Goal: Task Accomplishment & Management: Complete application form

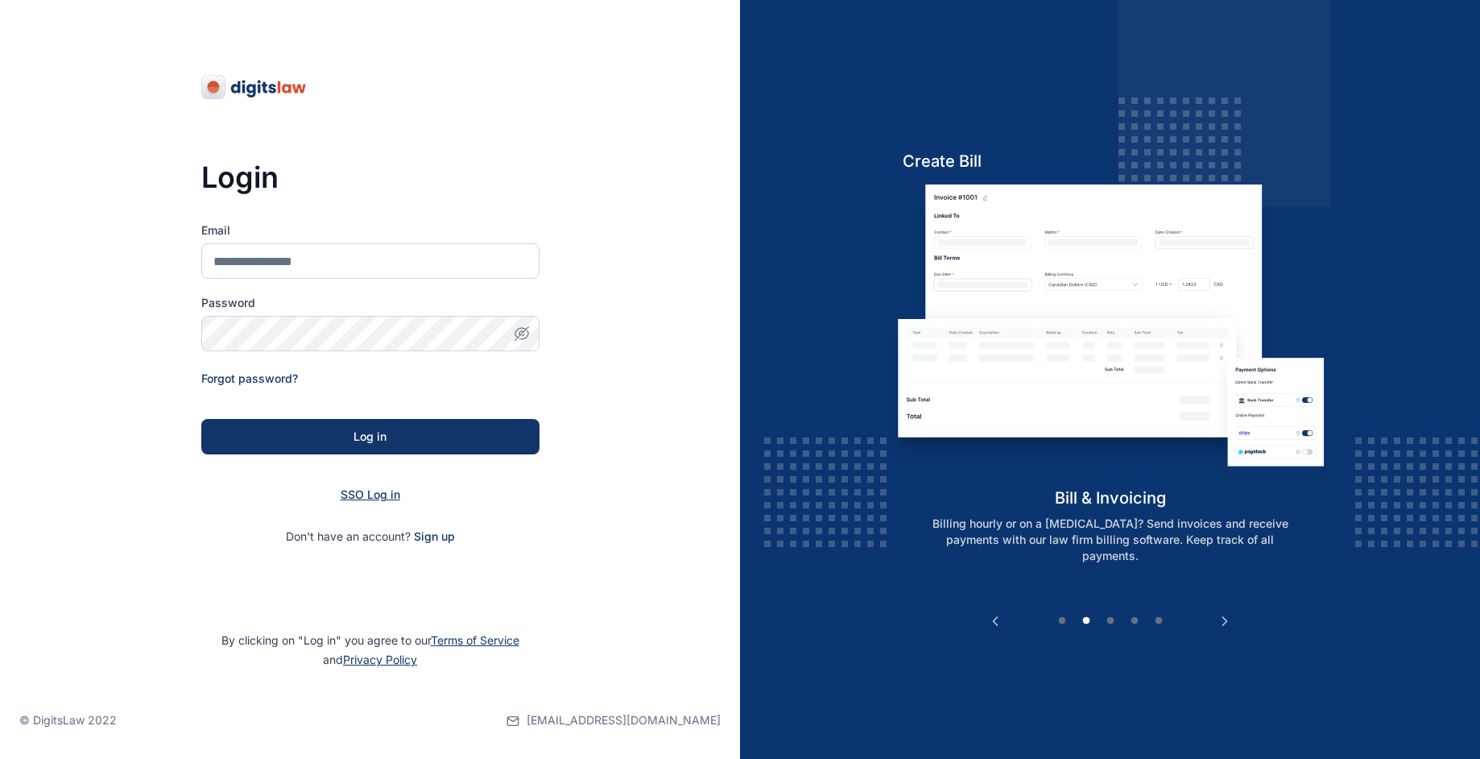
click at [360, 496] on span "SSO Log in" at bounding box center [371, 494] width 60 height 14
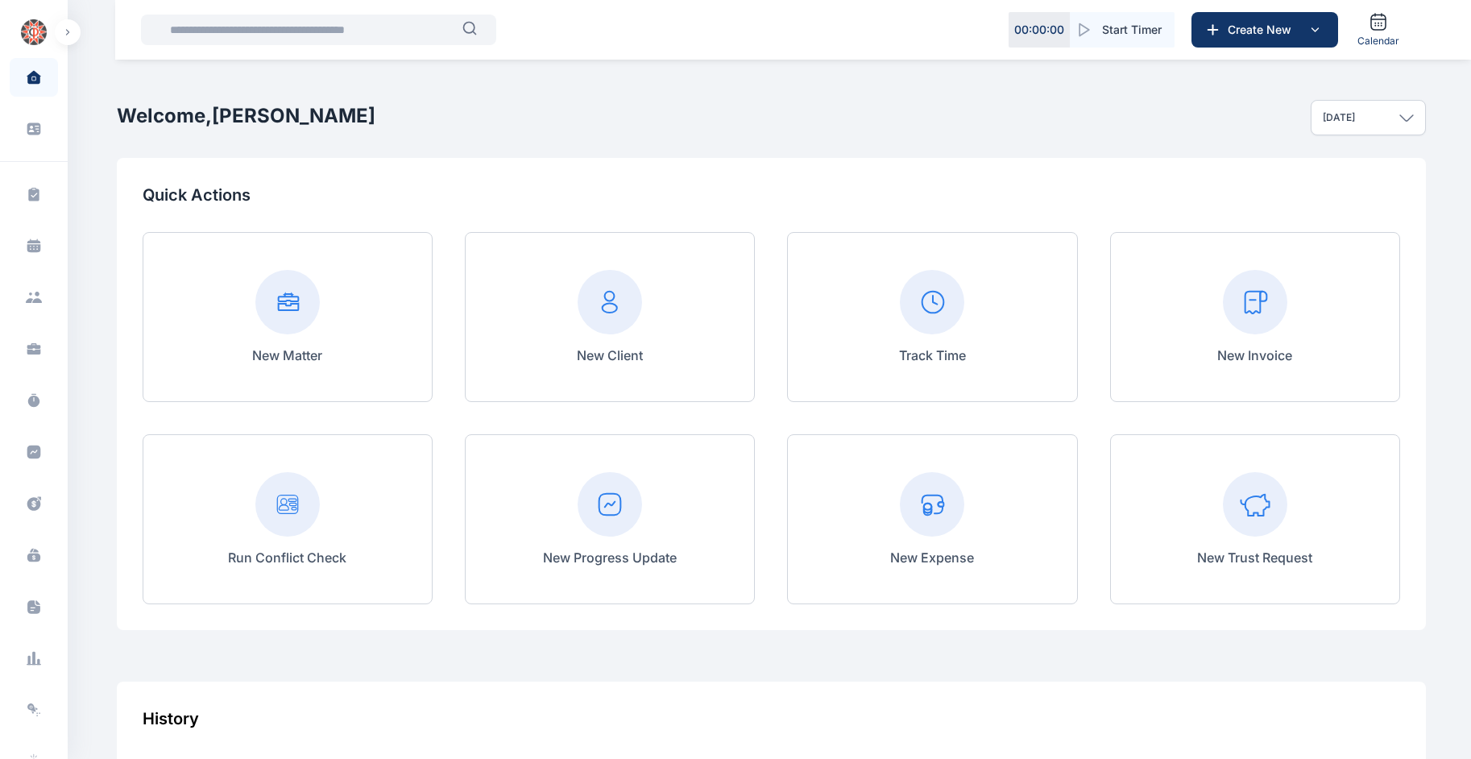
click at [377, 45] on input "text" at bounding box center [311, 30] width 302 height 32
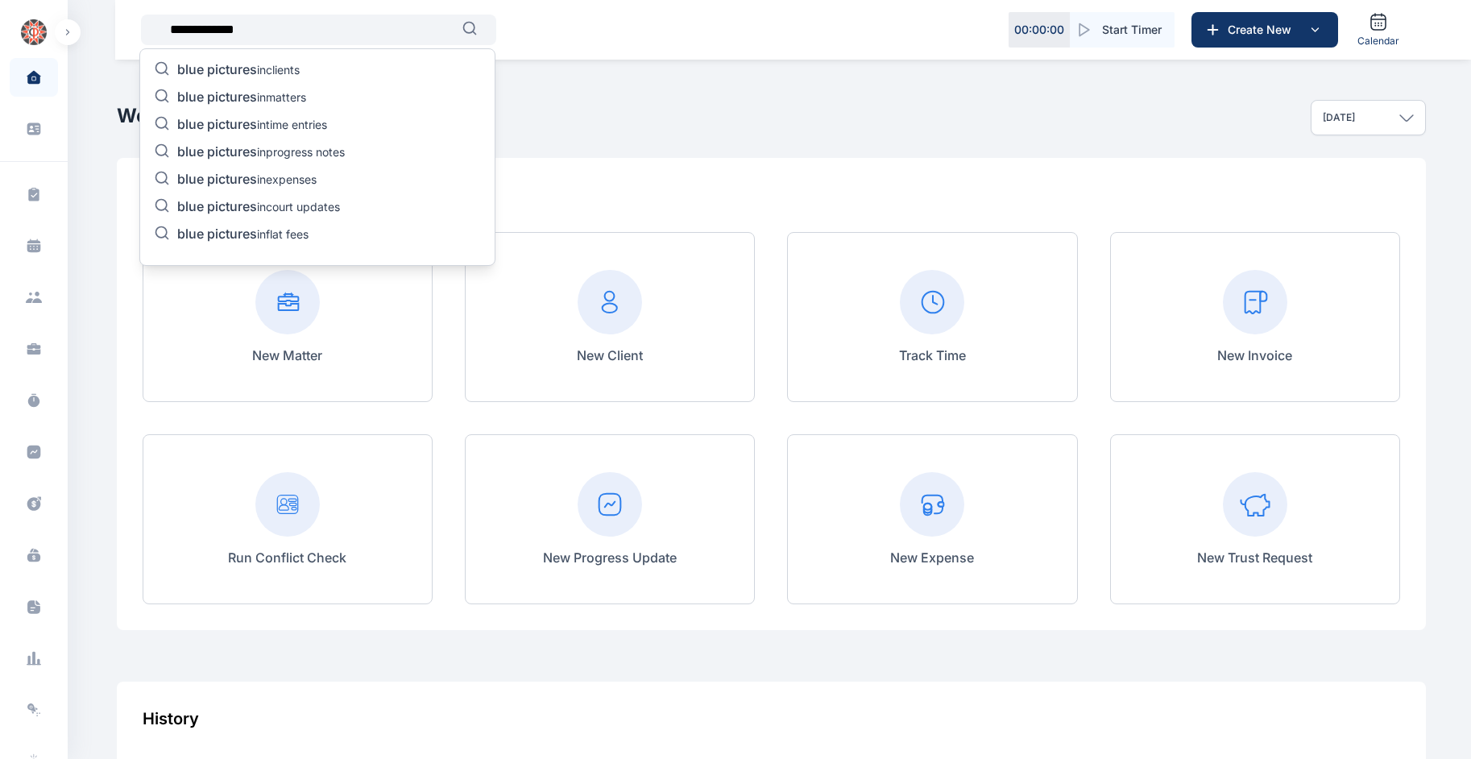
type input "**********"
click at [272, 68] on p "blue pictures in clients" at bounding box center [238, 70] width 122 height 19
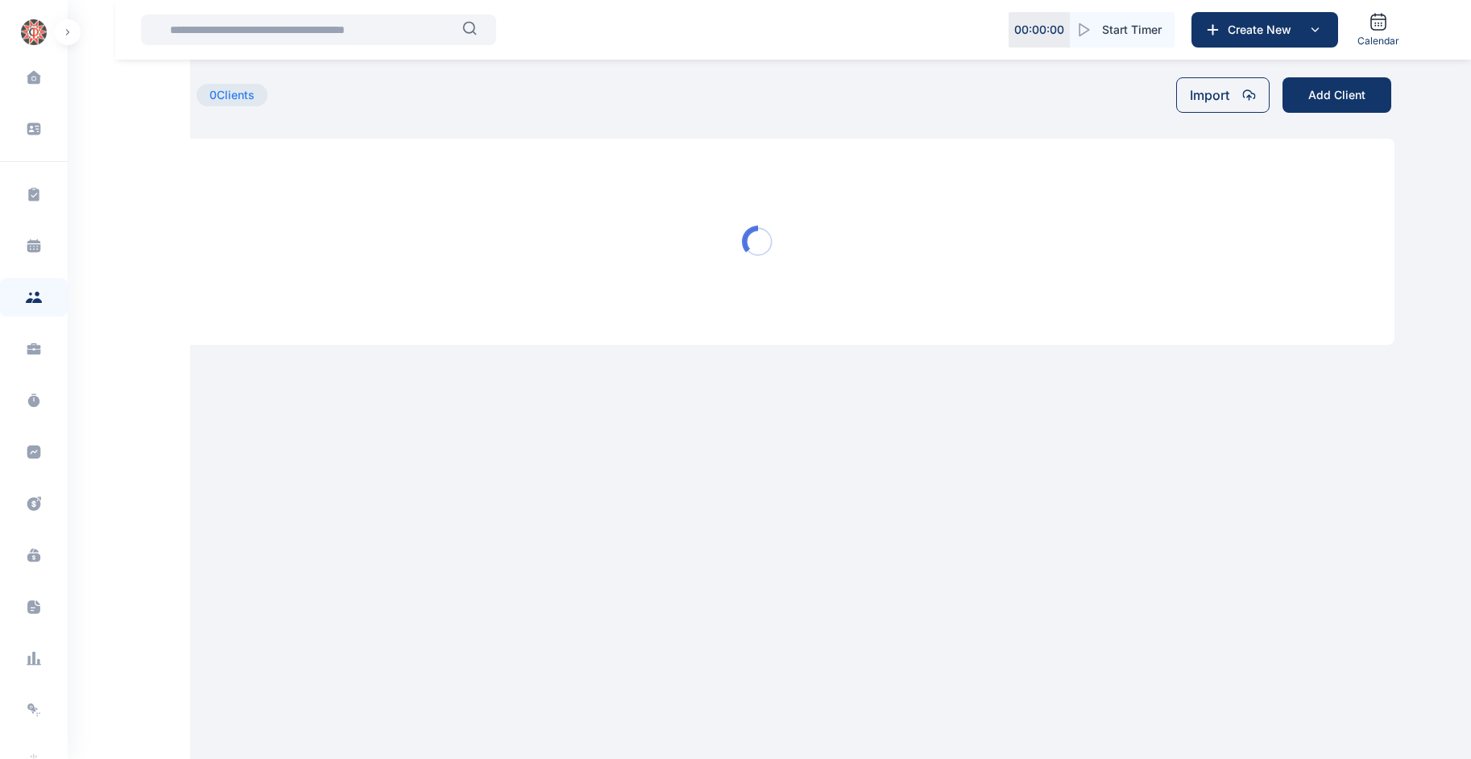
click at [272, 68] on main "**********" at bounding box center [759, 185] width 1277 height 371
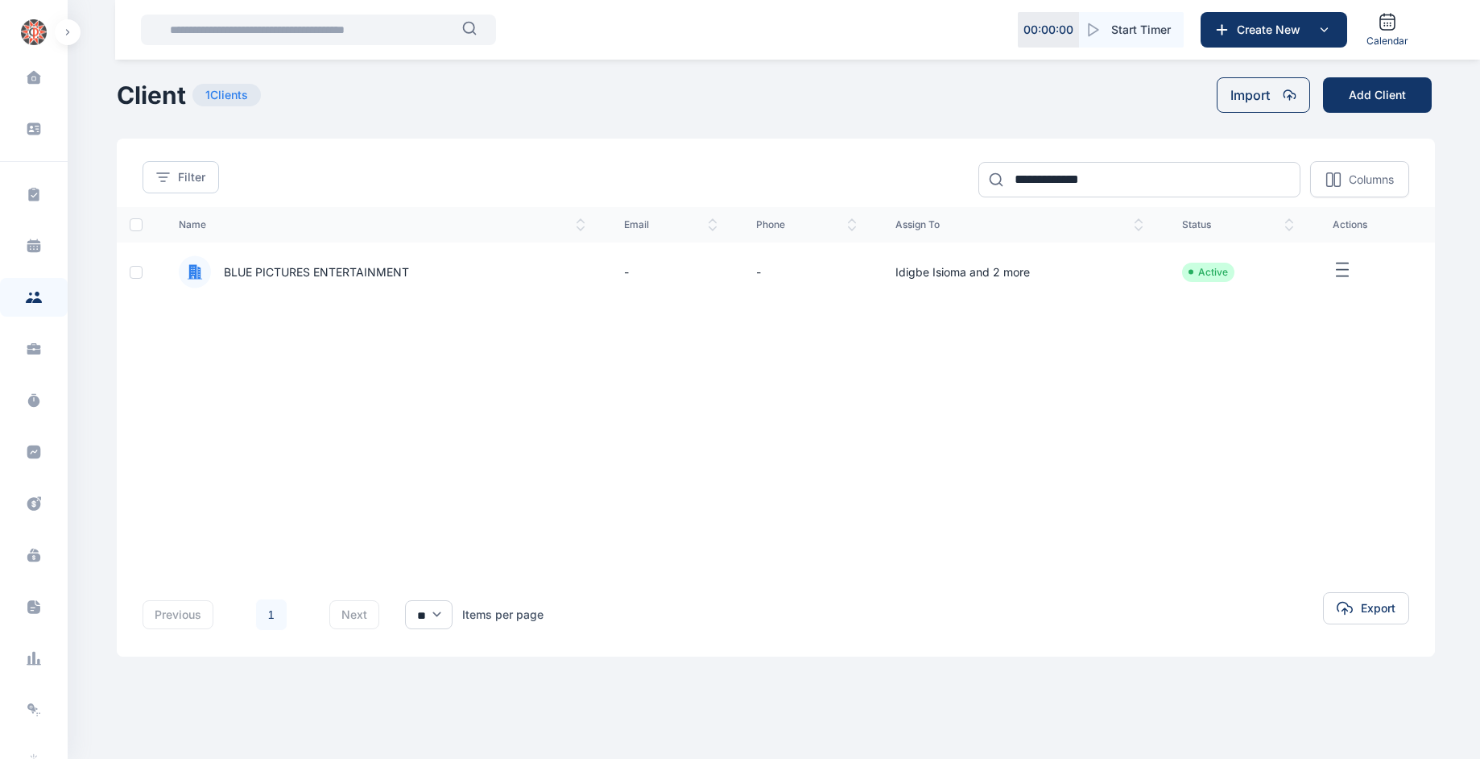
click at [384, 267] on span "BLUE PICTURES ENTERTAINMENT" at bounding box center [310, 272] width 198 height 16
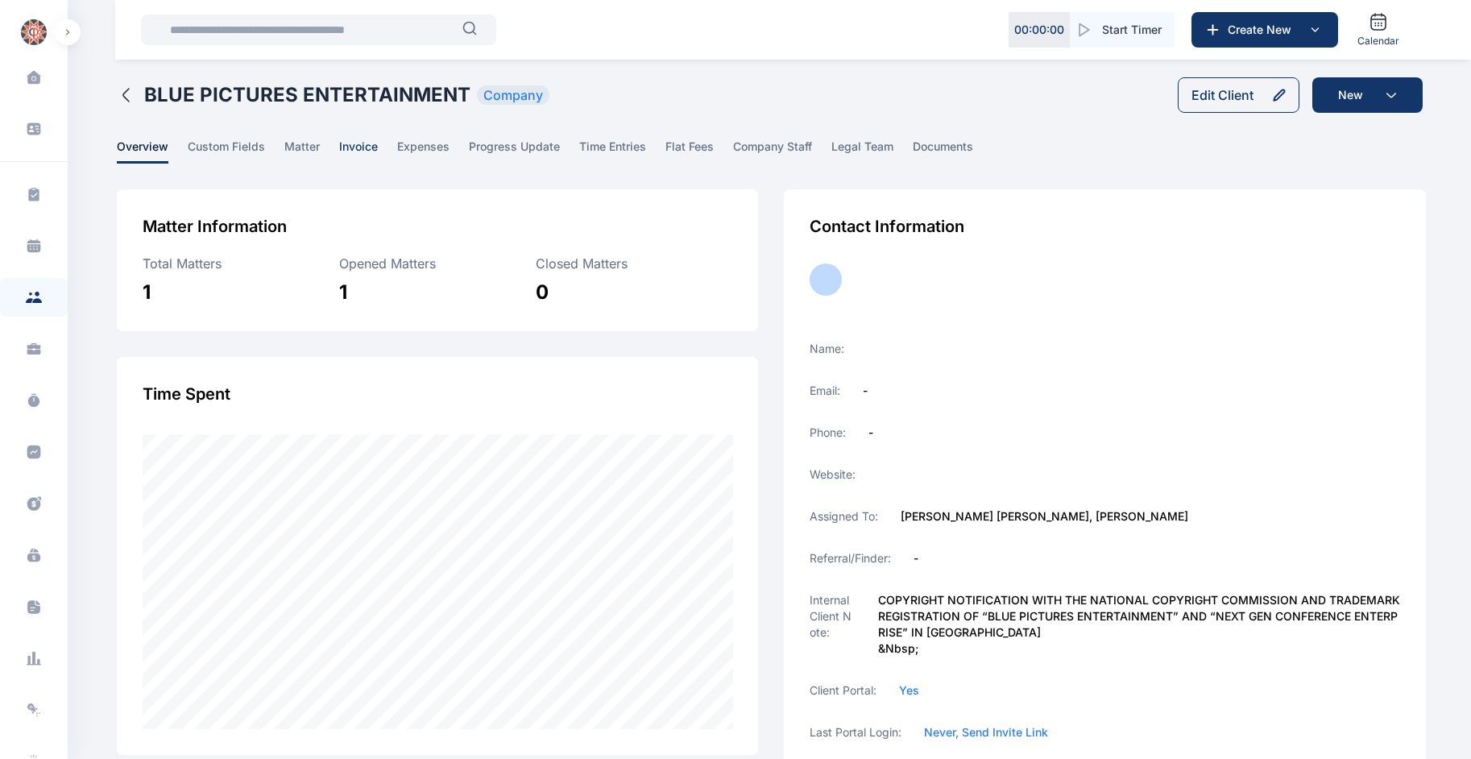
click at [362, 149] on span "invoice" at bounding box center [358, 151] width 39 height 25
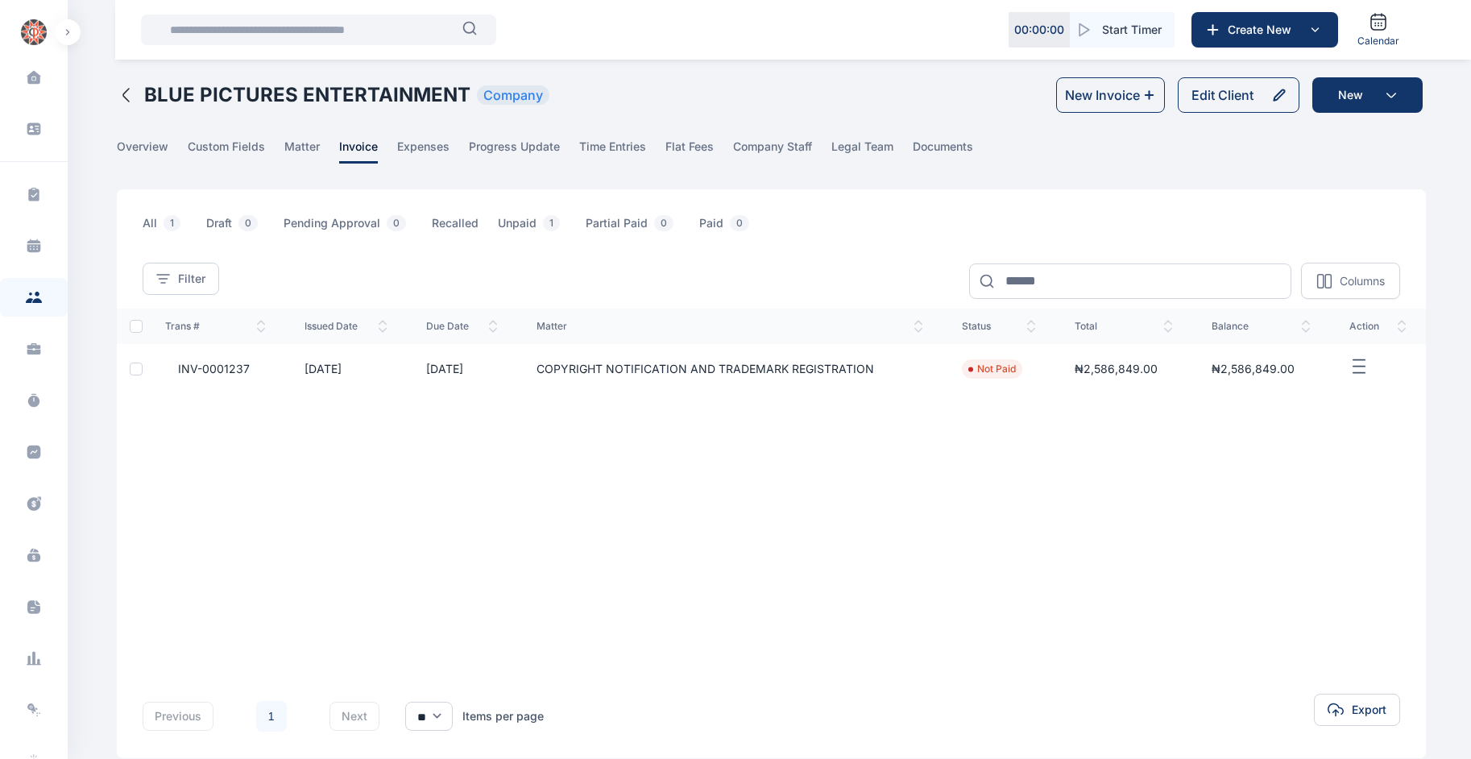
click at [127, 95] on icon "button" at bounding box center [126, 94] width 19 height 19
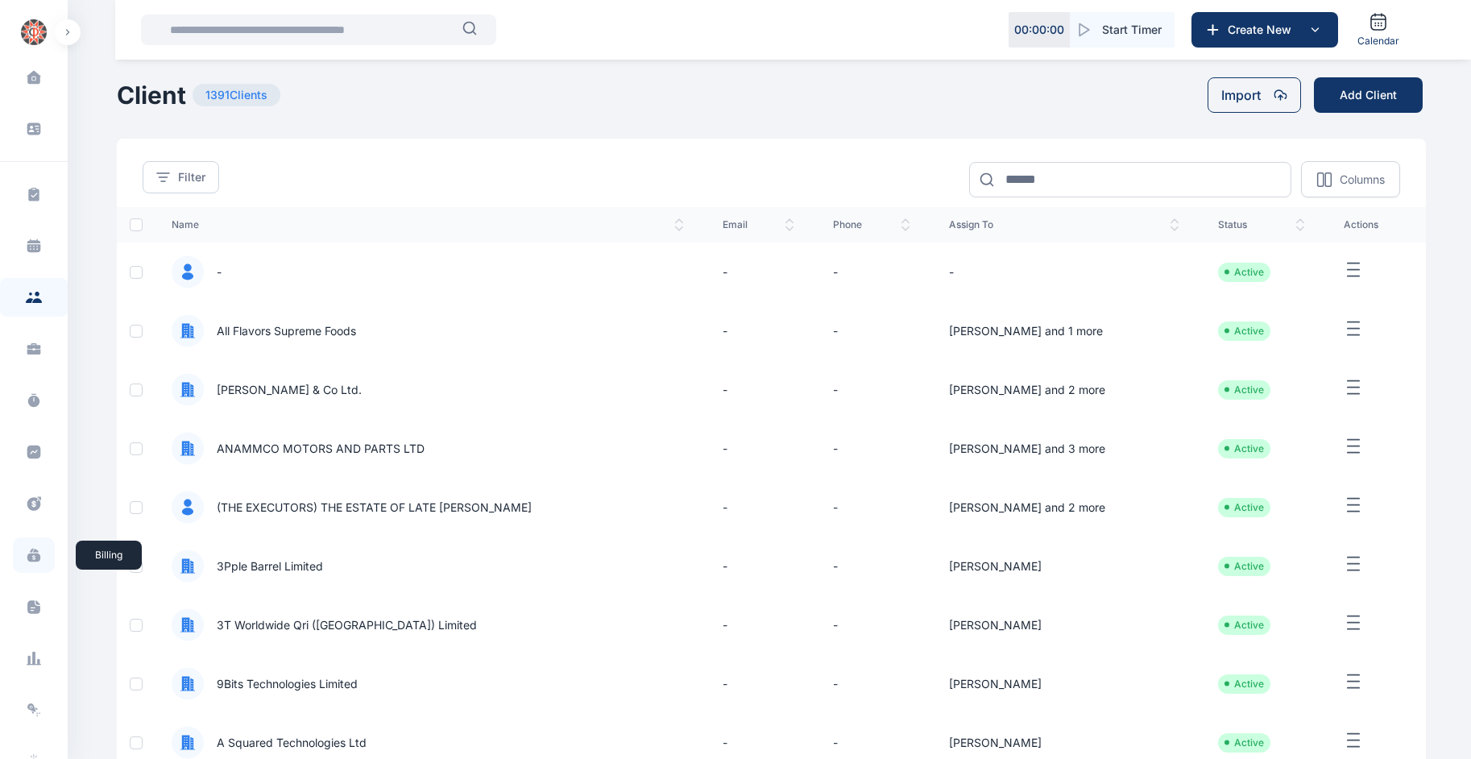
click at [28, 505] on icon at bounding box center [33, 557] width 13 height 9
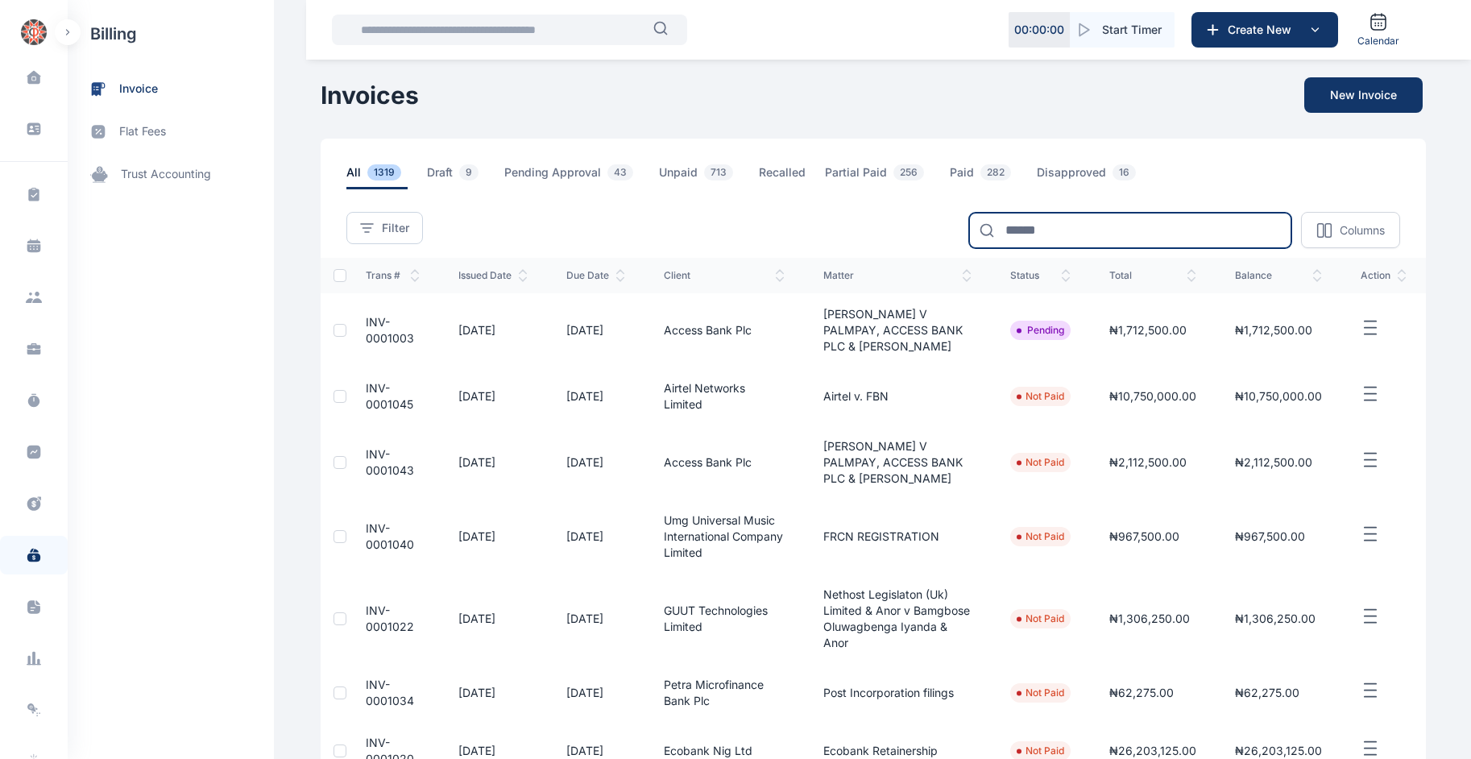
click at [986, 239] on input at bounding box center [1130, 230] width 322 height 35
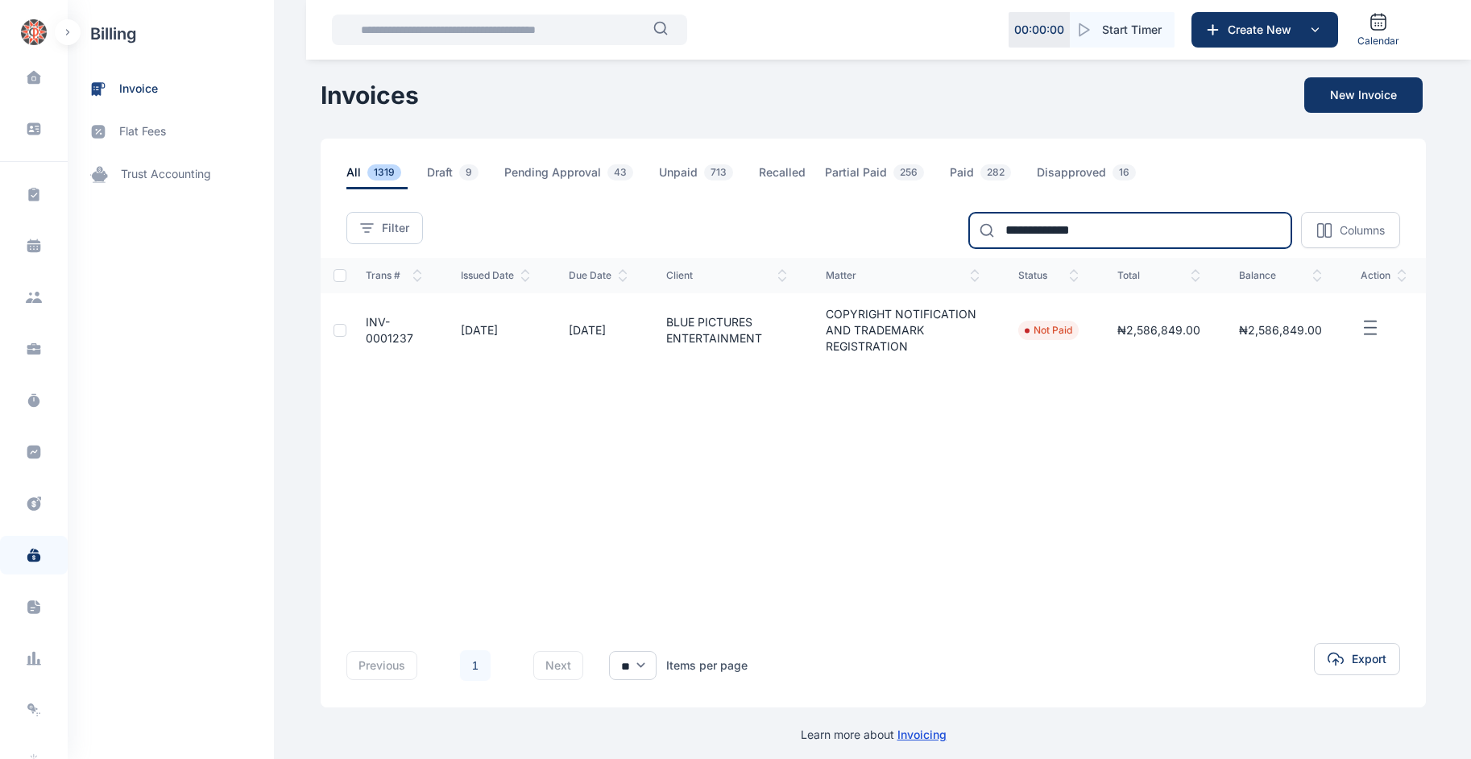
click at [986, 228] on input "**********" at bounding box center [1130, 230] width 322 height 35
click at [986, 238] on input "**********" at bounding box center [1130, 230] width 322 height 35
type input "*"
type input "**********"
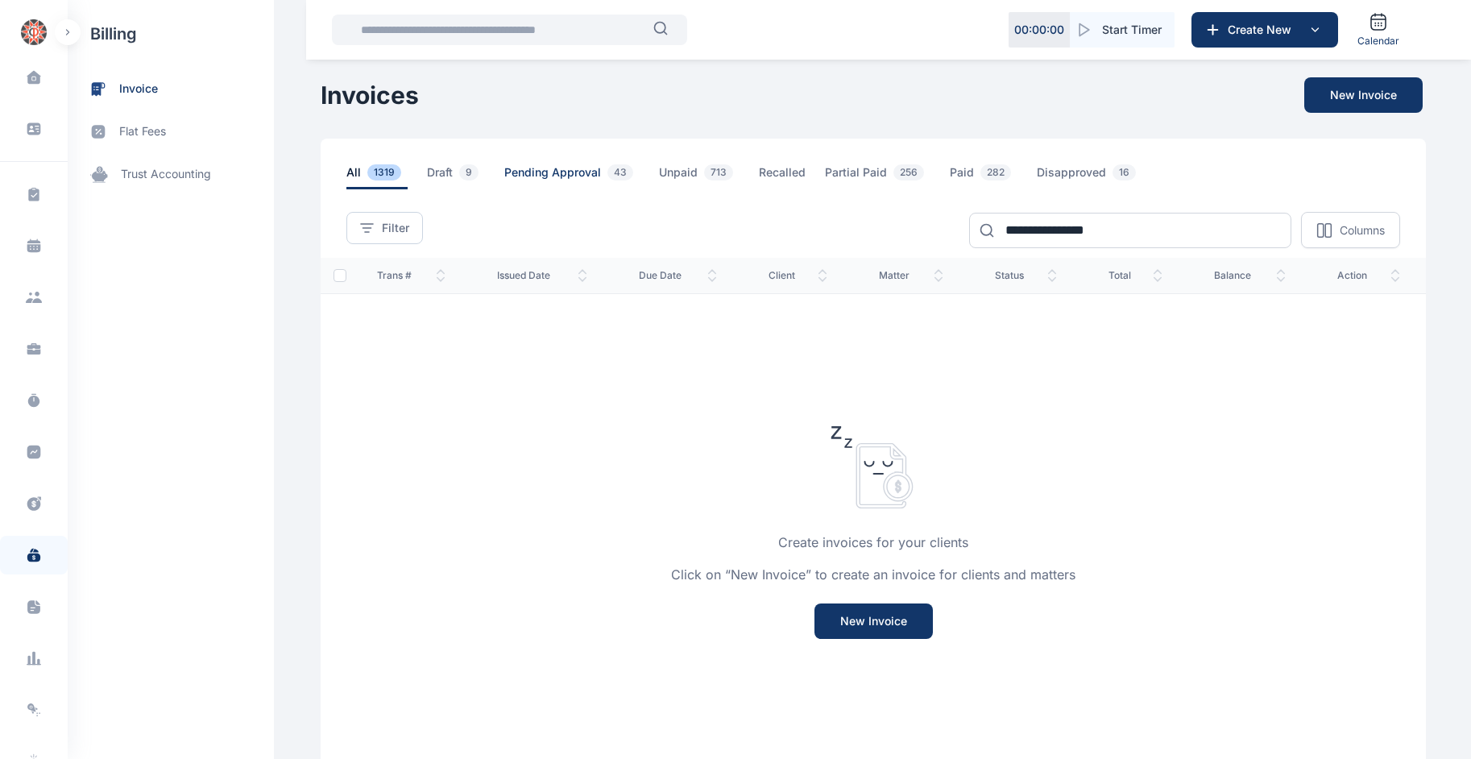
click at [566, 165] on span "Pending Approval 43" at bounding box center [571, 176] width 135 height 25
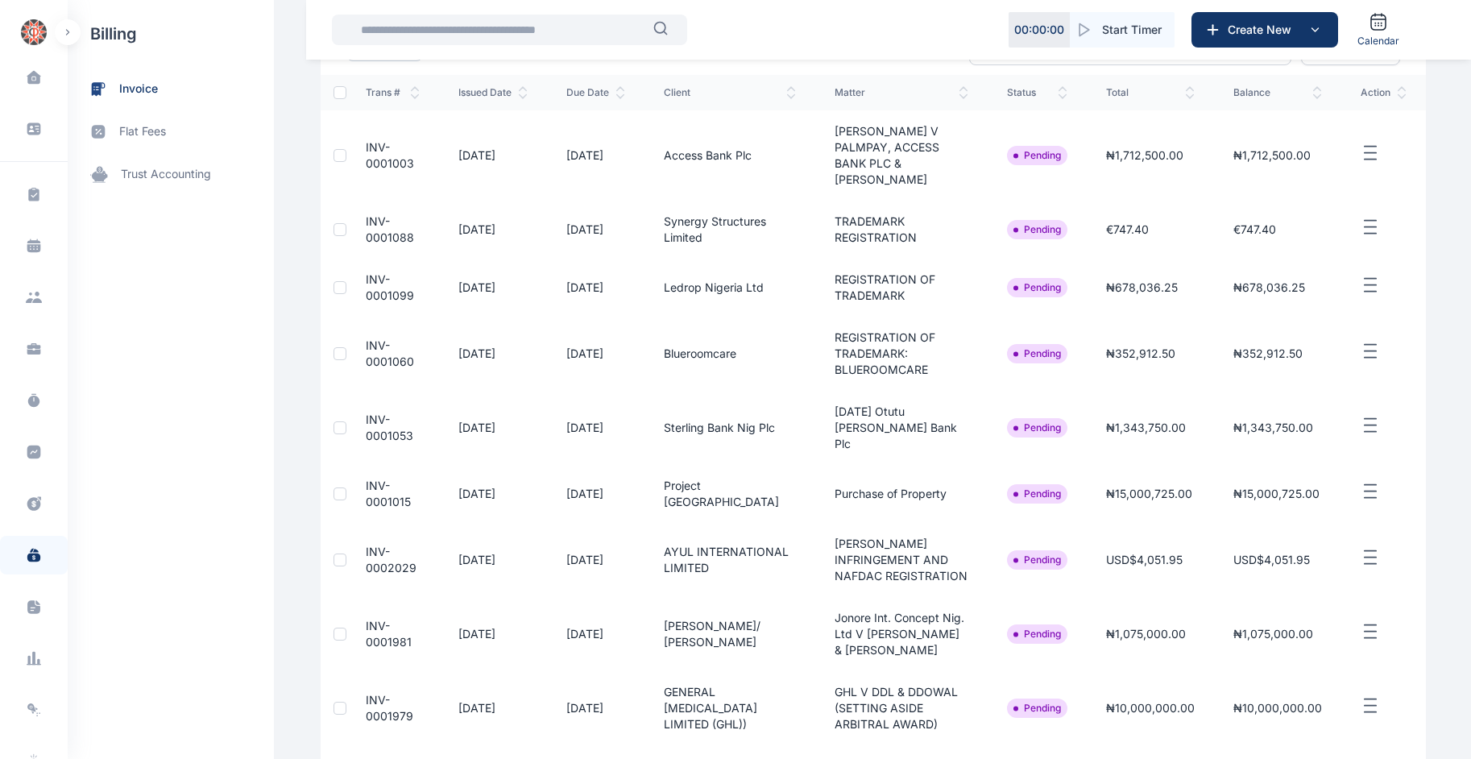
scroll to position [184, 0]
click at [454, 43] on input "text" at bounding box center [502, 30] width 302 height 32
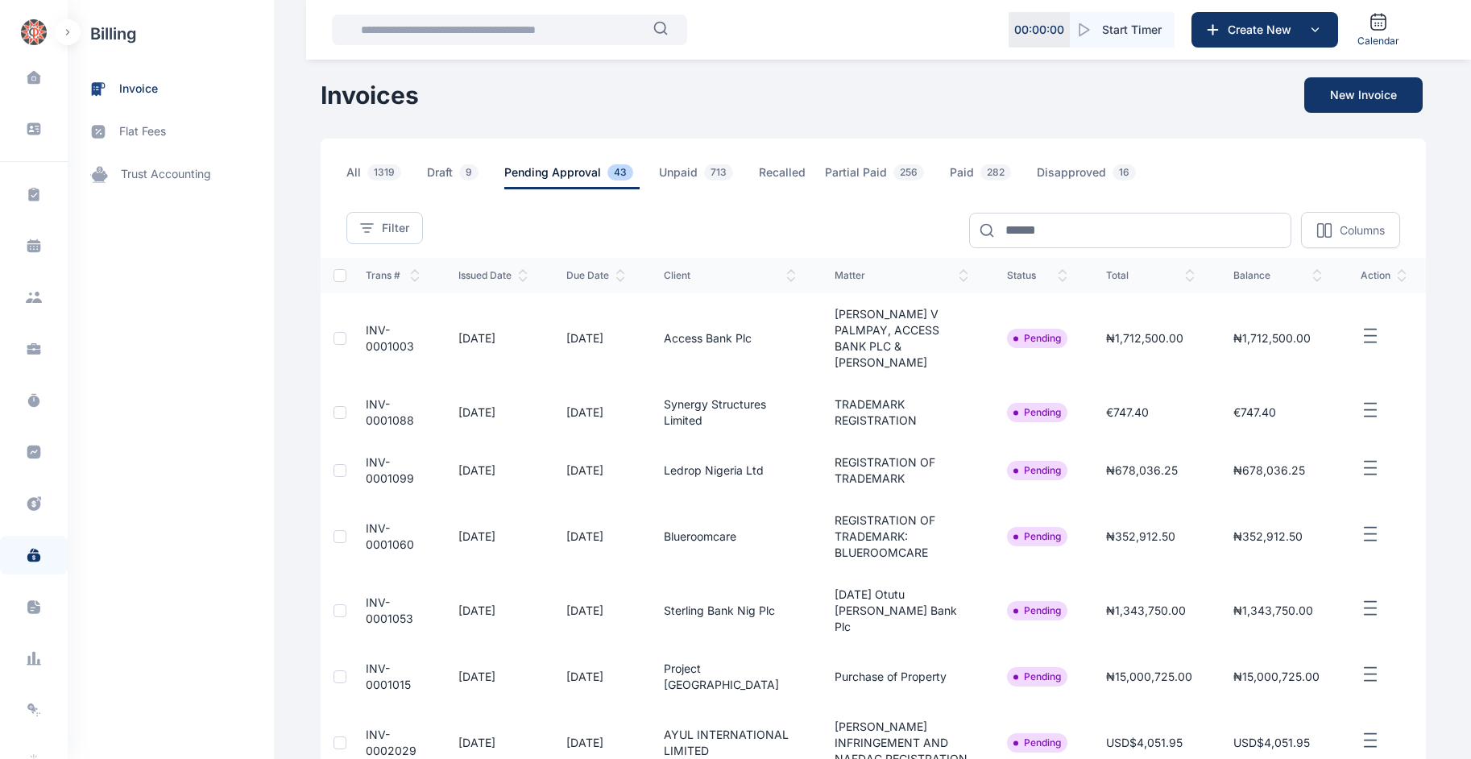
click at [438, 30] on input "text" at bounding box center [502, 30] width 302 height 32
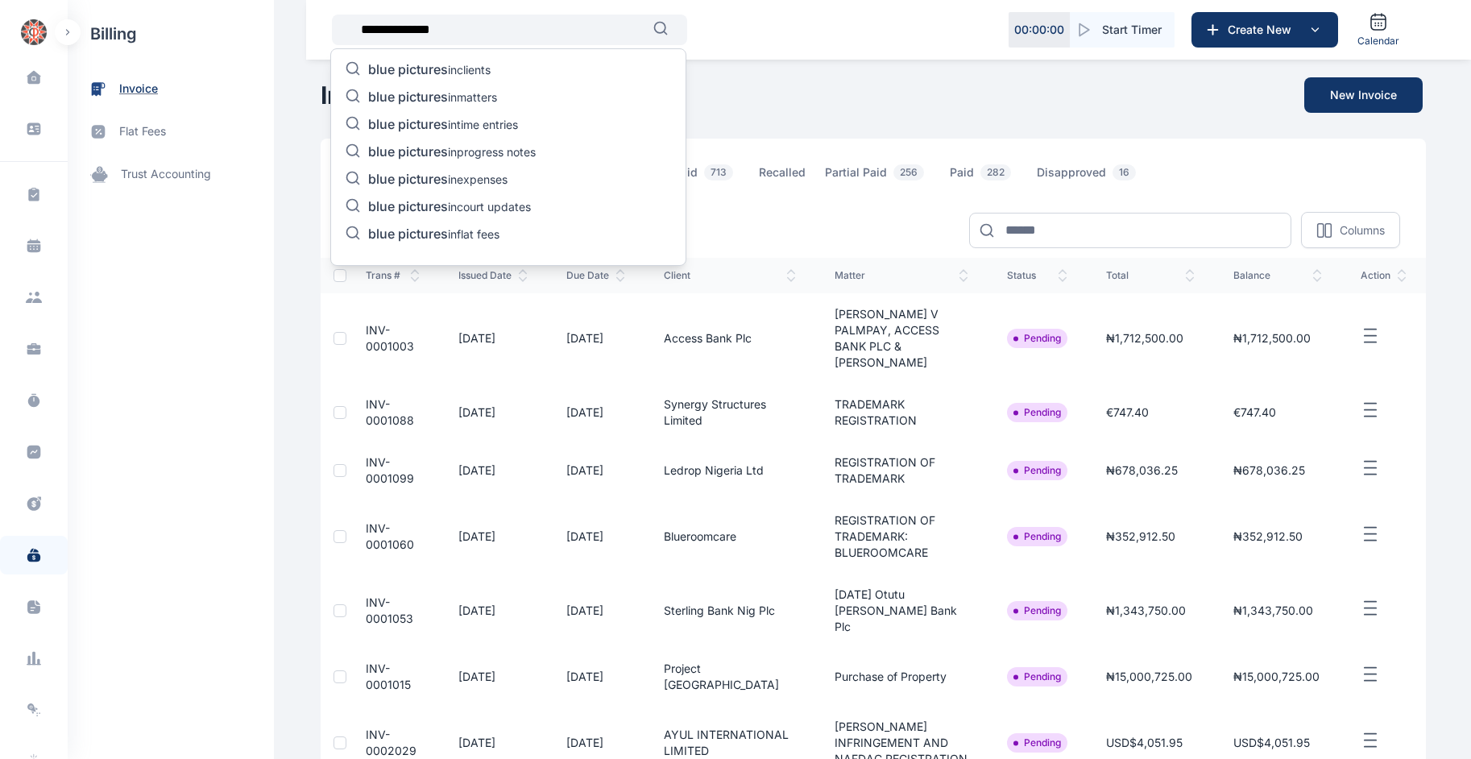
type input "**********"
click at [100, 88] on icon at bounding box center [97, 89] width 10 height 14
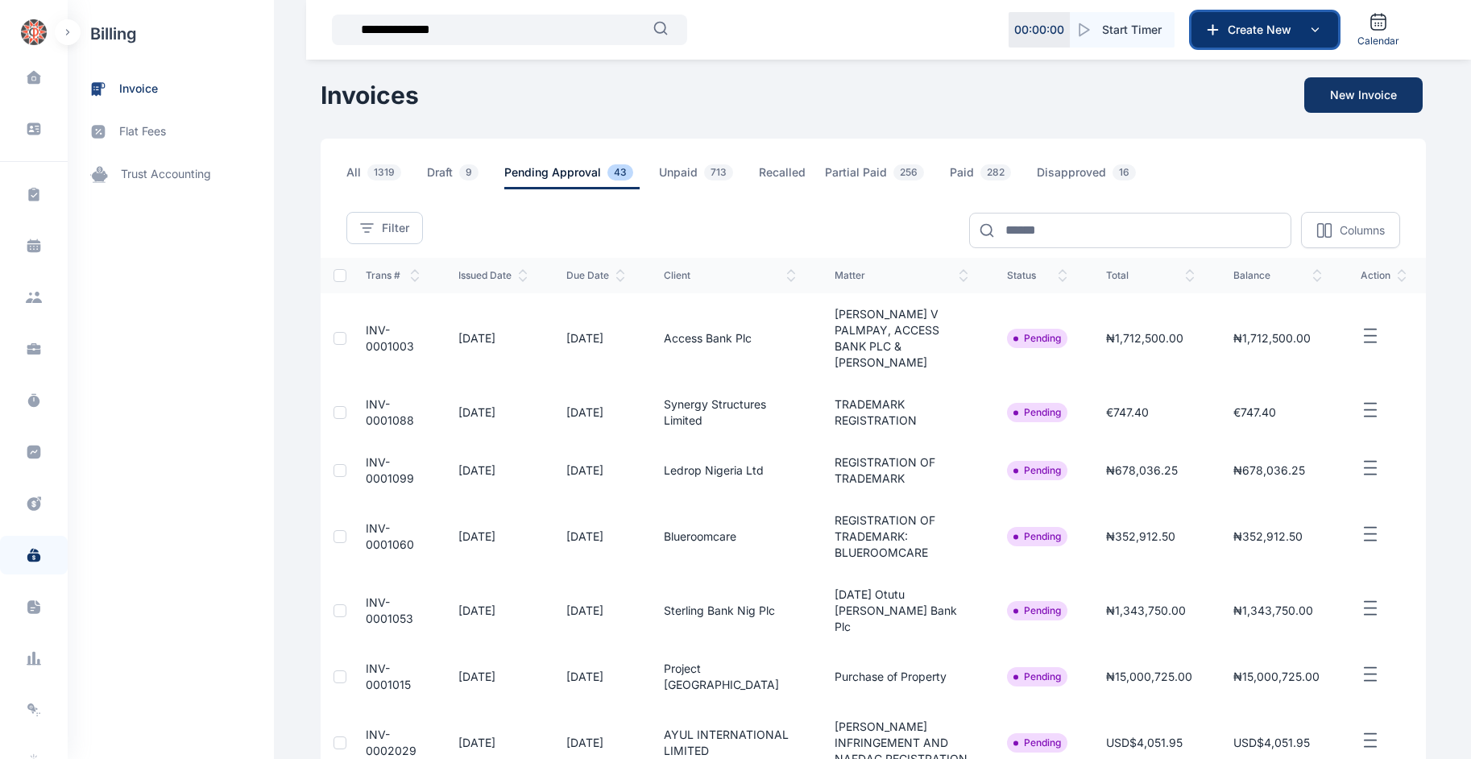
click at [986, 32] on span "Create New" at bounding box center [1263, 30] width 84 height 16
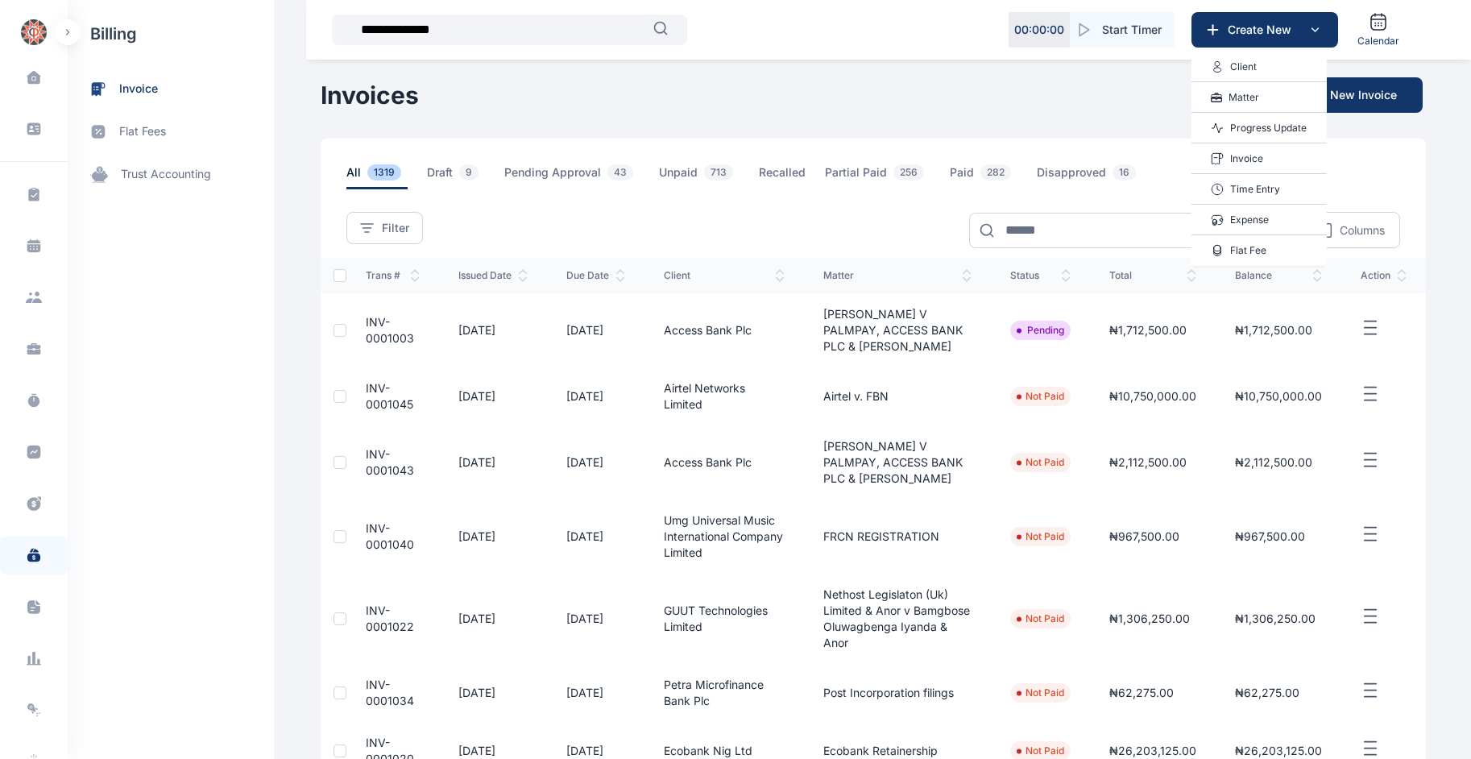
click at [986, 164] on p "Invoice" at bounding box center [1246, 159] width 33 height 16
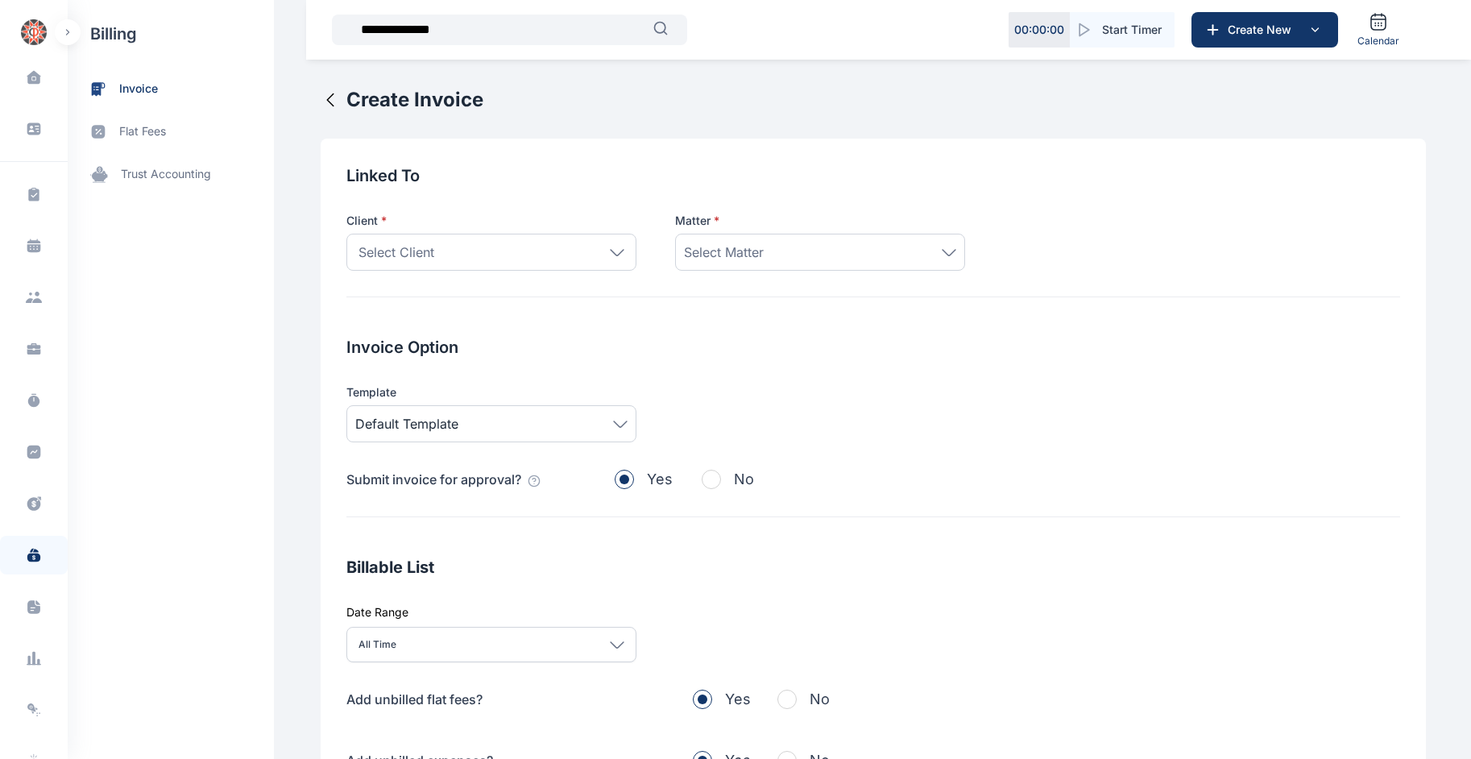
click at [556, 263] on div "Select Client" at bounding box center [491, 252] width 290 height 37
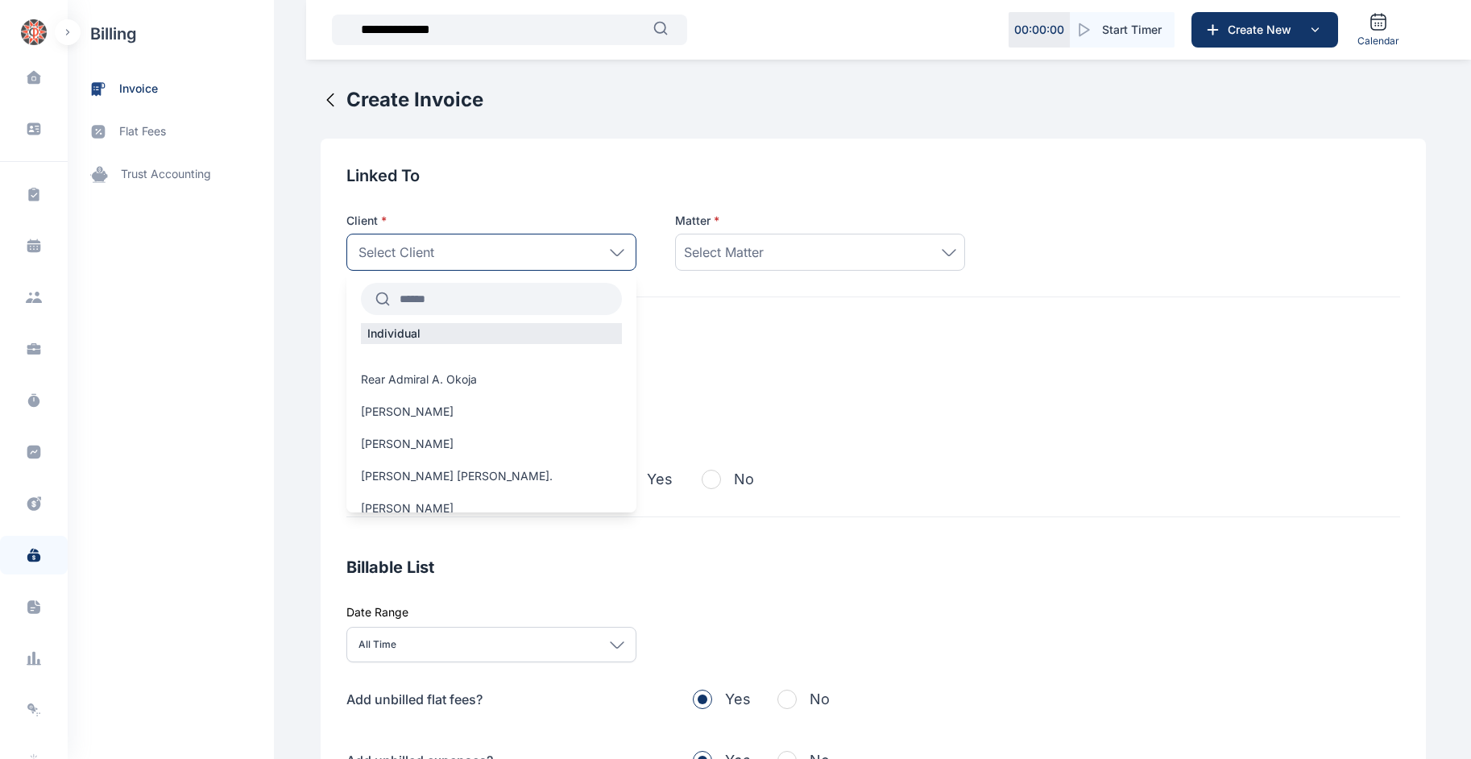
click at [449, 302] on input "text" at bounding box center [506, 298] width 232 height 29
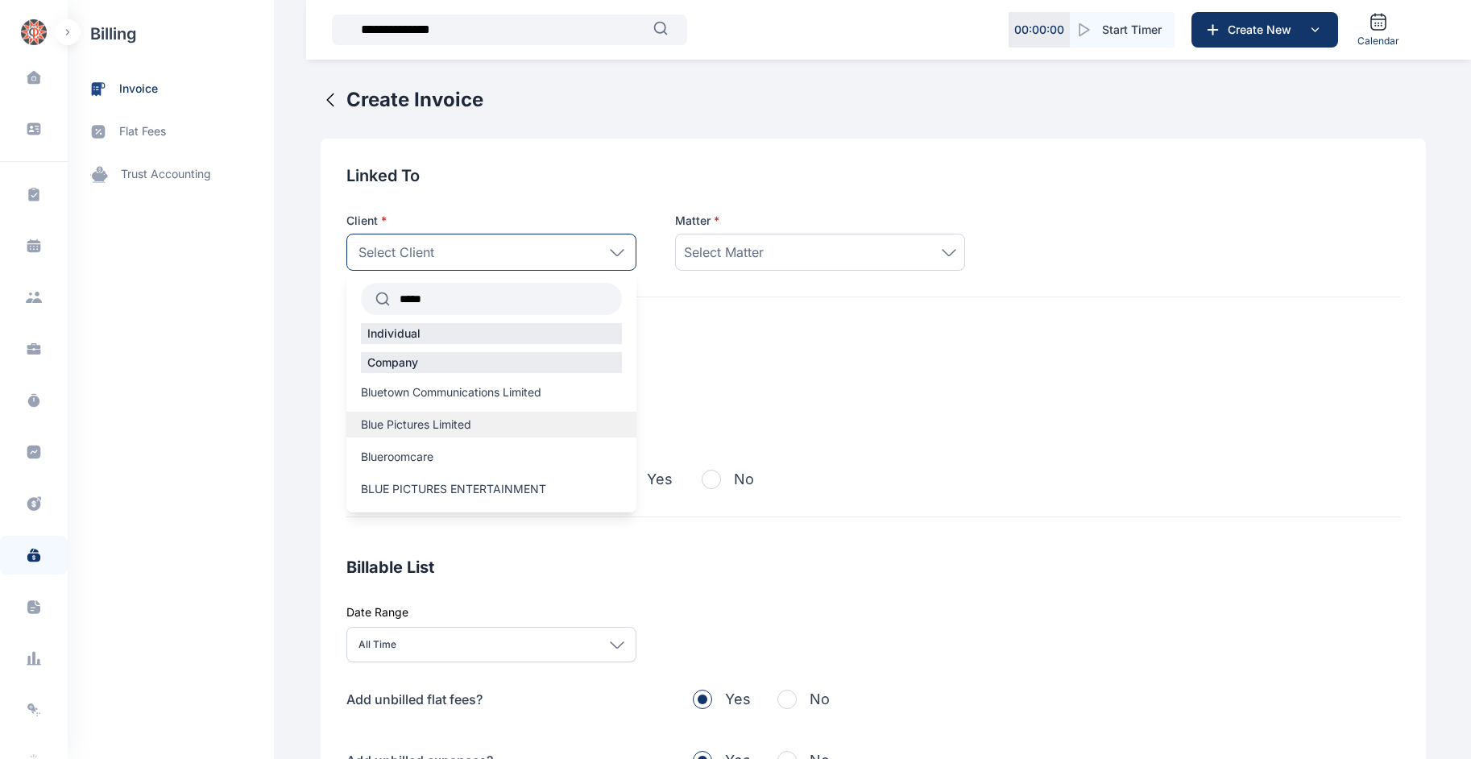
type input "****"
click at [436, 414] on div "Blue Pictures Limited" at bounding box center [491, 425] width 290 height 26
click at [462, 424] on span "Blue Pictures Limited" at bounding box center [416, 424] width 110 height 16
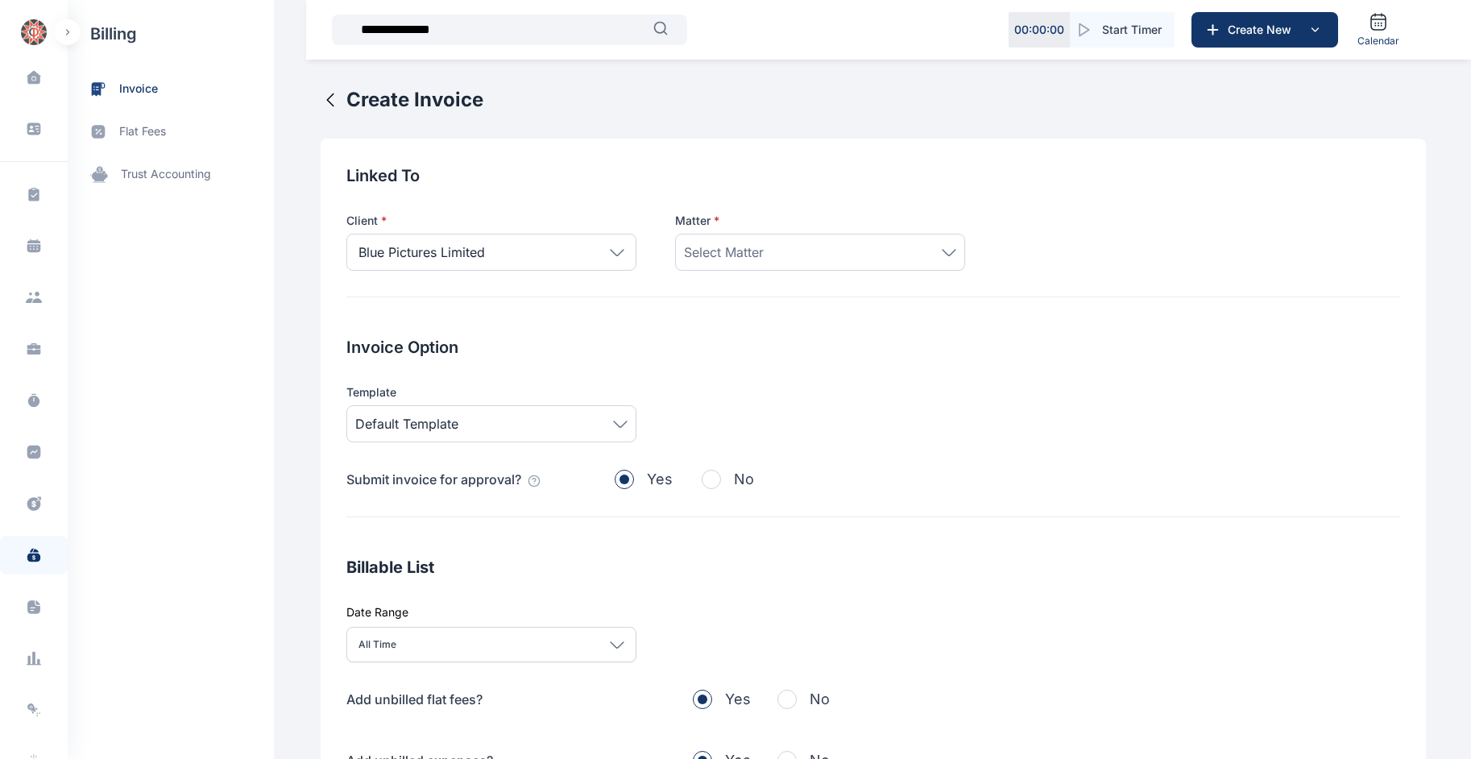
click at [802, 252] on div "Select Matter" at bounding box center [820, 251] width 272 height 19
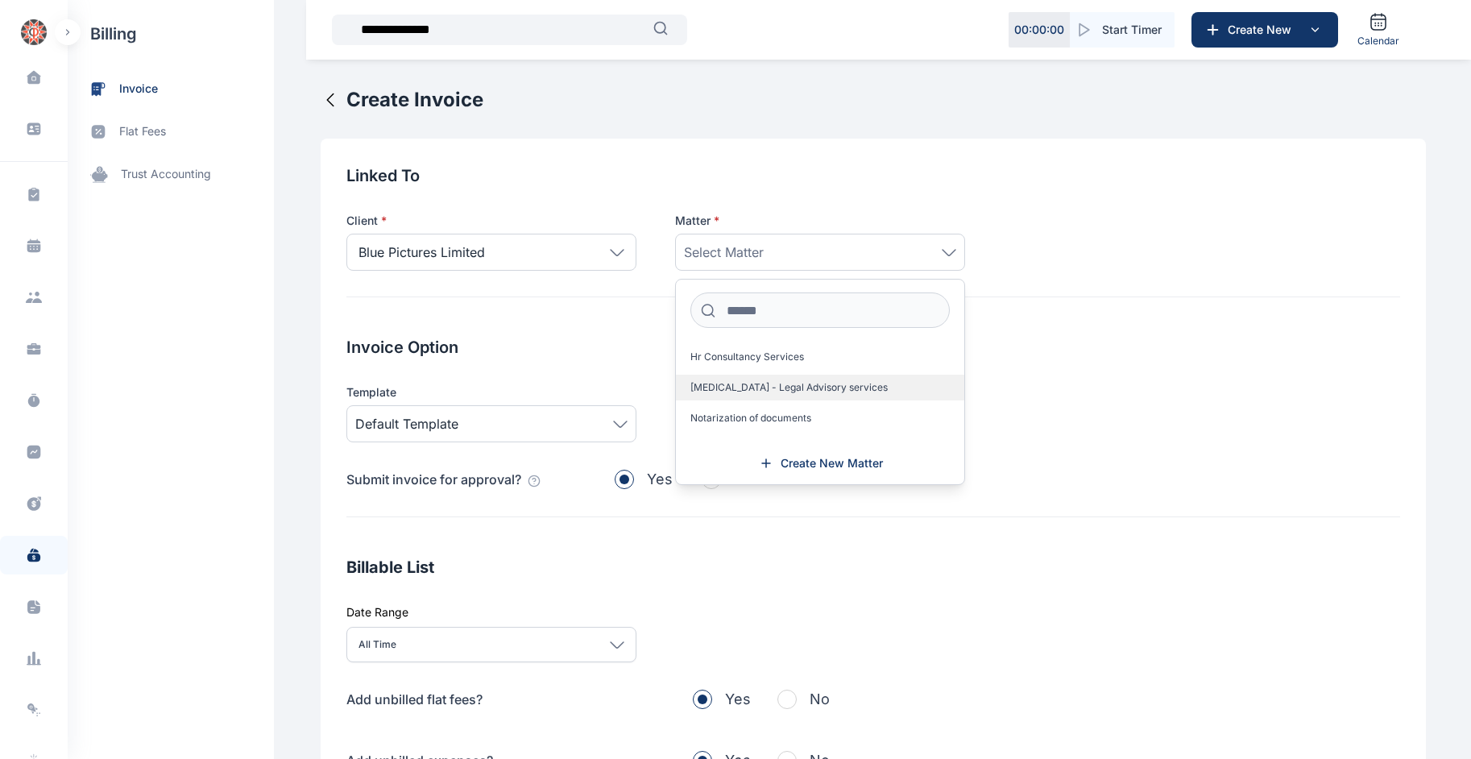
click at [761, 382] on span "[MEDICAL_DATA] - Legal Advisory services" at bounding box center [788, 387] width 197 height 13
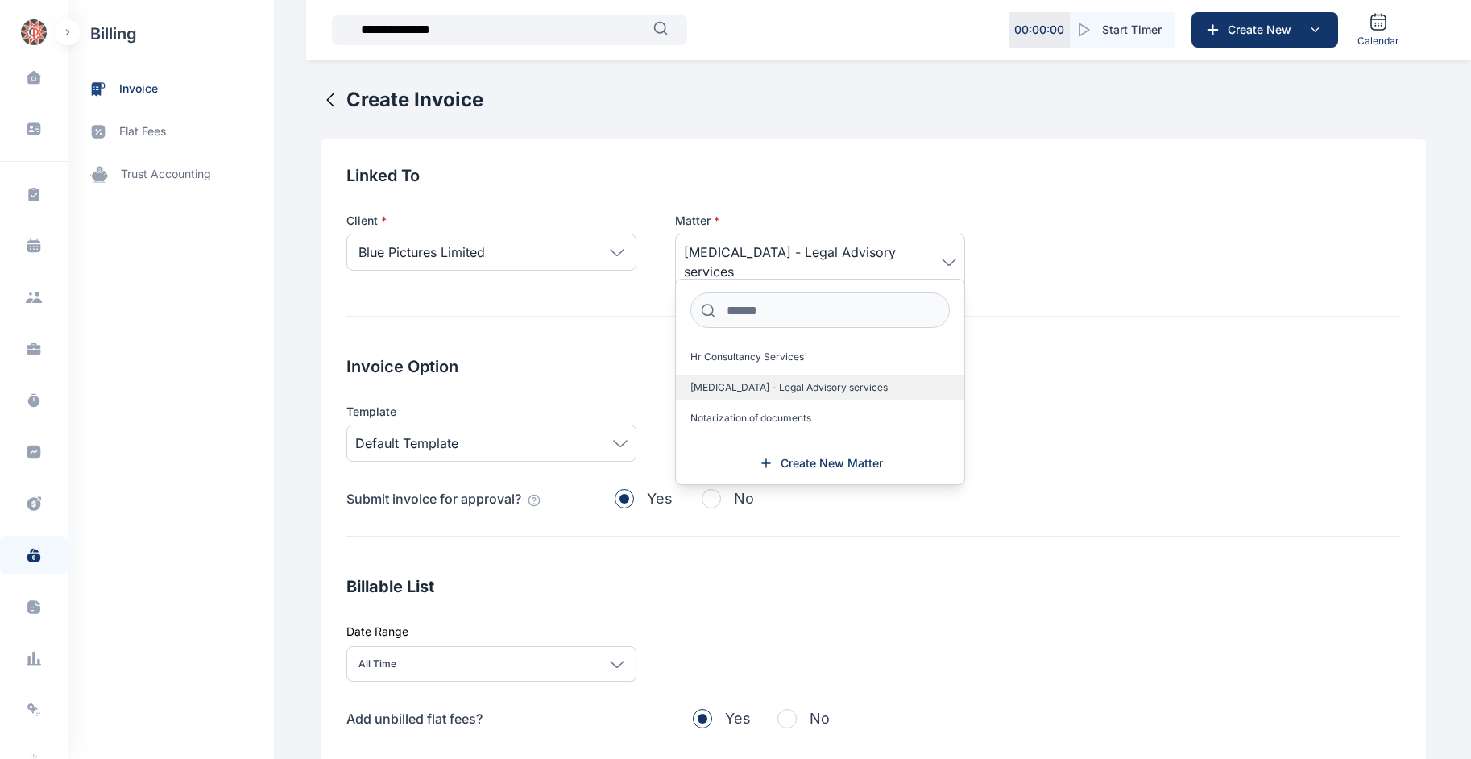
click at [737, 385] on span "[MEDICAL_DATA] - Legal Advisory services" at bounding box center [788, 387] width 197 height 13
click at [863, 386] on label "[MEDICAL_DATA] - Legal Advisory services" at bounding box center [820, 388] width 288 height 26
click at [899, 383] on div "Invoice Option Template Default Template Submit invoice for approval? Yes No" at bounding box center [873, 445] width 1054 height 181
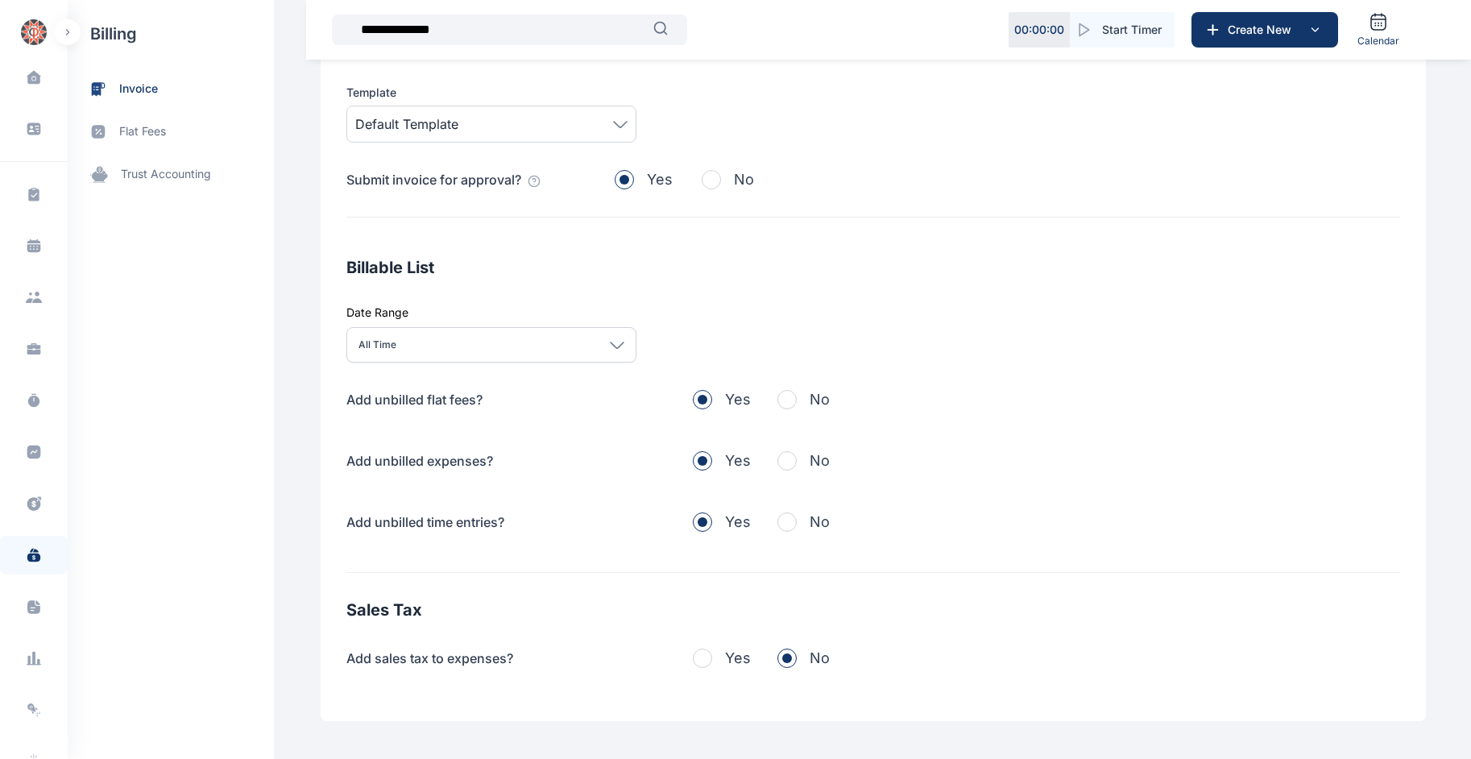
scroll to position [321, 0]
click at [780, 387] on span "button" at bounding box center [786, 396] width 19 height 19
click at [783, 449] on span "button" at bounding box center [786, 458] width 19 height 19
click at [786, 505] on span "button" at bounding box center [786, 519] width 19 height 19
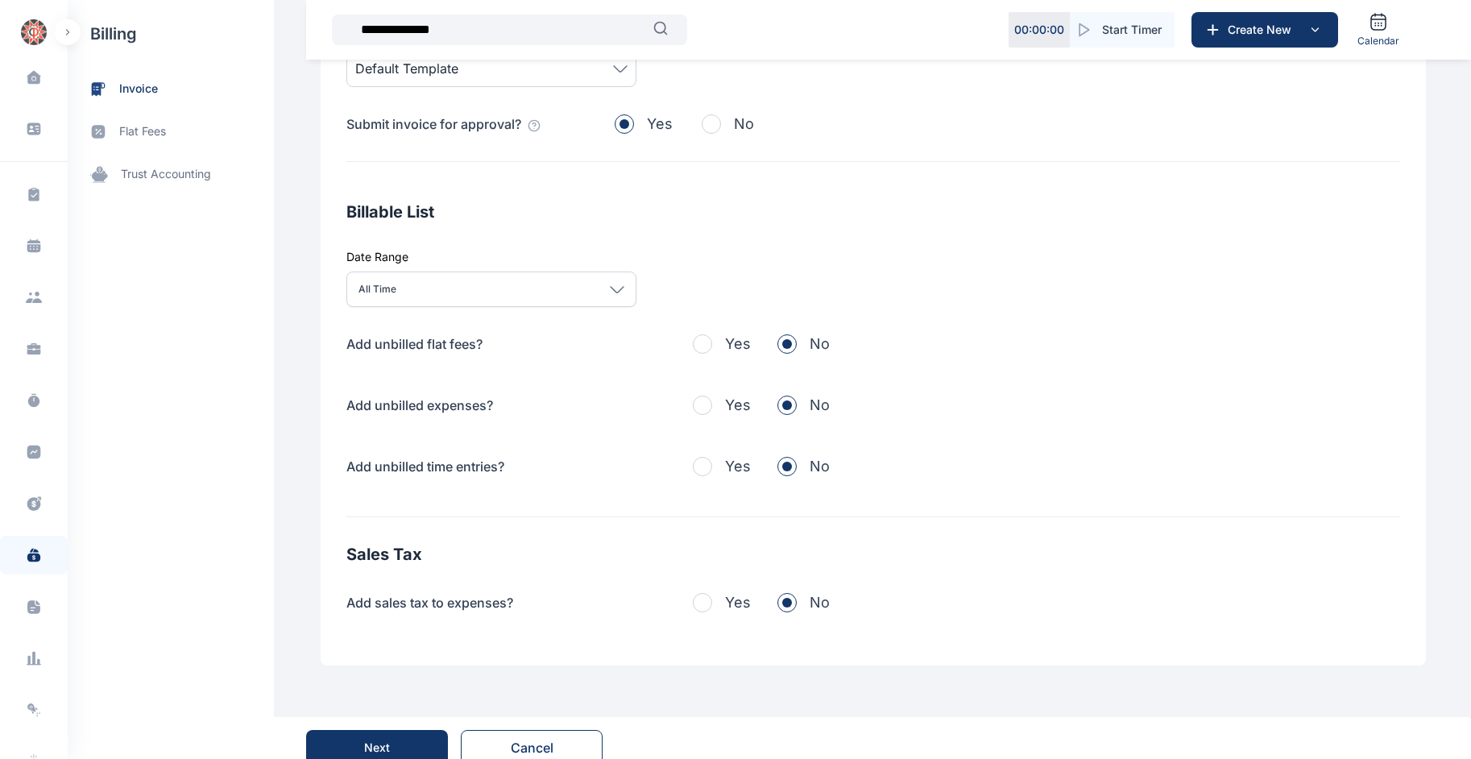
click at [354, 505] on button "Next" at bounding box center [377, 747] width 142 height 35
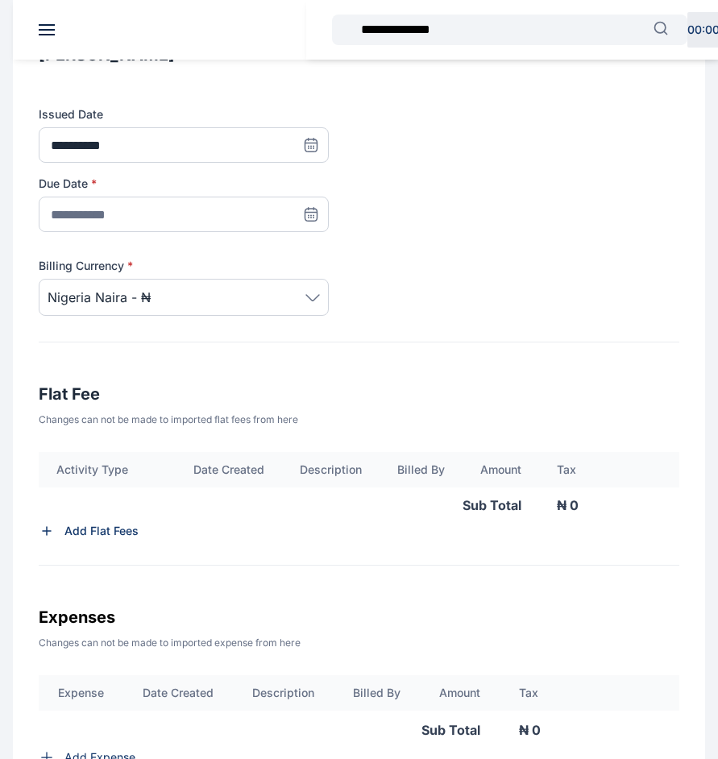
scroll to position [324, 0]
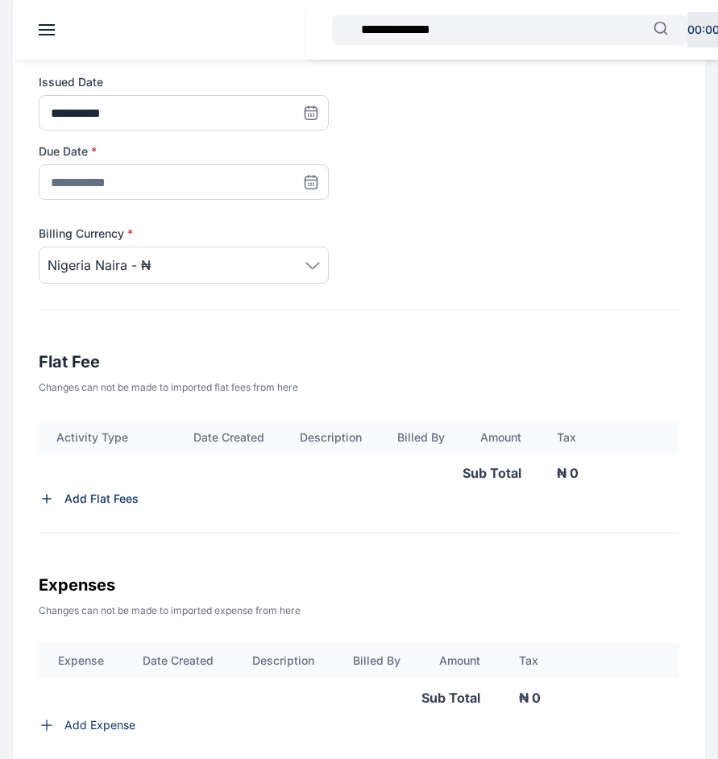
click at [316, 119] on icon at bounding box center [311, 113] width 12 height 12
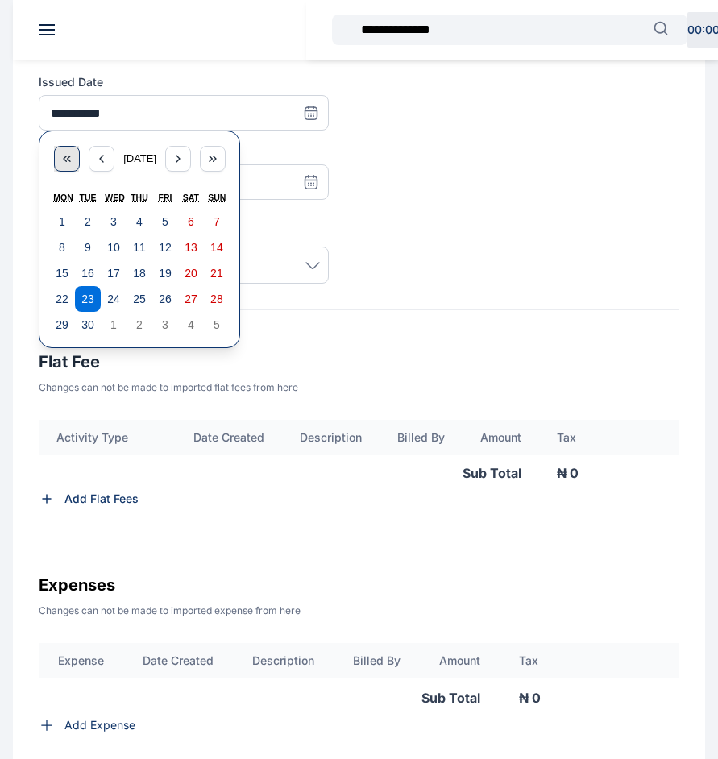
click at [77, 155] on div "button" at bounding box center [67, 159] width 26 height 26
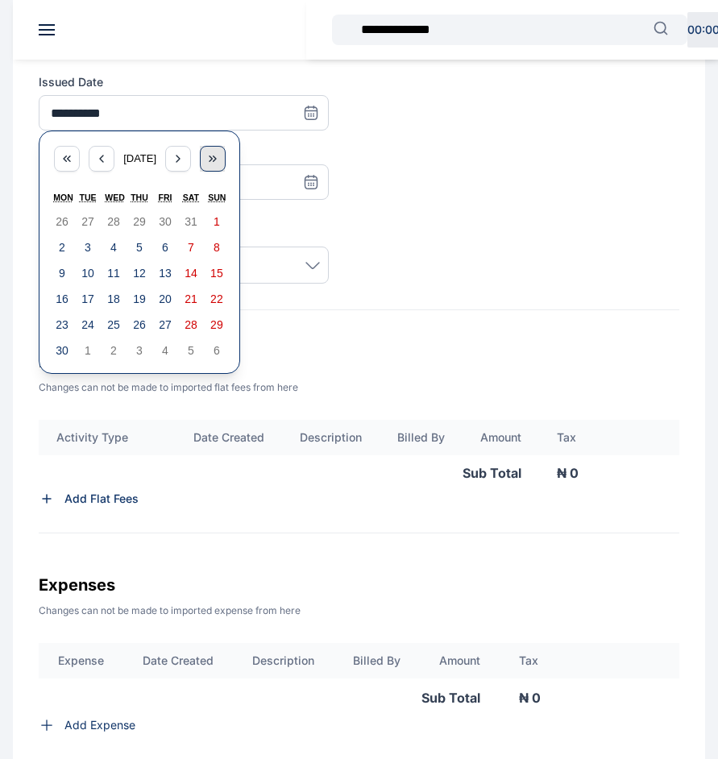
click at [223, 147] on div "button" at bounding box center [213, 159] width 26 height 26
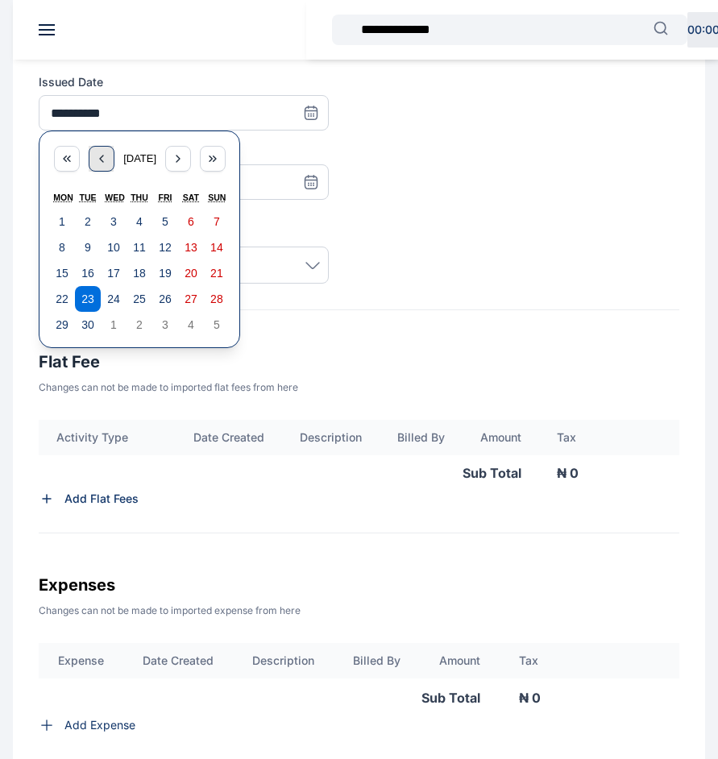
click at [101, 161] on icon "button" at bounding box center [101, 158] width 13 height 13
click at [110, 217] on abbr "2" at bounding box center [113, 221] width 6 height 13
type input "**********"
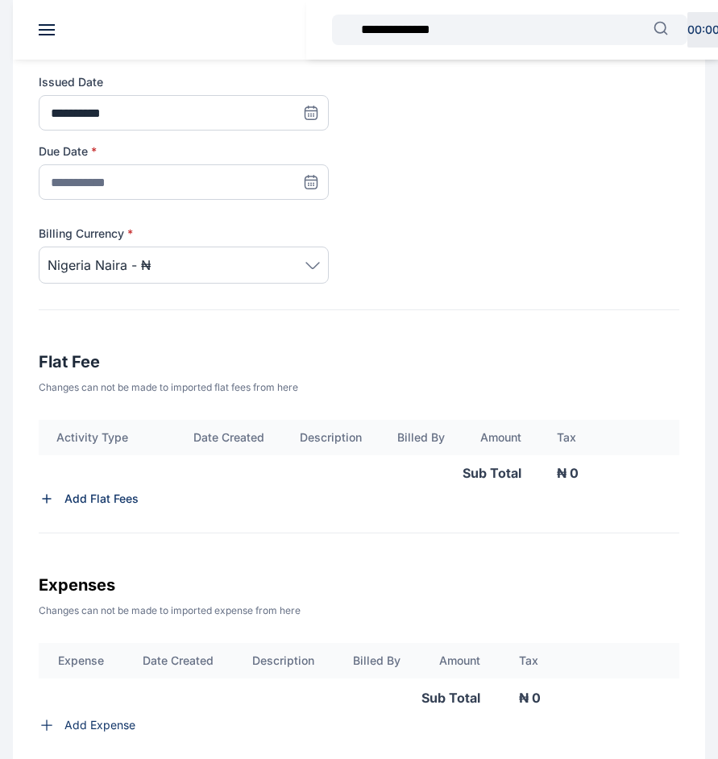
click at [317, 184] on icon at bounding box center [311, 182] width 12 height 12
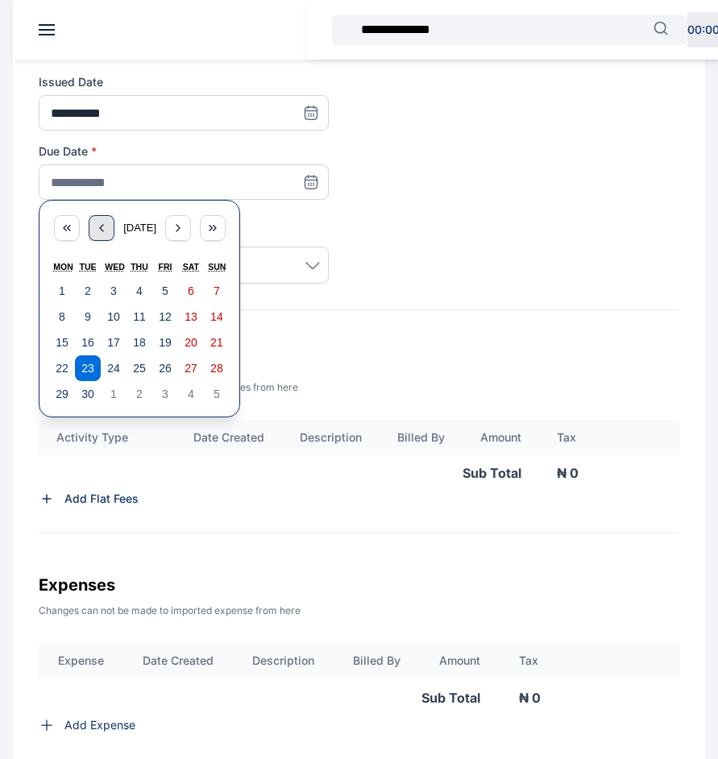
click at [96, 230] on icon "button" at bounding box center [101, 227] width 13 height 13
click at [120, 391] on button "30" at bounding box center [114, 394] width 26 height 26
type input "**********"
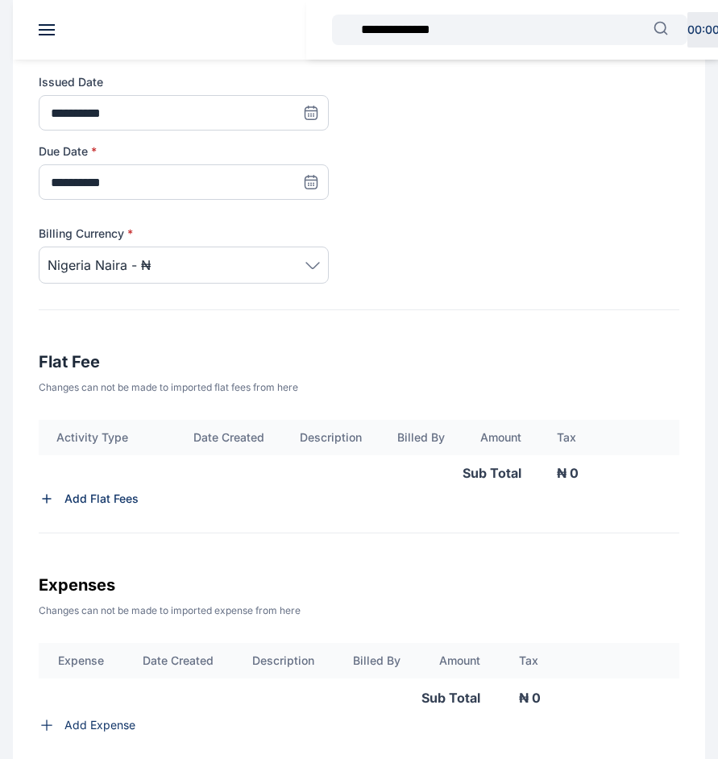
click at [104, 498] on p "Add Flat Fees" at bounding box center [101, 499] width 74 height 16
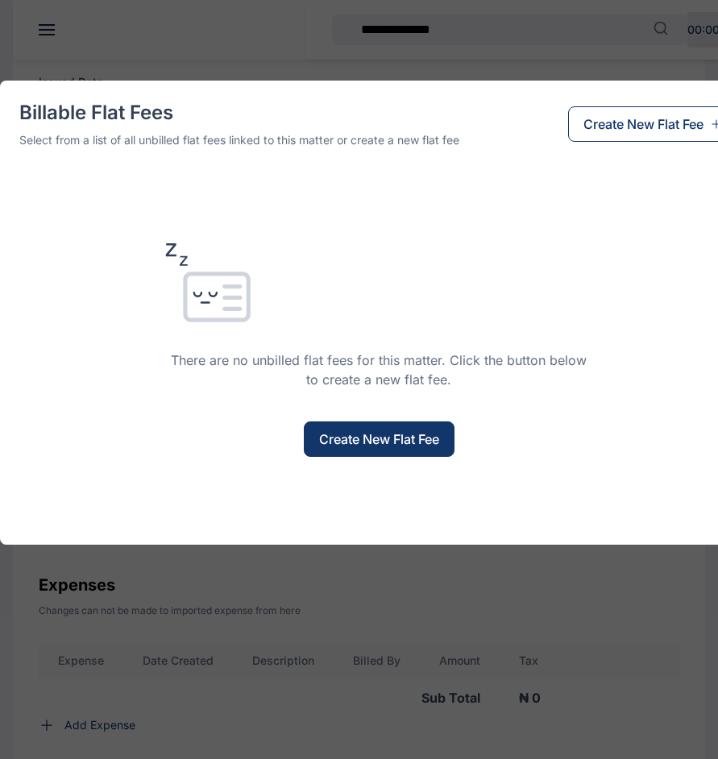
click at [383, 424] on button "Create New Flat Fee" at bounding box center [379, 438] width 151 height 35
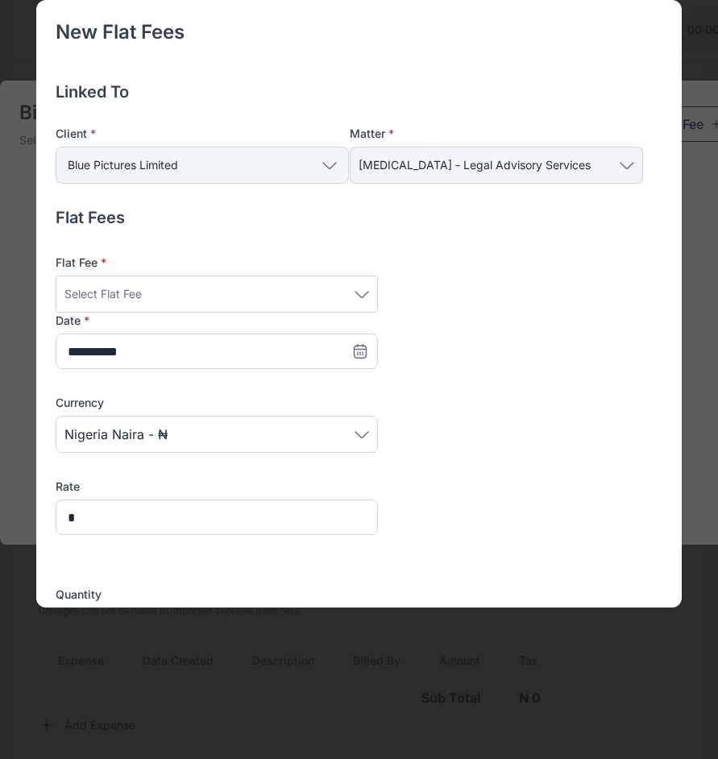
click at [243, 304] on div "Select Flat Fee" at bounding box center [217, 293] width 322 height 37
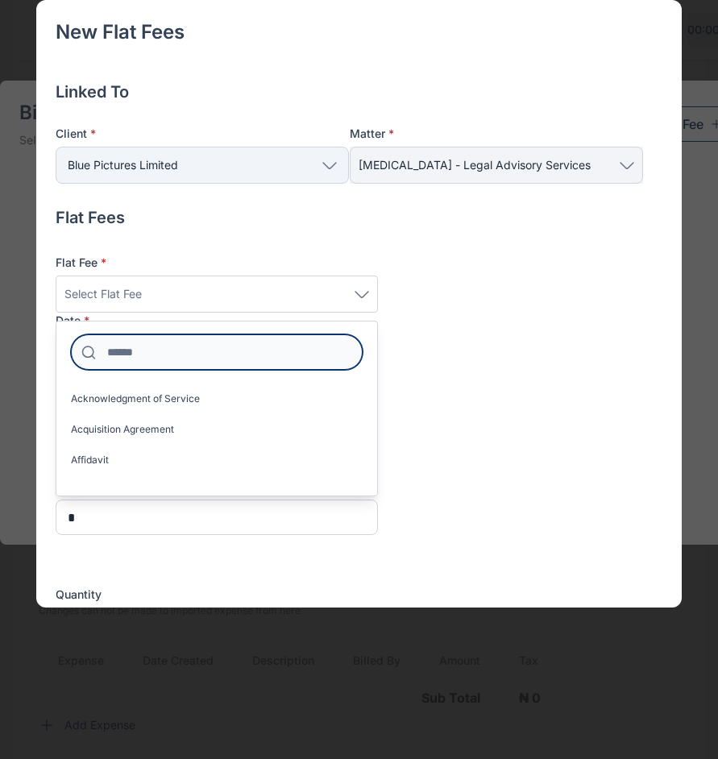
click at [252, 362] on input at bounding box center [217, 351] width 292 height 35
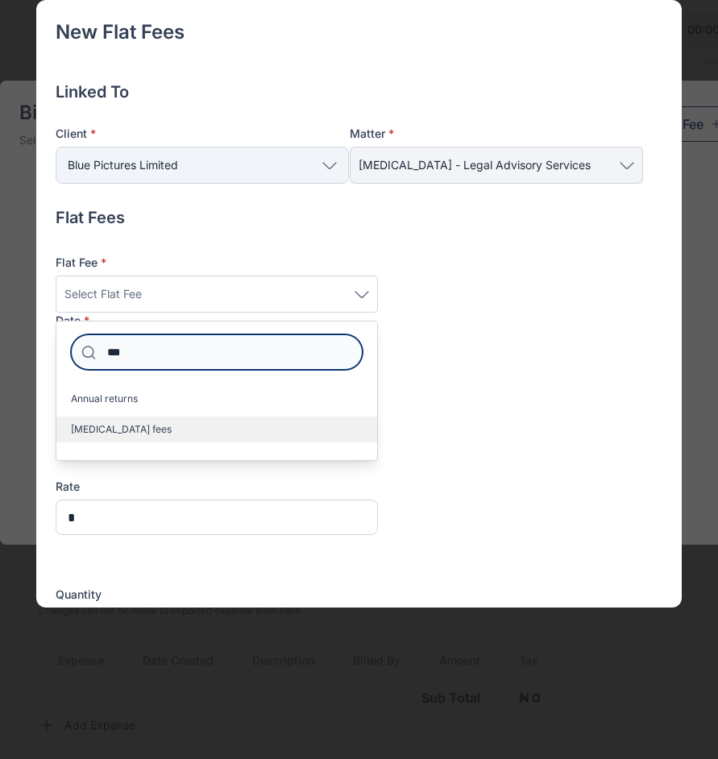
type input "***"
click at [147, 418] on label "[MEDICAL_DATA] fees" at bounding box center [216, 429] width 321 height 26
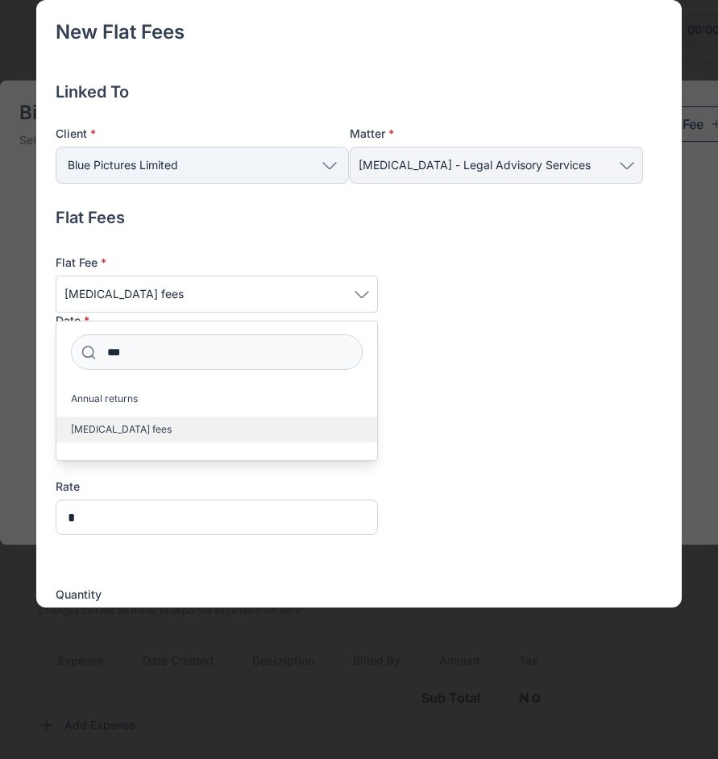
click at [147, 418] on label "[MEDICAL_DATA] fees" at bounding box center [216, 429] width 321 height 26
click at [214, 430] on label "[MEDICAL_DATA] fees" at bounding box center [216, 429] width 321 height 26
click at [124, 429] on div "There are no unbilled flat fees for this matter. Click the button below to crea…" at bounding box center [378, 349] width 718 height 213
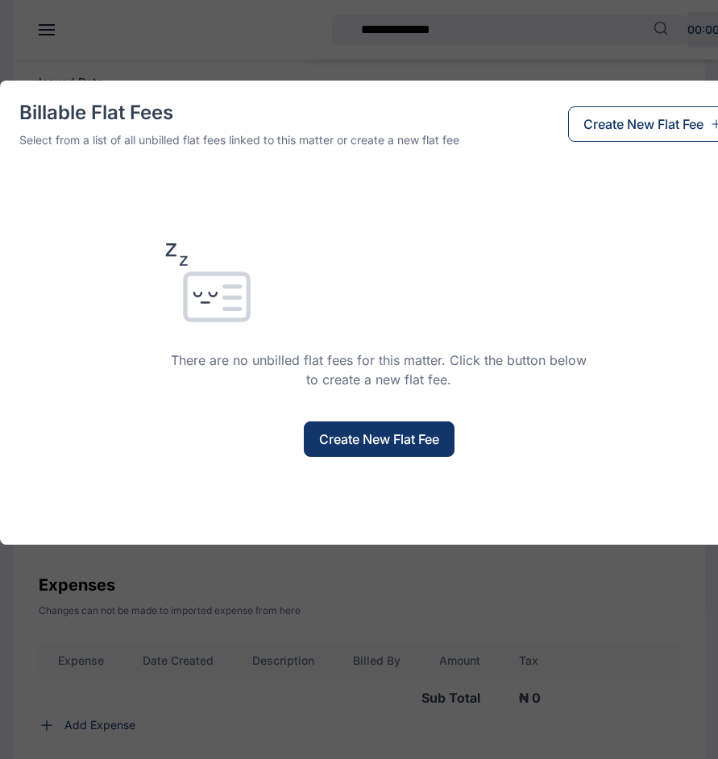
click at [415, 445] on span "Create New Flat Fee" at bounding box center [379, 438] width 120 height 19
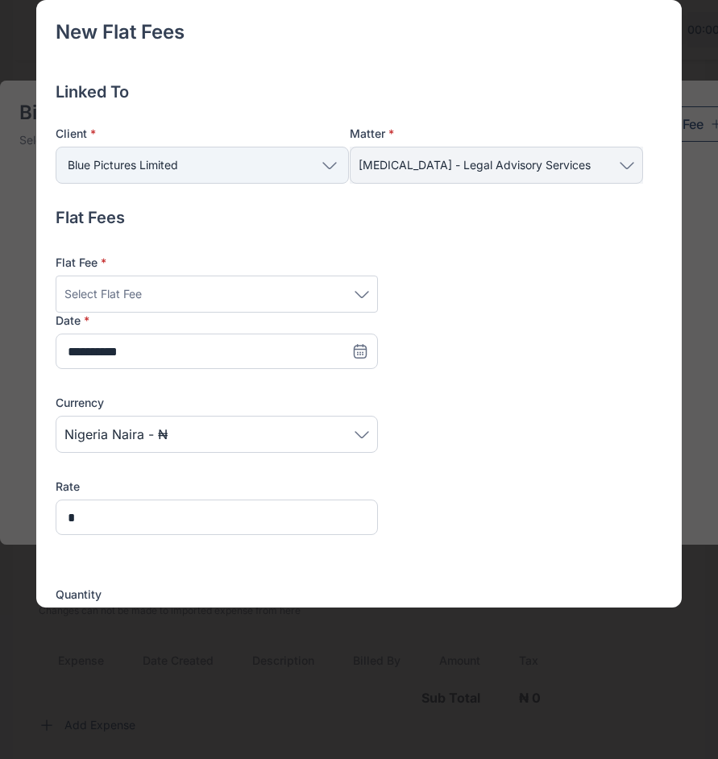
click at [313, 283] on div "Select Flat Fee" at bounding box center [217, 293] width 322 height 37
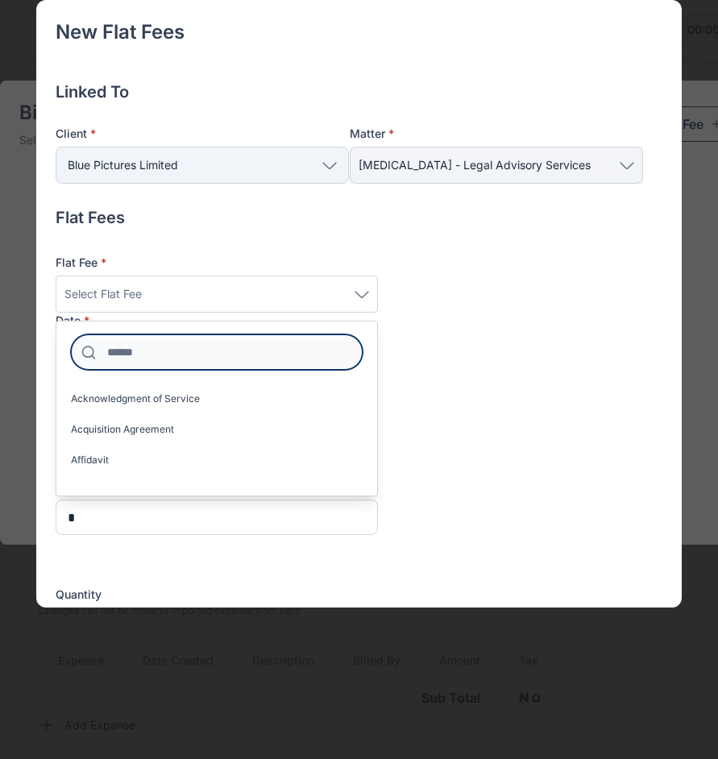
click at [241, 359] on input at bounding box center [217, 351] width 292 height 35
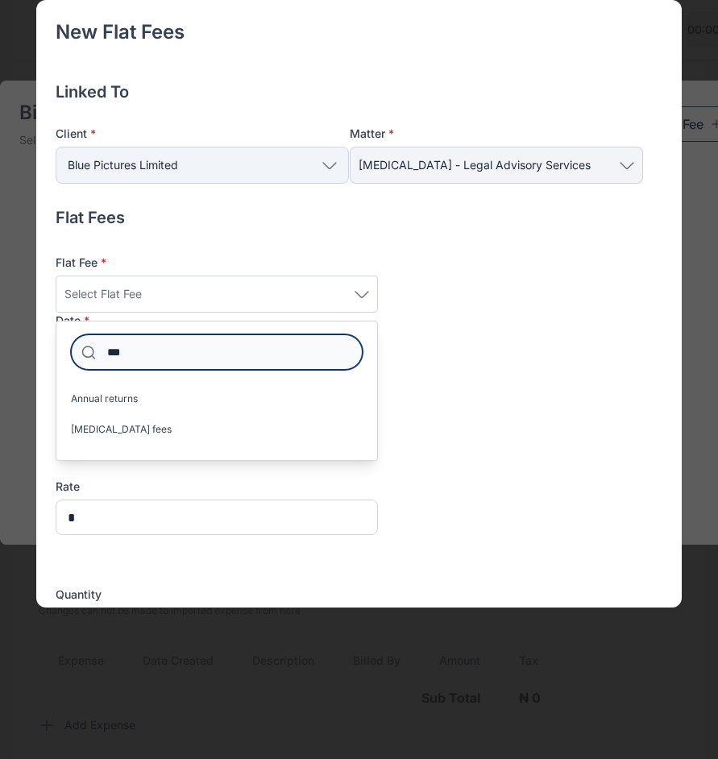
type input "****"
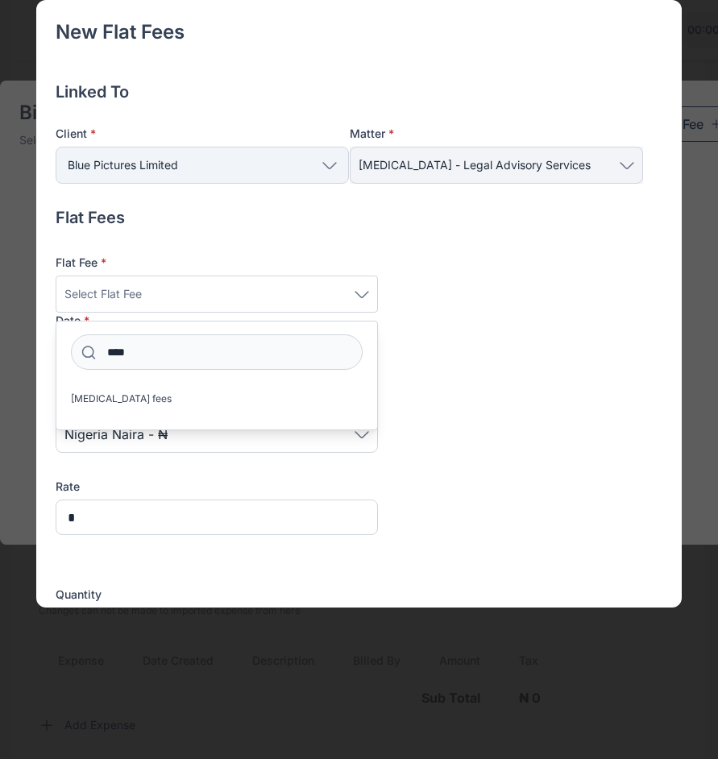
click at [130, 391] on div "Currency [GEOGRAPHIC_DATA] Naira - ₦" at bounding box center [217, 411] width 322 height 84
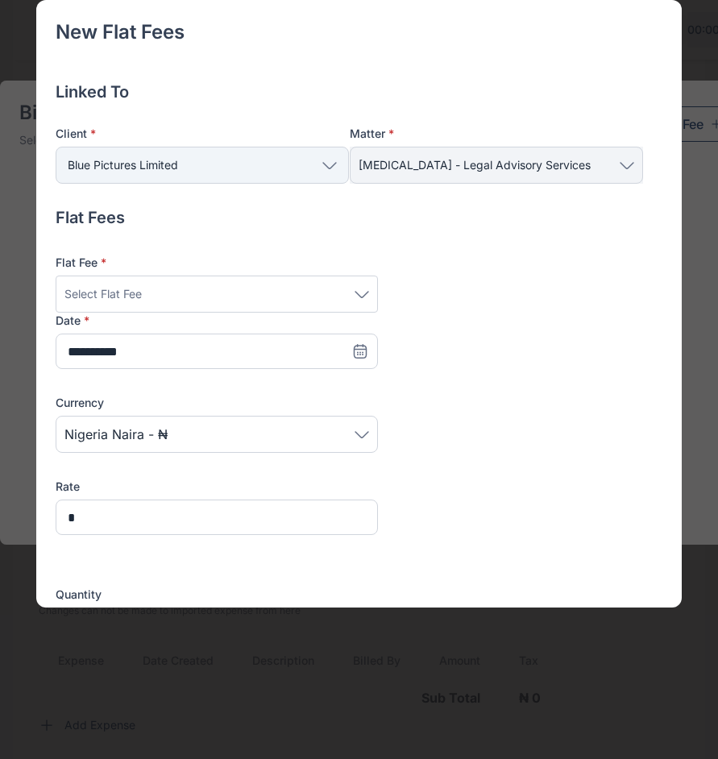
click at [216, 295] on div "Select Flat Fee" at bounding box center [216, 293] width 304 height 19
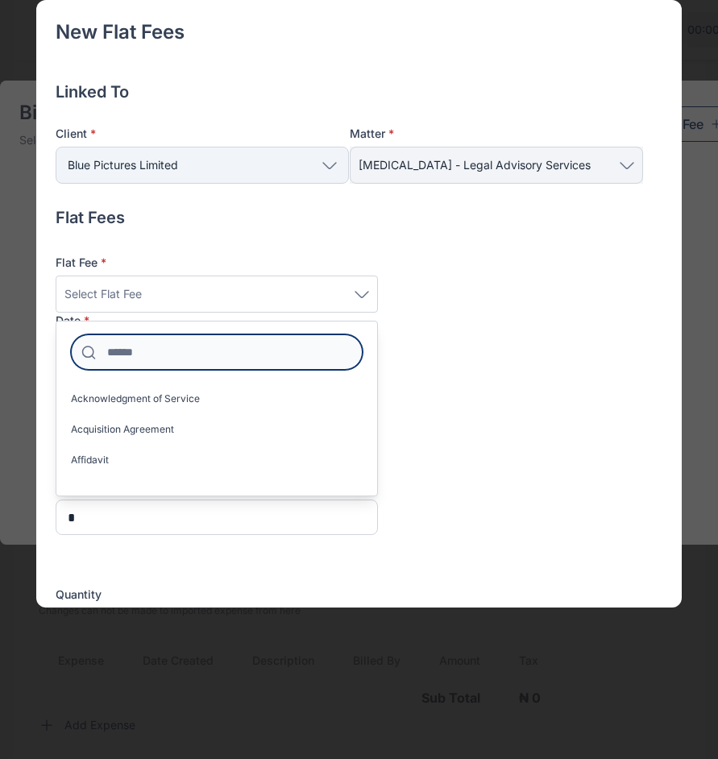
click at [174, 358] on input at bounding box center [217, 351] width 292 height 35
type input "*"
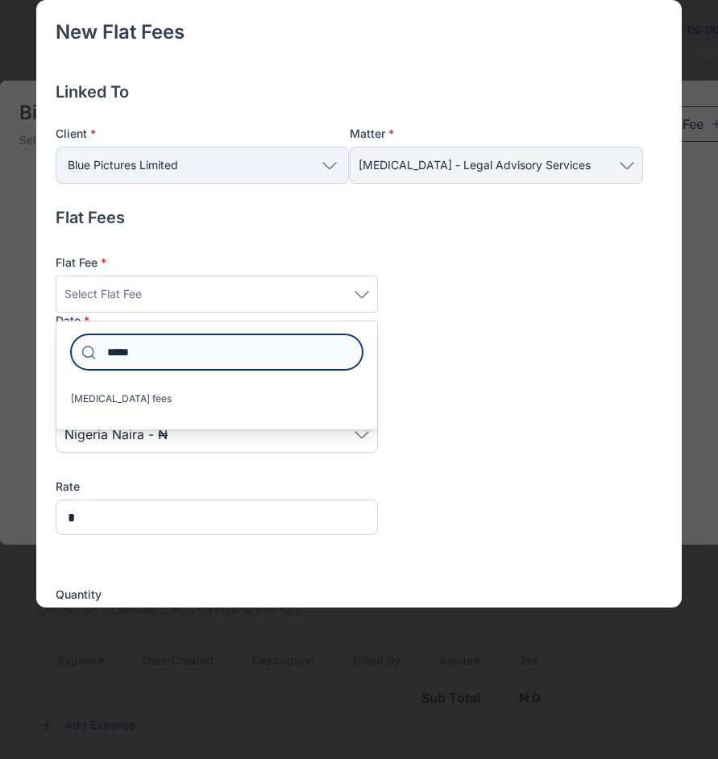
type input "******"
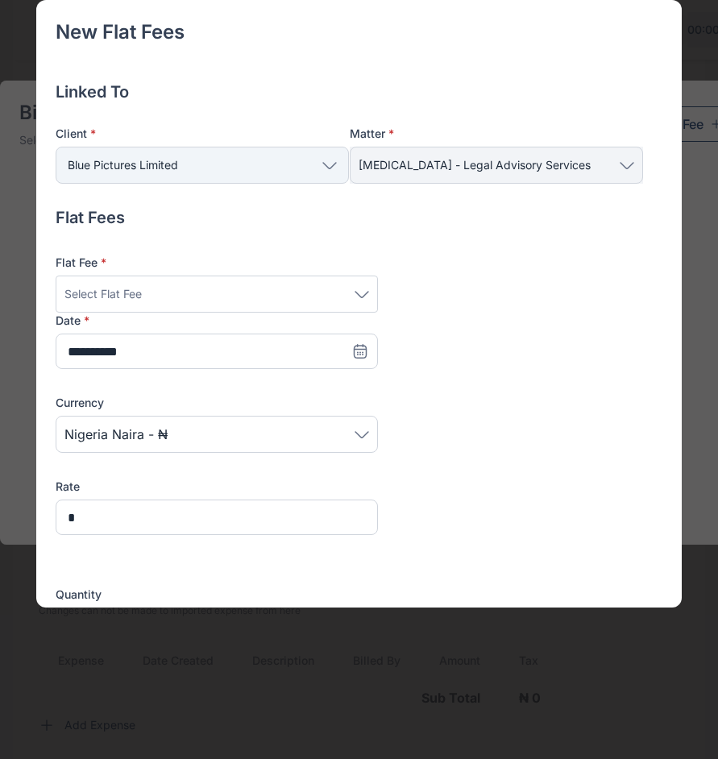
click at [135, 400] on div "Currency" at bounding box center [217, 403] width 322 height 16
click at [352, 351] on icon at bounding box center [360, 351] width 16 height 16
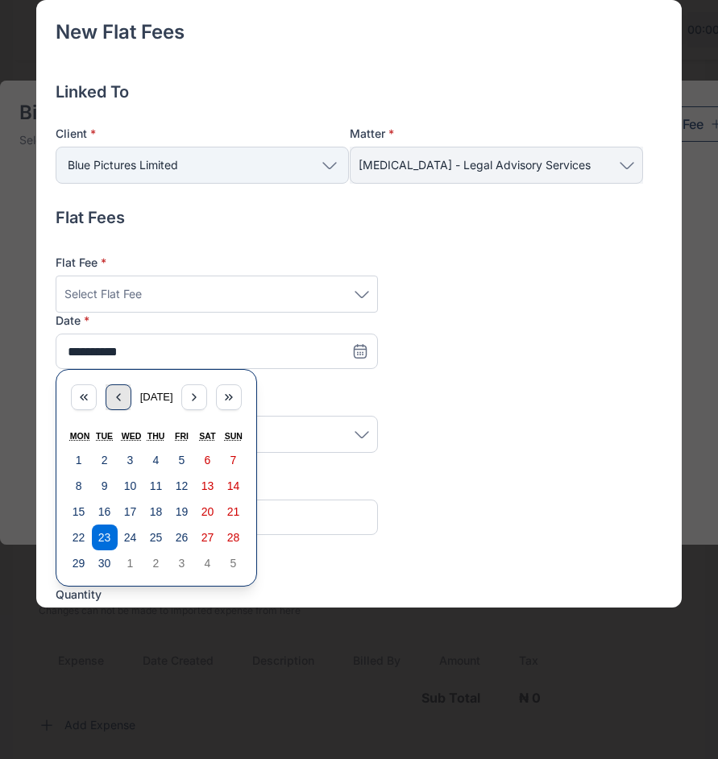
click at [106, 408] on div "button" at bounding box center [119, 397] width 26 height 26
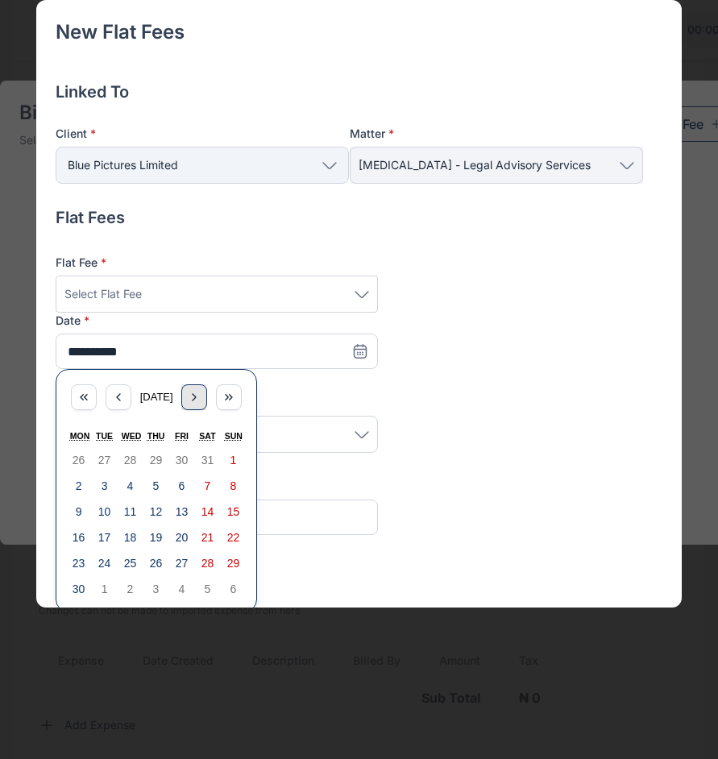
click at [193, 401] on icon "button" at bounding box center [194, 397] width 13 height 13
click at [118, 466] on button "2" at bounding box center [131, 460] width 26 height 26
type input "**********"
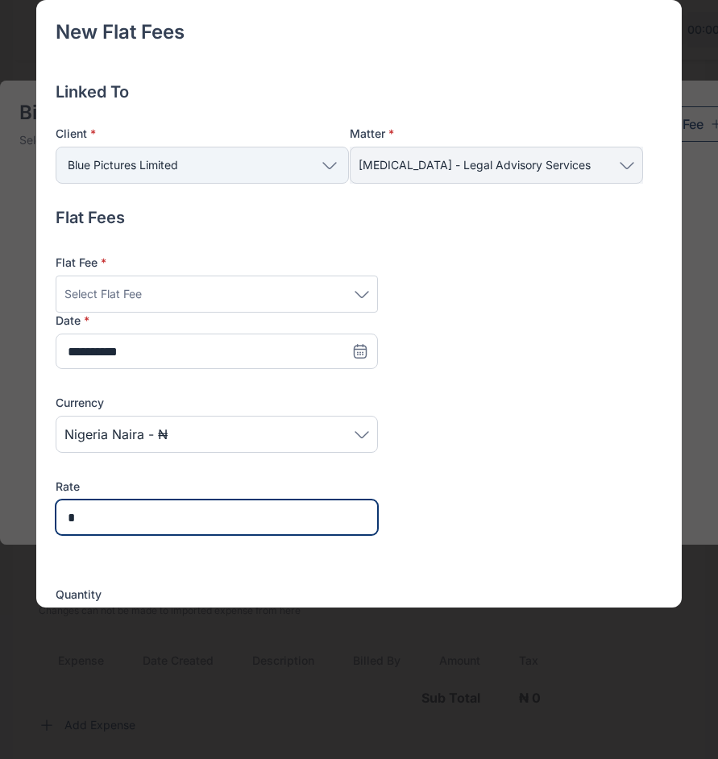
click at [142, 505] on input "*" at bounding box center [217, 516] width 322 height 35
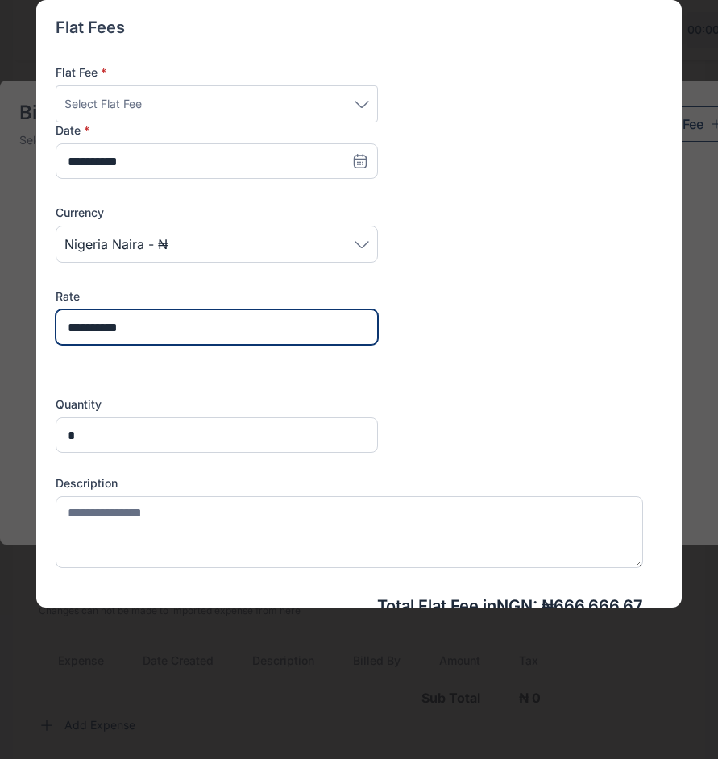
scroll to position [191, 0]
type input "**********"
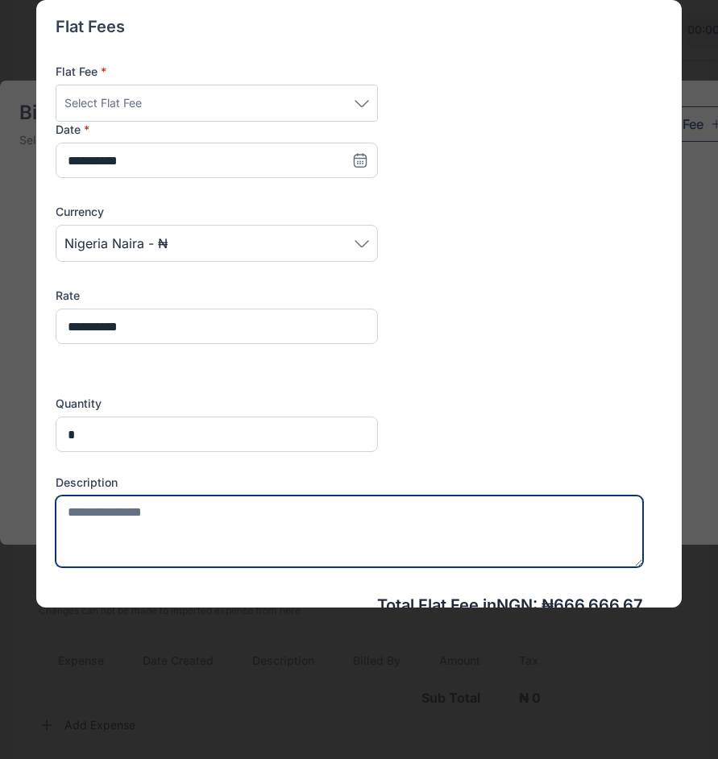
click at [325, 505] on textarea at bounding box center [350, 531] width 588 height 72
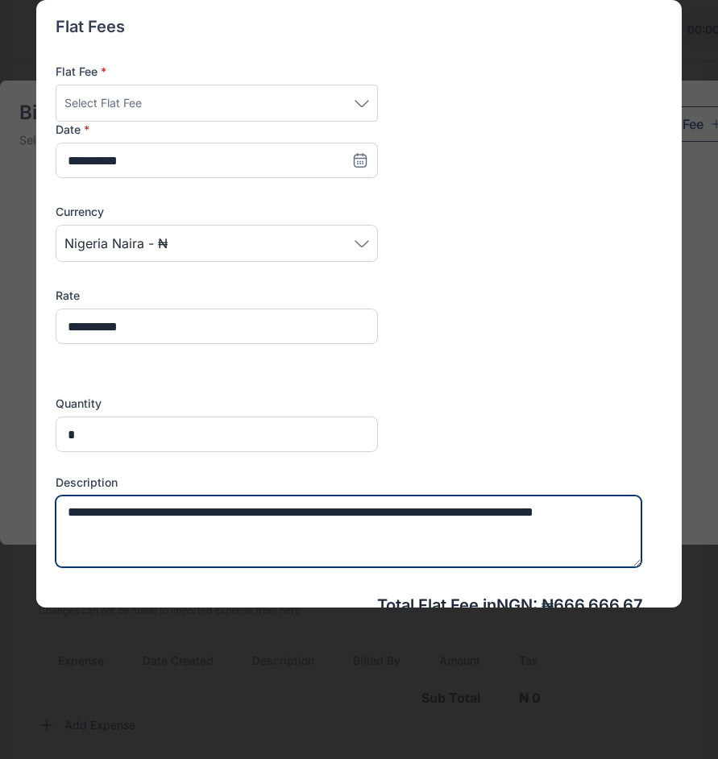
scroll to position [231, 0]
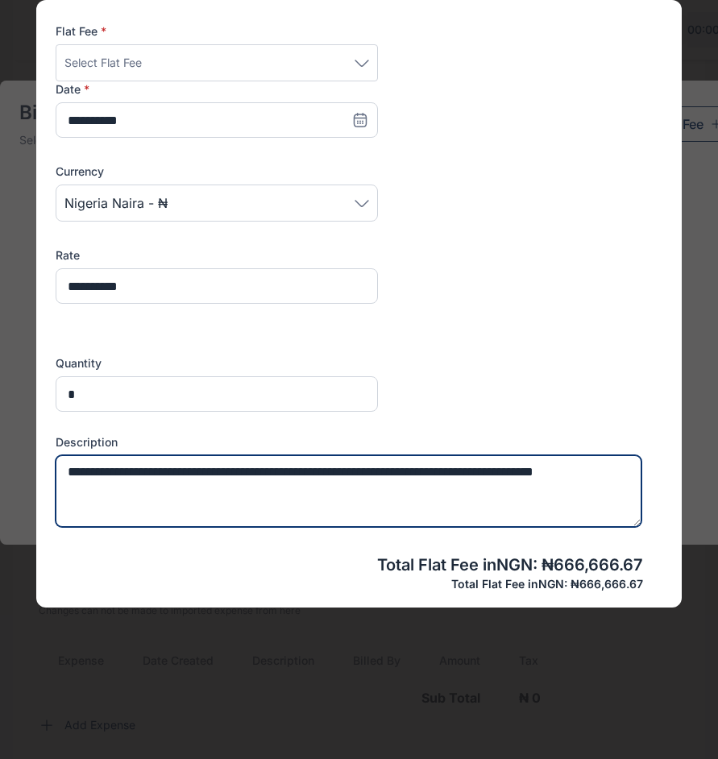
click at [69, 491] on textarea "**********" at bounding box center [349, 491] width 586 height 72
type textarea "**********"
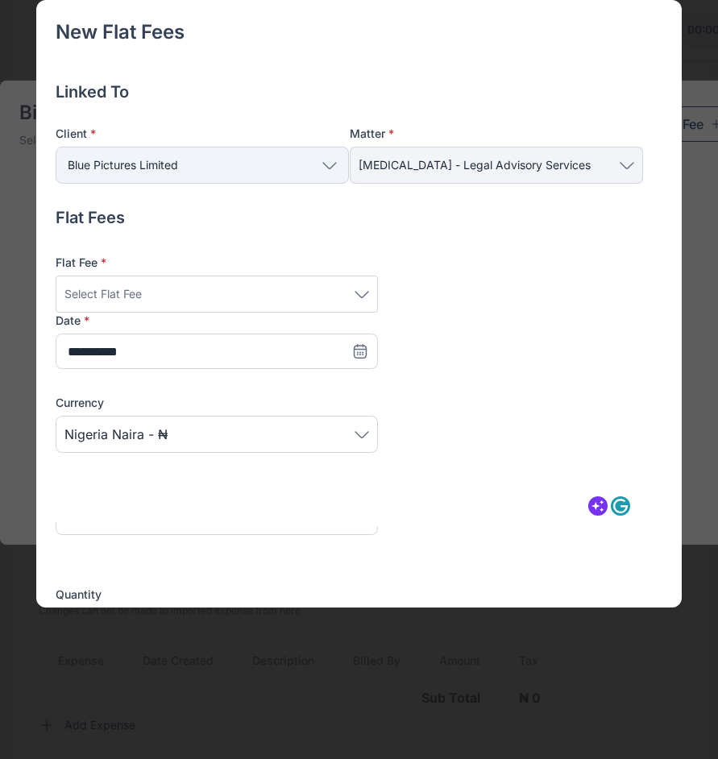
scroll to position [231, 0]
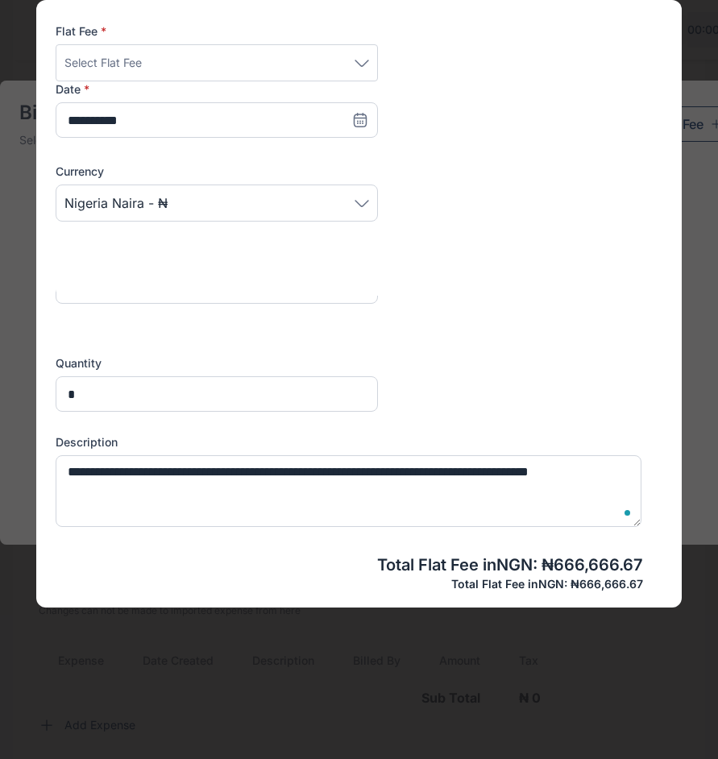
type textarea "**********"
click at [437, 362] on div "**********" at bounding box center [350, 217] width 588 height 388
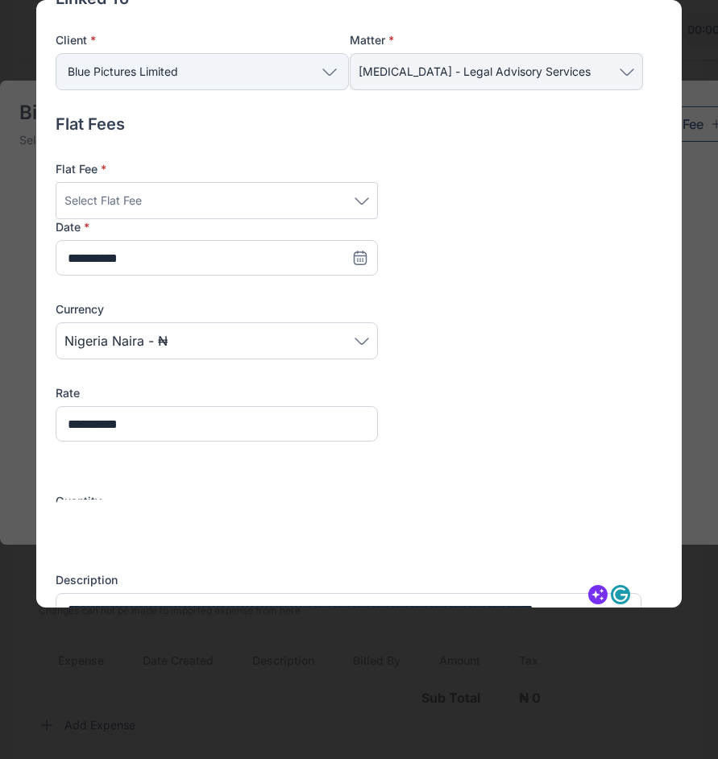
scroll to position [55, 0]
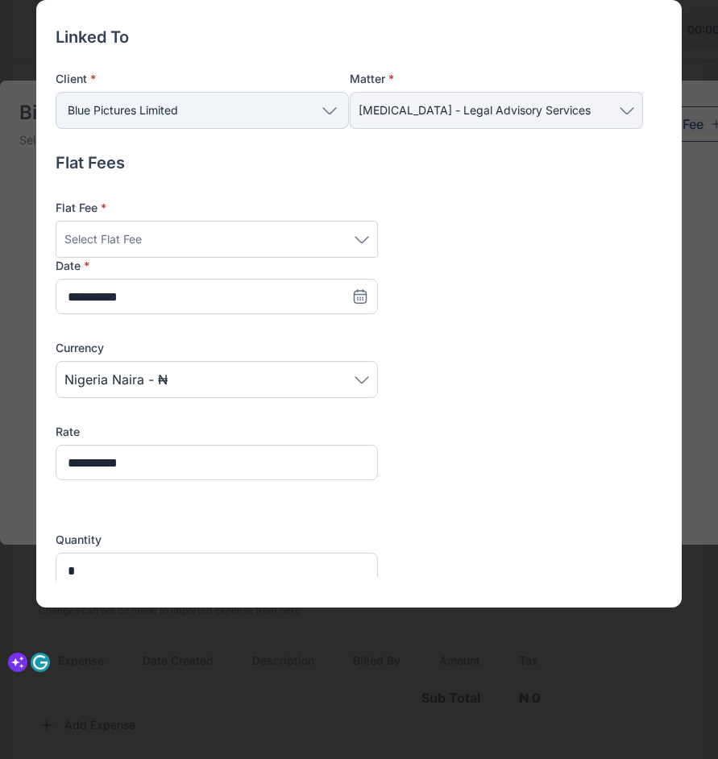
click at [254, 234] on div "Select Flat Fee" at bounding box center [216, 239] width 304 height 19
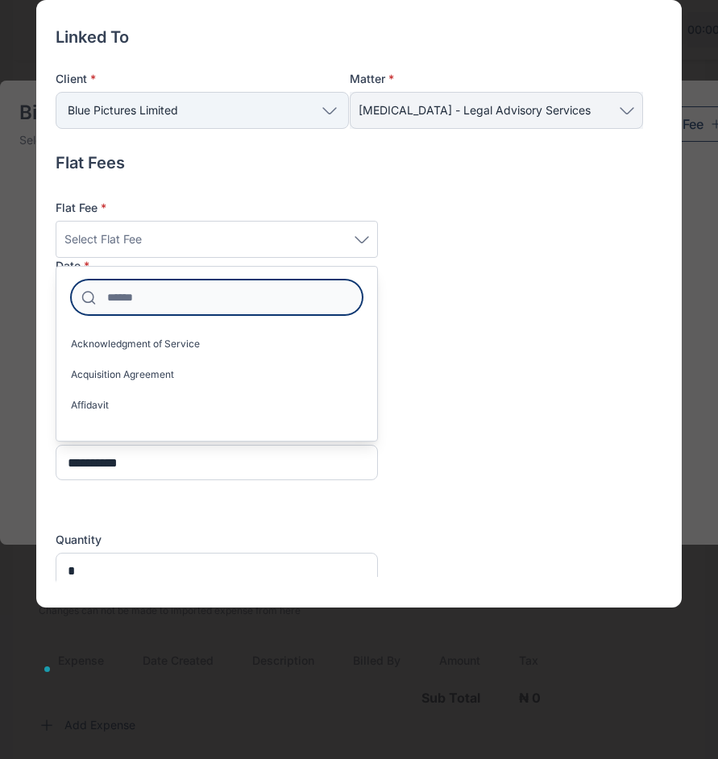
click at [208, 304] on input at bounding box center [217, 296] width 292 height 35
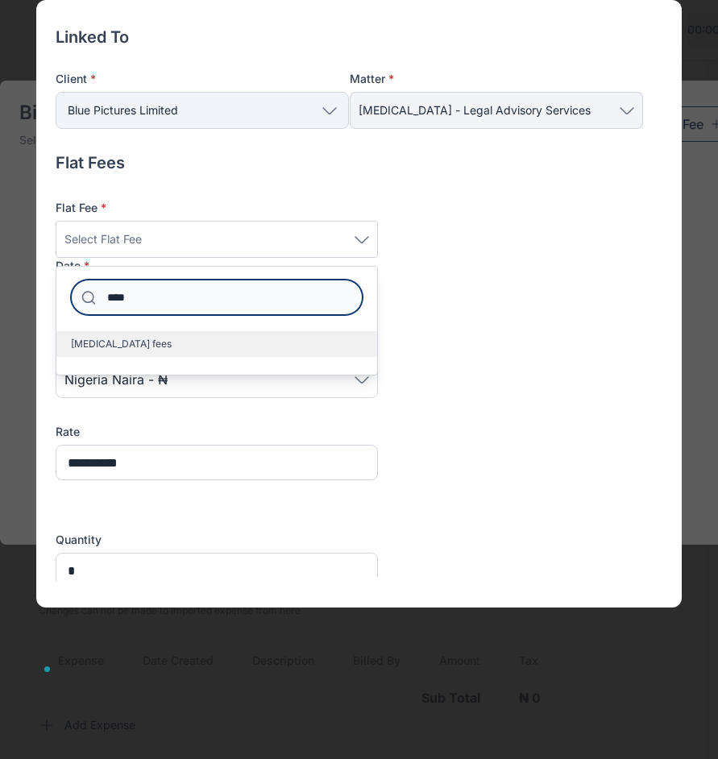
type input "****"
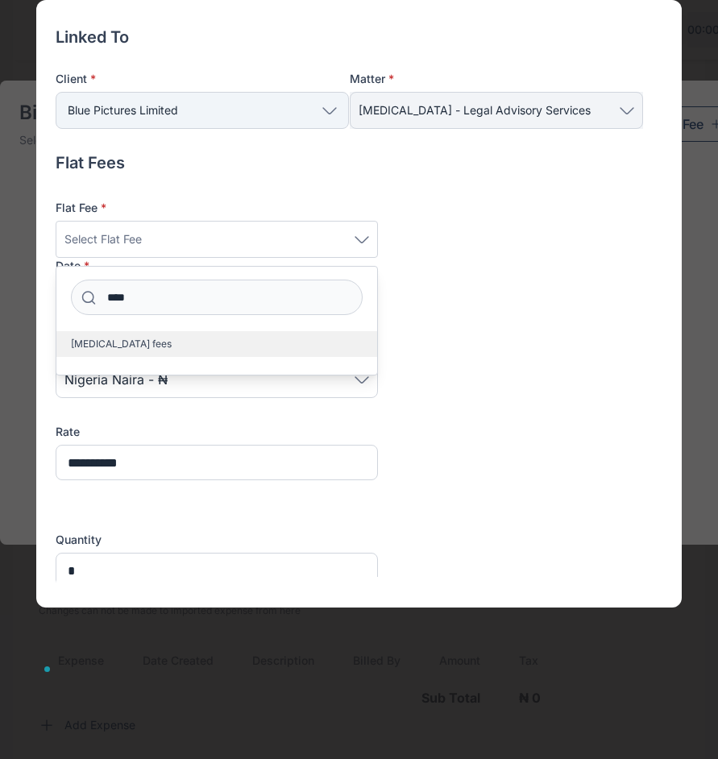
click at [162, 338] on label "[MEDICAL_DATA] fees" at bounding box center [216, 344] width 321 height 26
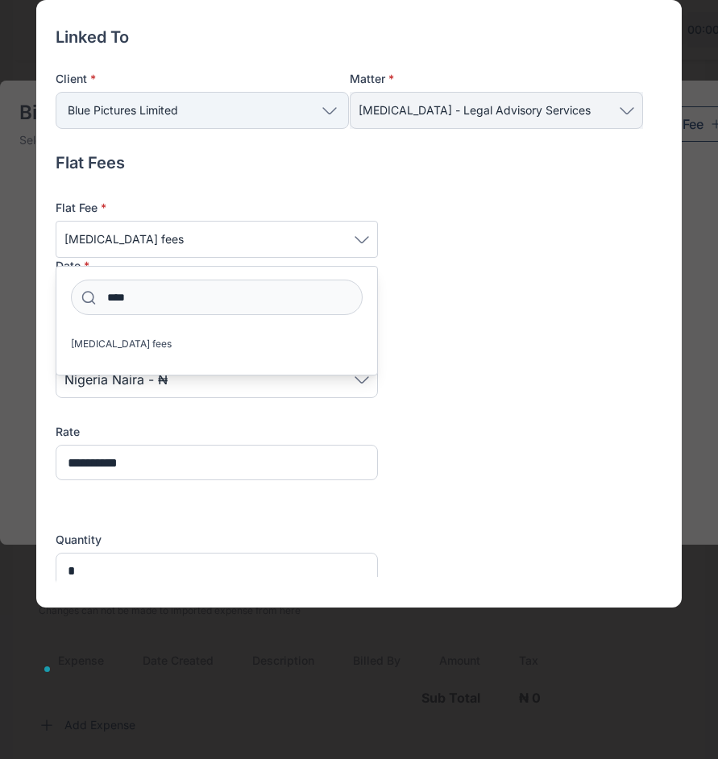
click at [522, 314] on div "**********" at bounding box center [350, 394] width 588 height 388
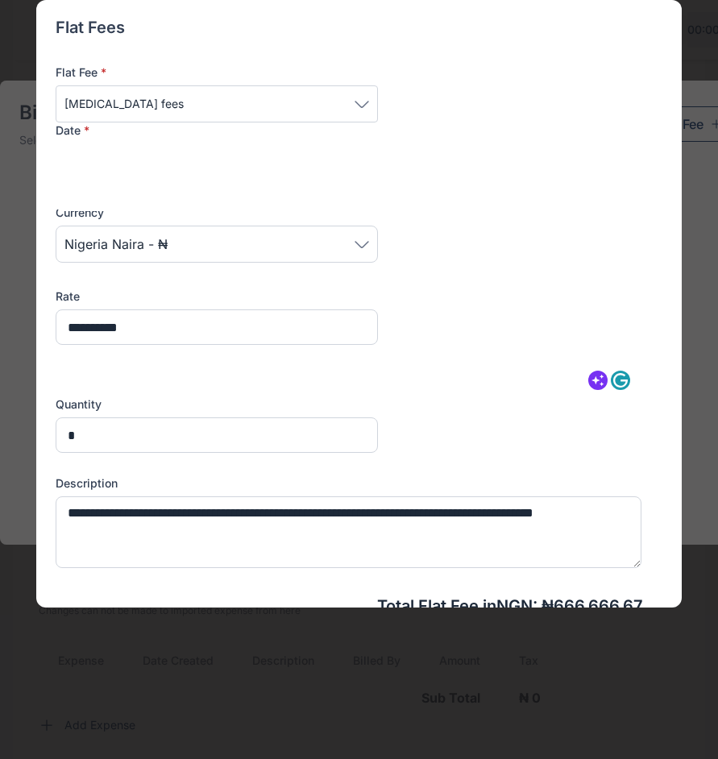
scroll to position [474, 0]
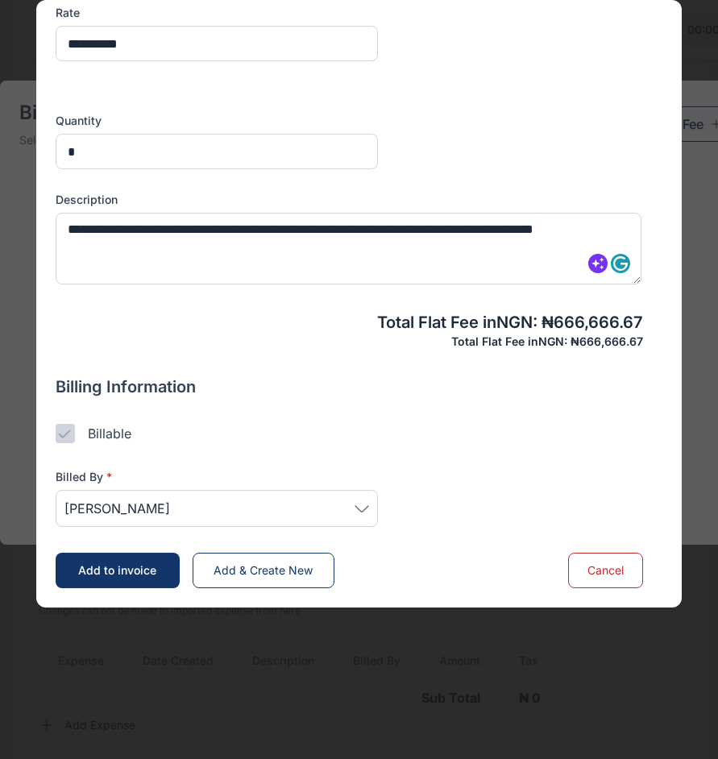
click at [271, 498] on div "[PERSON_NAME]" at bounding box center [217, 508] width 322 height 37
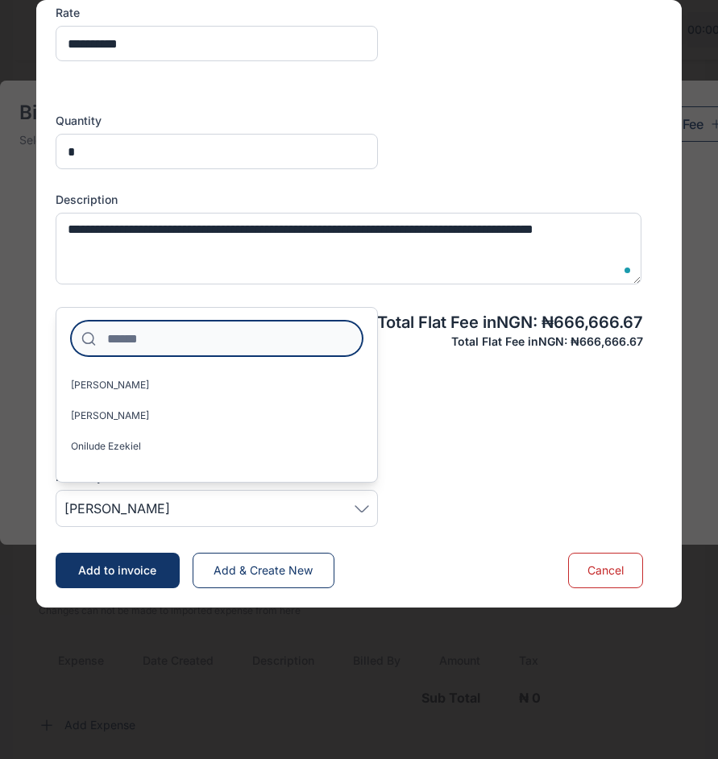
click at [267, 333] on input at bounding box center [217, 338] width 292 height 35
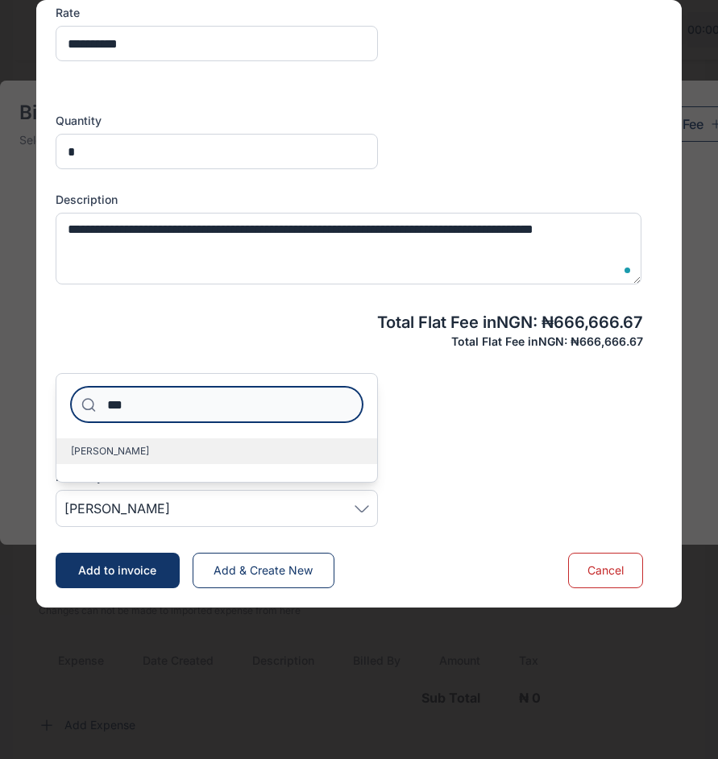
type input "***"
click at [201, 453] on label "Bob-Onyeneke Tasie" at bounding box center [216, 451] width 321 height 26
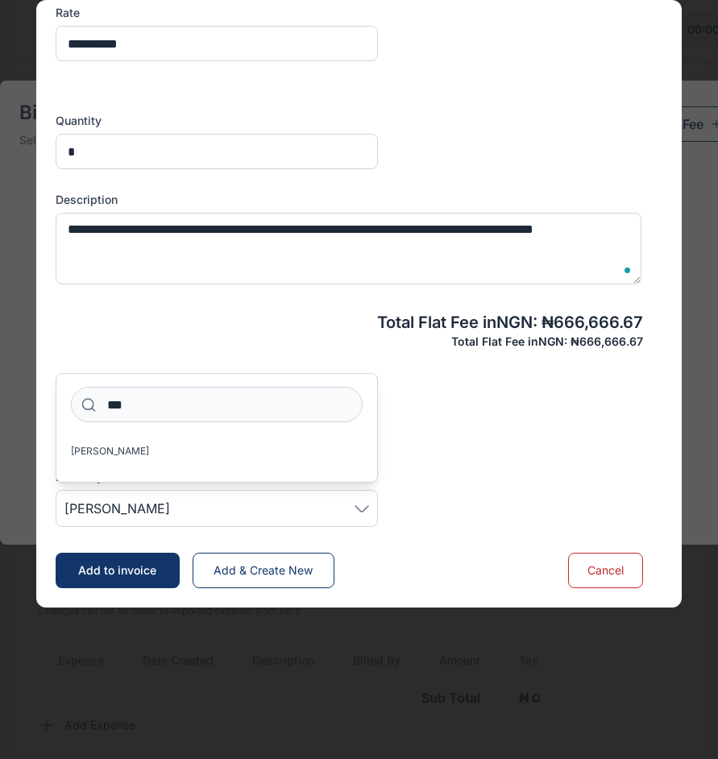
click at [472, 462] on div "Billed By * Bob-Onyeneke Tasie *** Bob-Onyeneke Tasie" at bounding box center [350, 485] width 588 height 84
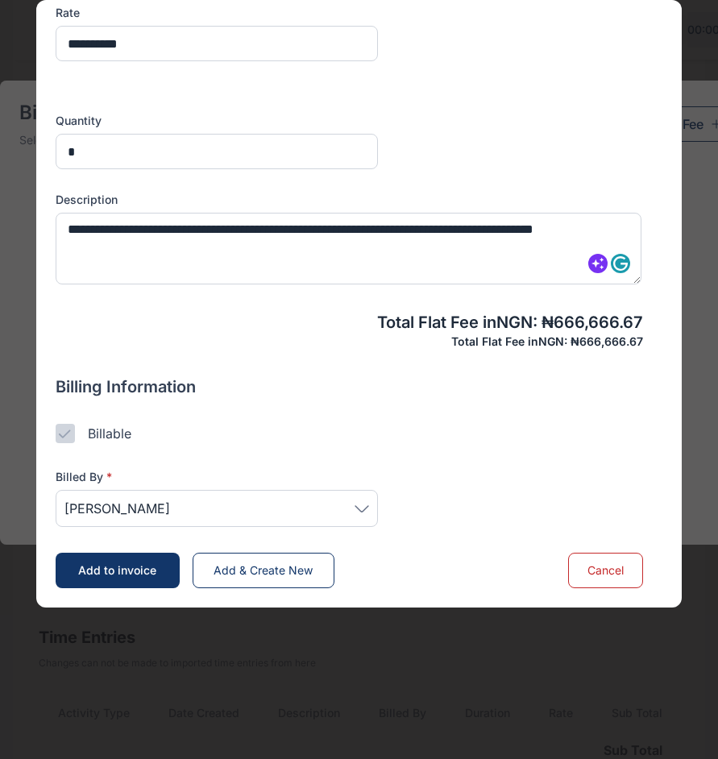
scroll to position [486, 0]
click at [259, 562] on button "Add & Create New" at bounding box center [264, 570] width 142 height 35
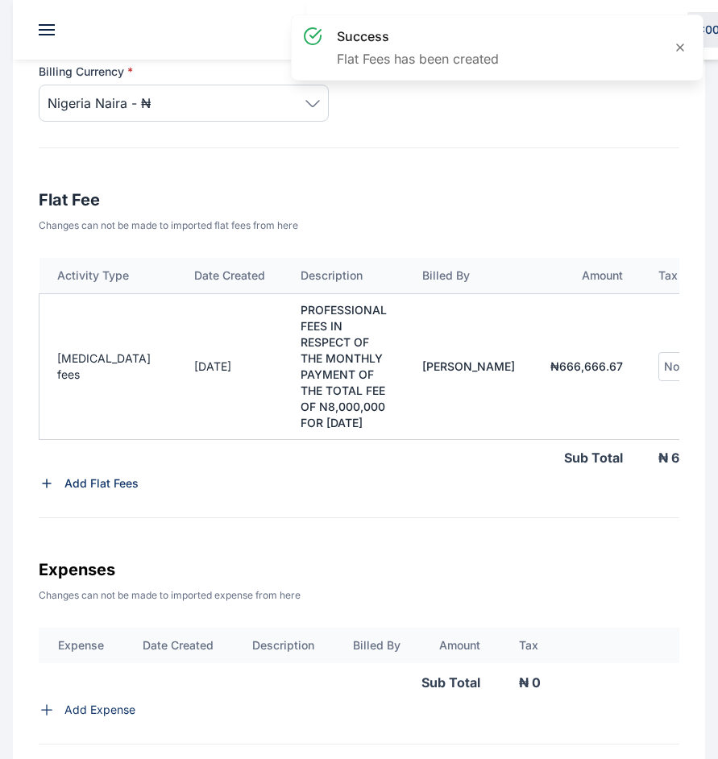
click at [664, 358] on span "No Tax" at bounding box center [683, 366] width 38 height 19
click at [673, 500] on span "VAT - 7.50%" at bounding box center [705, 508] width 64 height 26
click at [516, 481] on div "Add Flat Fees" at bounding box center [359, 483] width 640 height 16
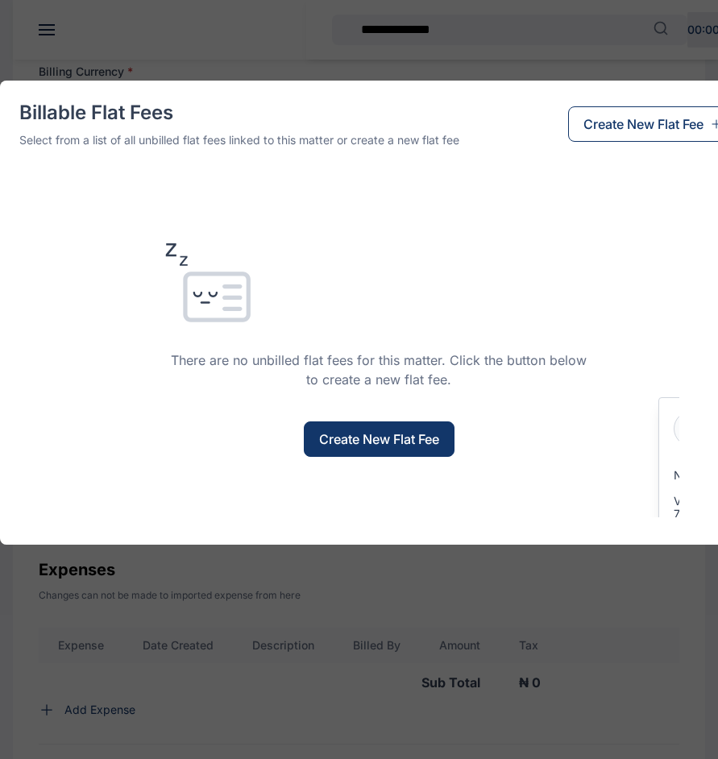
click at [333, 639] on div "Billable Flat Fees Select from a list of all unbilled flat fees linked to this …" at bounding box center [359, 379] width 718 height 759
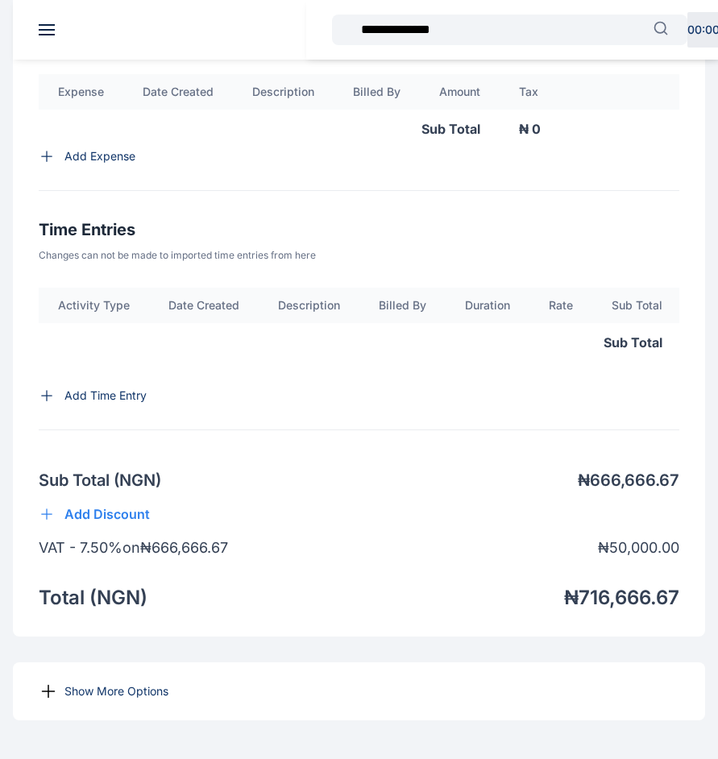
scroll to position [1169, 0]
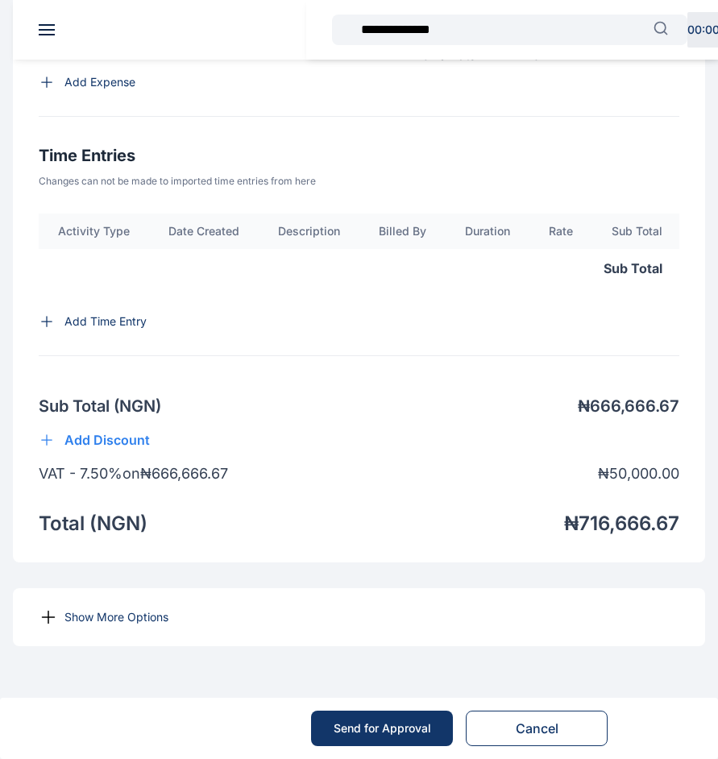
click at [135, 609] on p "Show More Options" at bounding box center [116, 617] width 104 height 16
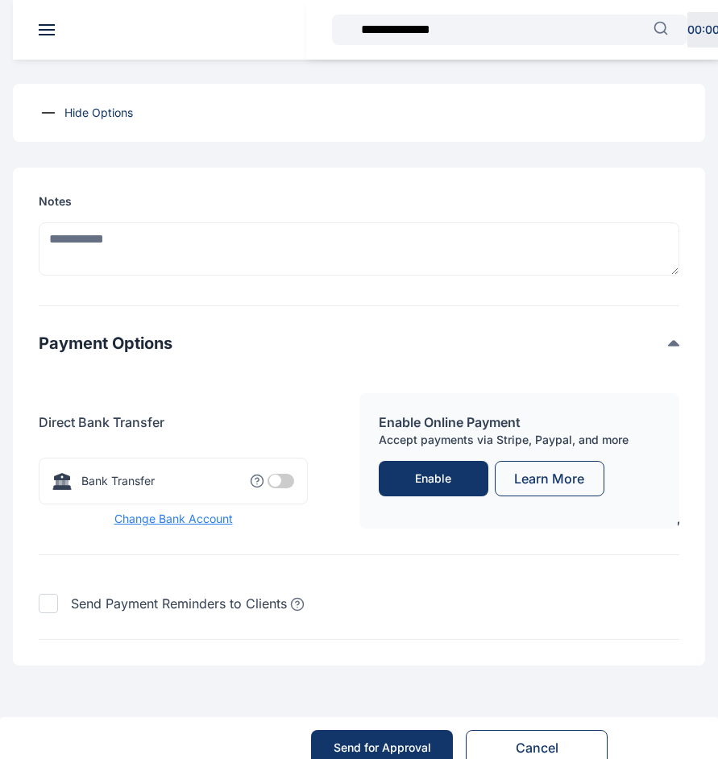
scroll to position [1623, 0]
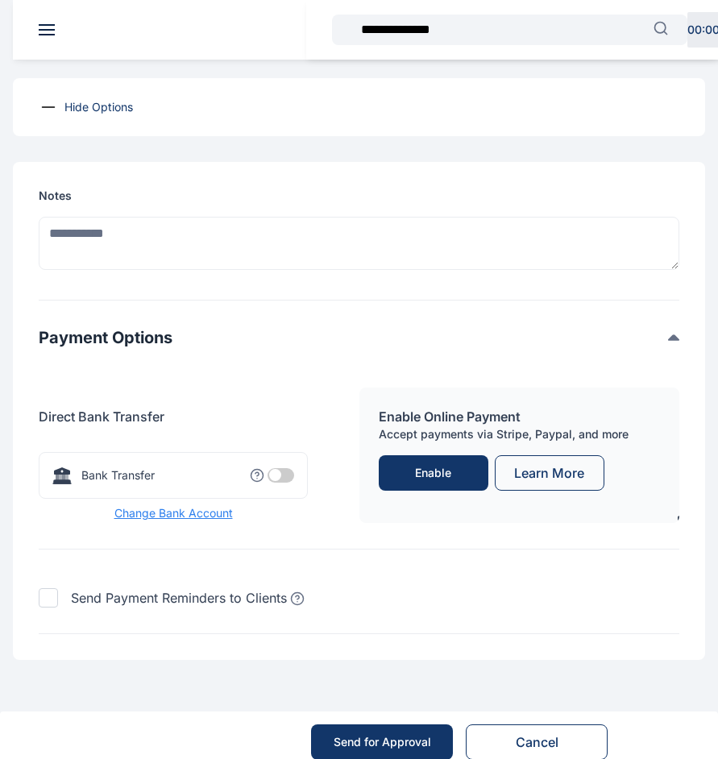
click at [276, 482] on span at bounding box center [280, 475] width 27 height 14
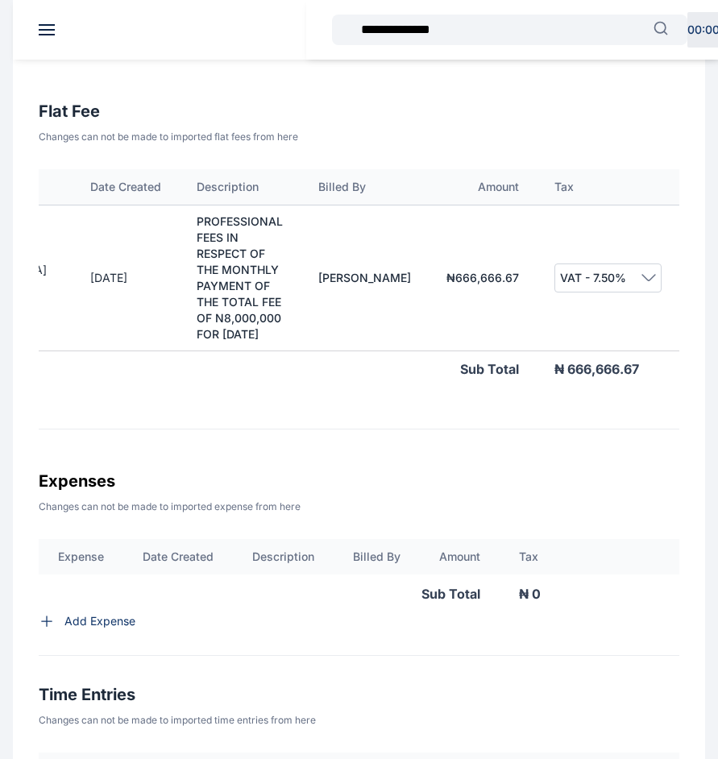
scroll to position [540, 0]
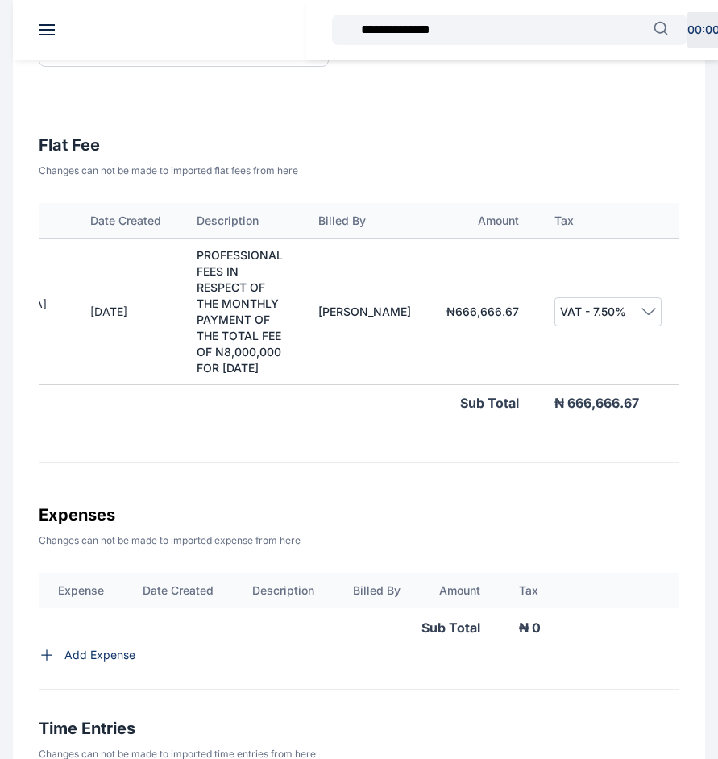
drag, startPoint x: 290, startPoint y: 360, endPoint x: 197, endPoint y: 258, distance: 138.5
click at [197, 258] on td "PROFESSIONAL FEES IN RESPECT OF THE MONTHLY PAYMENT OF THE TOTAL FEE OF N8,000,…" at bounding box center [240, 311] width 122 height 146
copy td "PROFESSIONAL FEES IN RESPECT OF THE MONTHLY PAYMENT OF THE TOTAL FEE OF N8,000,…"
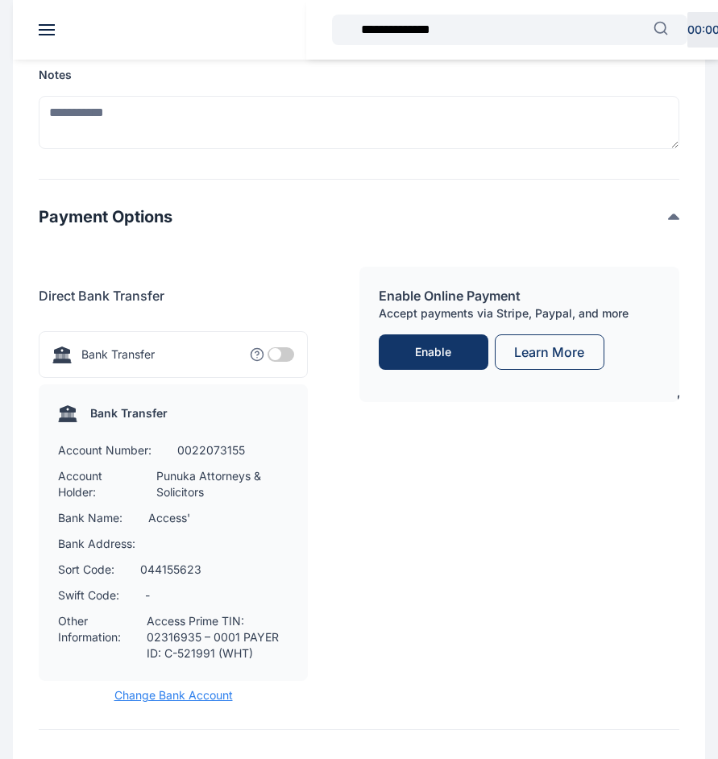
scroll to position [1993, 0]
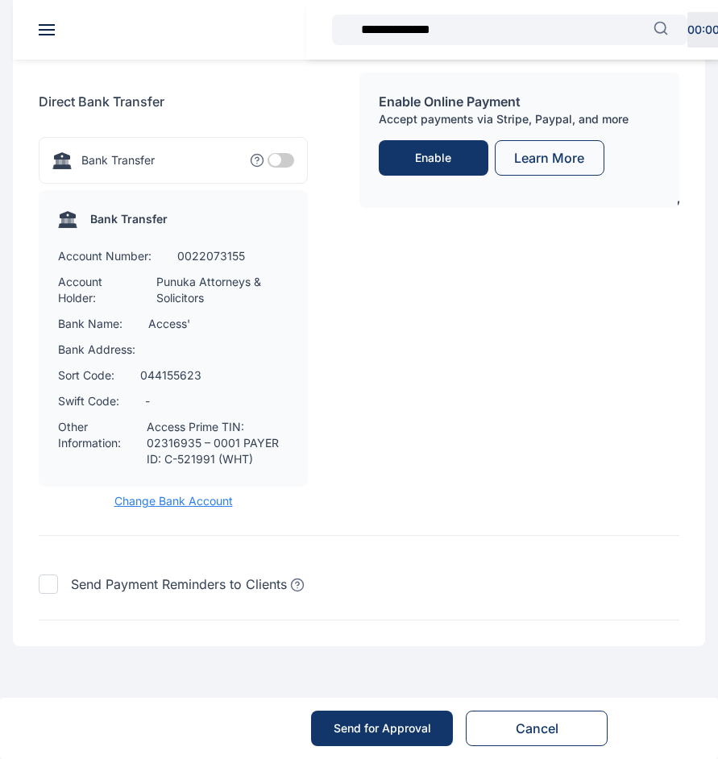
click at [377, 733] on div "Send for Approval" at bounding box center [381, 728] width 97 height 16
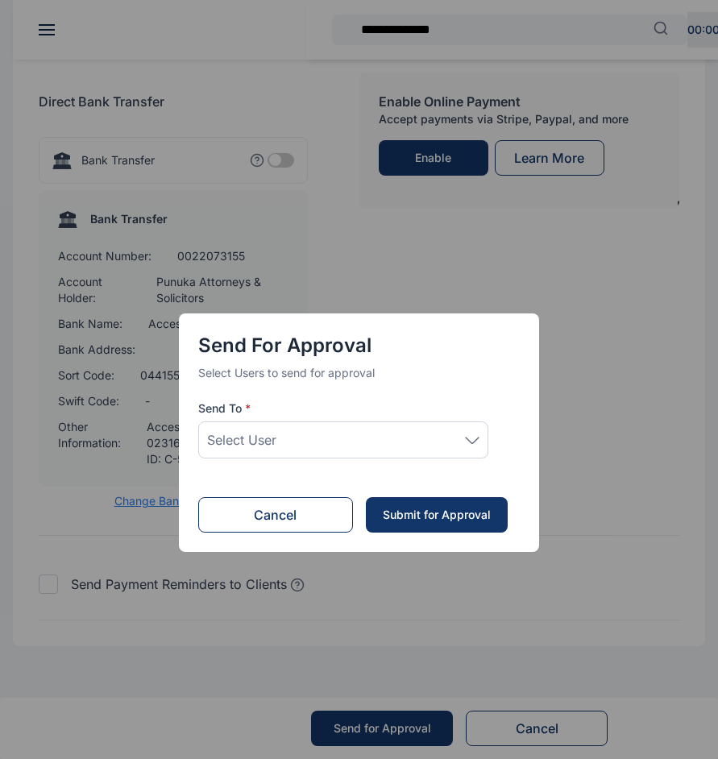
click at [356, 430] on div "Select User" at bounding box center [343, 439] width 272 height 19
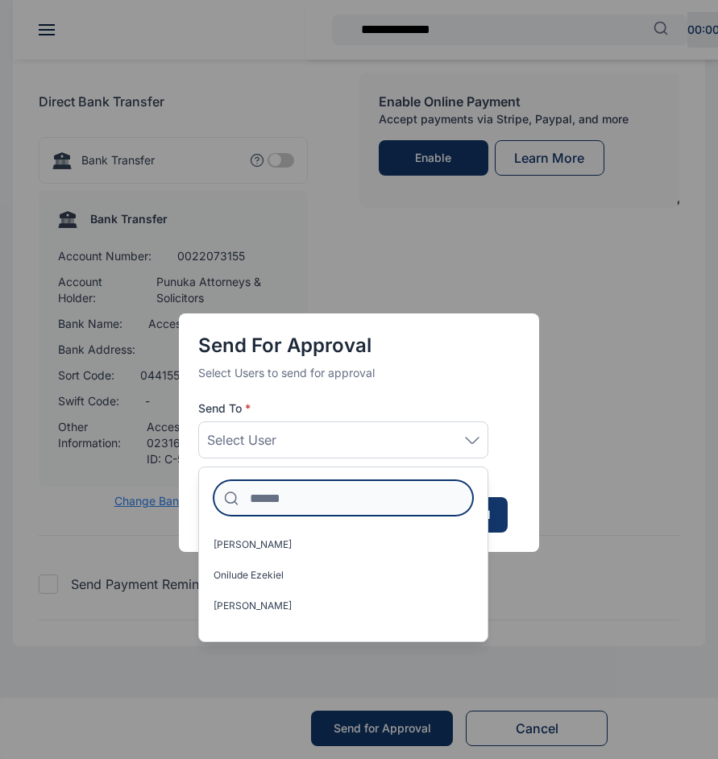
click at [325, 502] on input at bounding box center [342, 497] width 259 height 35
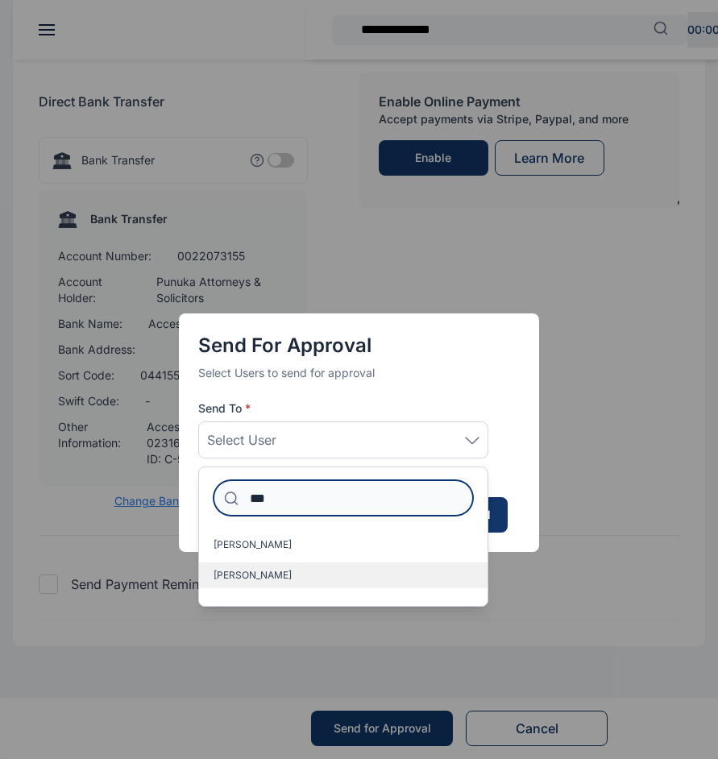
type input "***"
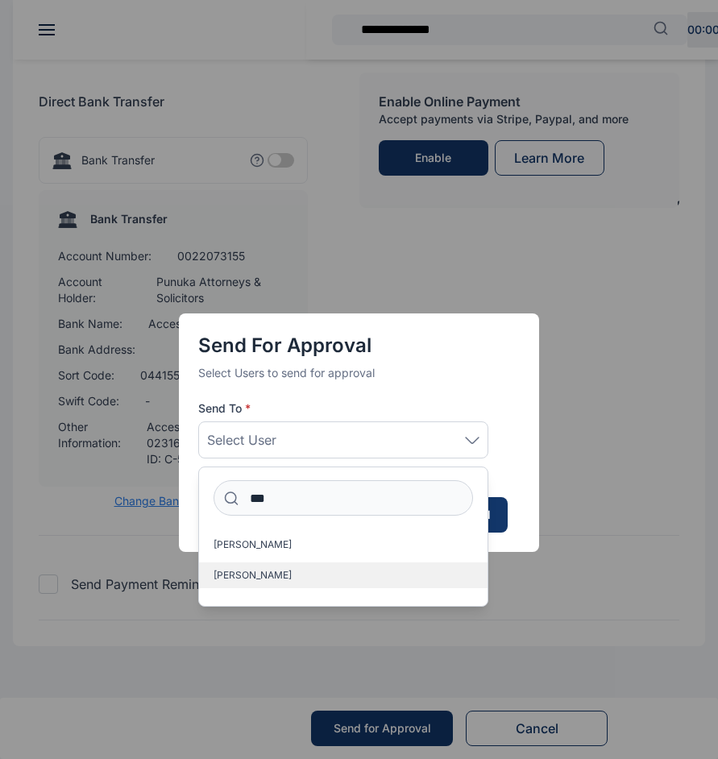
click at [327, 568] on label "Idigbe Elizabeth" at bounding box center [343, 575] width 288 height 26
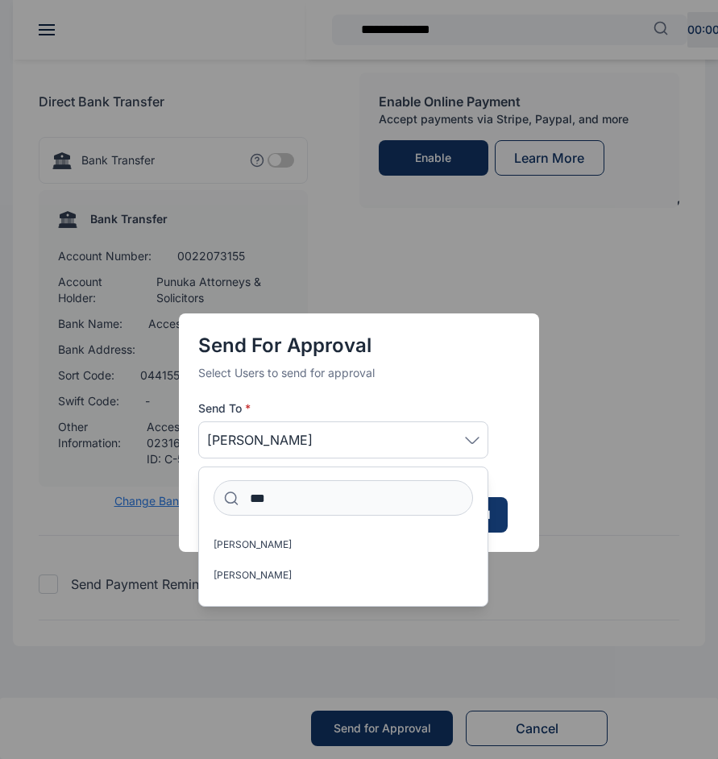
click at [511, 581] on div "Send for Approval Select Users to send for approval Send To * Idigbe Elizabeth …" at bounding box center [359, 420] width 360 height 678
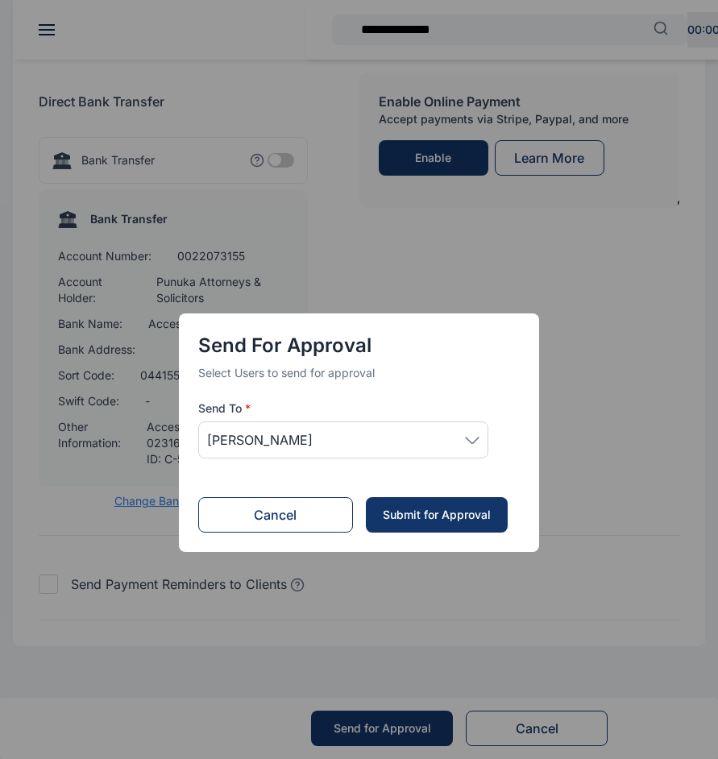
click at [420, 503] on button "Submit for Approval" at bounding box center [437, 514] width 142 height 35
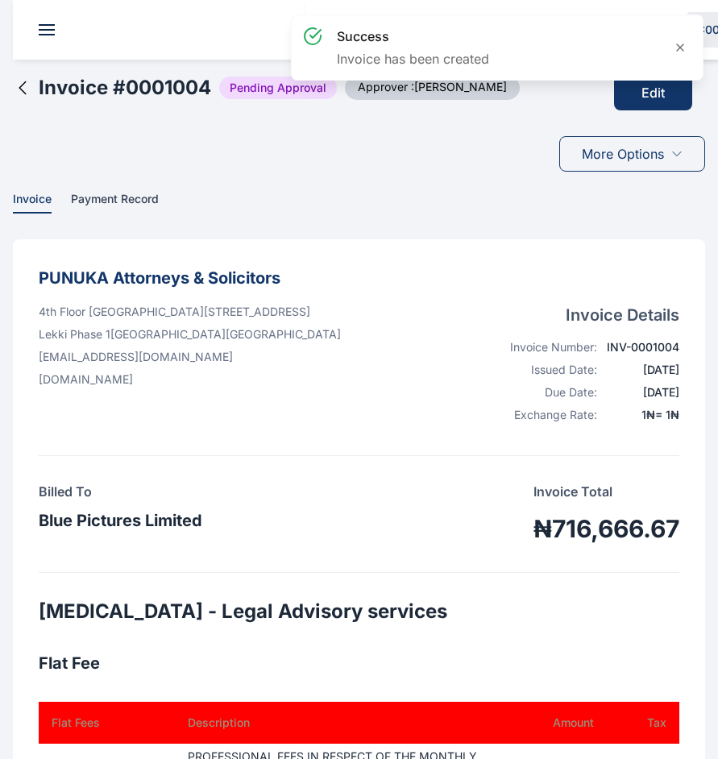
click at [616, 151] on span "More Options" at bounding box center [623, 153] width 82 height 19
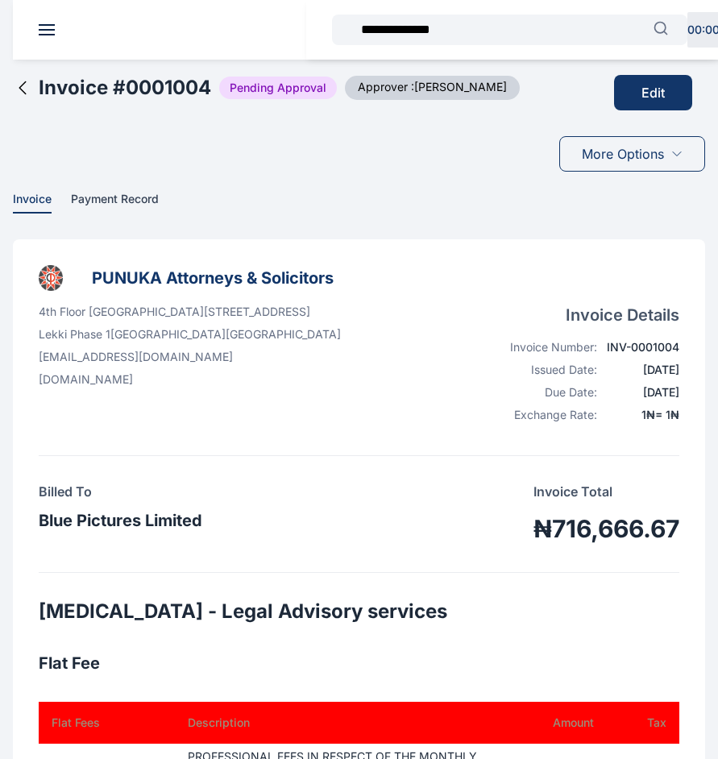
click at [28, 96] on icon at bounding box center [22, 87] width 19 height 19
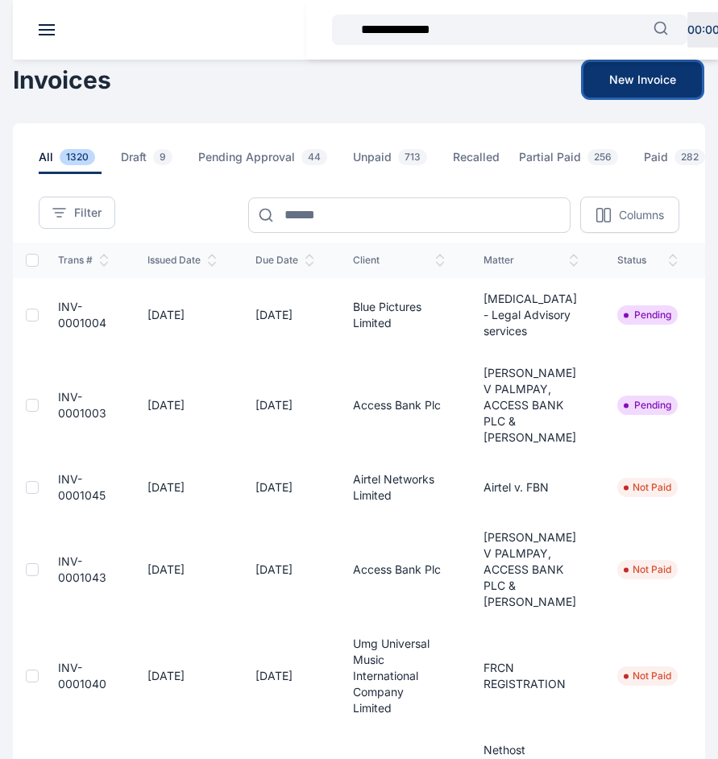
click at [638, 85] on button "New Invoice" at bounding box center [642, 79] width 118 height 35
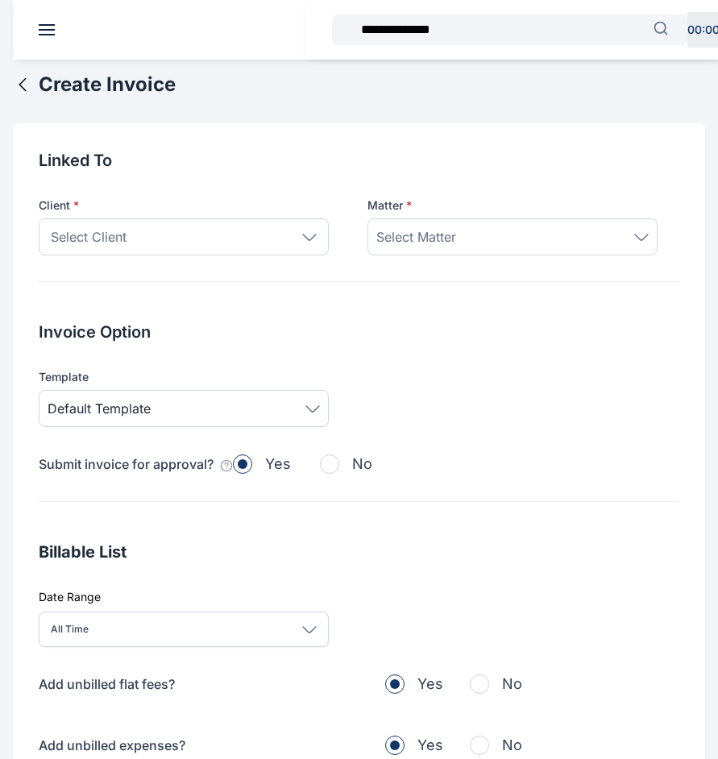
click at [228, 237] on div "Select Client" at bounding box center [184, 236] width 290 height 37
click at [210, 228] on div "Select Client" at bounding box center [184, 236] width 290 height 37
click at [304, 234] on icon at bounding box center [309, 237] width 13 height 6
click at [240, 221] on div "Select Client" at bounding box center [184, 236] width 290 height 37
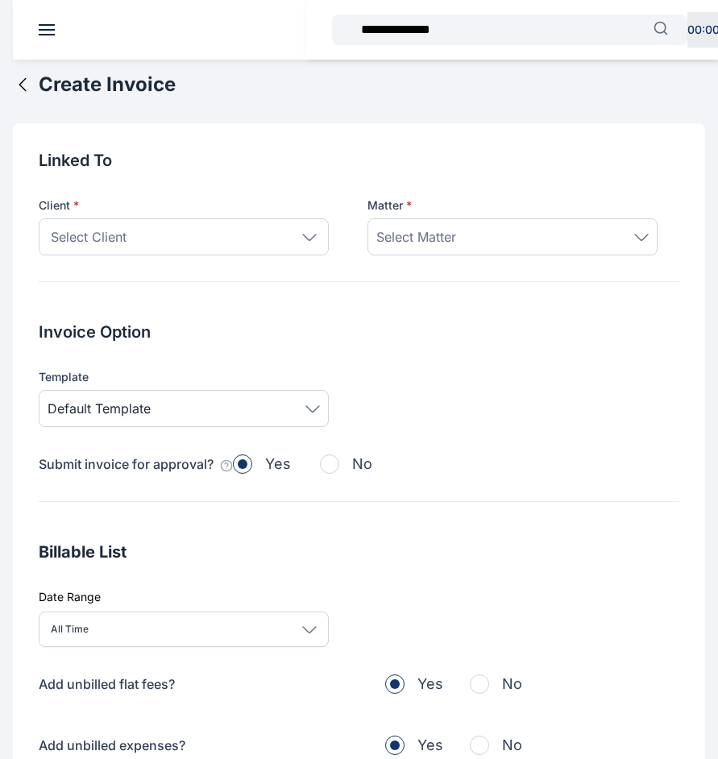
click at [444, 238] on span "Select Matter" at bounding box center [416, 236] width 80 height 19
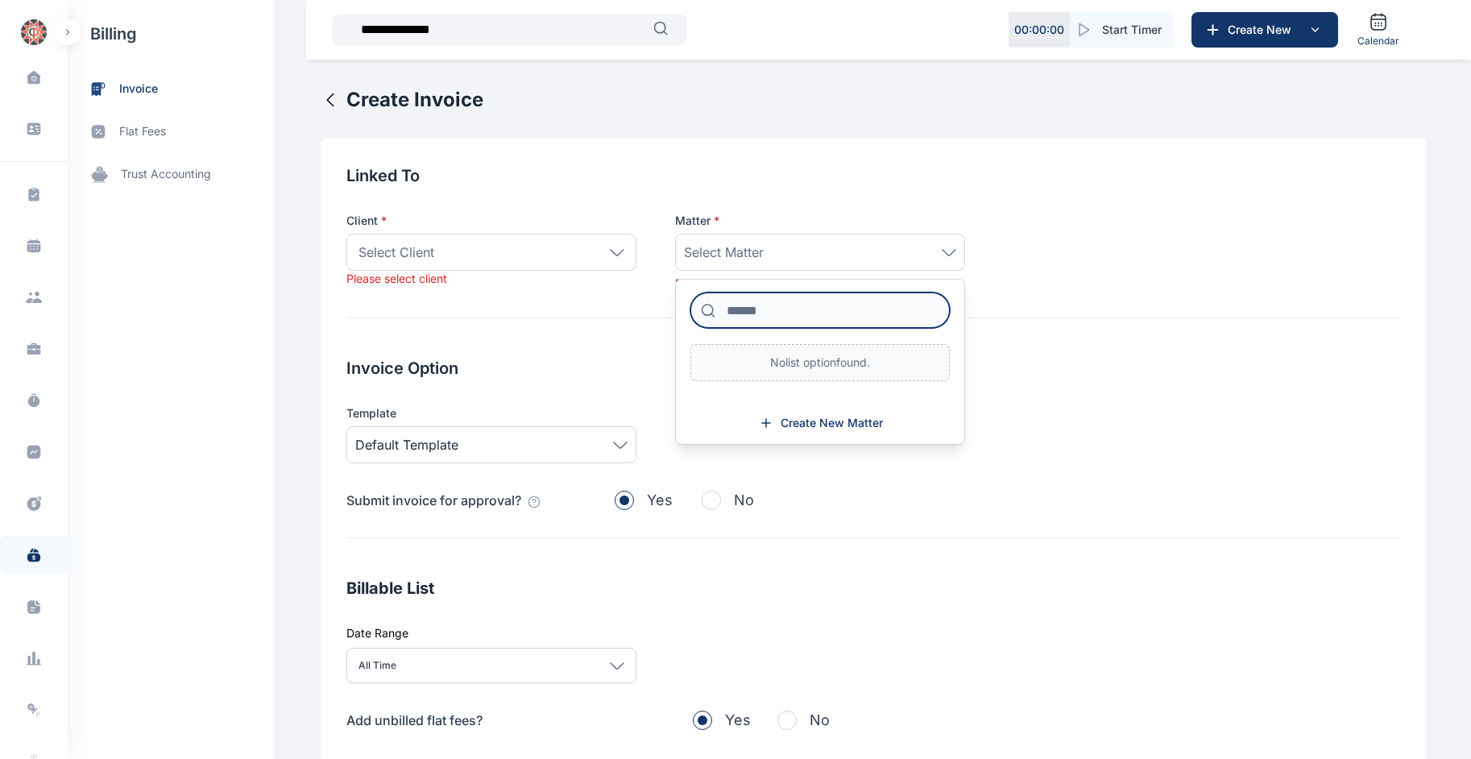
click at [717, 309] on input at bounding box center [819, 309] width 259 height 35
click at [571, 250] on div "Select Client" at bounding box center [491, 252] width 290 height 37
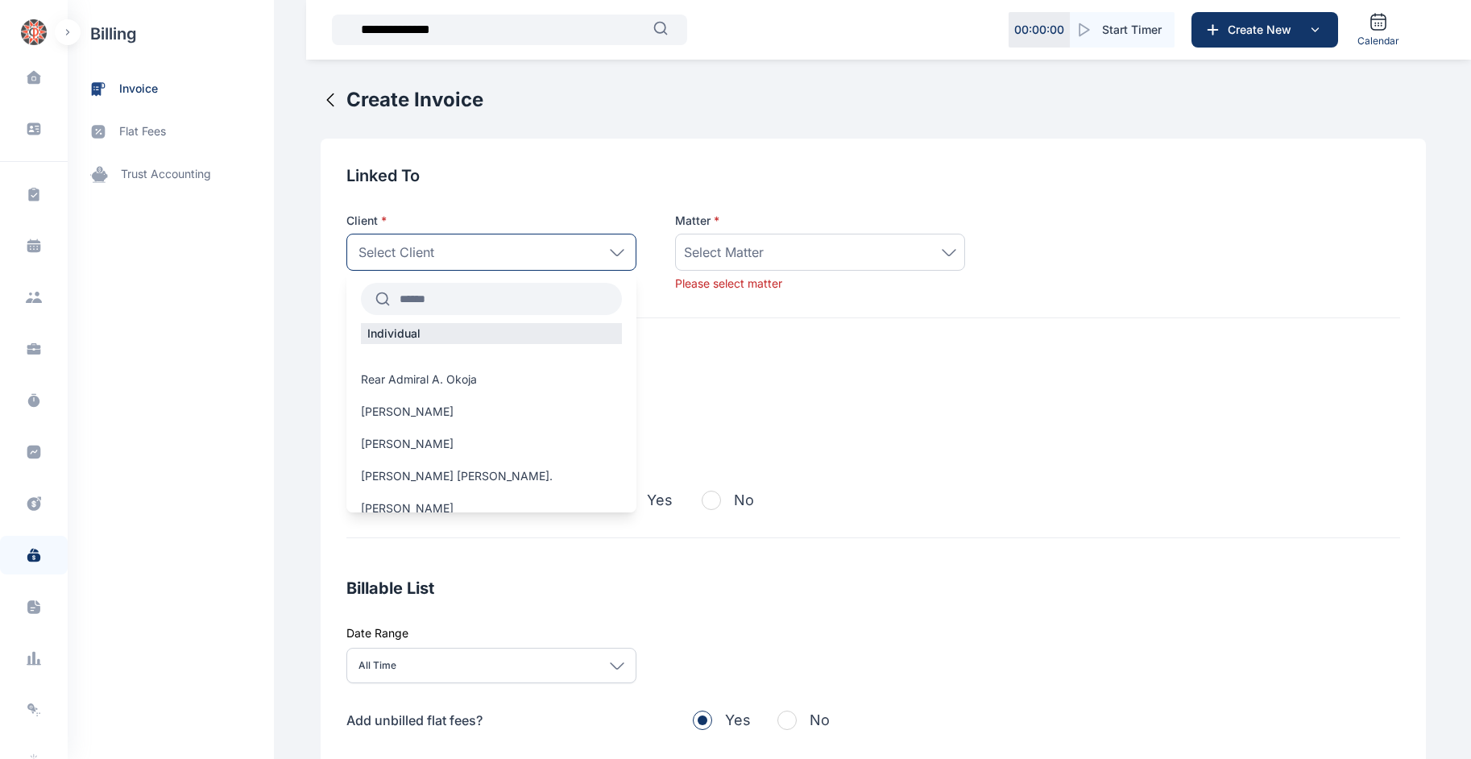
click at [526, 301] on input "text" at bounding box center [506, 298] width 232 height 29
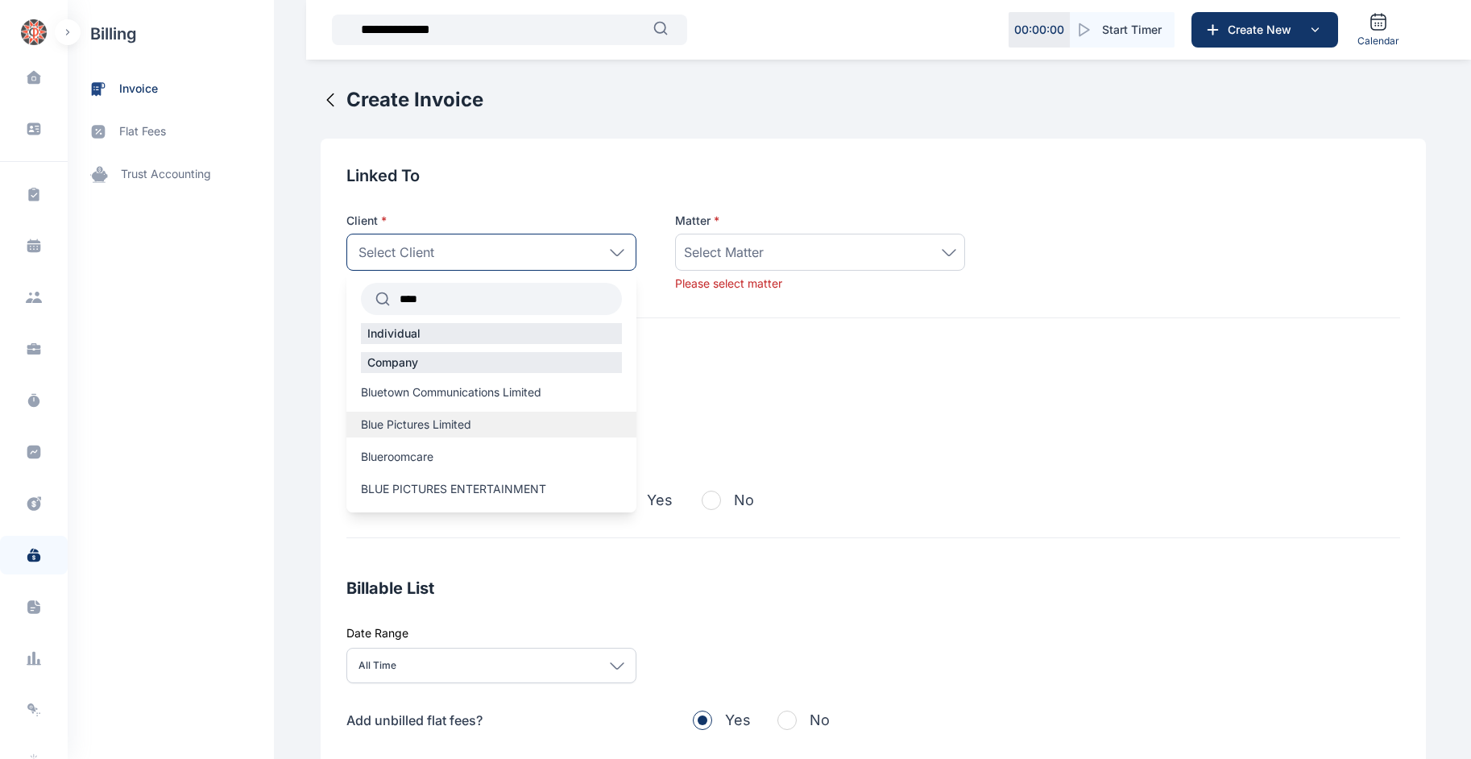
type input "****"
click at [507, 426] on label "Blue Pictures Limited" at bounding box center [491, 424] width 290 height 16
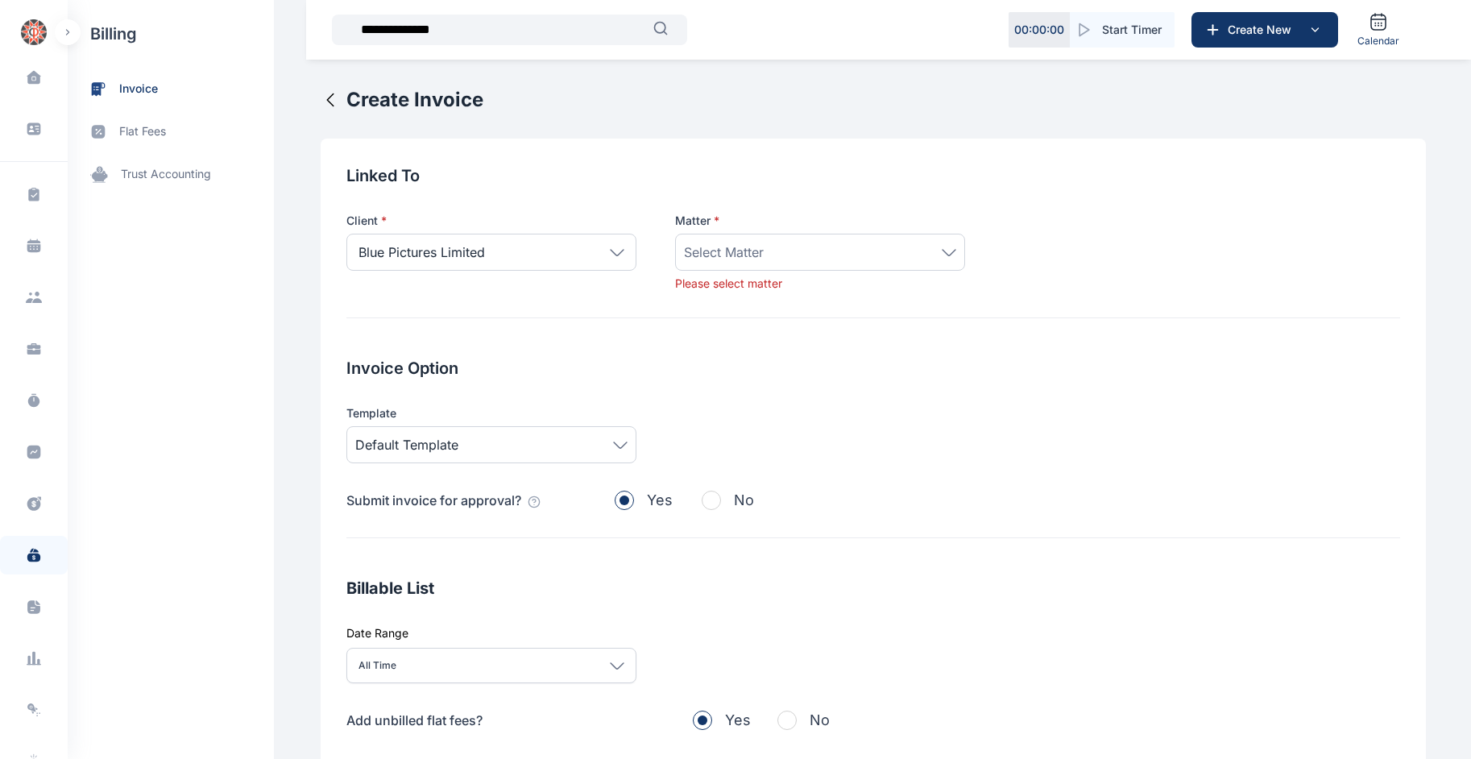
click at [717, 247] on div "Select Matter" at bounding box center [820, 251] width 272 height 19
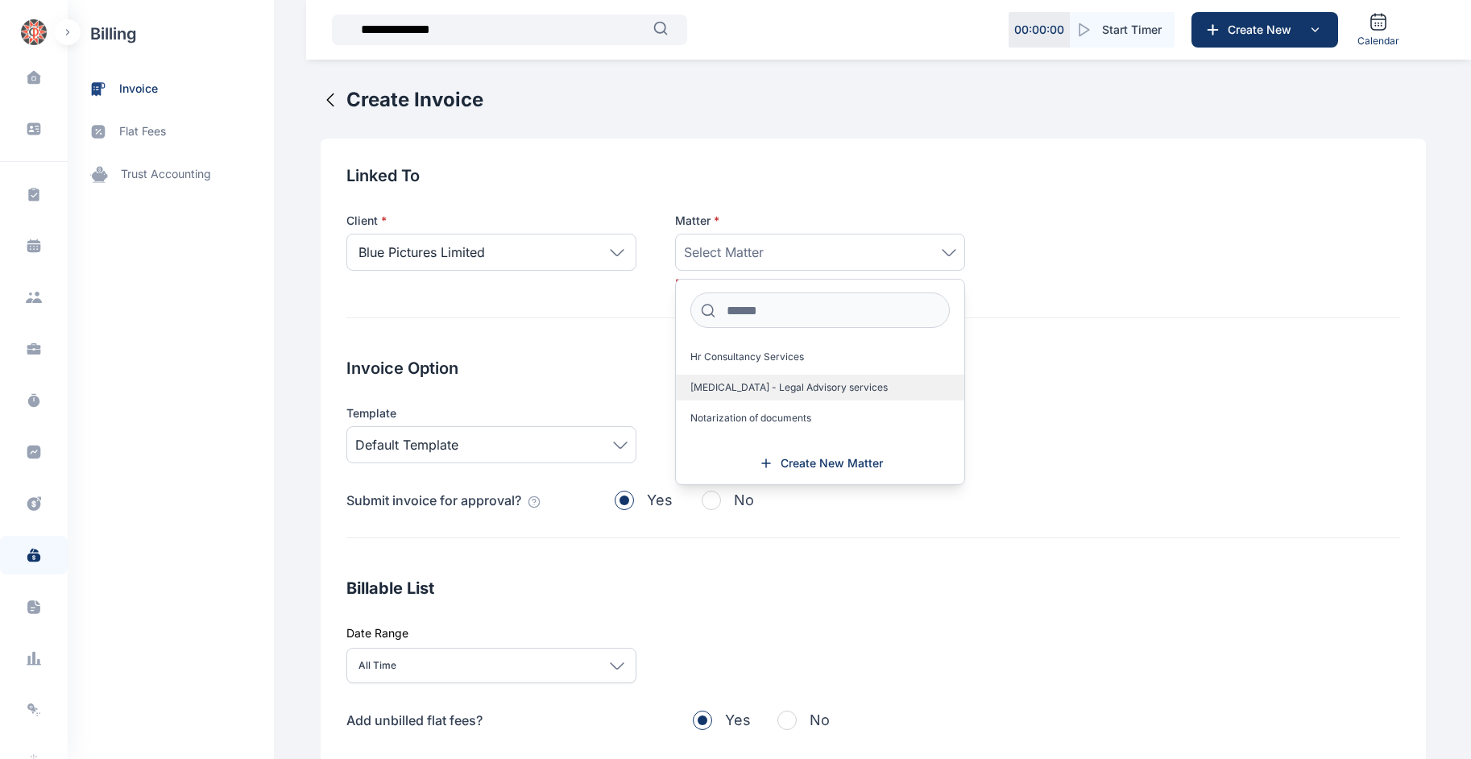
click at [717, 383] on span "[MEDICAL_DATA] - Legal Advisory services" at bounding box center [788, 387] width 197 height 13
click at [643, 539] on div "Linked To Client * Blue Pictures Limited **** Individual Company Bluetown Commu…" at bounding box center [873, 589] width 1105 height 901
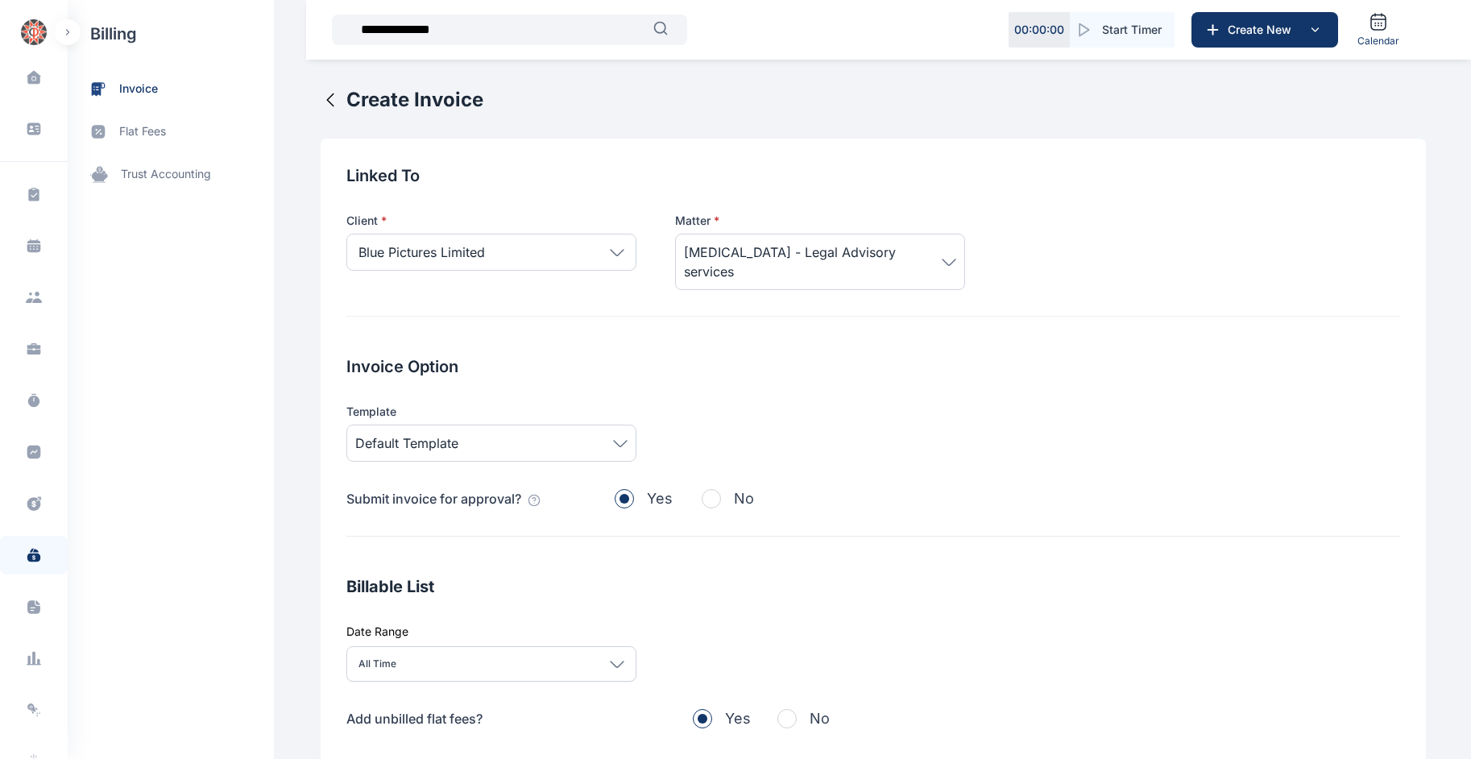
click at [702, 489] on span "button" at bounding box center [711, 498] width 19 height 19
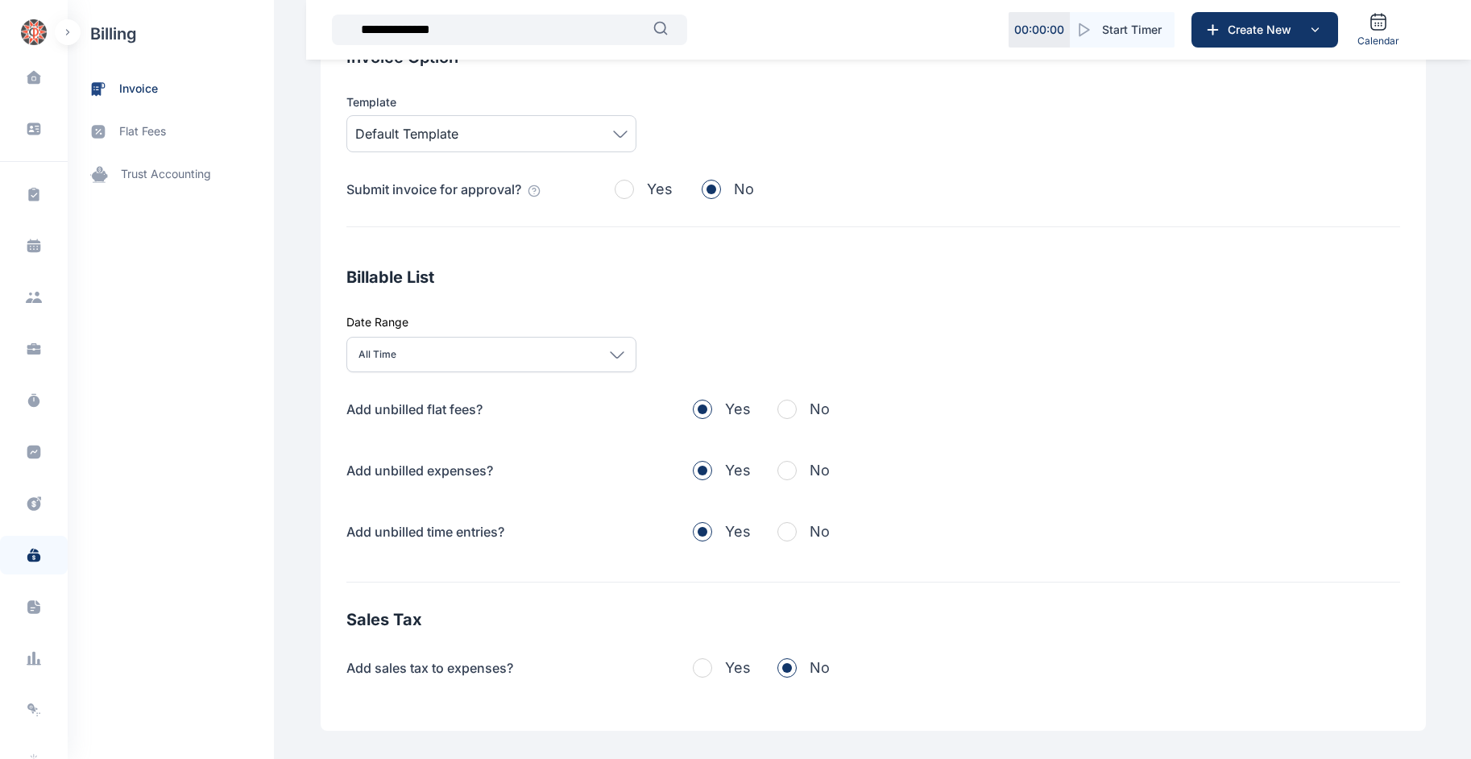
scroll to position [311, 0]
click at [717, 396] on button "No" at bounding box center [803, 407] width 52 height 23
click at [717, 459] on span "button" at bounding box center [786, 468] width 19 height 19
click at [717, 520] on span "button" at bounding box center [786, 529] width 19 height 19
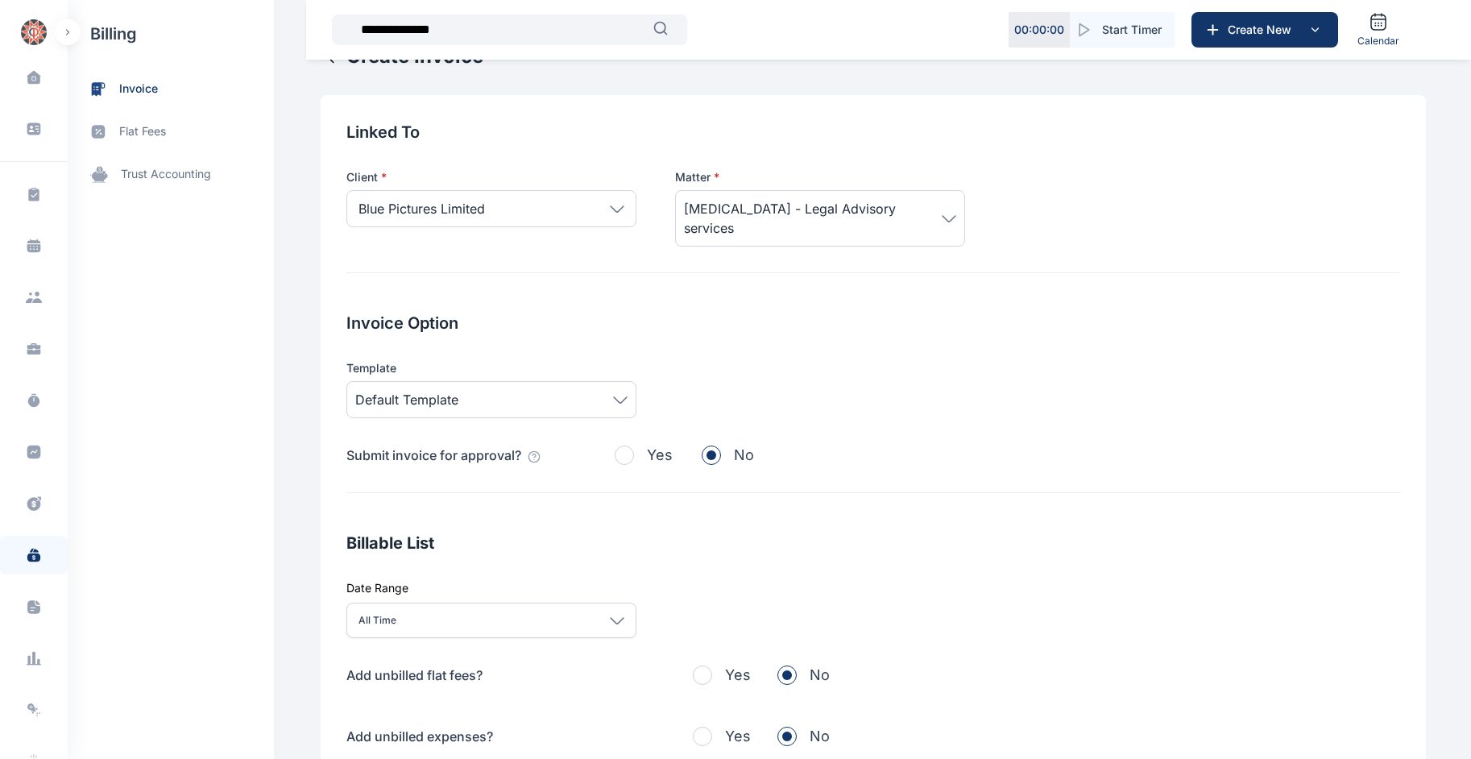
scroll to position [375, 0]
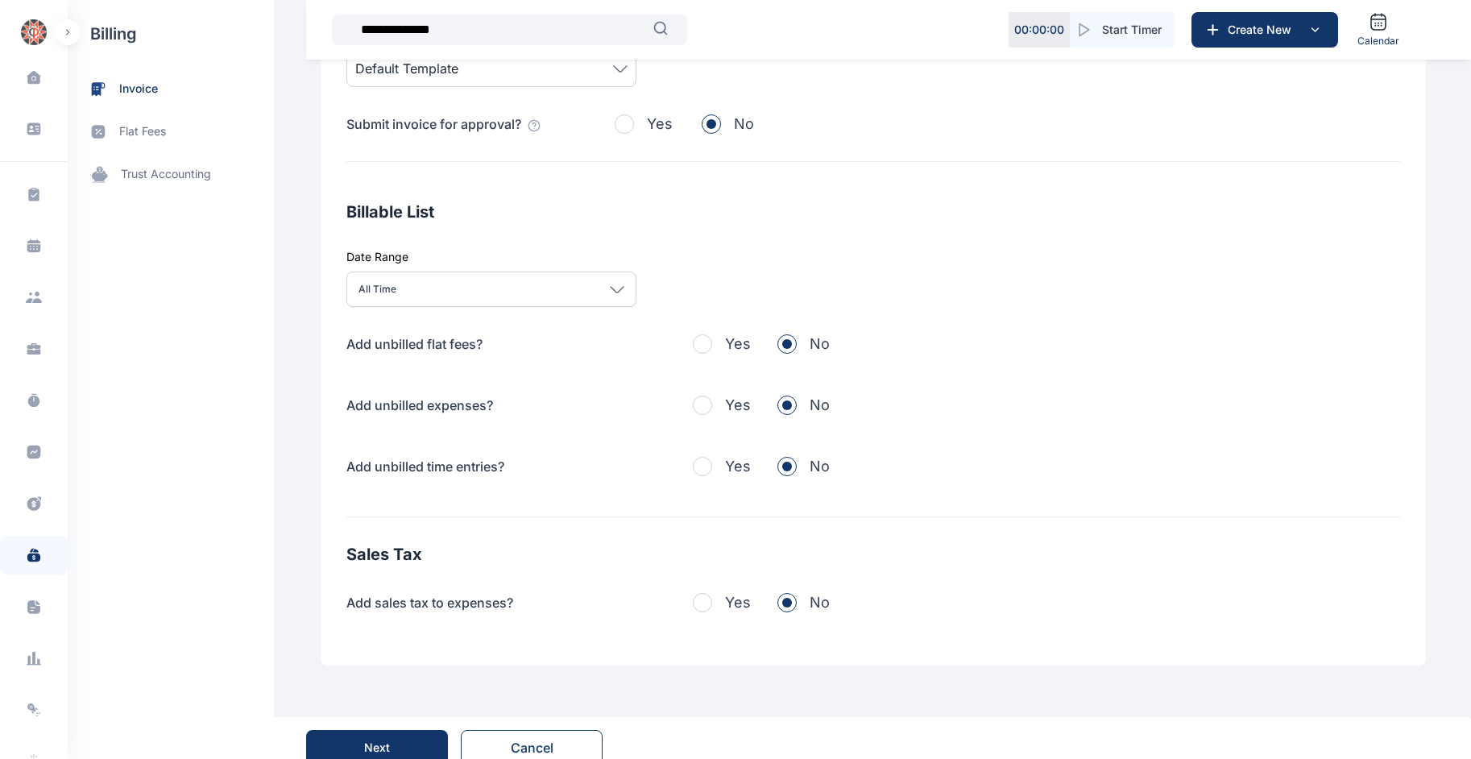
click at [404, 730] on button "Next" at bounding box center [377, 747] width 142 height 35
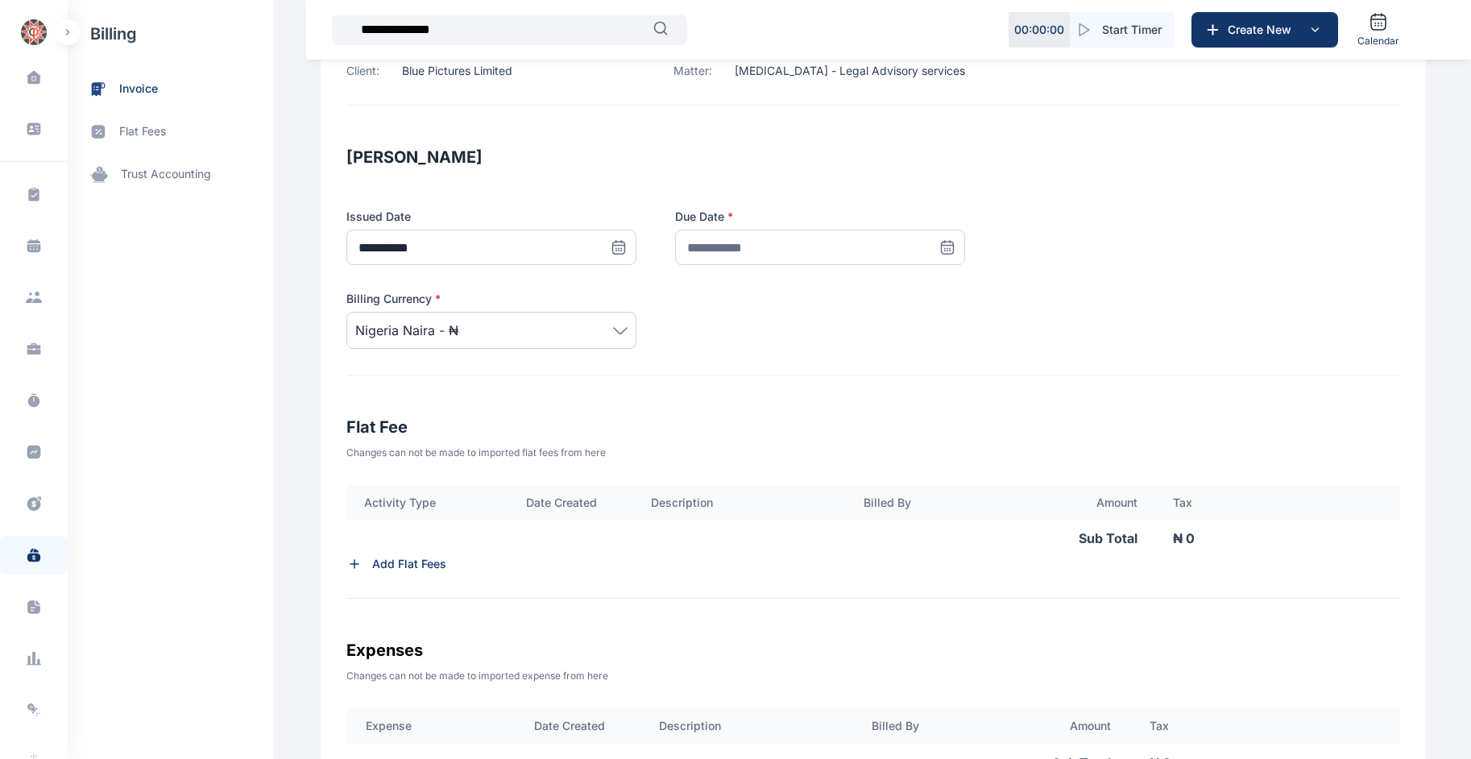
scroll to position [200, 0]
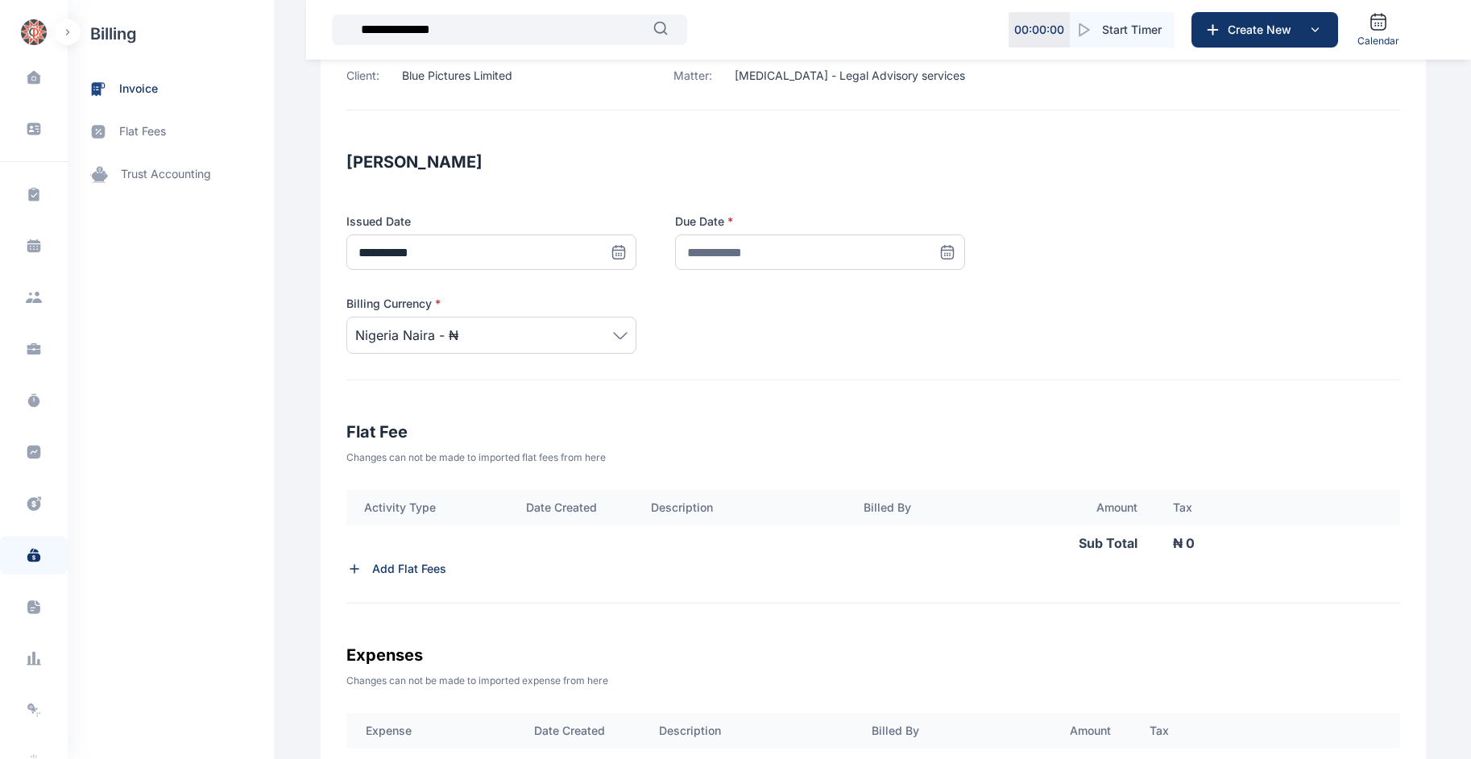
click at [611, 256] on icon at bounding box center [619, 252] width 16 height 16
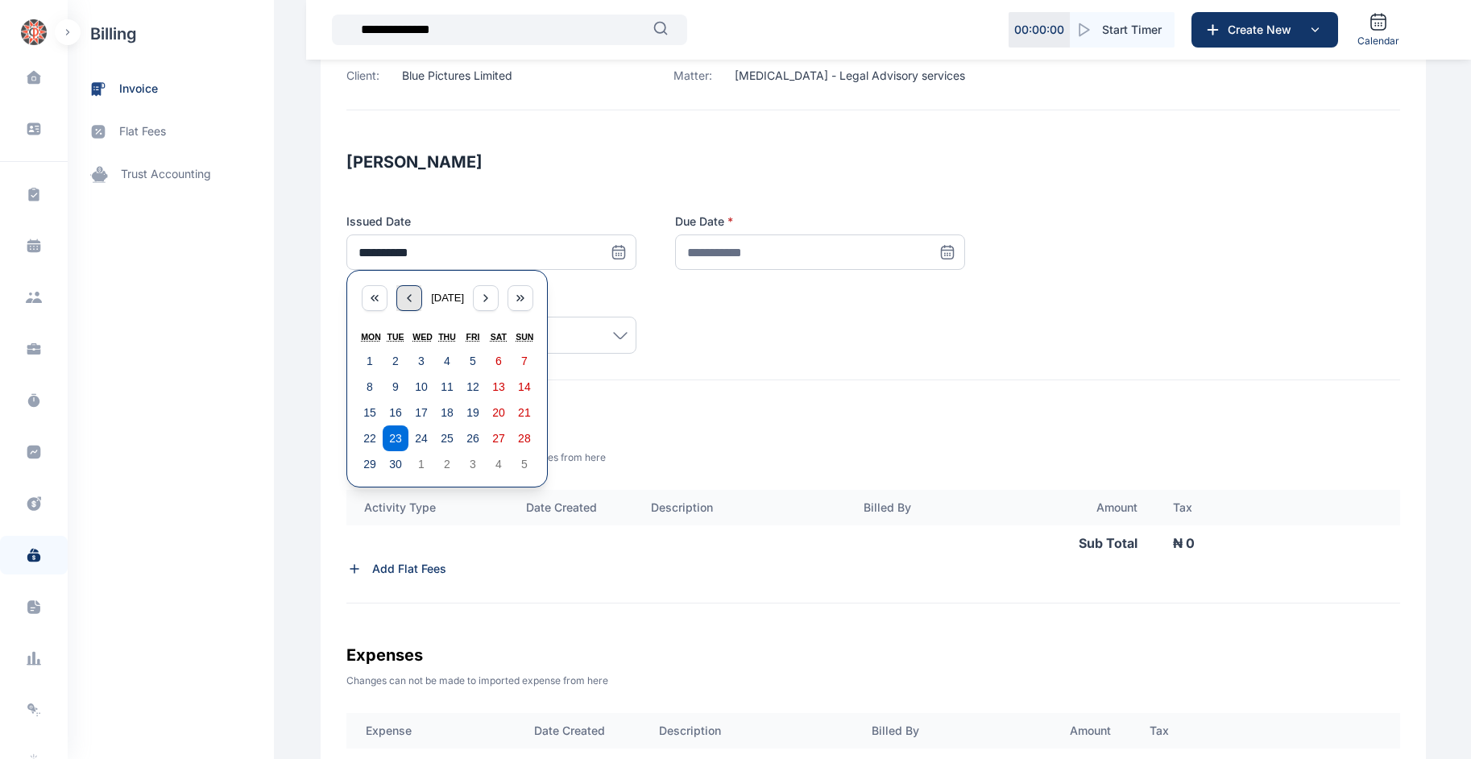
click at [399, 290] on div "button" at bounding box center [409, 298] width 26 height 26
click at [470, 356] on button "1" at bounding box center [473, 361] width 26 height 26
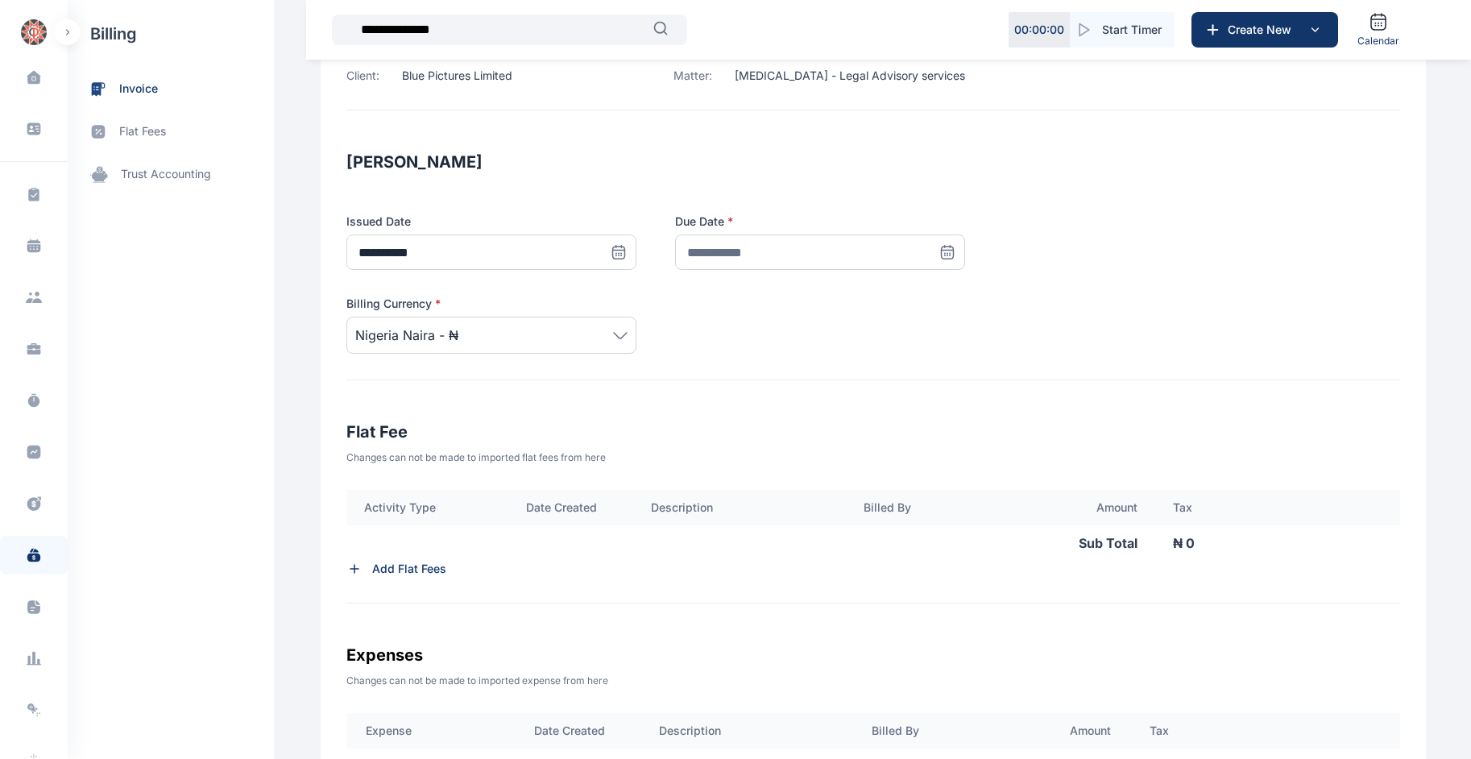
click at [613, 252] on icon at bounding box center [619, 252] width 12 height 12
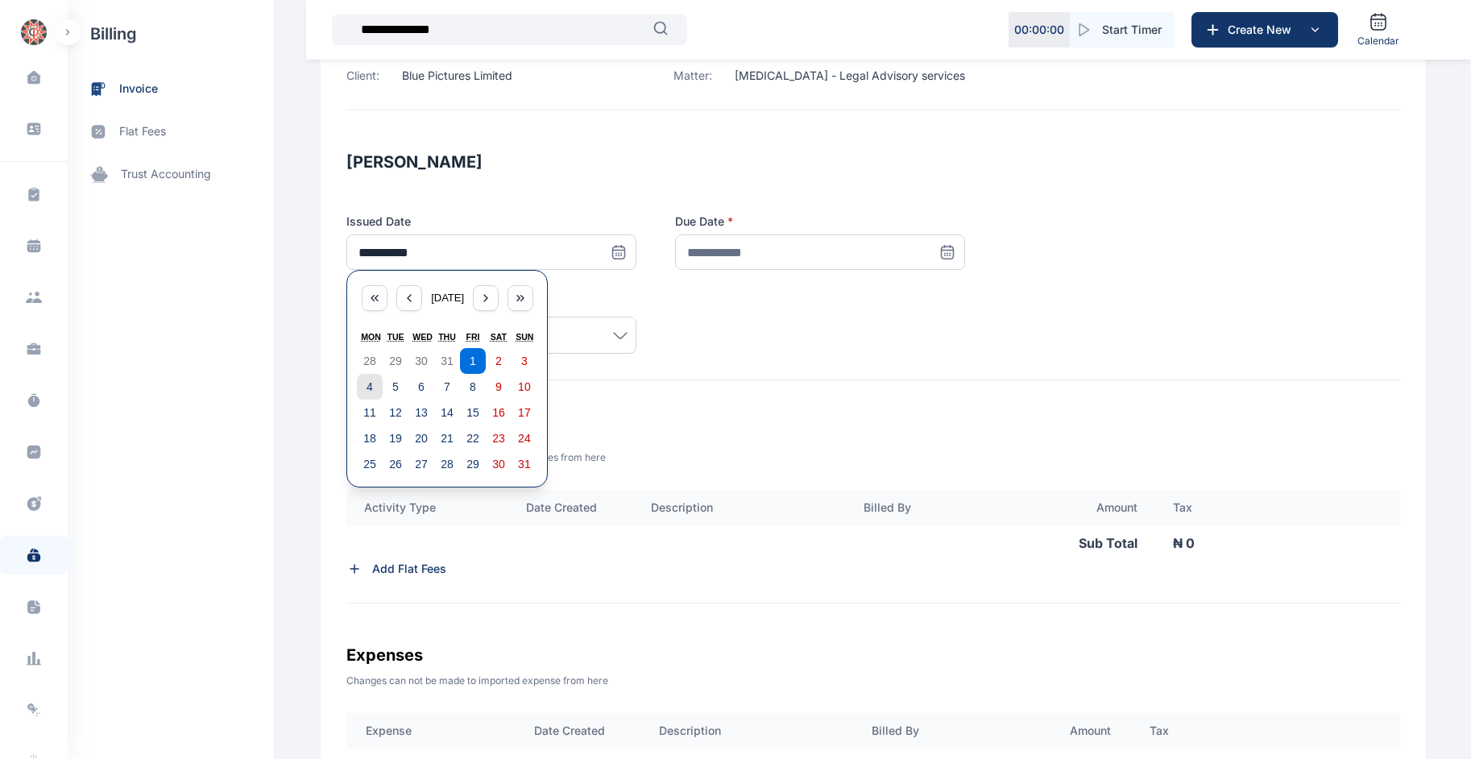
click at [366, 383] on abbr "4" at bounding box center [369, 386] width 6 height 13
type input "**********"
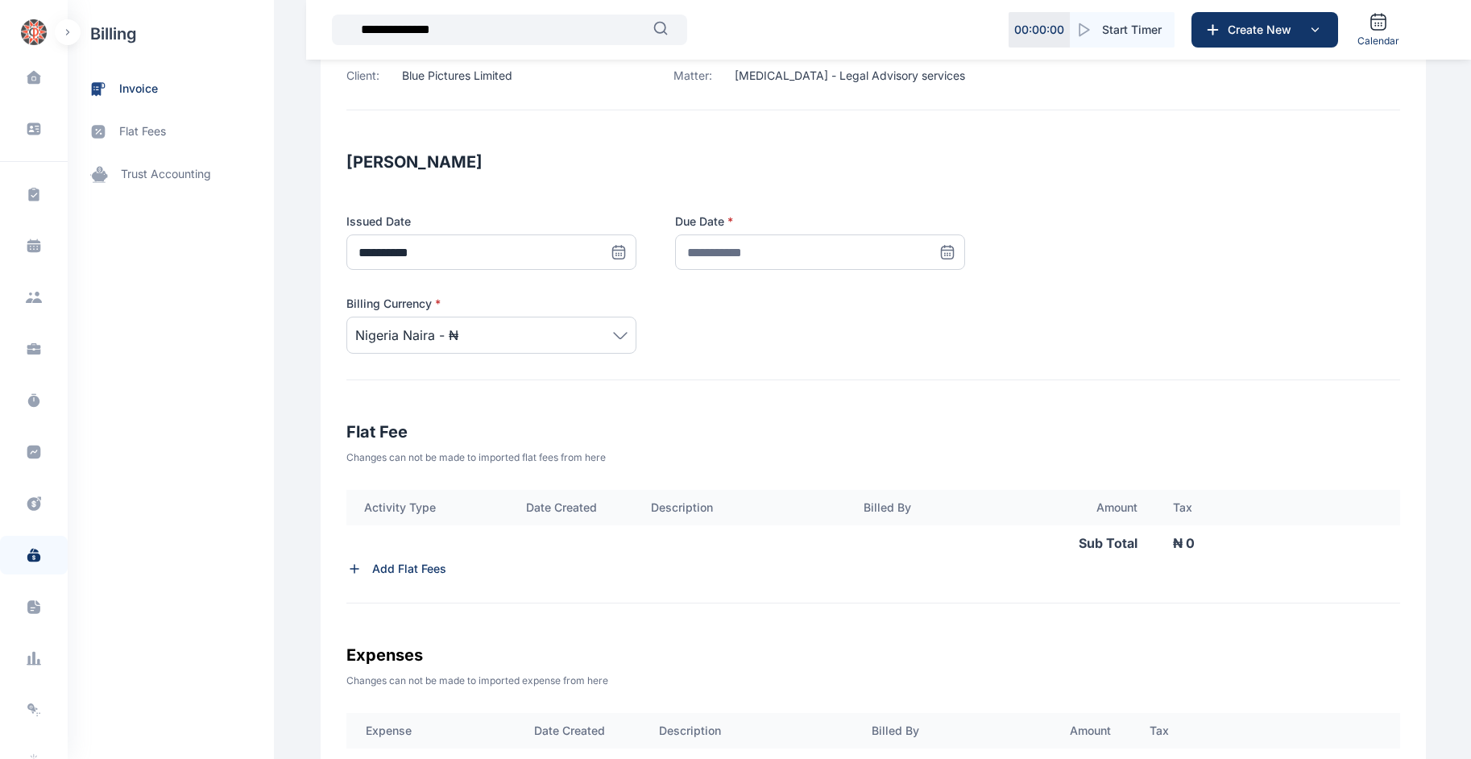
click at [717, 248] on icon at bounding box center [948, 252] width 12 height 12
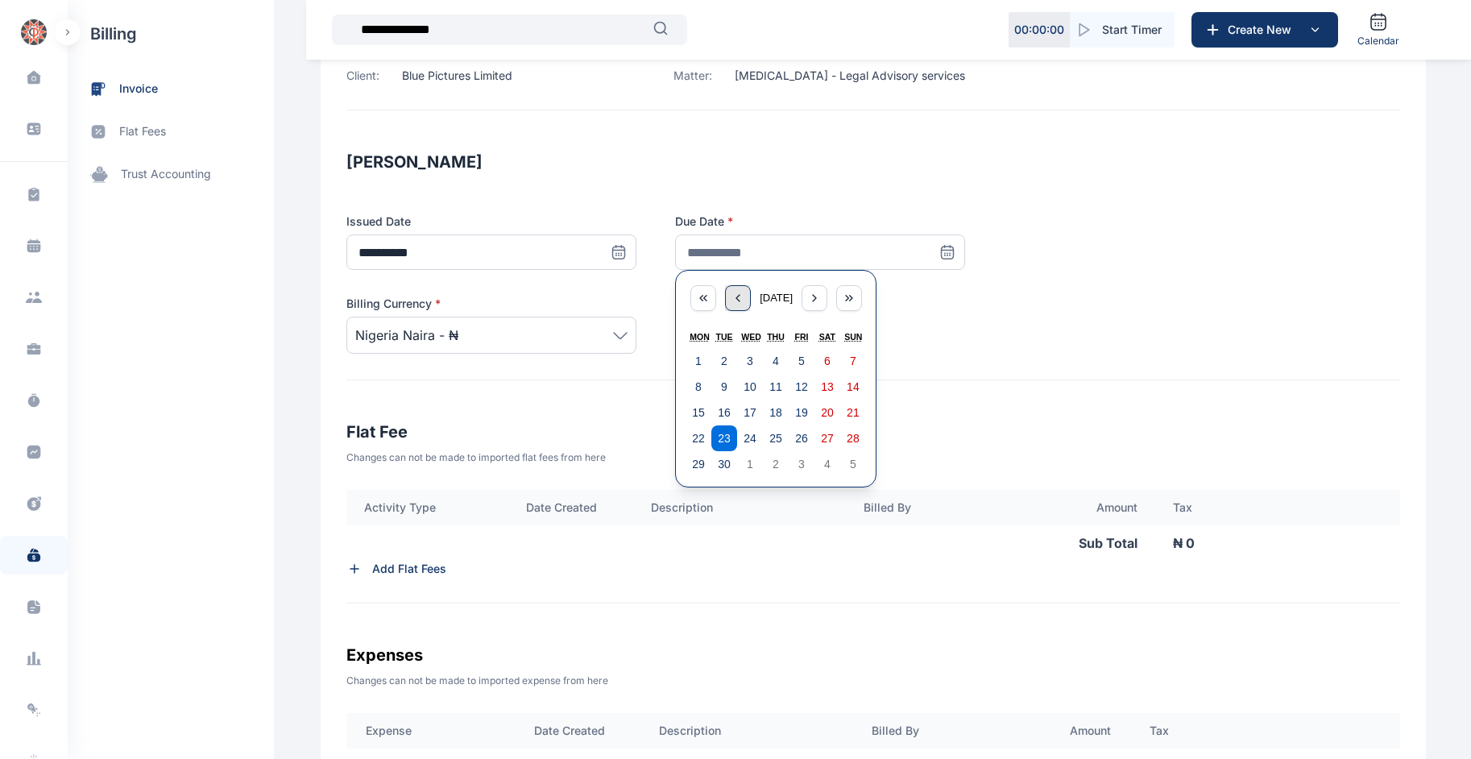
click at [717, 300] on icon "button" at bounding box center [737, 298] width 13 height 13
click at [717, 464] on abbr "29" at bounding box center [801, 463] width 13 height 13
type input "**********"
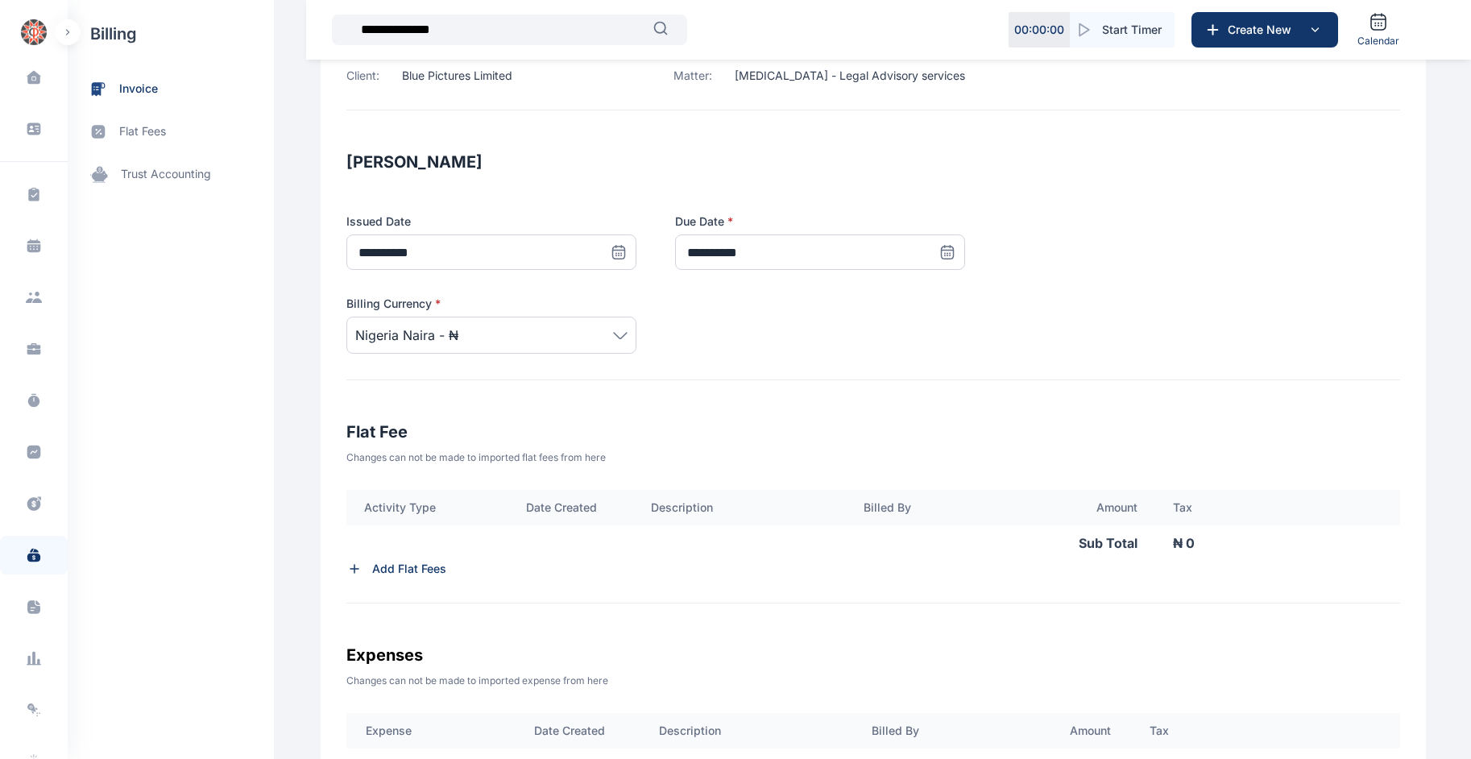
click at [623, 335] on div "Nigeria Naira - ₦" at bounding box center [491, 335] width 290 height 37
click at [717, 367] on div "**********" at bounding box center [873, 264] width 1054 height 231
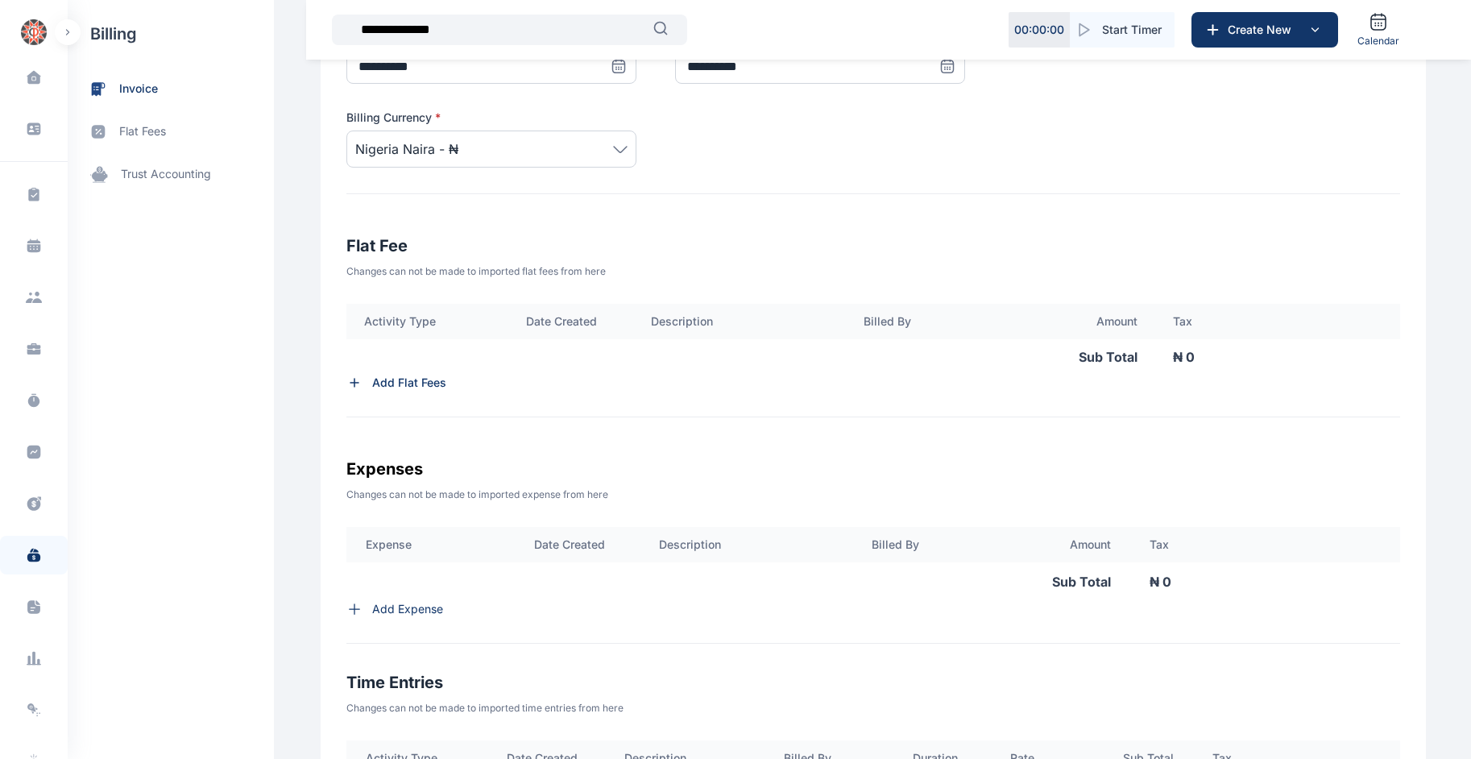
click at [406, 383] on p "Add Flat Fees" at bounding box center [409, 383] width 74 height 16
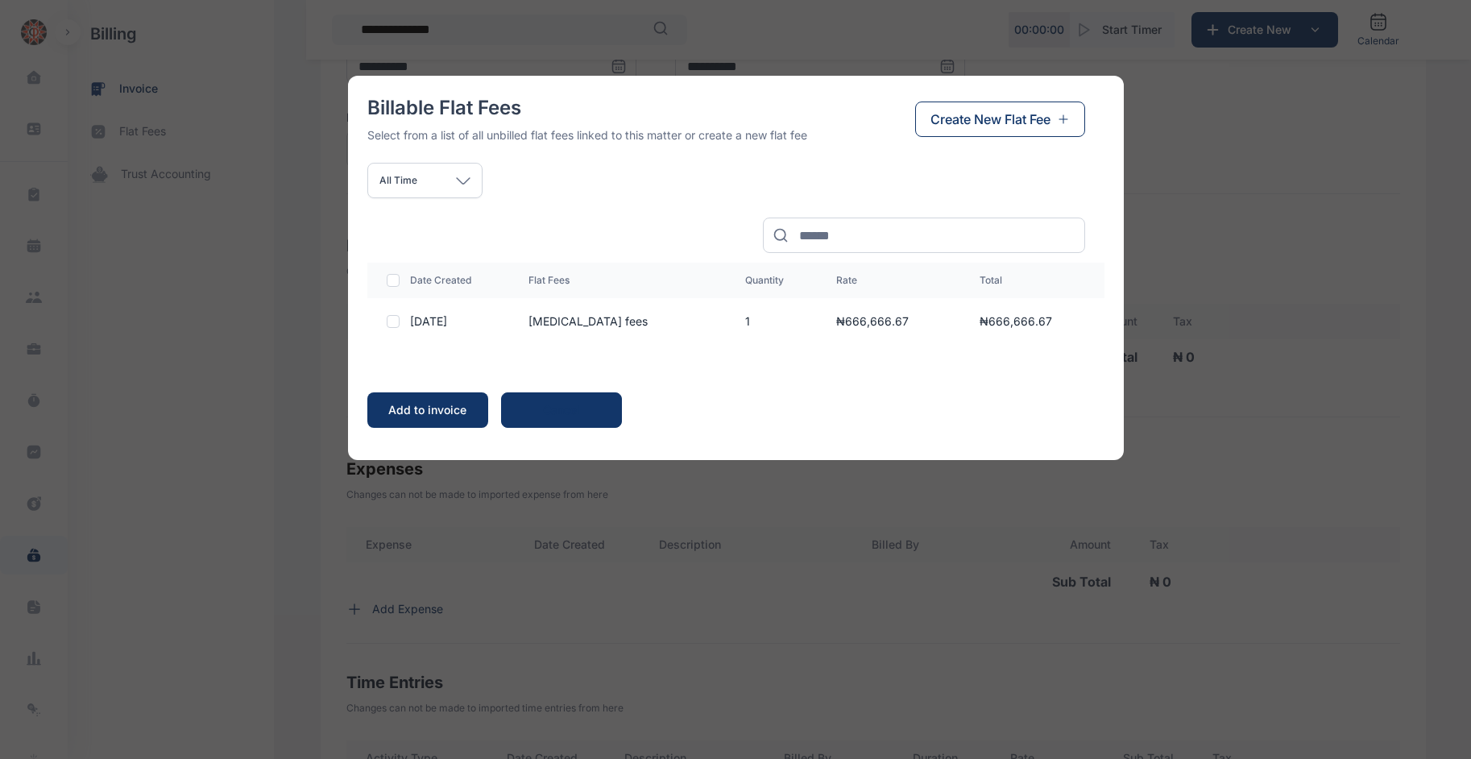
click at [400, 317] on div at bounding box center [395, 321] width 17 height 13
click at [527, 400] on button "Cancel" at bounding box center [561, 409] width 121 height 35
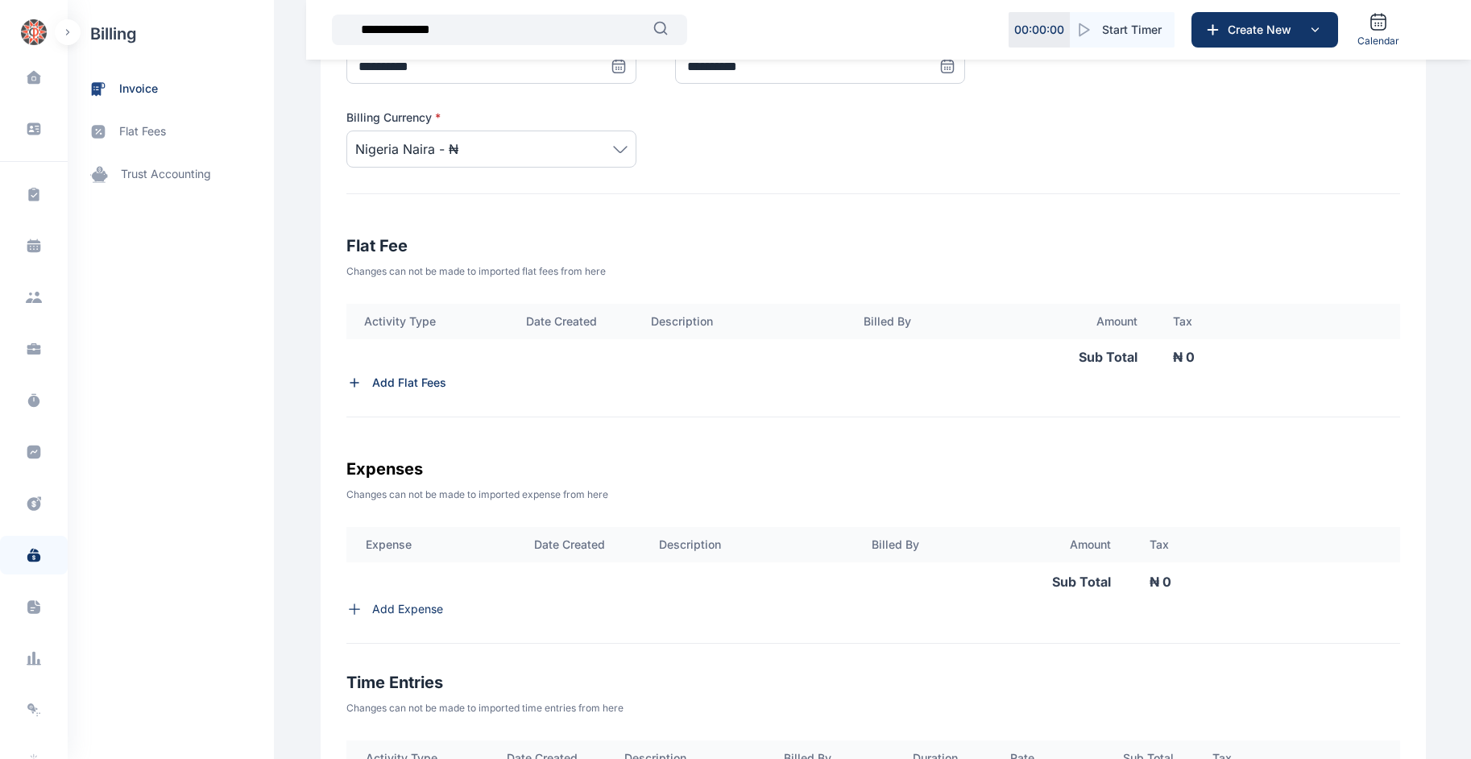
click at [393, 386] on p "Add Flat Fees" at bounding box center [409, 383] width 74 height 16
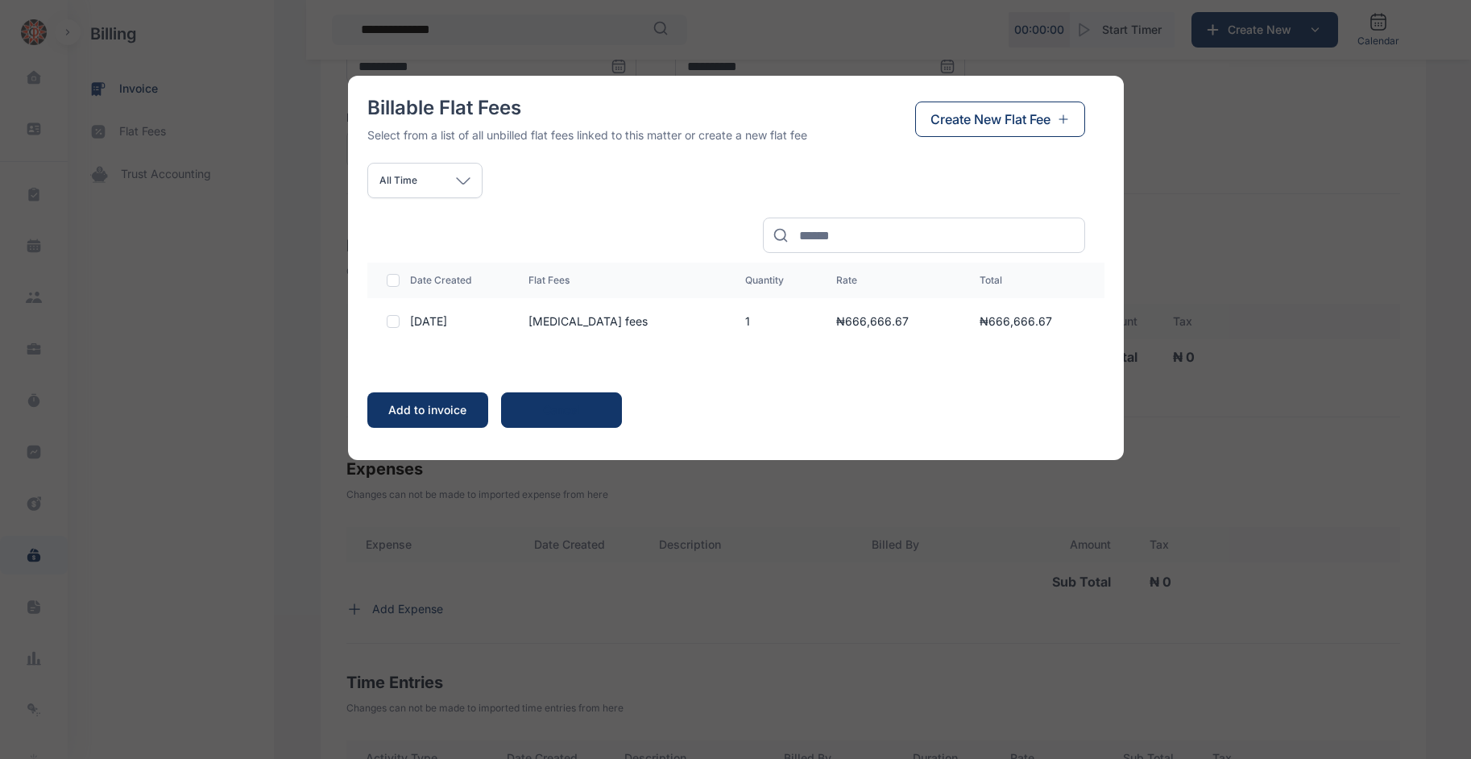
click at [717, 118] on span "Create New Flat Fee" at bounding box center [990, 119] width 120 height 19
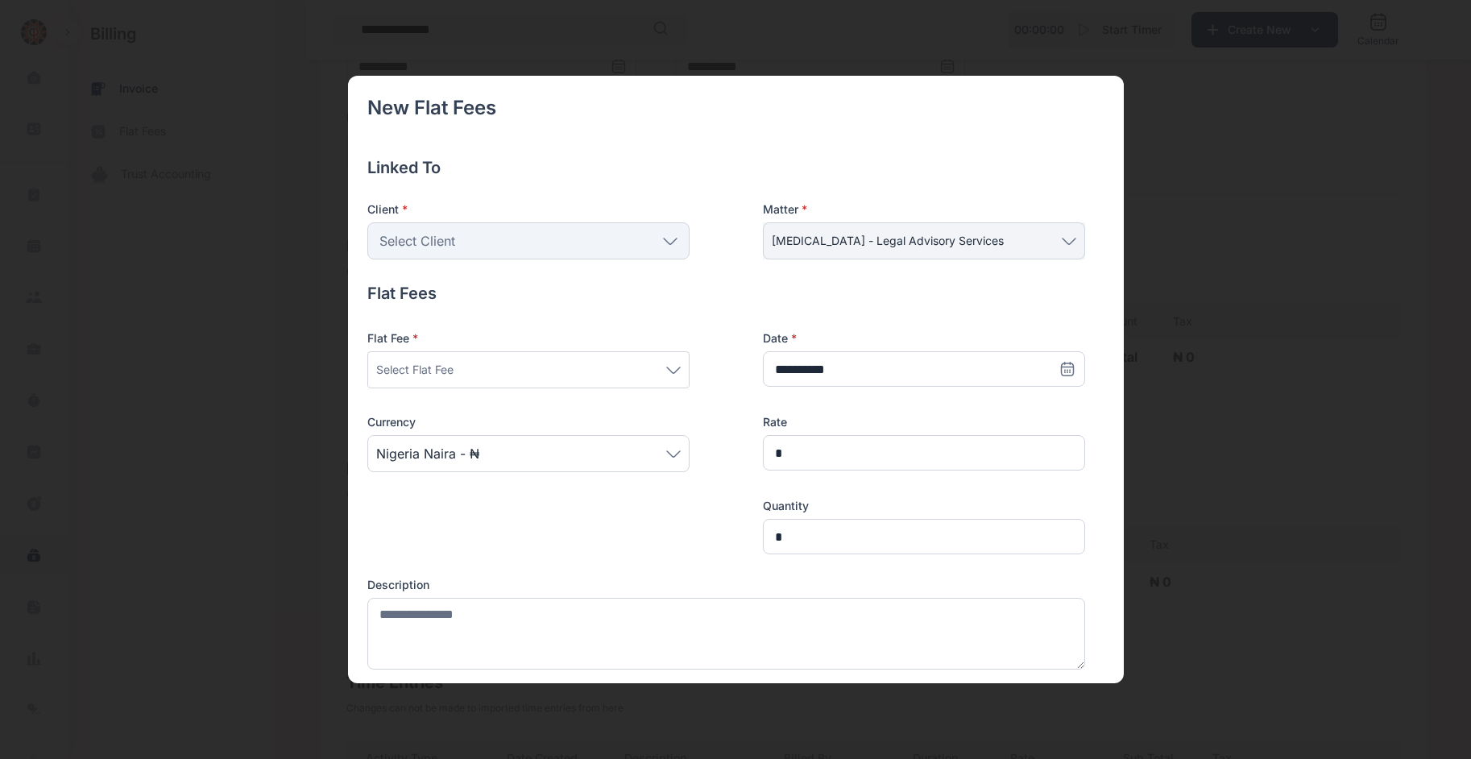
click at [611, 364] on div "Select Flat Fee" at bounding box center [528, 369] width 304 height 19
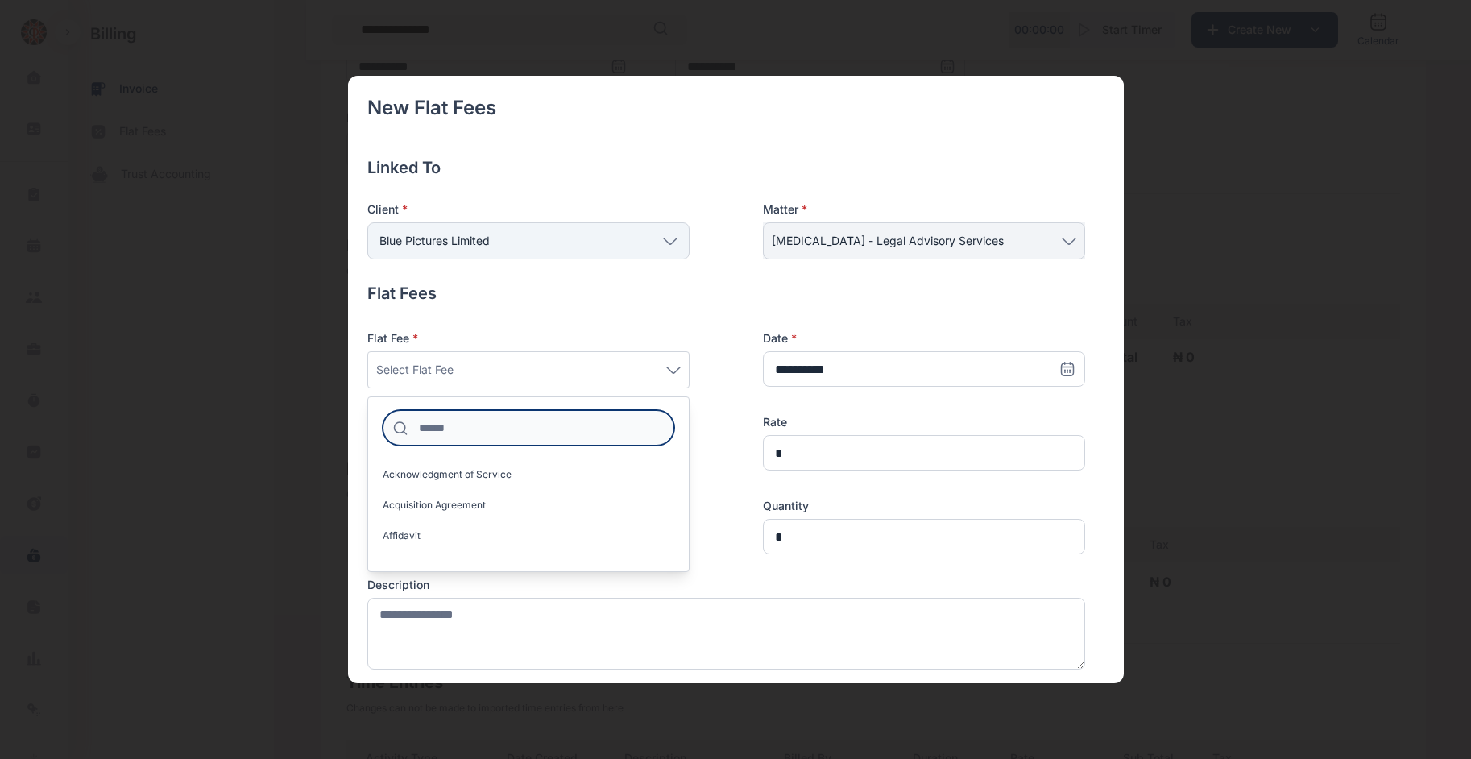
click at [499, 424] on input at bounding box center [529, 427] width 292 height 35
type input "***"
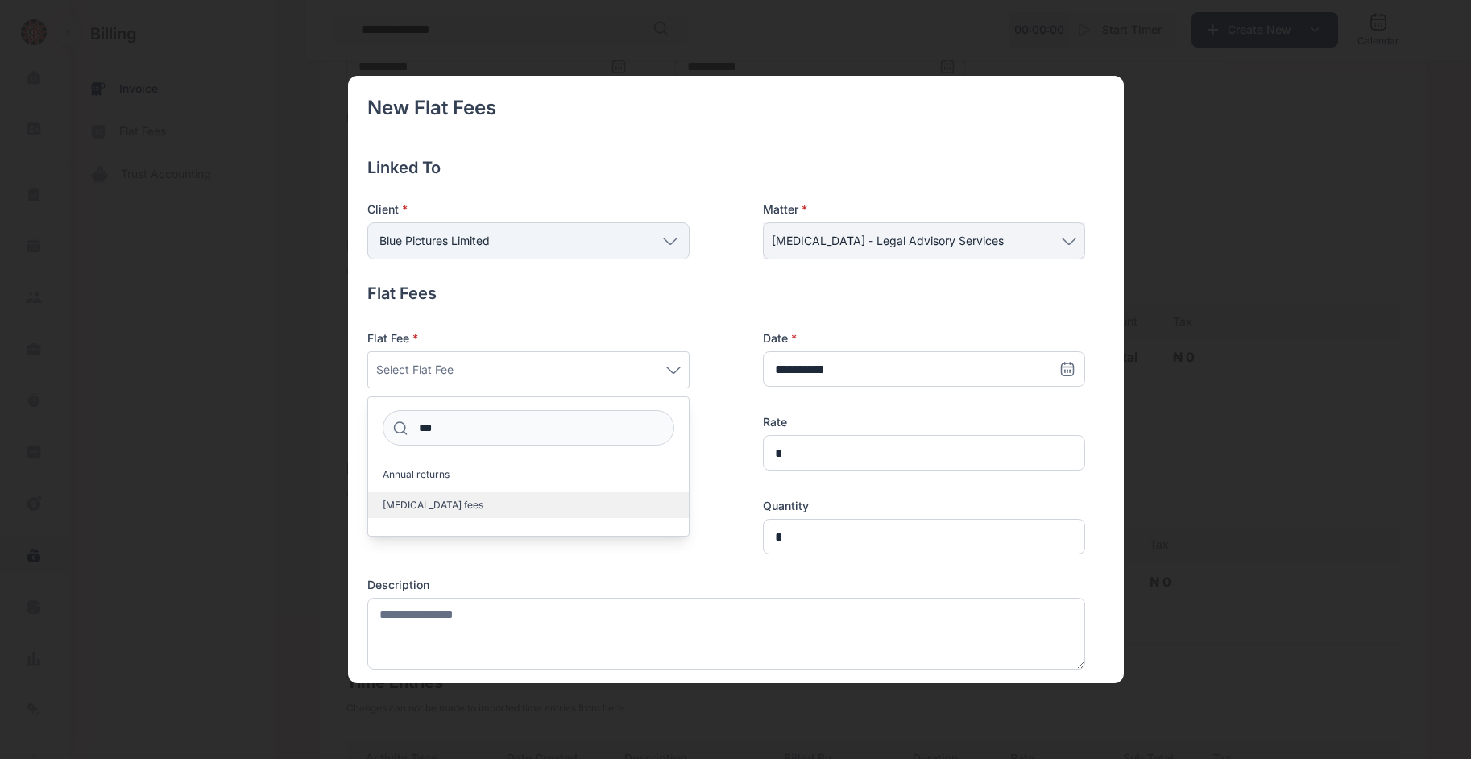
click at [433, 506] on span "[MEDICAL_DATA] fees" at bounding box center [433, 505] width 101 height 13
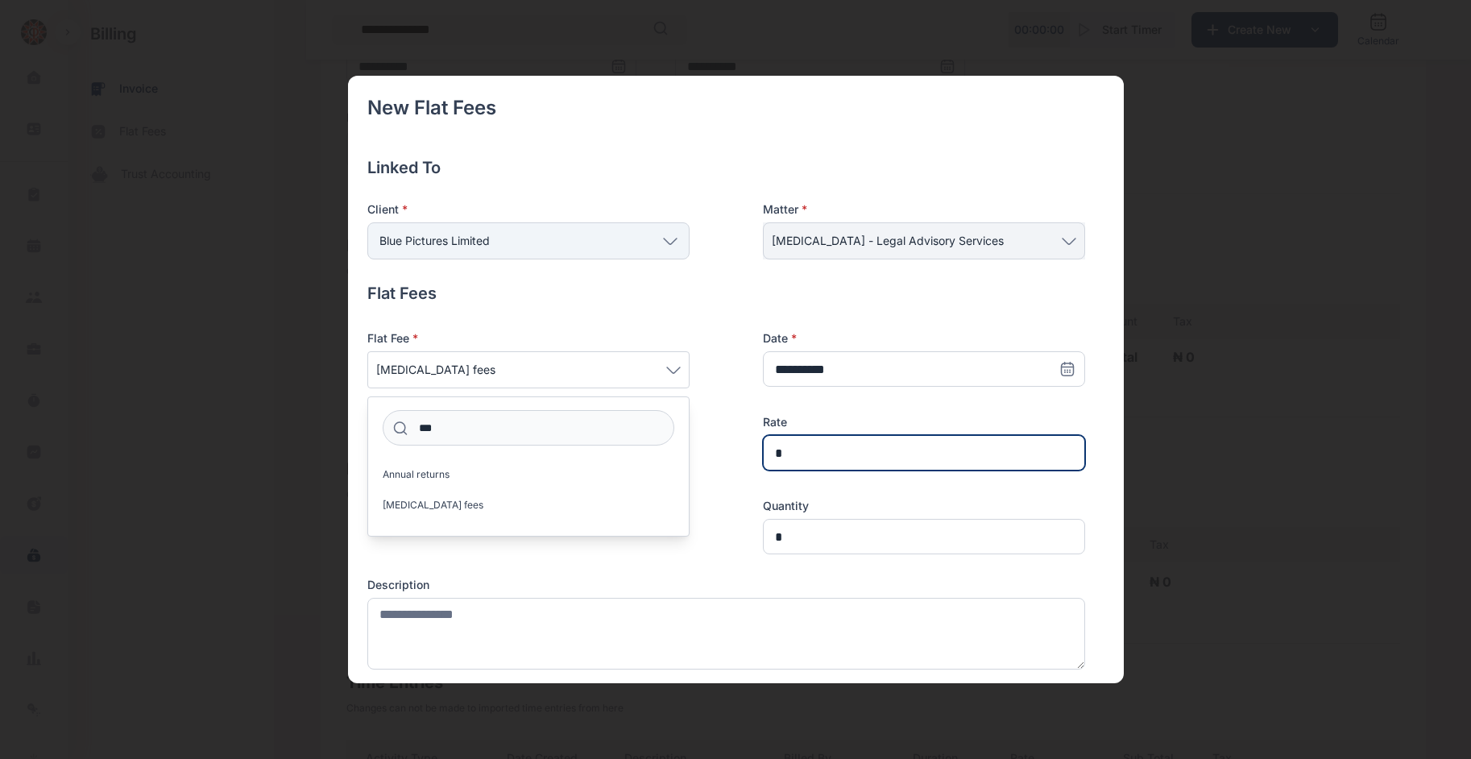
click at [717, 442] on input "*" at bounding box center [924, 452] width 322 height 35
type input "**********"
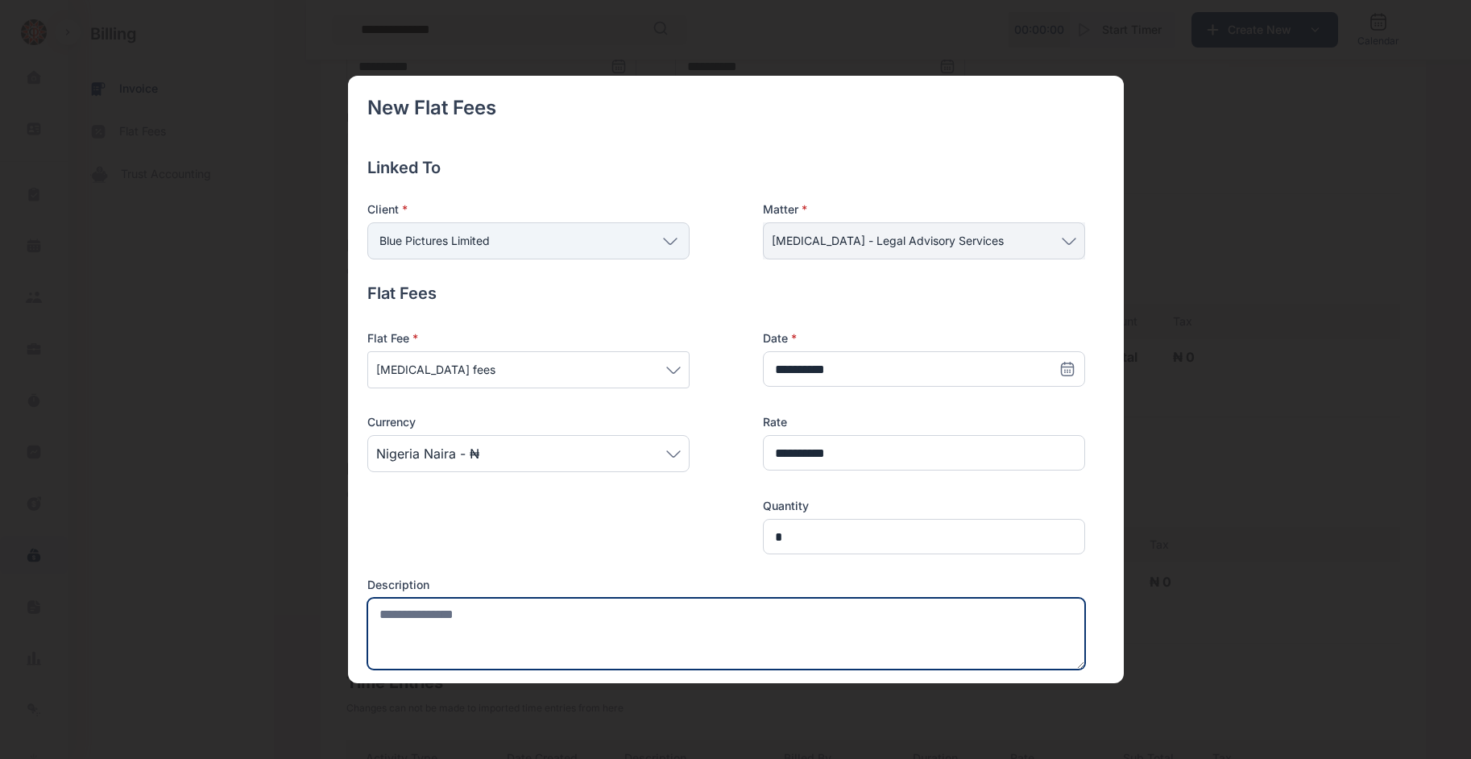
click at [678, 602] on textarea at bounding box center [726, 634] width 718 height 72
paste textarea "**********"
click at [717, 615] on textarea "**********" at bounding box center [723, 634] width 713 height 72
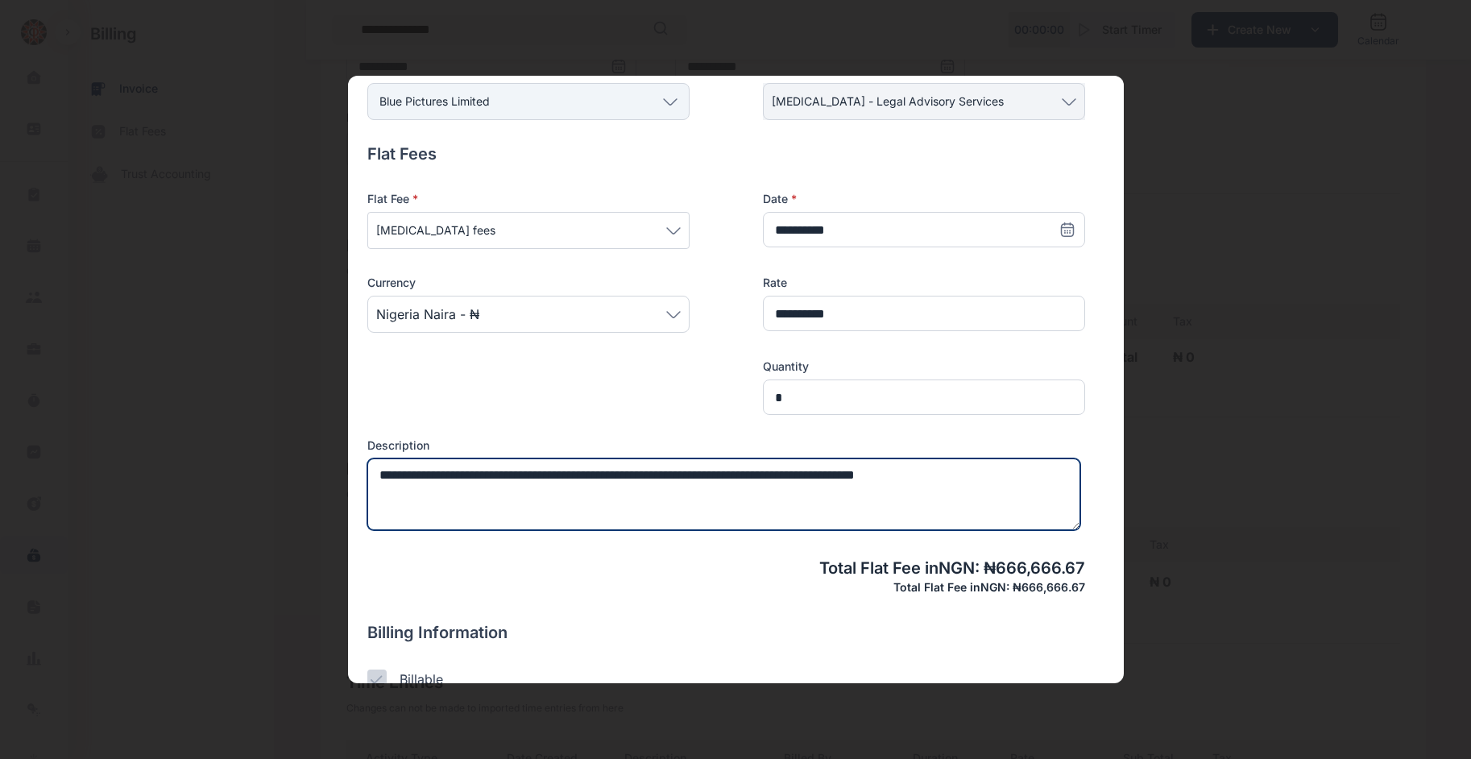
scroll to position [253, 0]
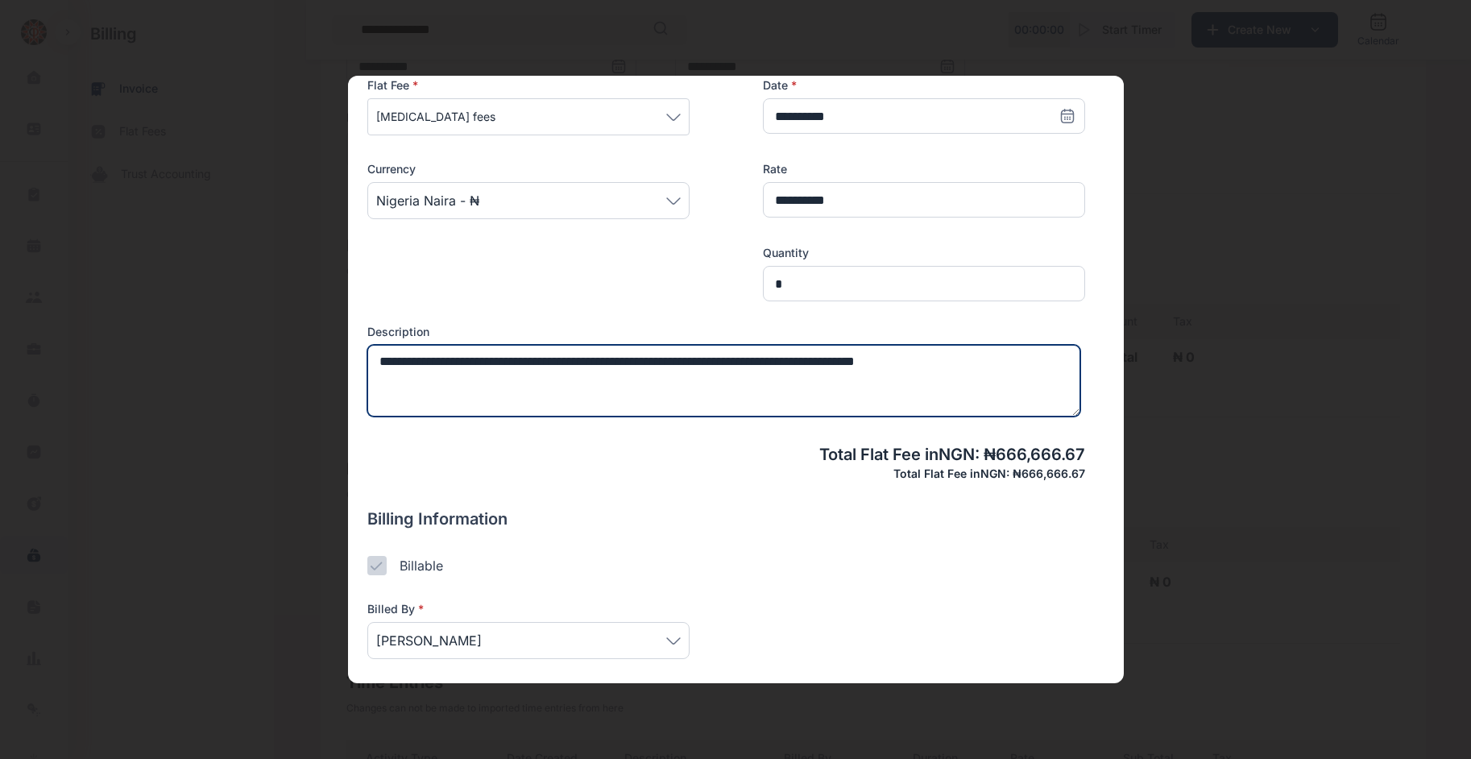
type textarea "**********"
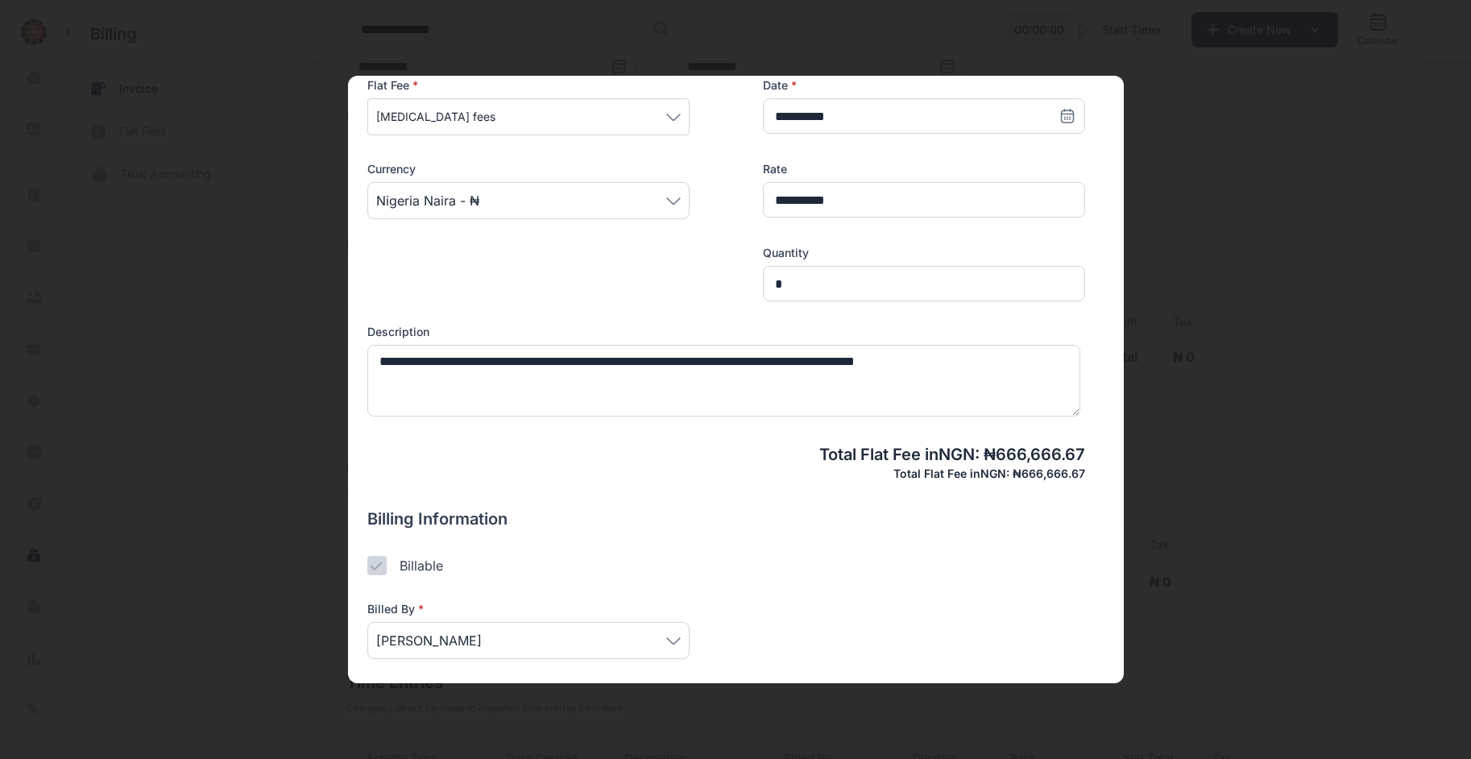
click at [654, 637] on span "[PERSON_NAME]" at bounding box center [528, 640] width 304 height 19
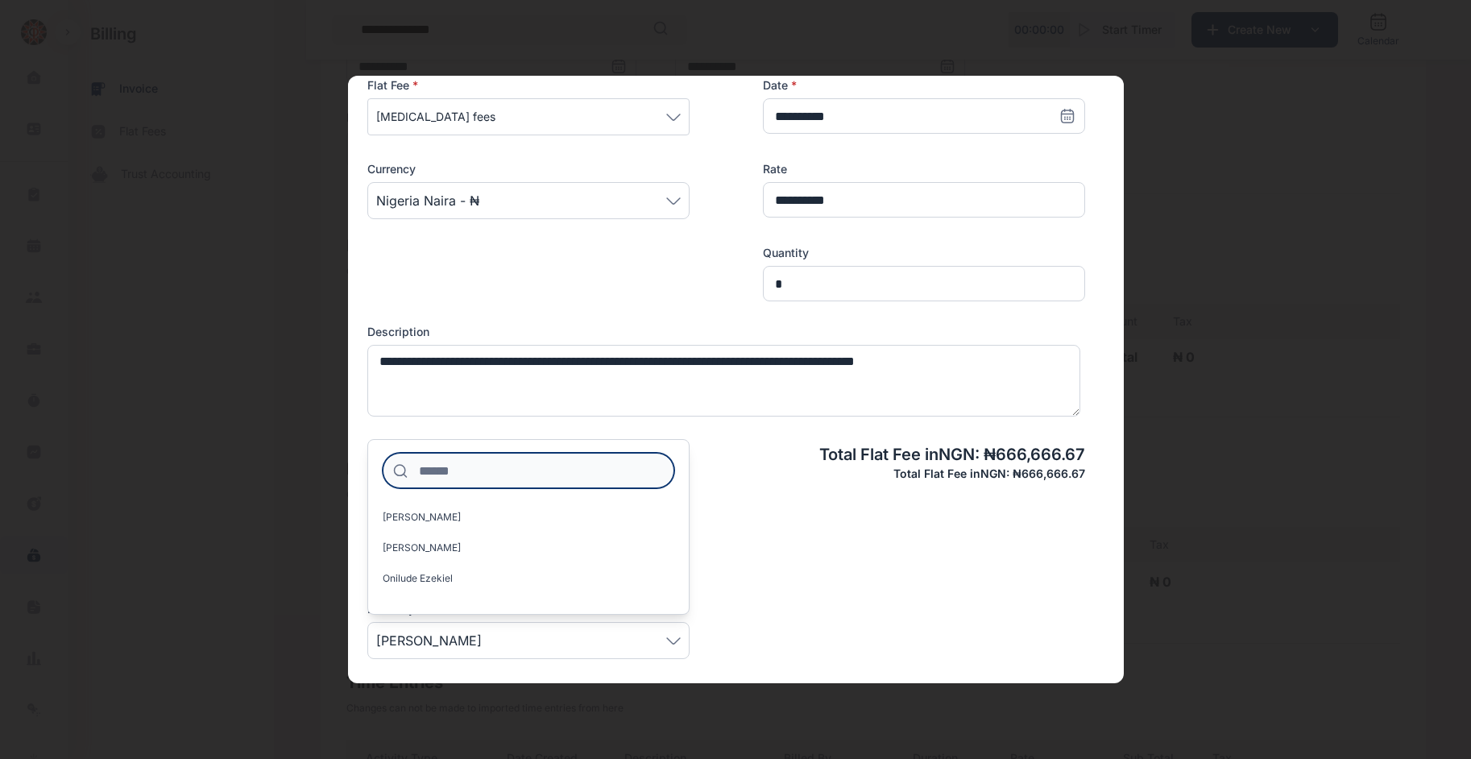
click at [495, 466] on input at bounding box center [529, 470] width 292 height 35
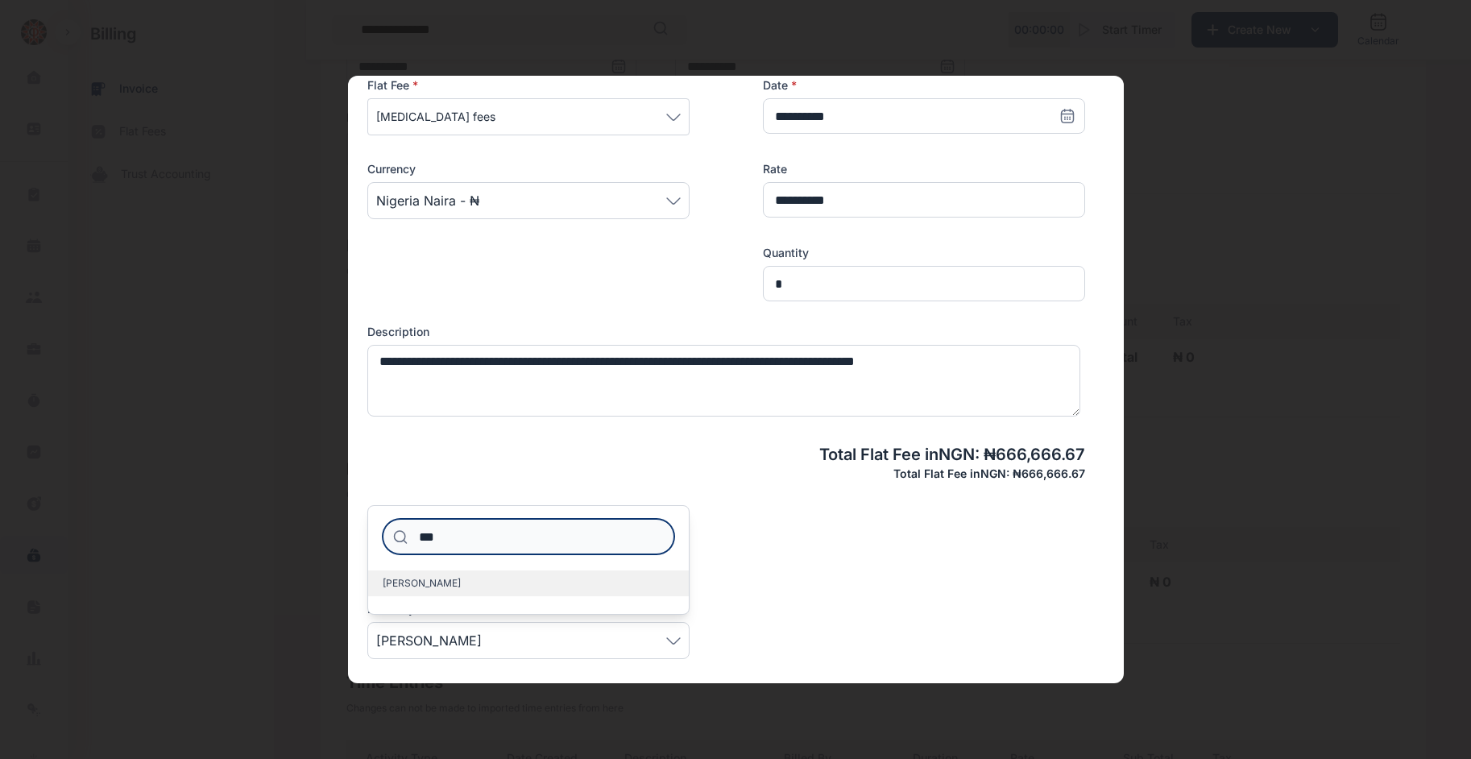
type input "***"
click at [461, 582] on span "Bob-Onyeneke Tasie" at bounding box center [422, 583] width 78 height 13
click at [500, 577] on label "Bob-Onyeneke Tasie" at bounding box center [528, 583] width 321 height 26
click at [623, 588] on label "Bob-Onyeneke Tasie" at bounding box center [528, 583] width 321 height 26
click at [513, 588] on label "Bob-Onyeneke Tasie" at bounding box center [528, 583] width 321 height 26
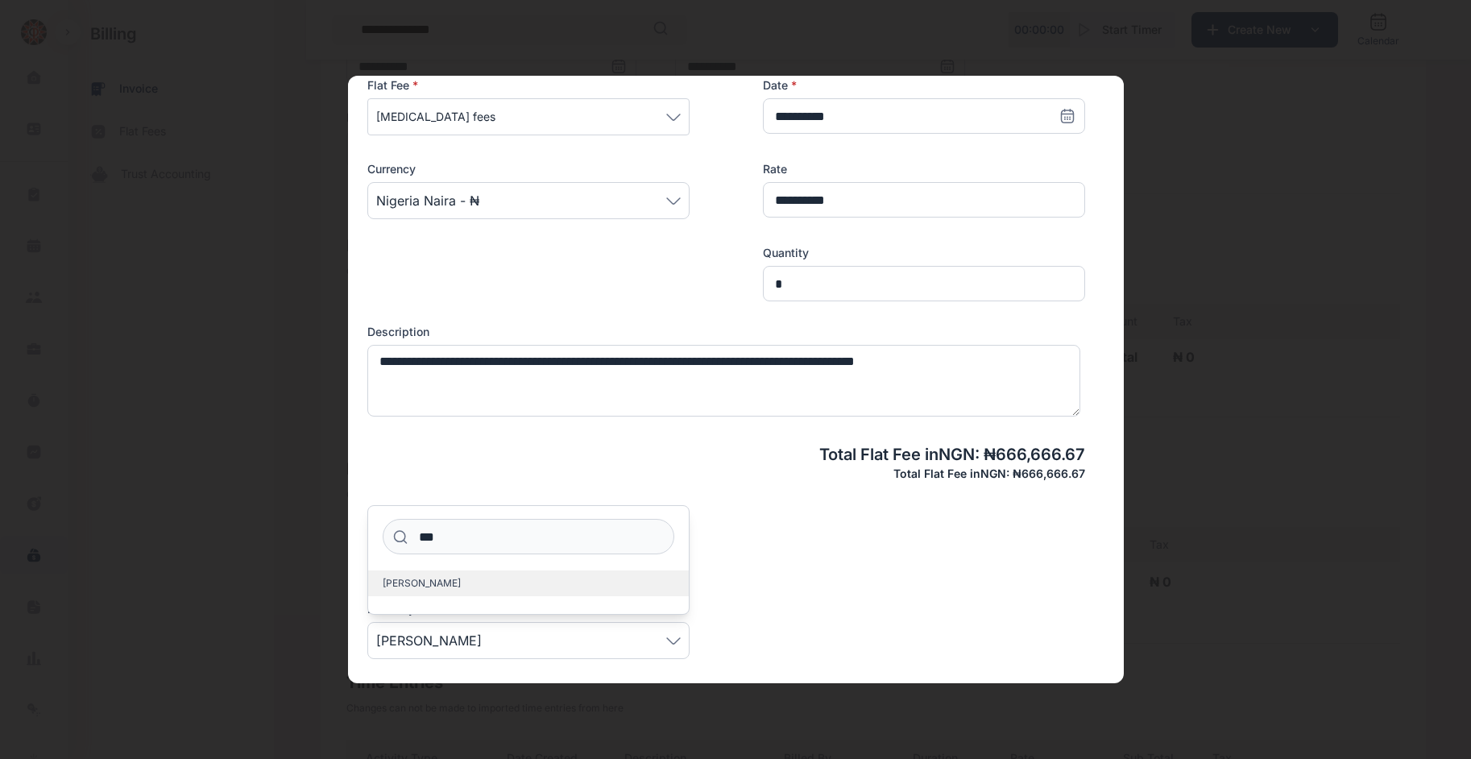
click at [513, 588] on label "Bob-Onyeneke Tasie" at bounding box center [528, 583] width 321 height 26
click at [638, 581] on div "Billable Flat Fees Select from a list of all unbilled flat fees linked to this …" at bounding box center [735, 379] width 1471 height 759
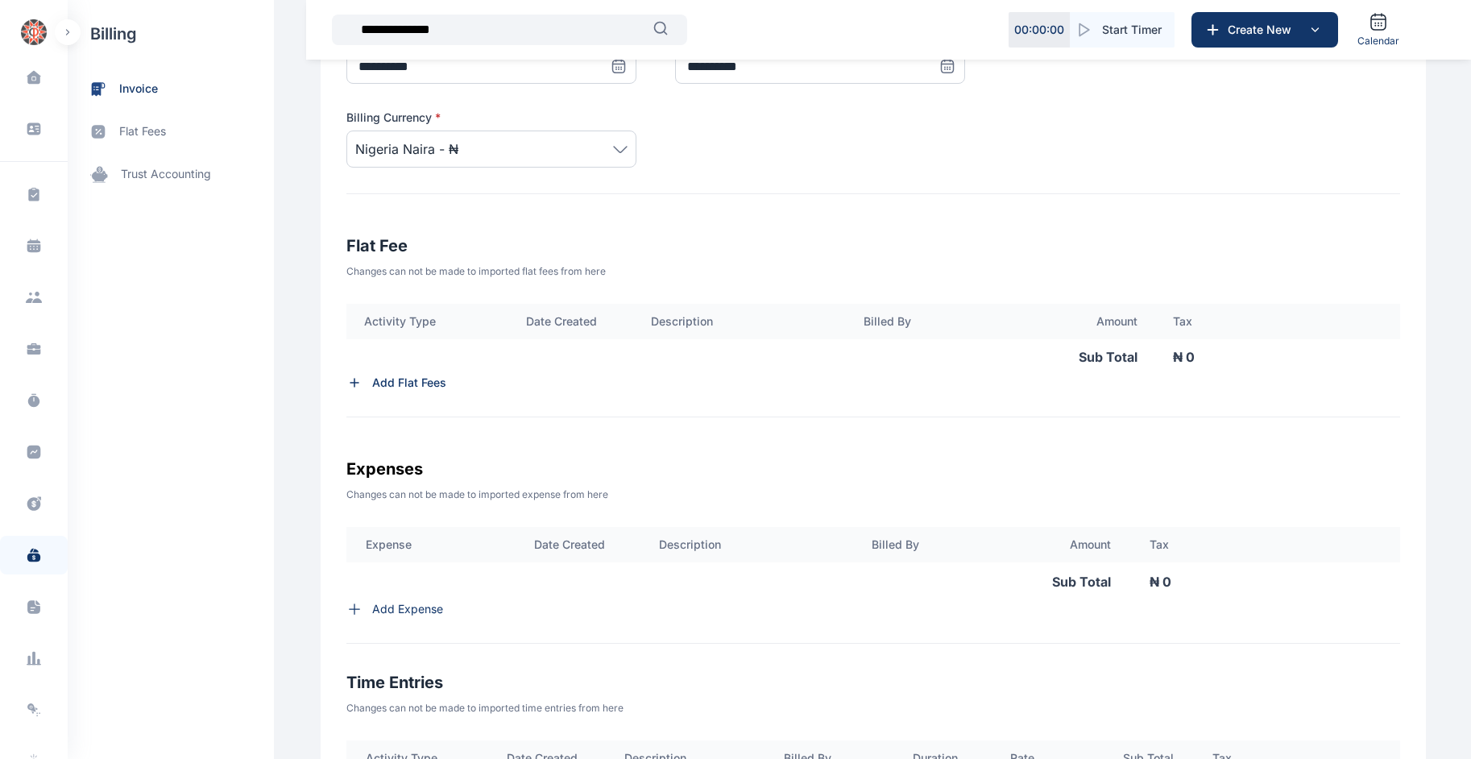
click at [388, 385] on p "Add Flat Fees" at bounding box center [409, 383] width 74 height 16
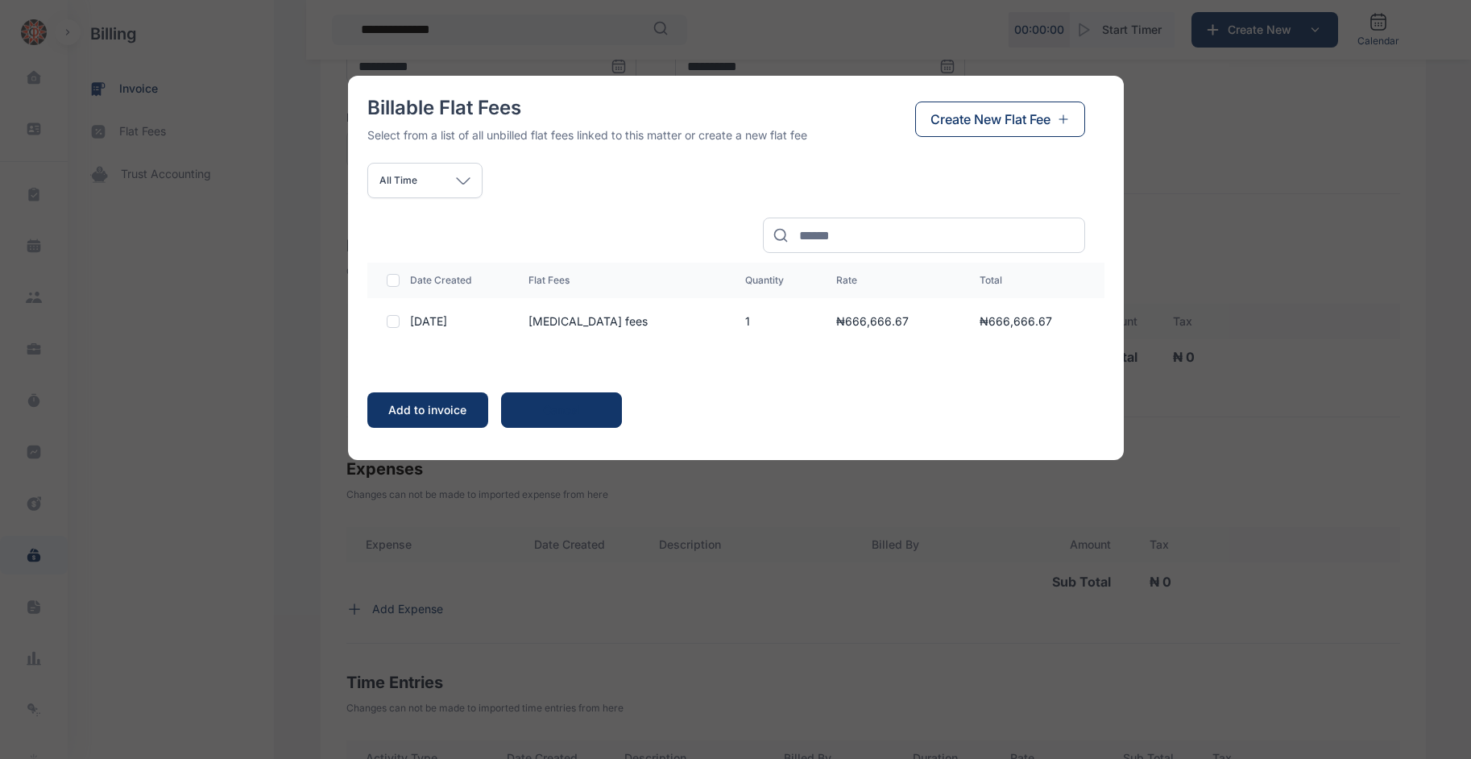
click at [717, 123] on span "Create New Flat Fee" at bounding box center [990, 119] width 120 height 19
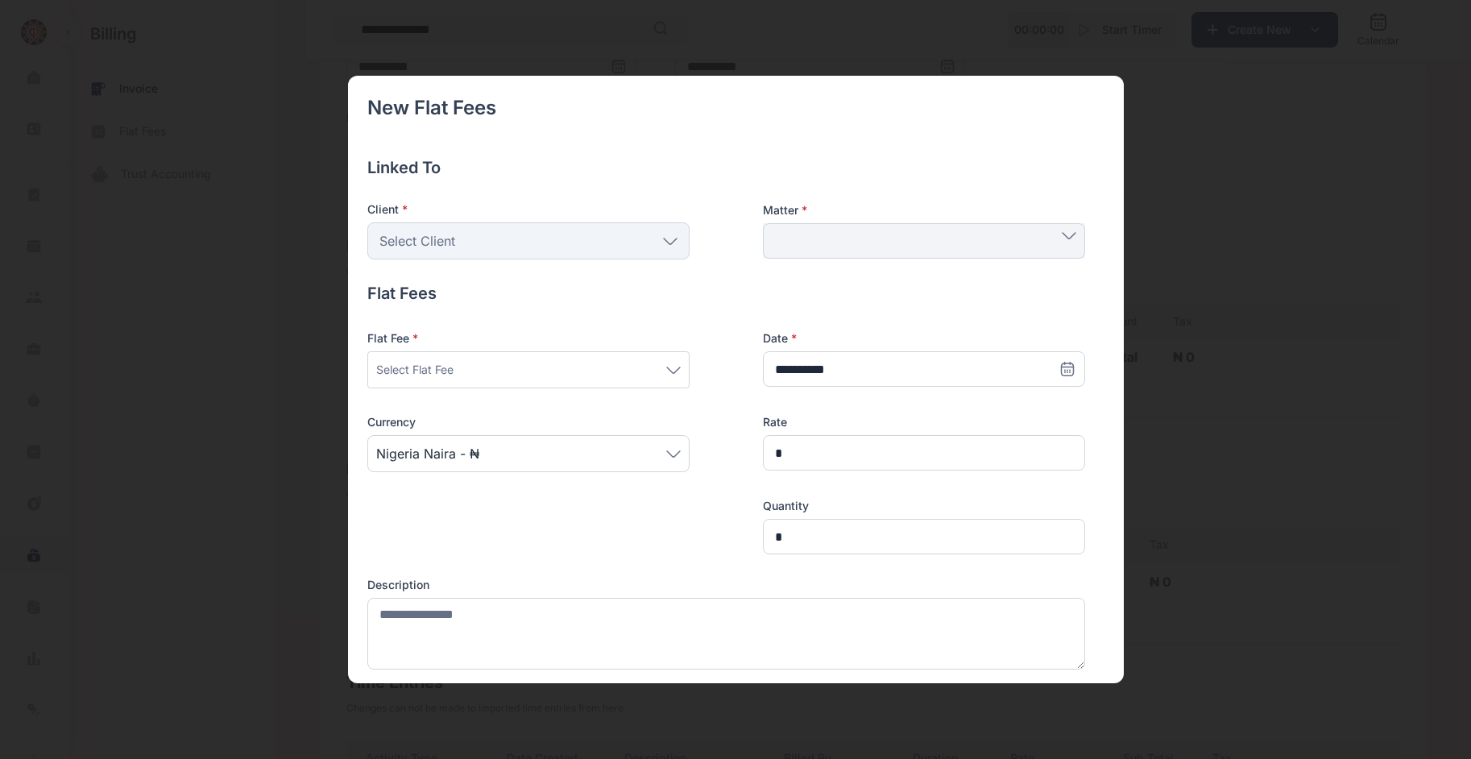
click at [576, 368] on div "Select Flat Fee" at bounding box center [528, 369] width 304 height 19
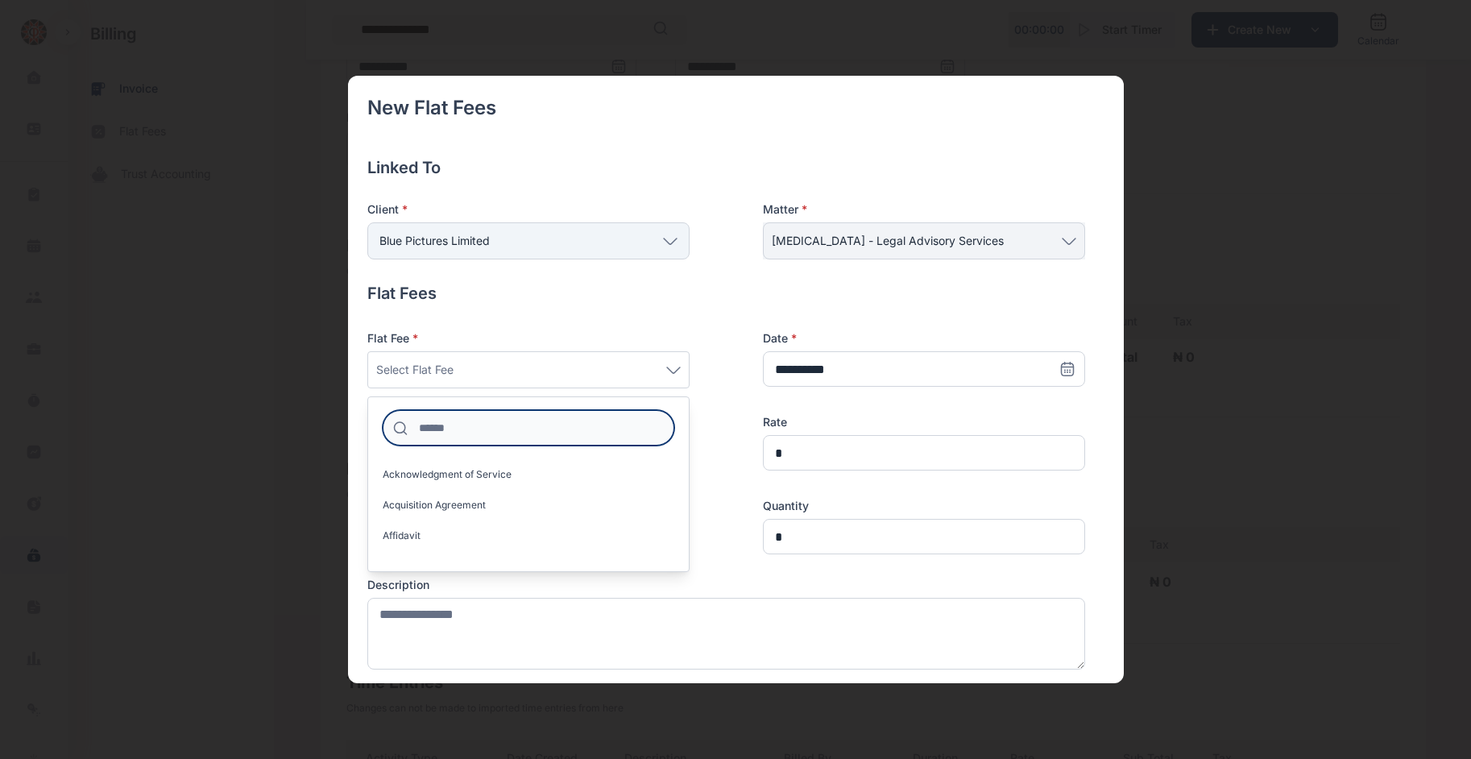
click at [467, 435] on input at bounding box center [529, 427] width 292 height 35
type input "***"
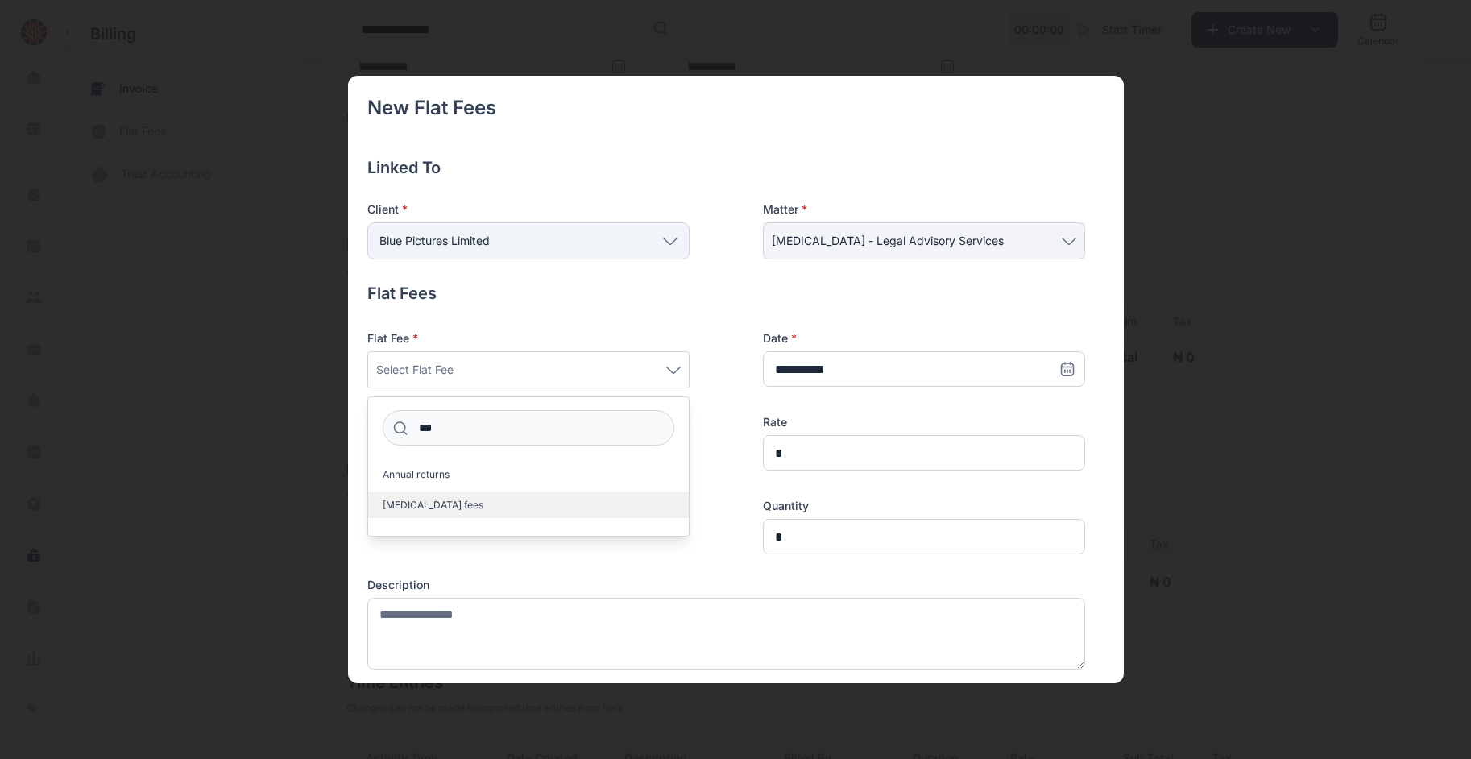
click at [441, 501] on span "[MEDICAL_DATA] fees" at bounding box center [433, 505] width 101 height 13
click at [437, 499] on span "[MEDICAL_DATA] fees" at bounding box center [433, 505] width 101 height 13
click at [717, 370] on icon at bounding box center [1067, 369] width 16 height 16
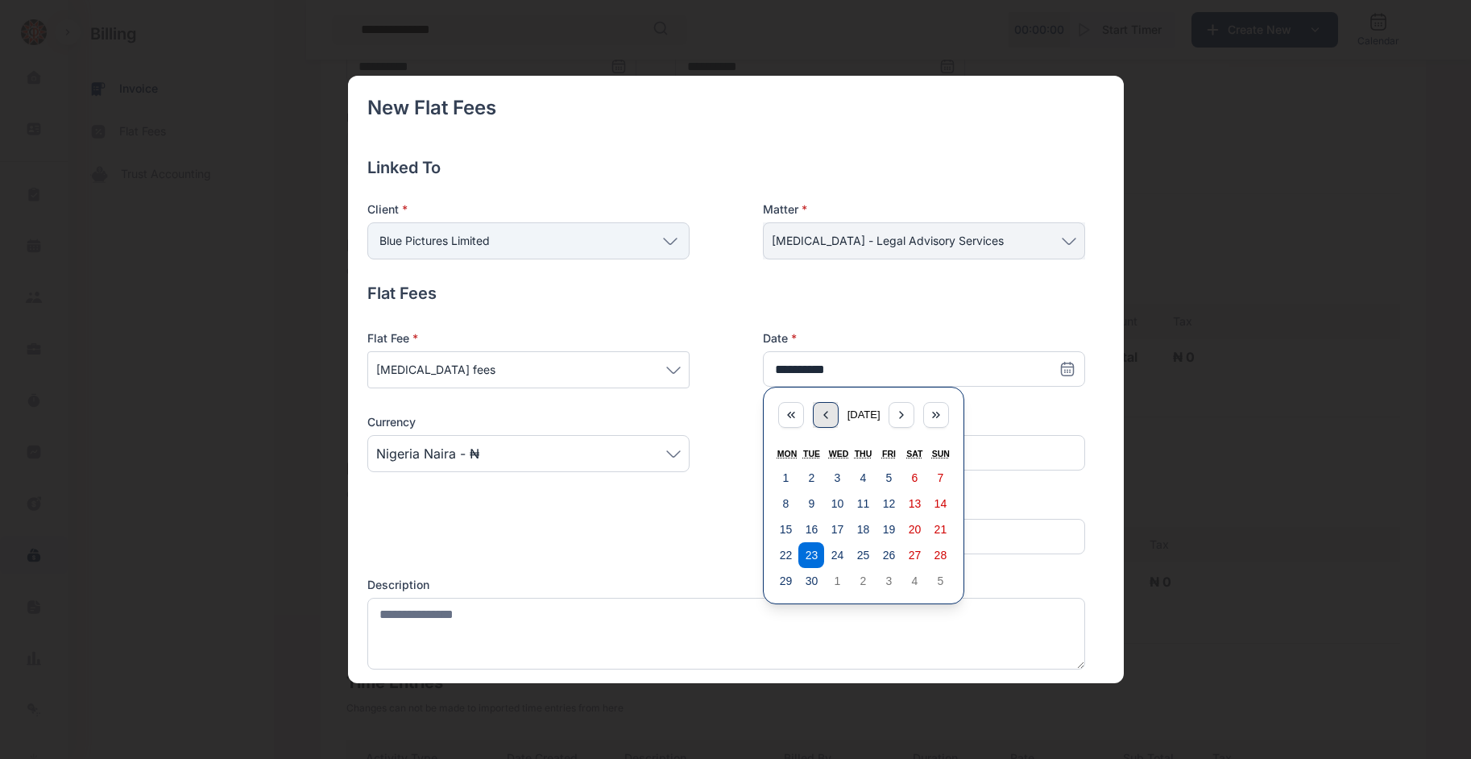
click at [717, 422] on div "button" at bounding box center [826, 415] width 26 height 26
click at [717, 500] on button "4" at bounding box center [786, 504] width 26 height 26
type input "**********"
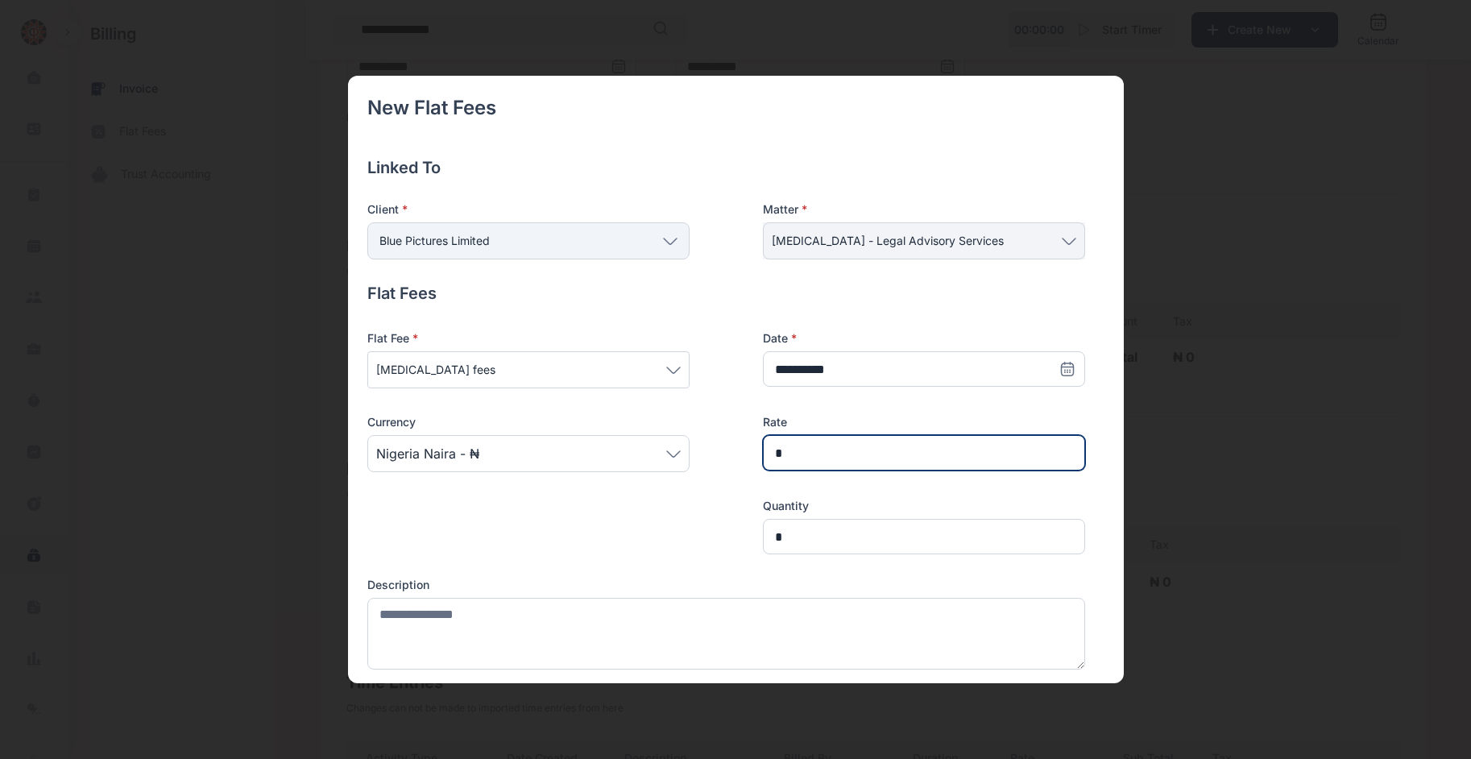
click at [717, 445] on input "*" at bounding box center [924, 452] width 322 height 35
type input "**********"
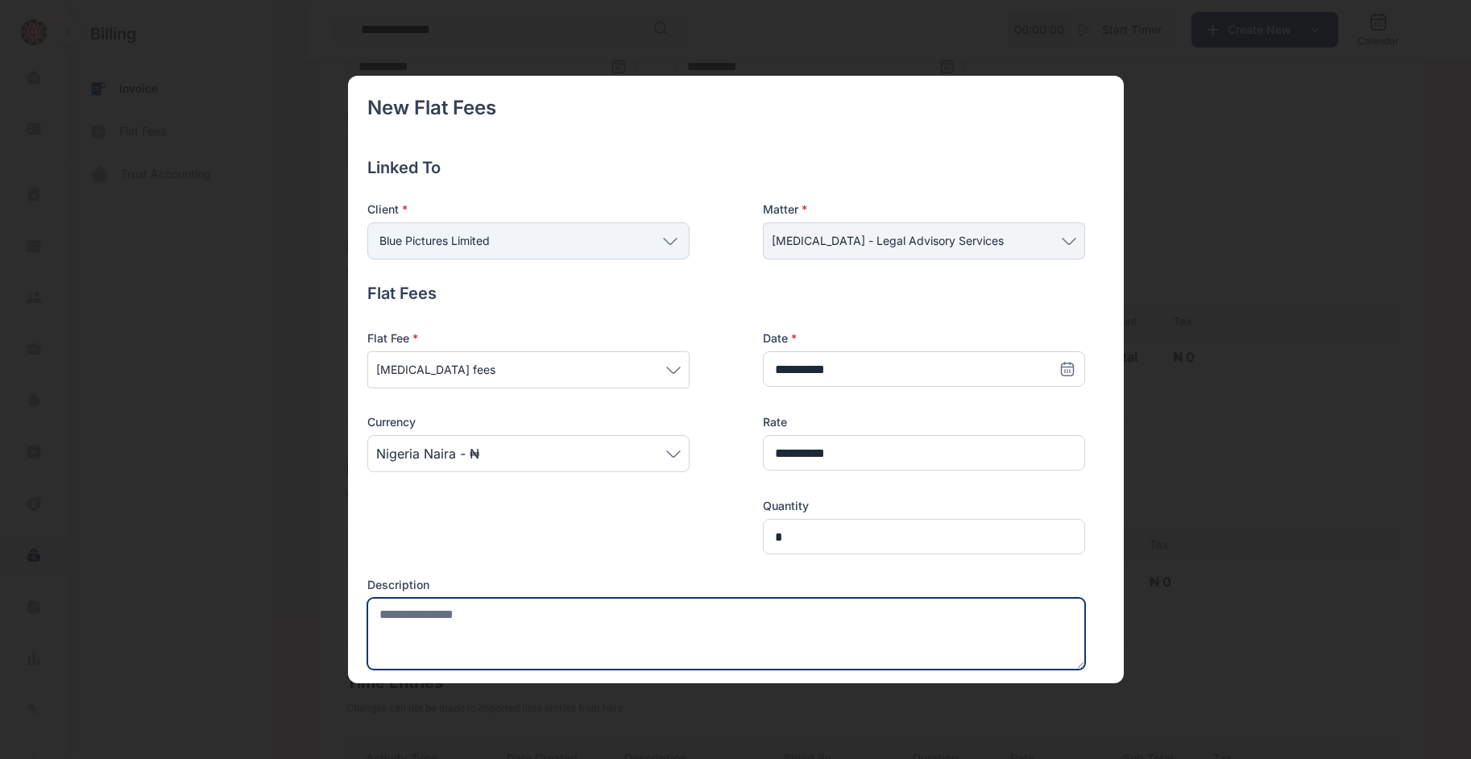
click at [650, 611] on textarea at bounding box center [726, 634] width 718 height 72
paste textarea "**********"
click at [717, 607] on textarea "**********" at bounding box center [723, 634] width 713 height 72
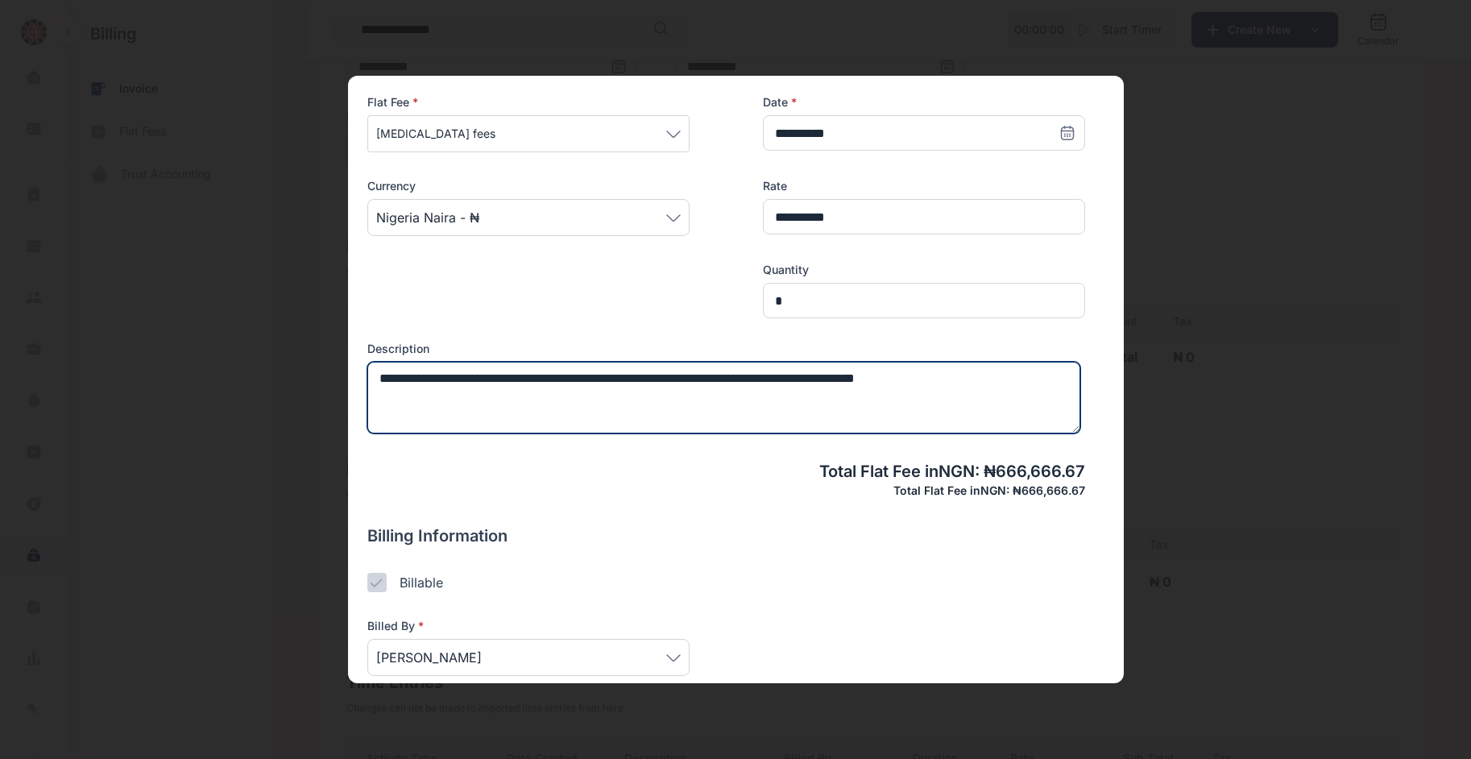
scroll to position [238, 0]
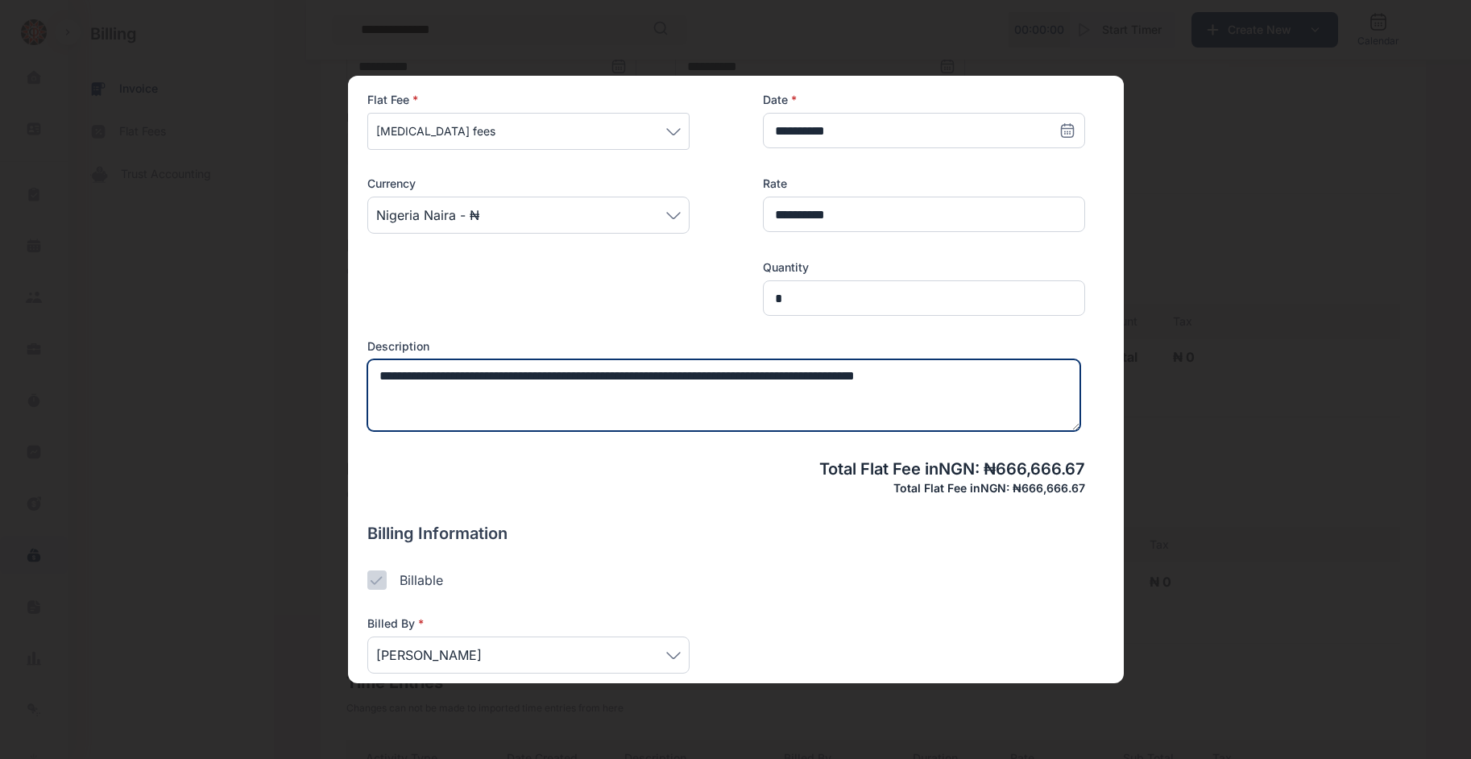
type textarea "**********"
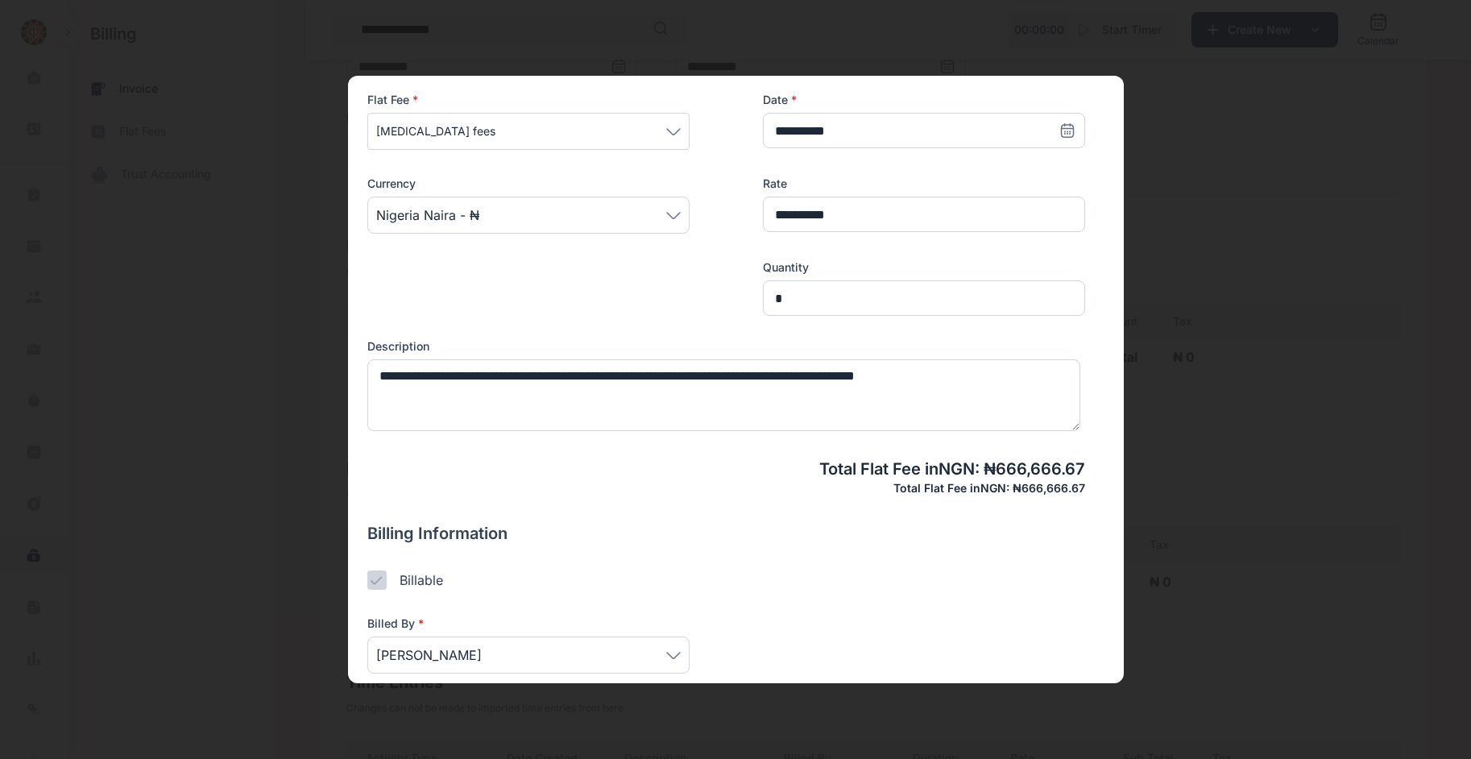
click at [627, 645] on span "[PERSON_NAME]" at bounding box center [528, 654] width 304 height 19
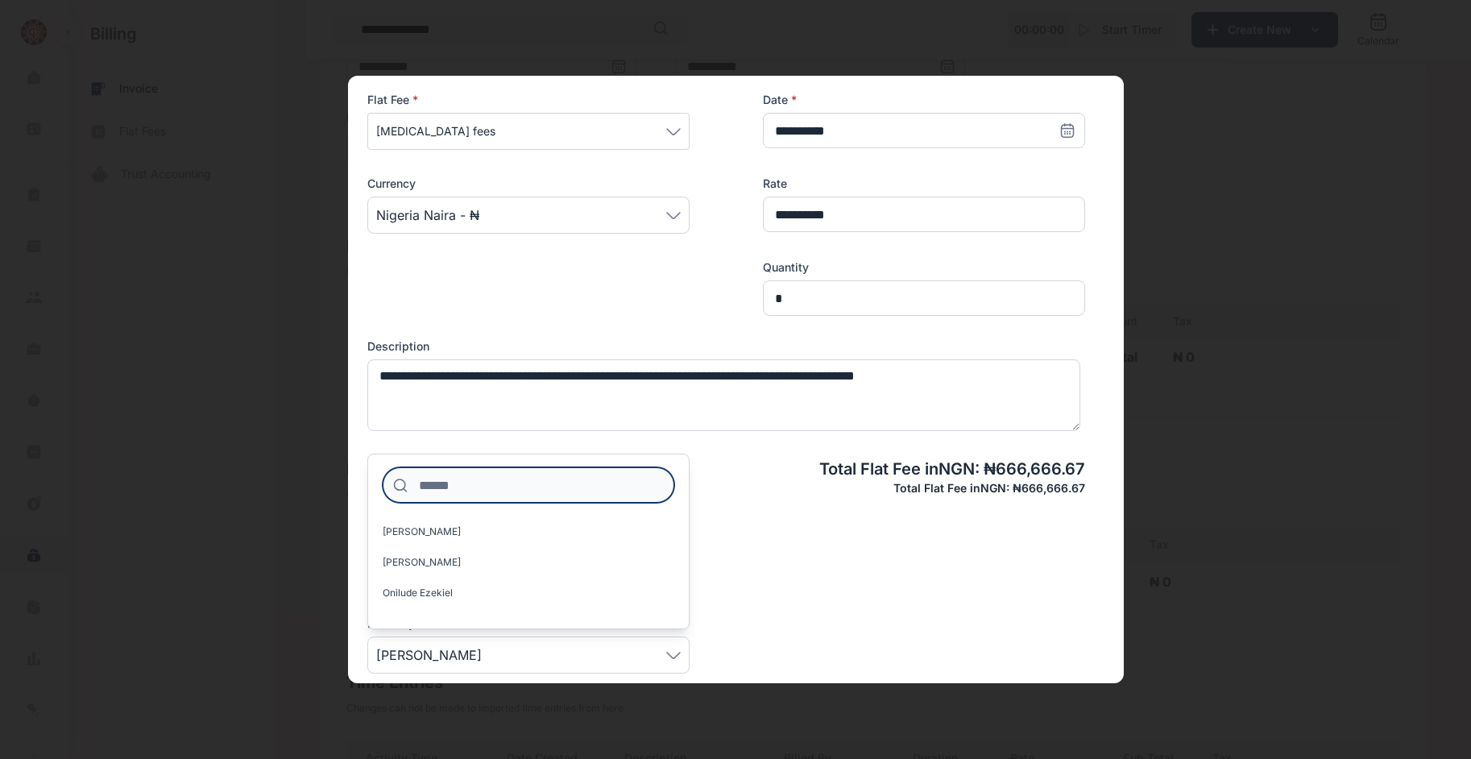
click at [515, 493] on input at bounding box center [529, 484] width 292 height 35
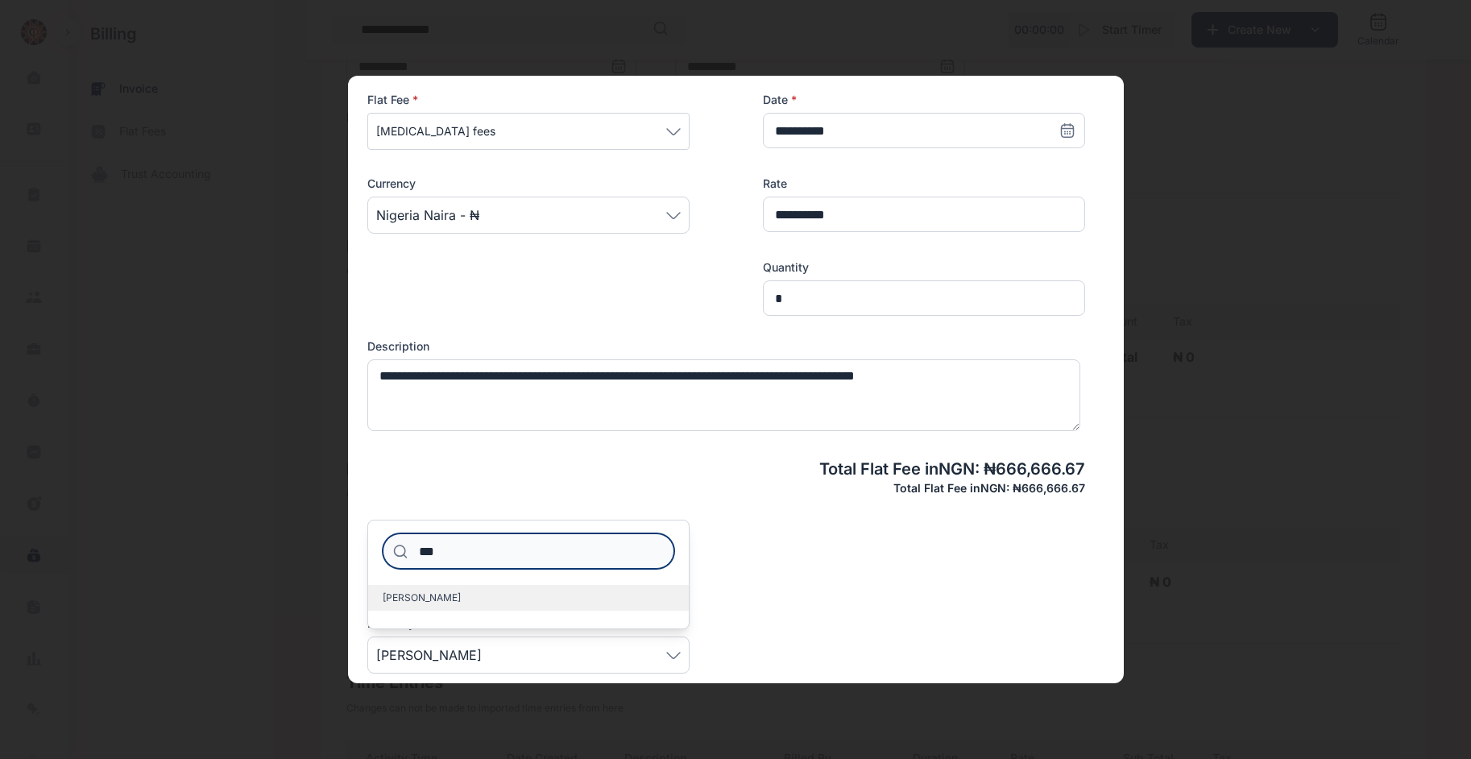
type input "***"
click at [509, 590] on label "Bob-Onyeneke Tasie" at bounding box center [528, 598] width 321 height 26
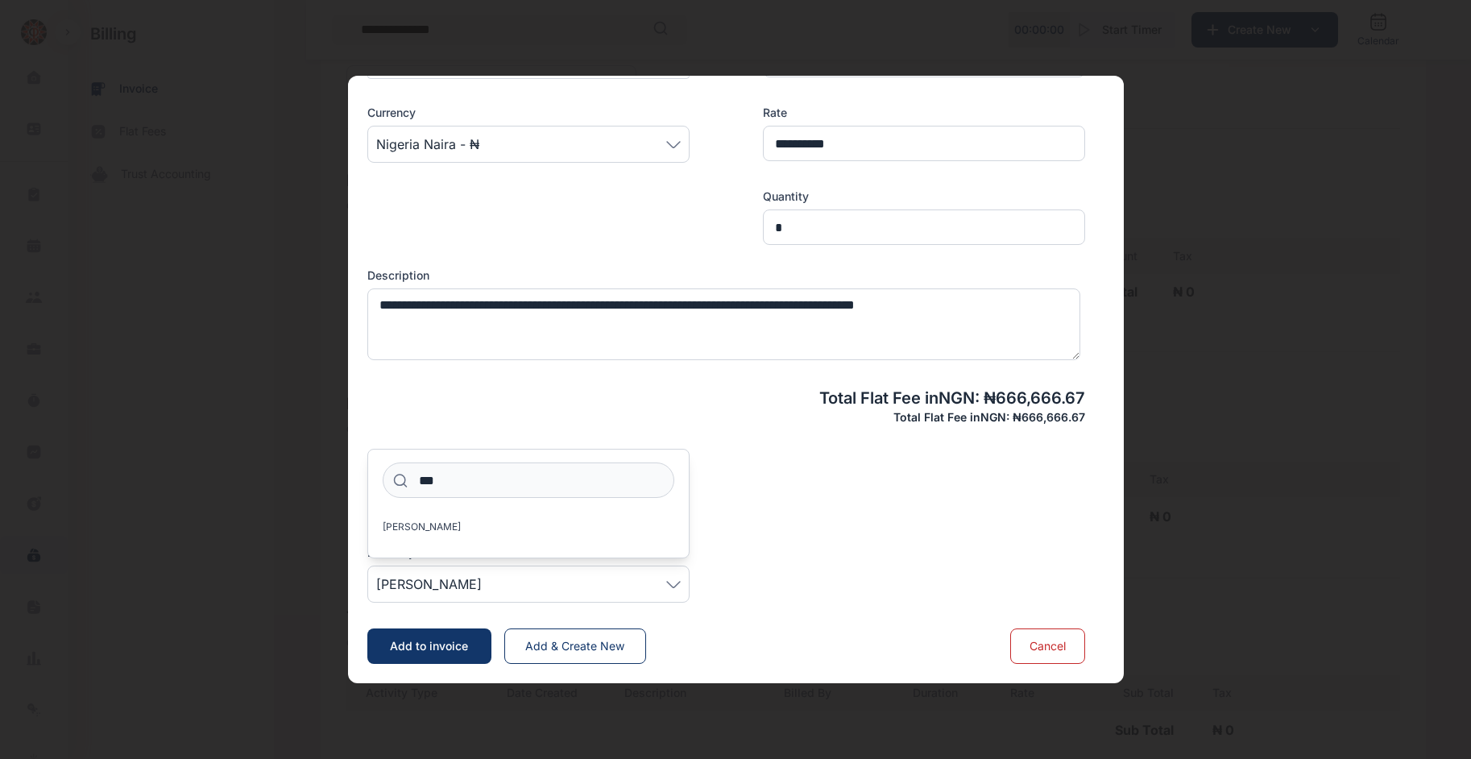
scroll to position [452, 0]
click at [551, 640] on span "Add & Create New" at bounding box center [574, 646] width 99 height 14
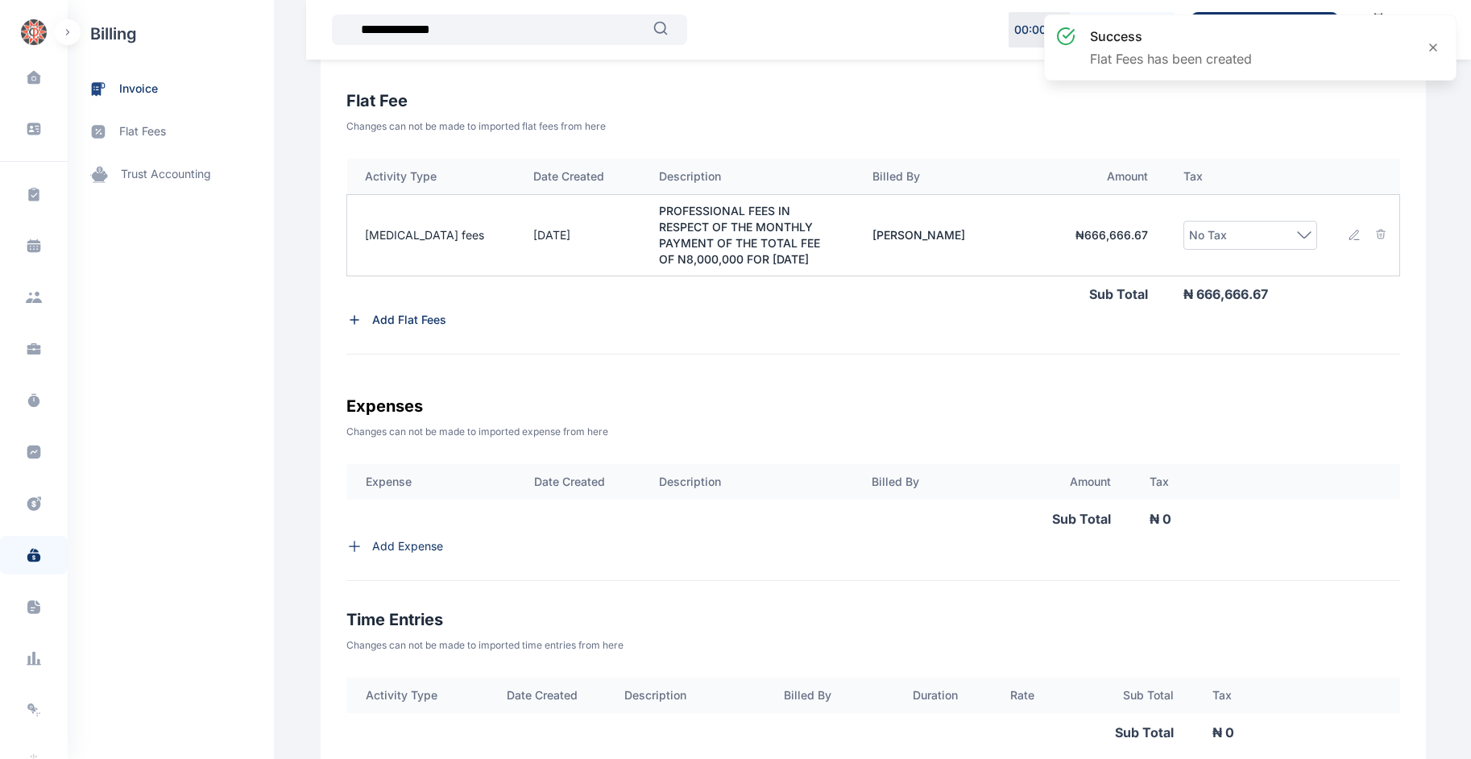
scroll to position [520, 0]
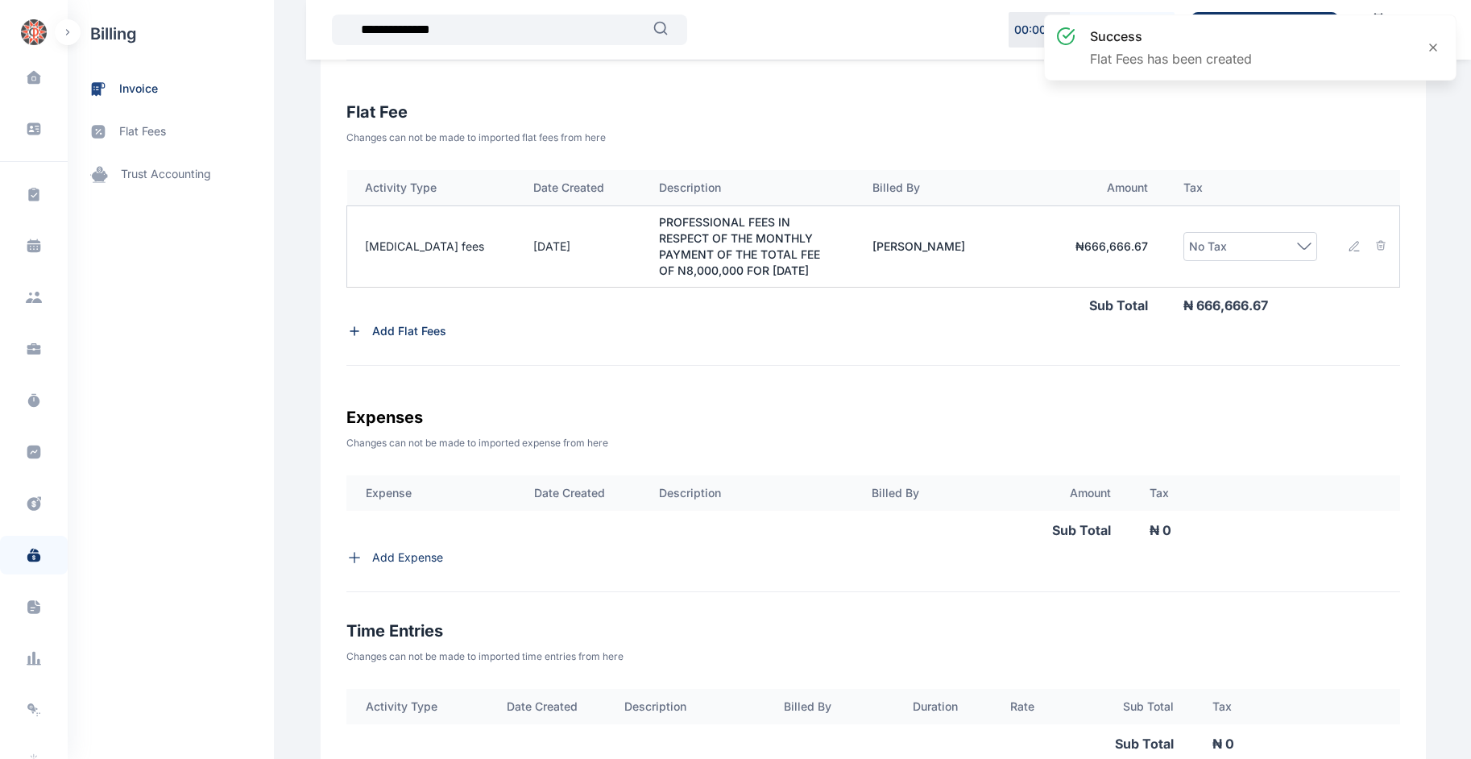
click at [717, 250] on div "No Tax" at bounding box center [1250, 246] width 122 height 19
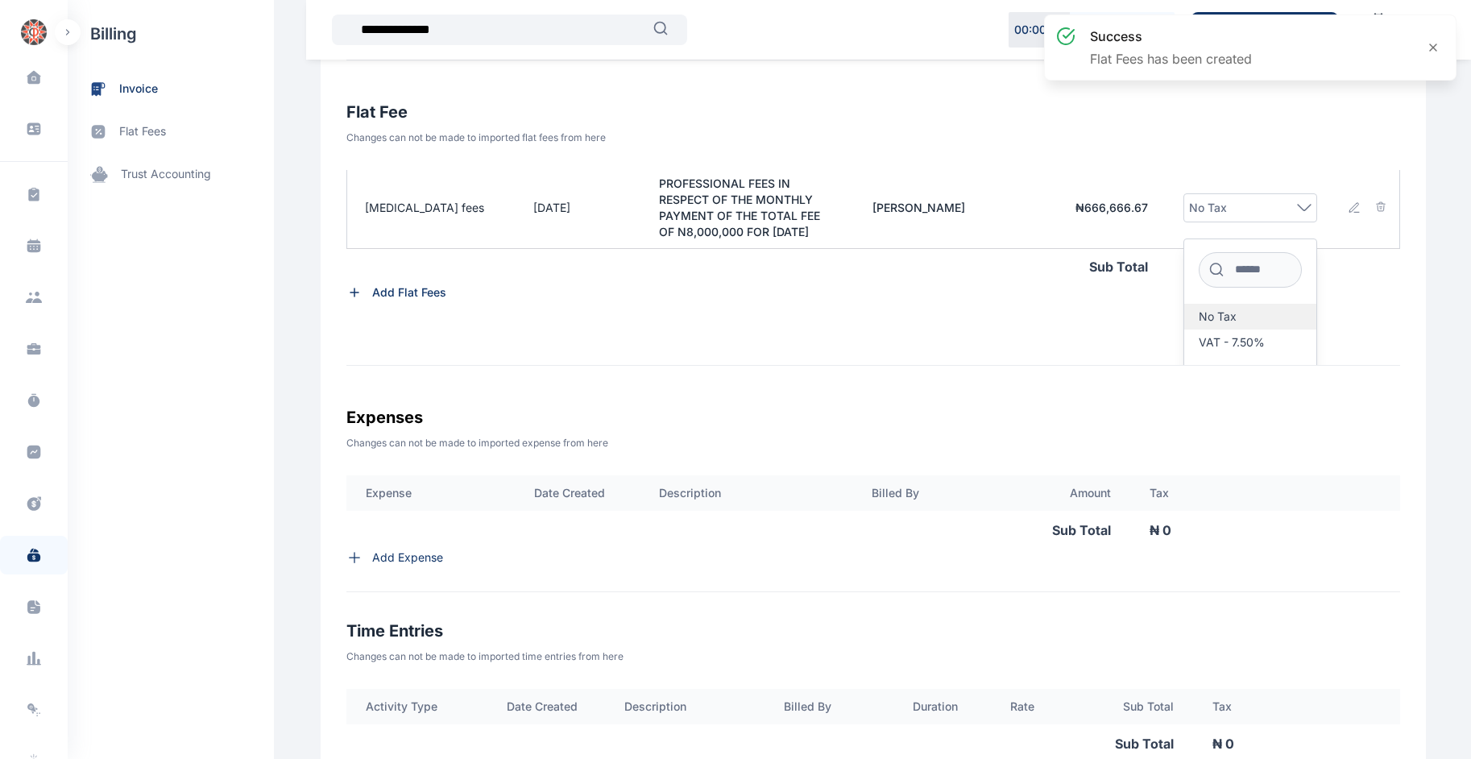
scroll to position [70, 0]
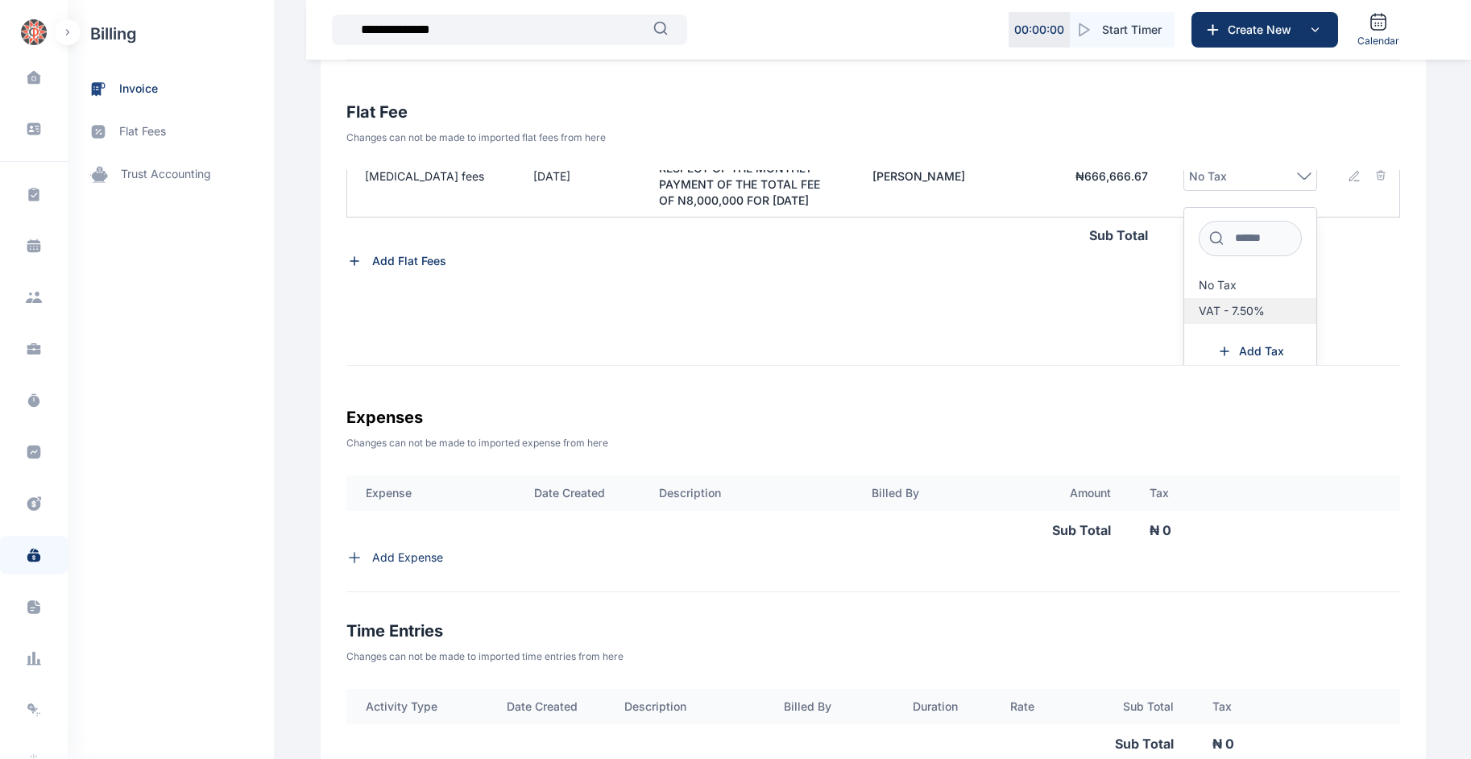
click at [717, 317] on span "VAT - 7.50%" at bounding box center [1232, 310] width 66 height 13
click at [717, 337] on div "Activity Type Date Created Description Billed By Amount Tax Retainer fees 04/08…" at bounding box center [873, 268] width 1054 height 196
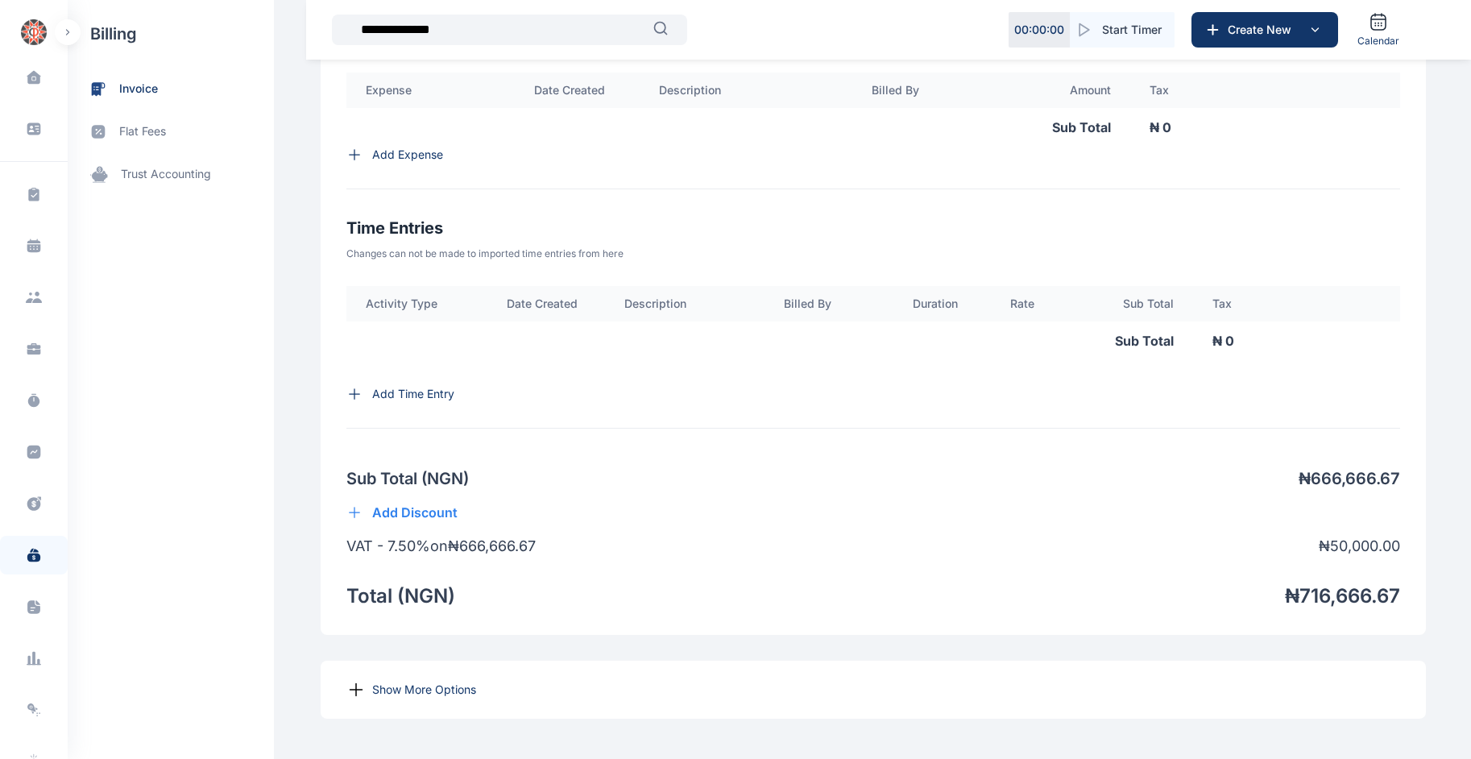
scroll to position [995, 0]
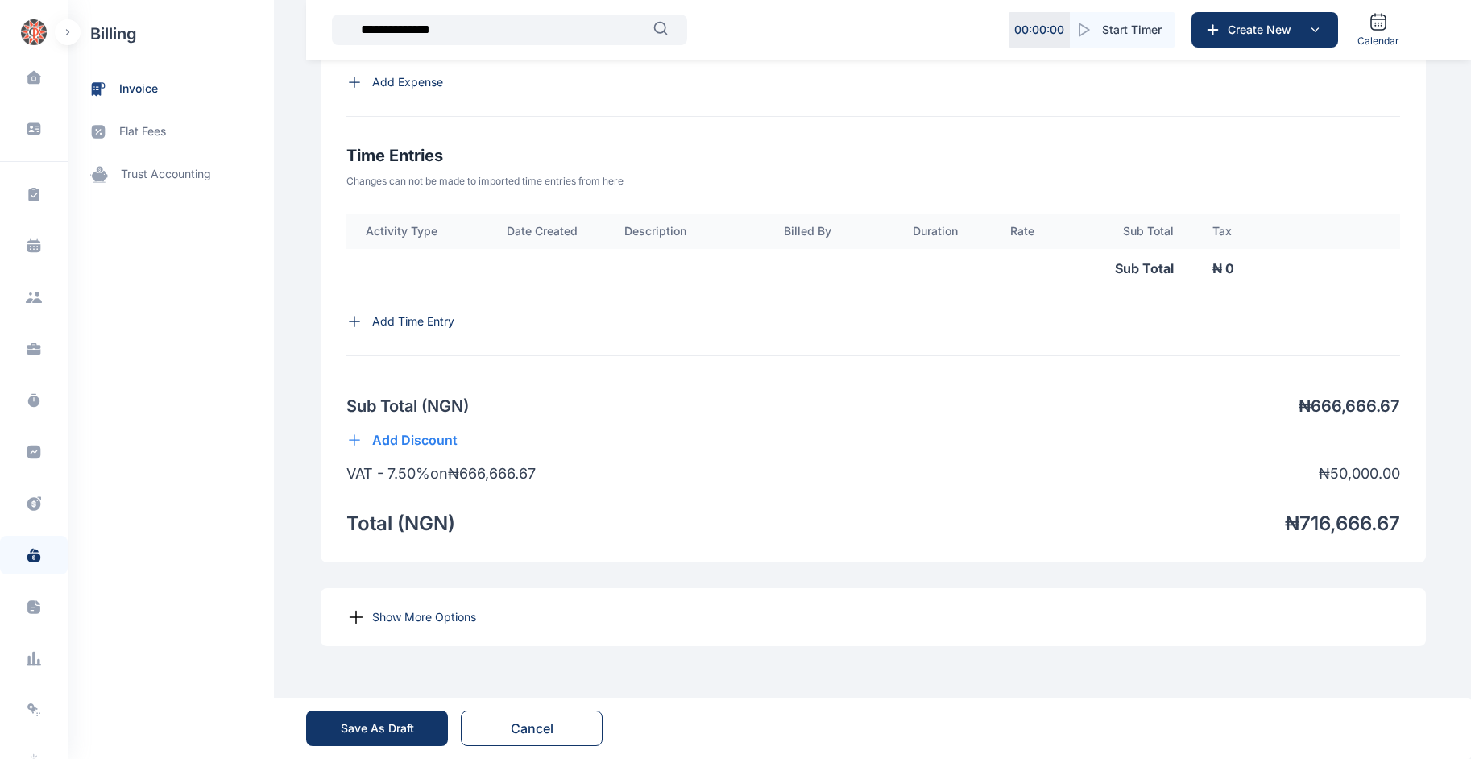
click at [422, 614] on p "Show More Options" at bounding box center [424, 617] width 104 height 16
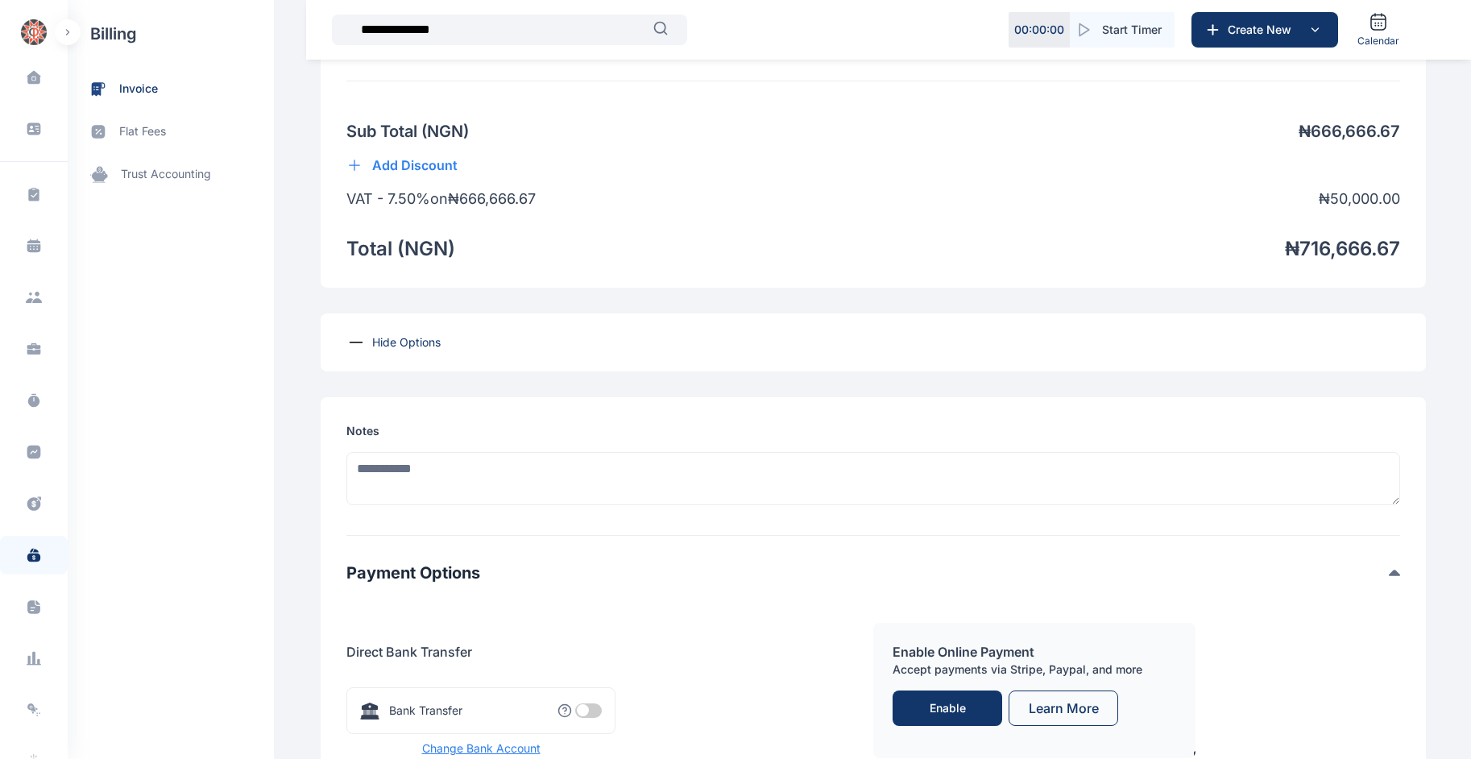
scroll to position [1275, 0]
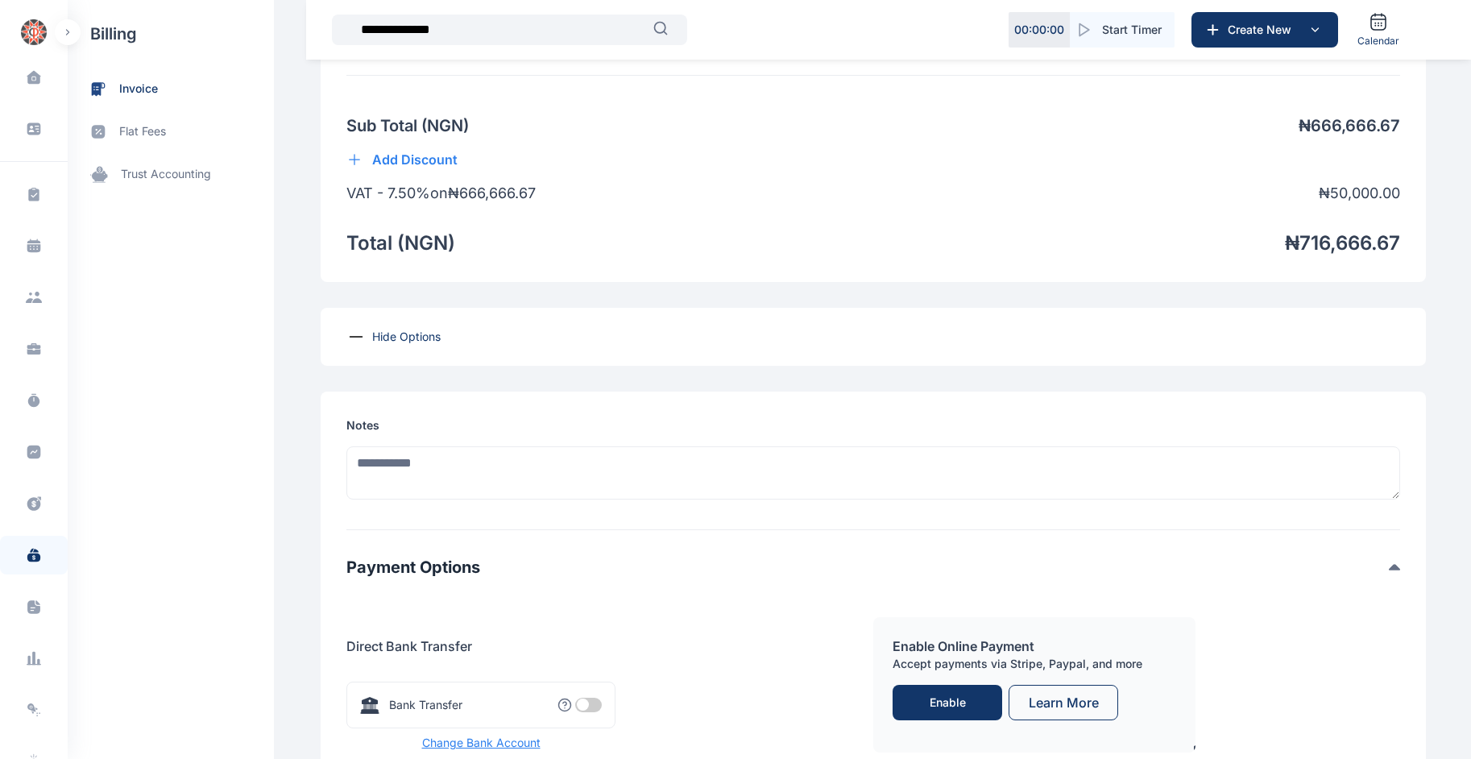
click at [575, 709] on span at bounding box center [588, 705] width 27 height 14
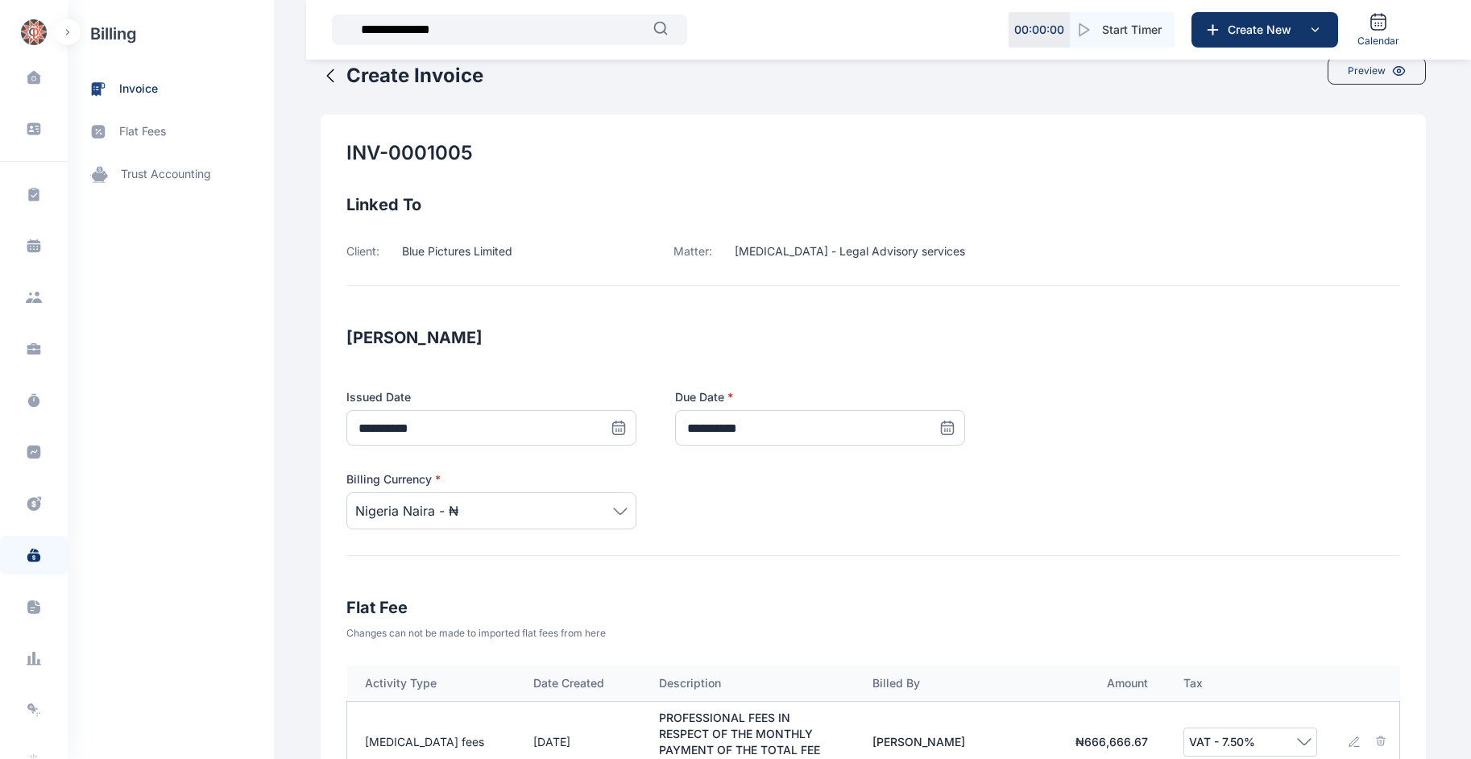
scroll to position [0, 0]
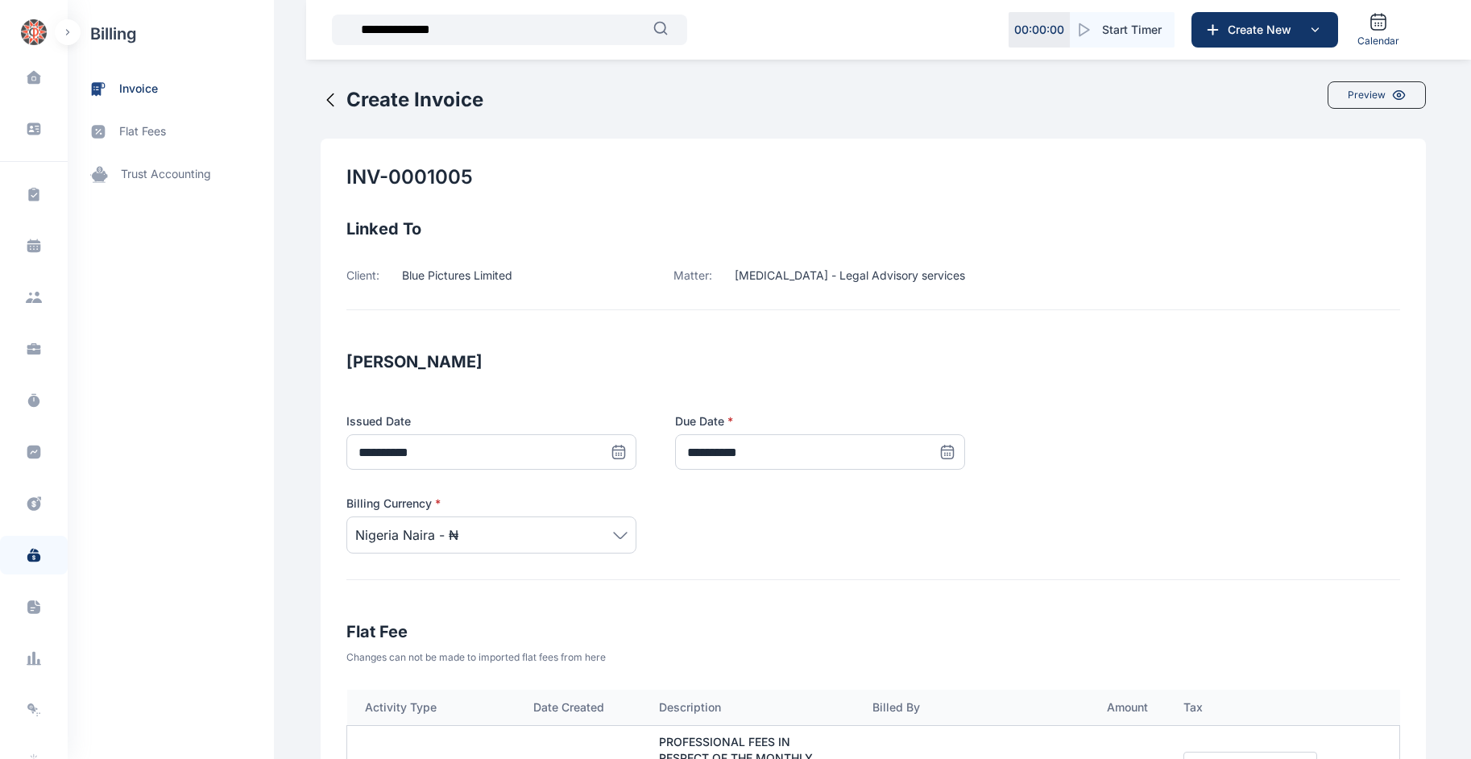
click at [717, 86] on div "Preview" at bounding box center [1376, 94] width 98 height 27
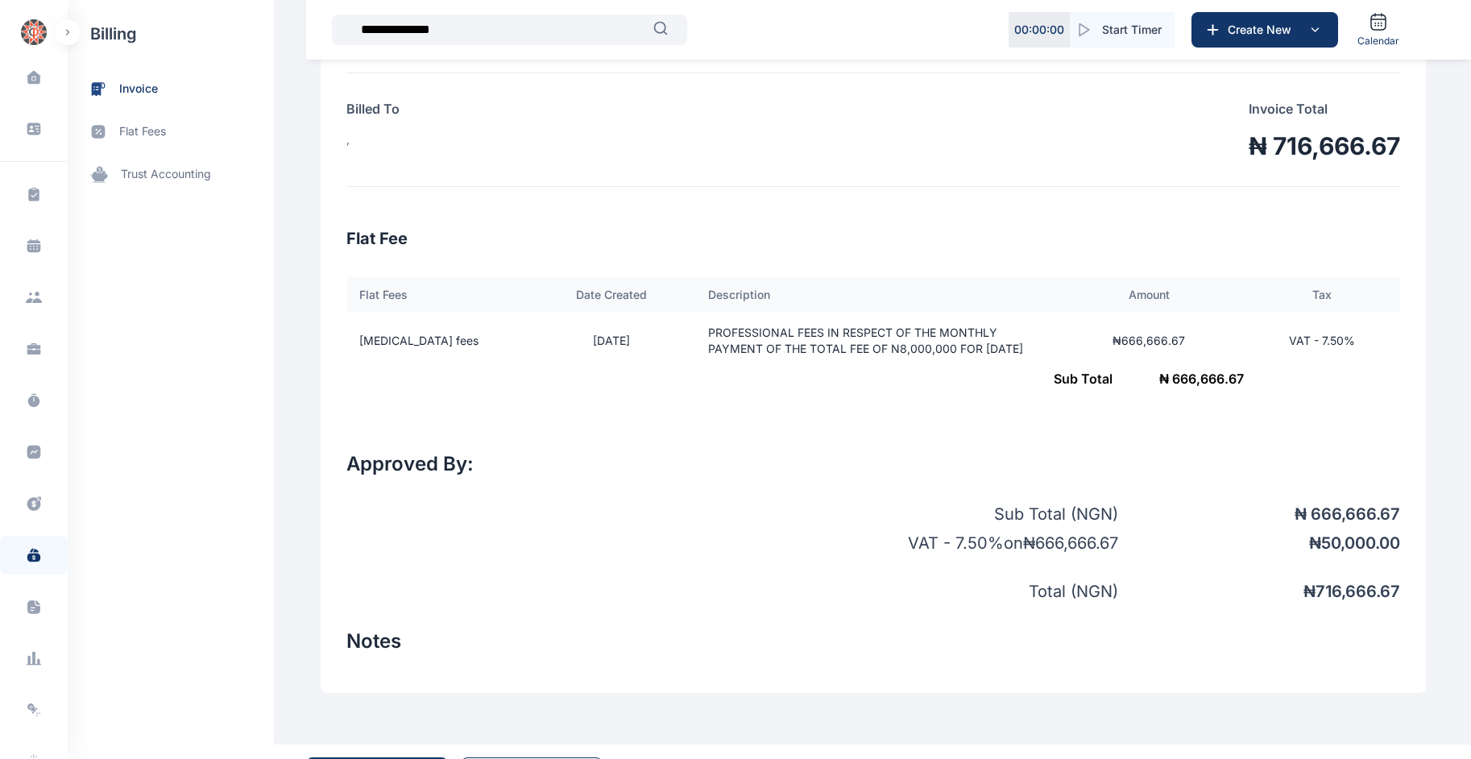
scroll to position [303, 0]
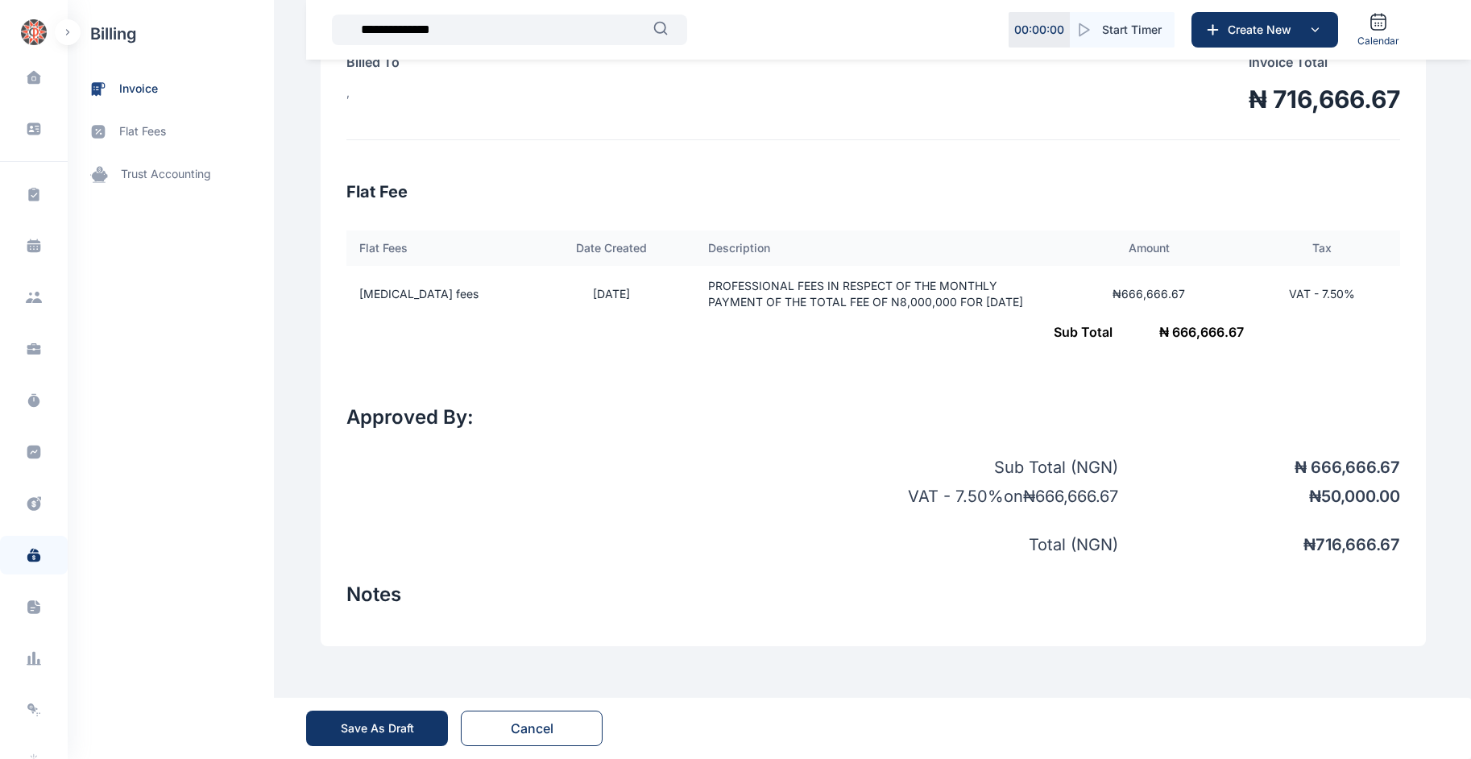
click at [360, 720] on div "Save As Draft" at bounding box center [377, 728] width 73 height 16
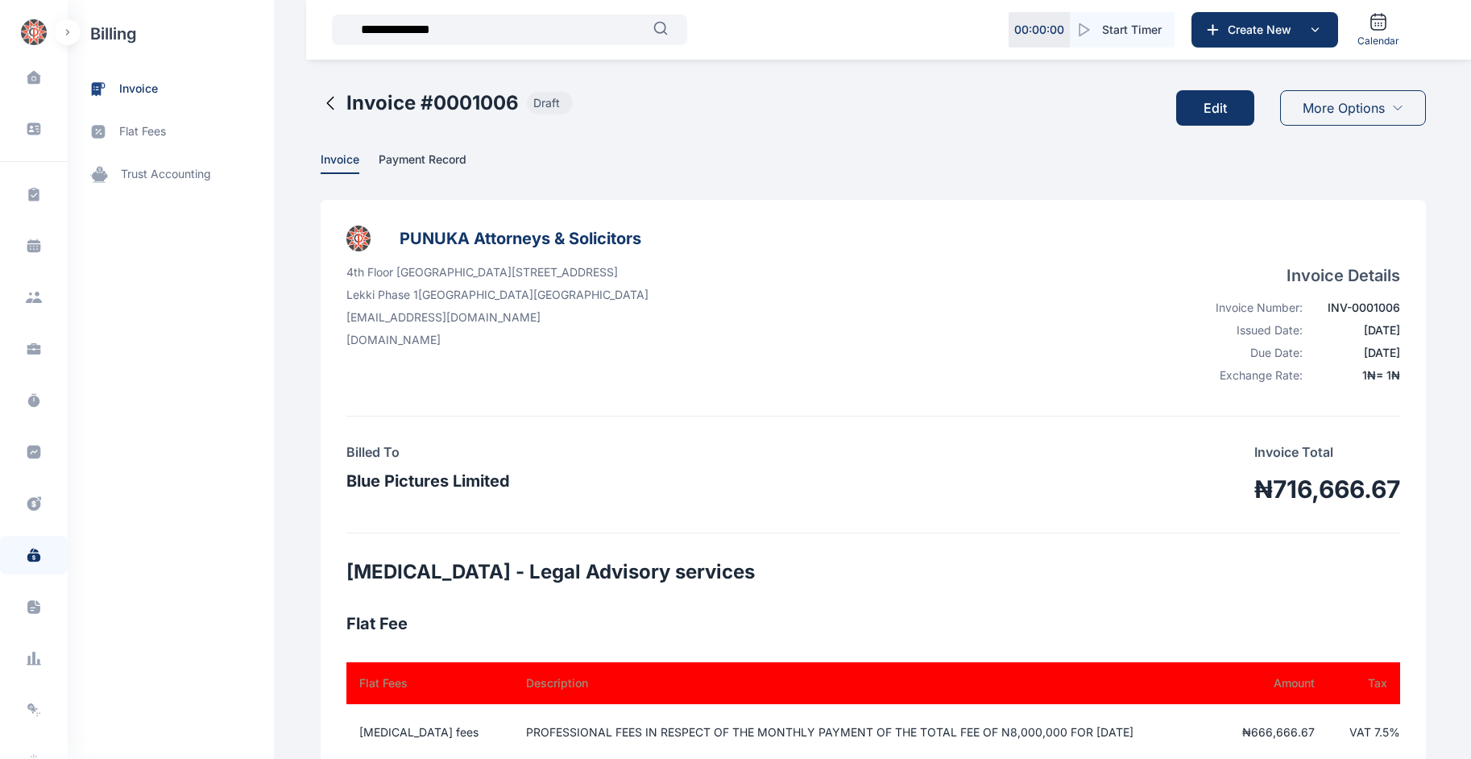
click at [717, 101] on span "More Options" at bounding box center [1343, 107] width 82 height 19
click at [717, 143] on span "Submit for Approval" at bounding box center [1357, 147] width 91 height 16
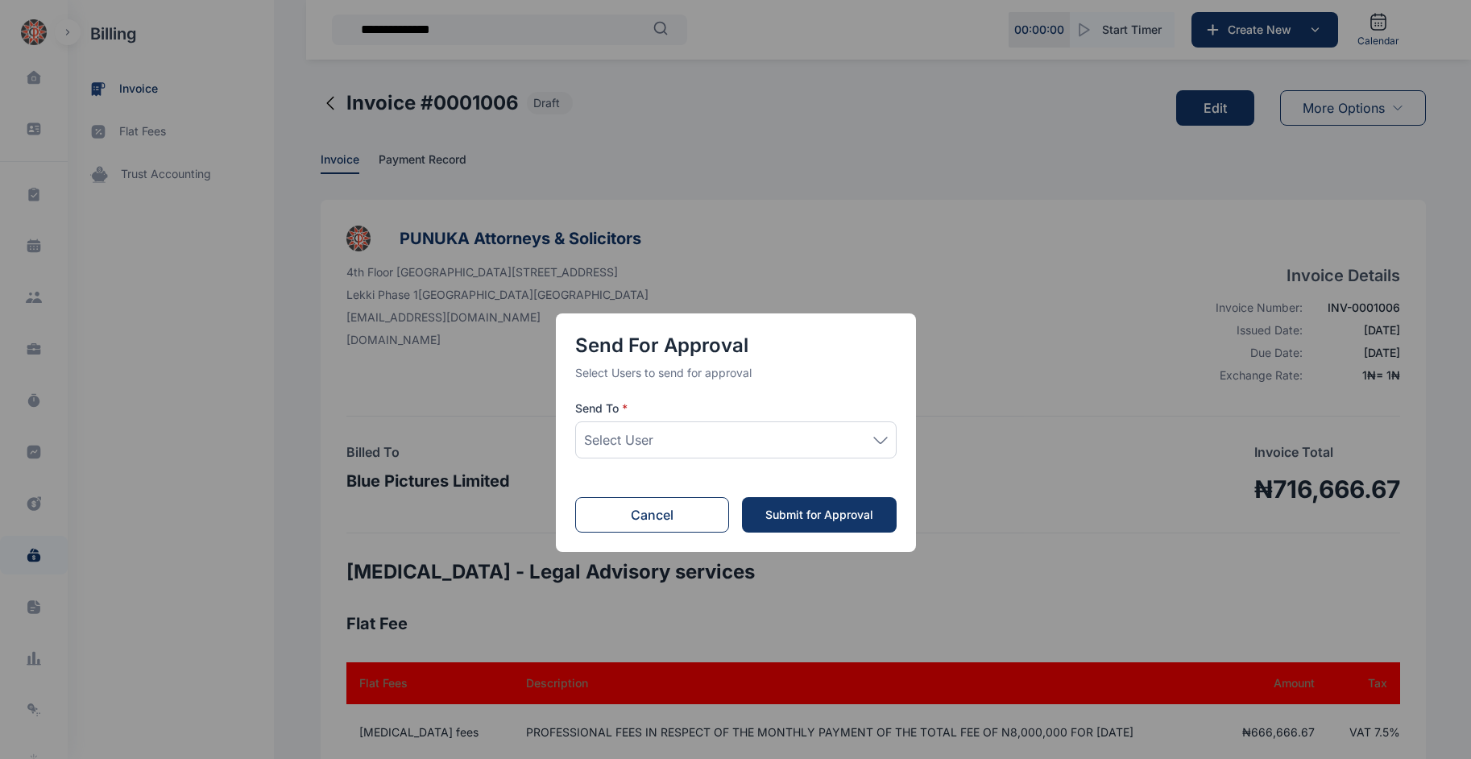
click at [717, 440] on div "Select User" at bounding box center [736, 439] width 304 height 19
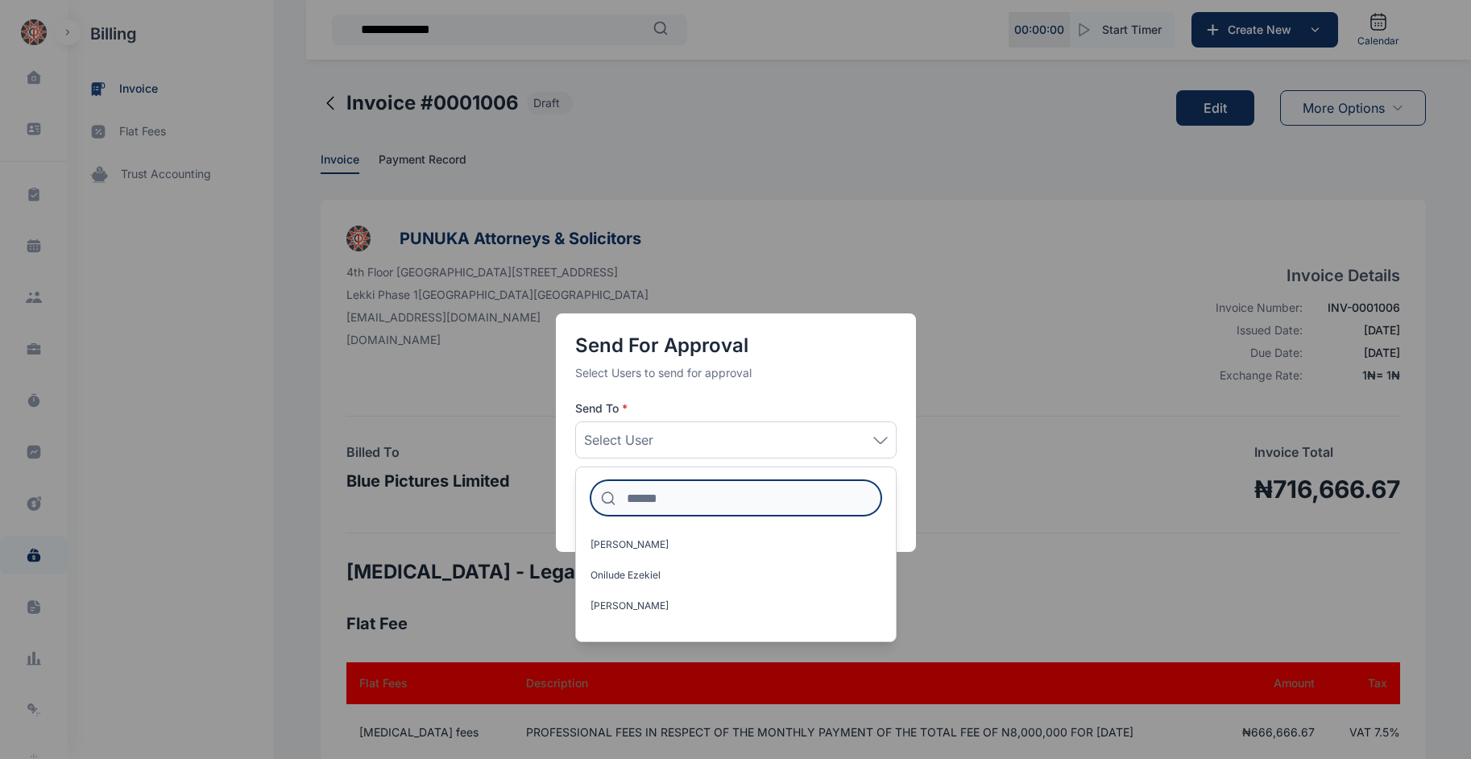
click at [710, 494] on input at bounding box center [735, 497] width 291 height 35
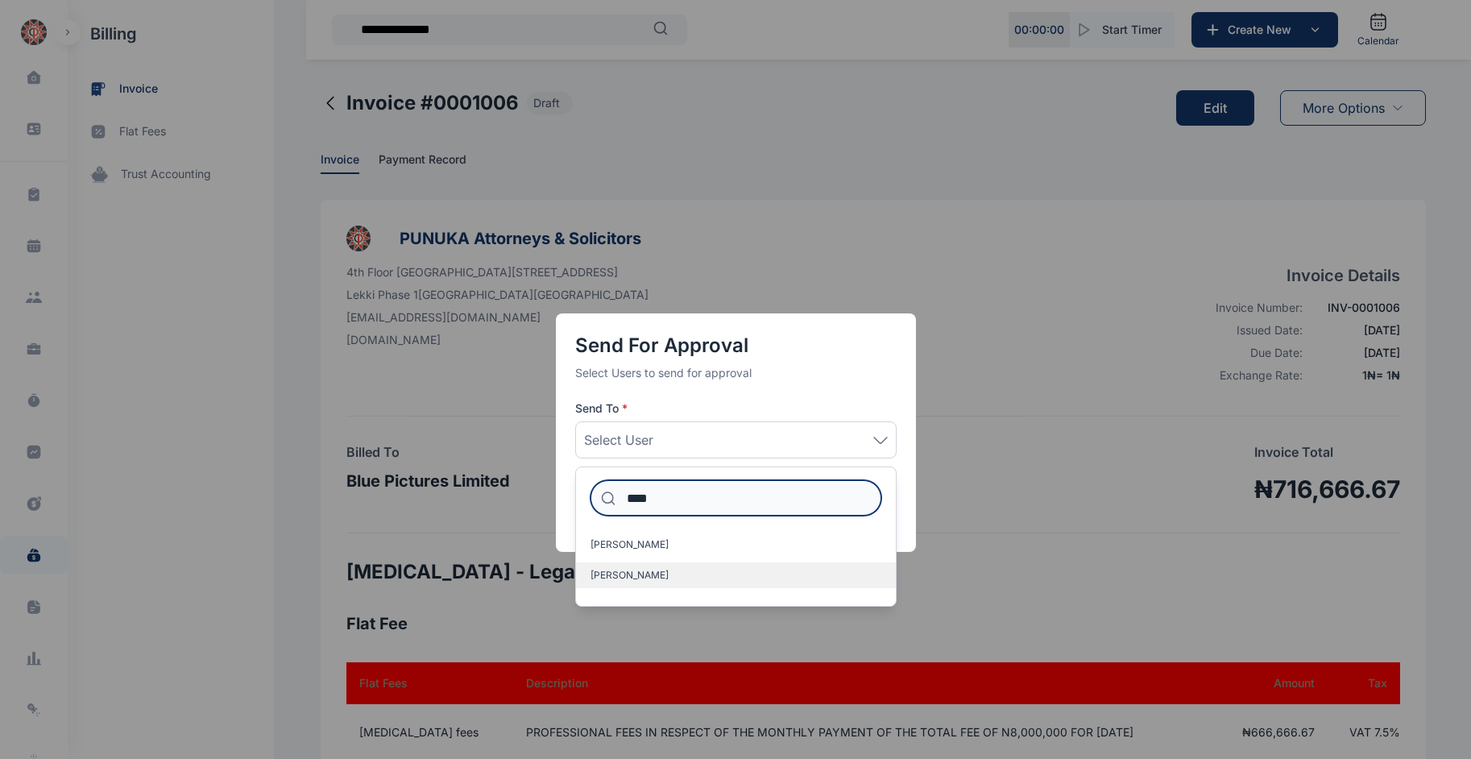
type input "****"
click at [688, 564] on label "Idigbe Elizabeth" at bounding box center [736, 575] width 320 height 26
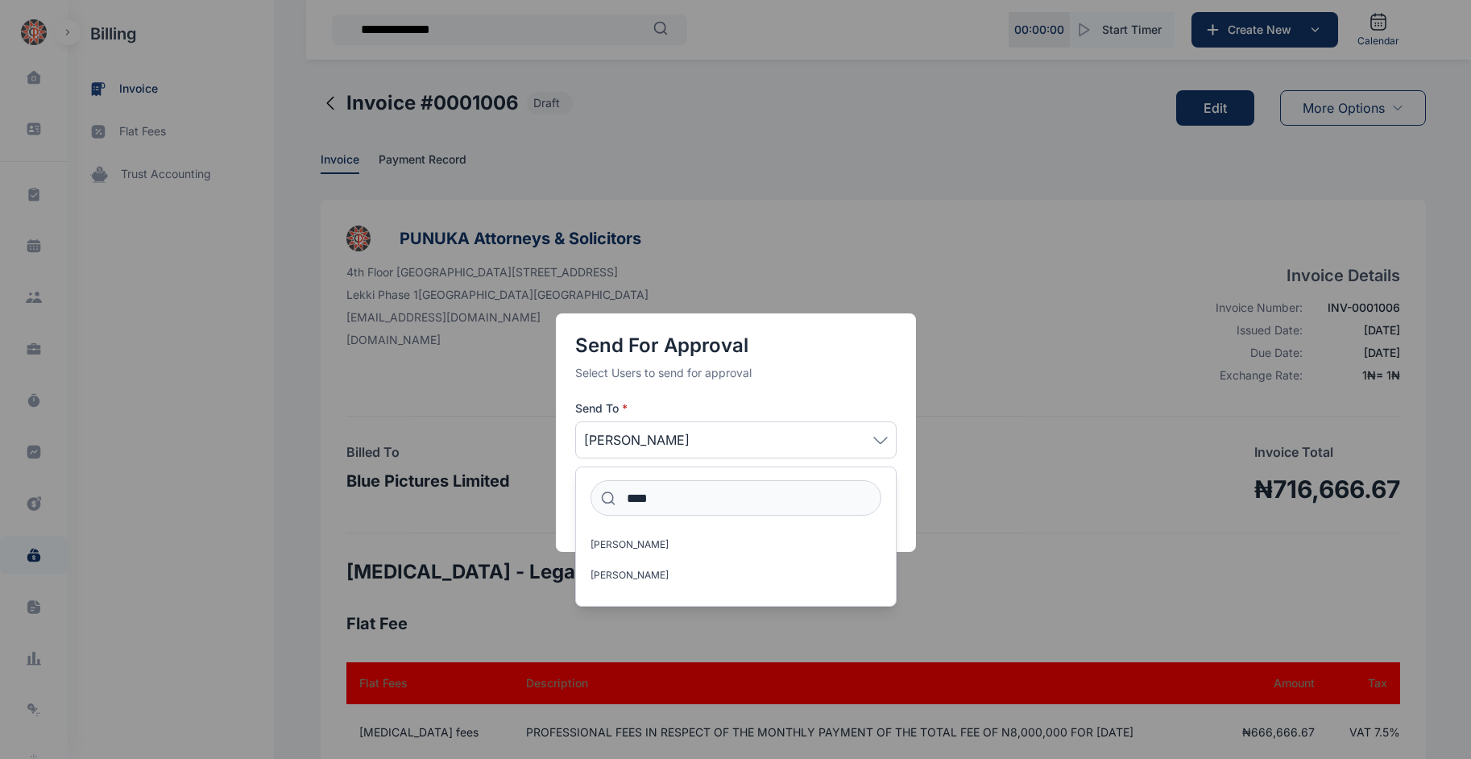
click at [717, 536] on div "Send for Approval Select Users to send for approval Send To * Idigbe Elizabeth …" at bounding box center [735, 379] width 1471 height 759
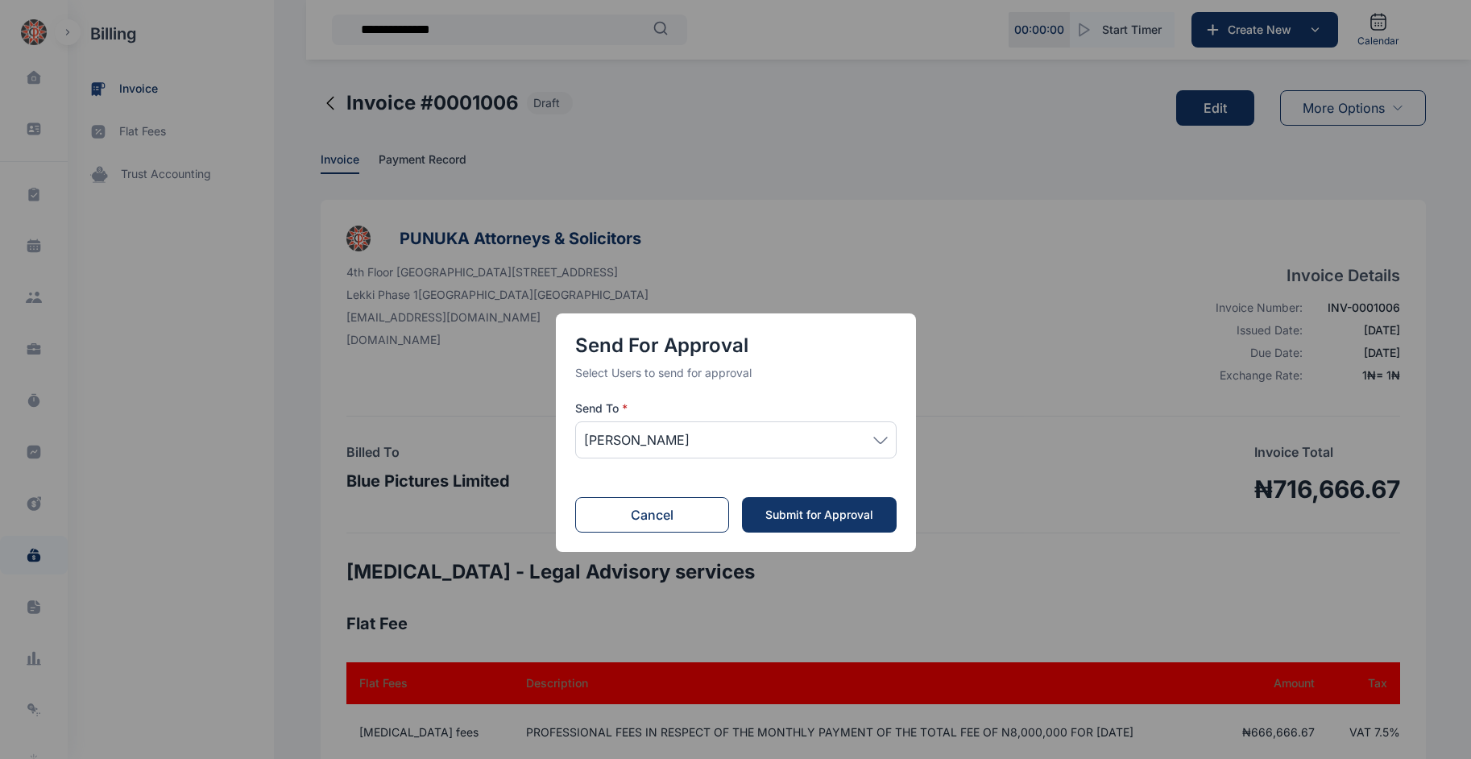
click at [717, 513] on div "Submit for Approval" at bounding box center [819, 515] width 122 height 16
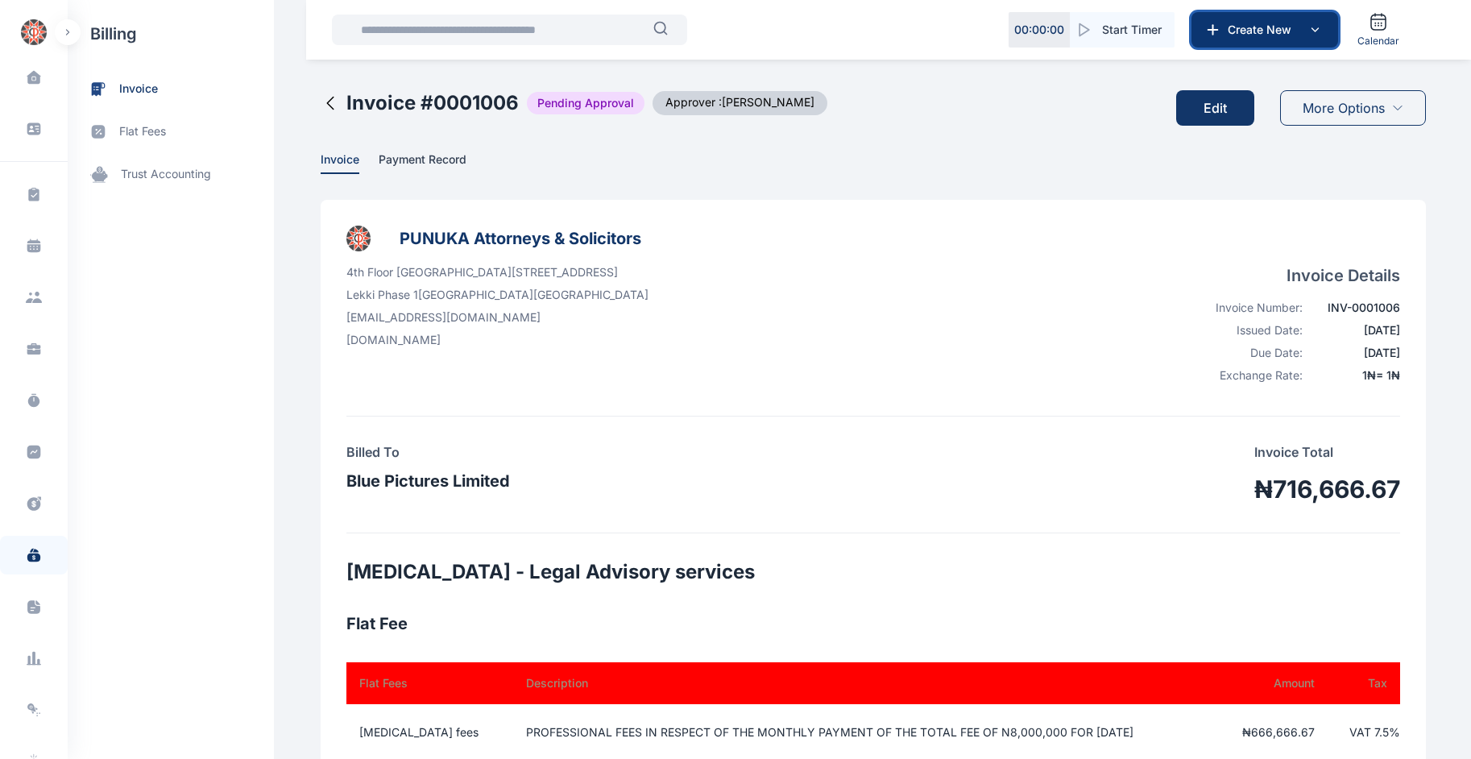
click at [1245, 33] on span "Create New" at bounding box center [1263, 30] width 84 height 16
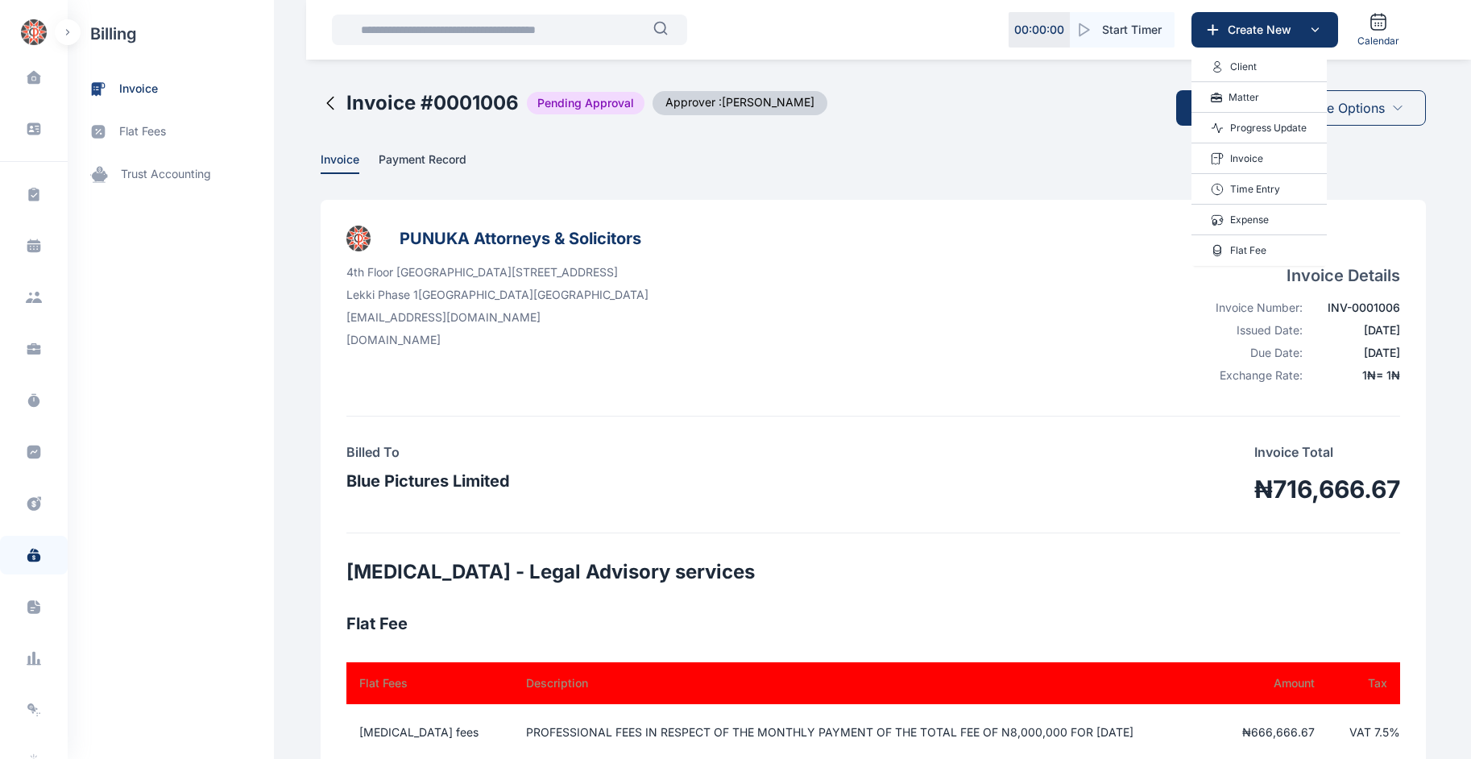
click at [1243, 152] on p "Invoice" at bounding box center [1246, 159] width 33 height 16
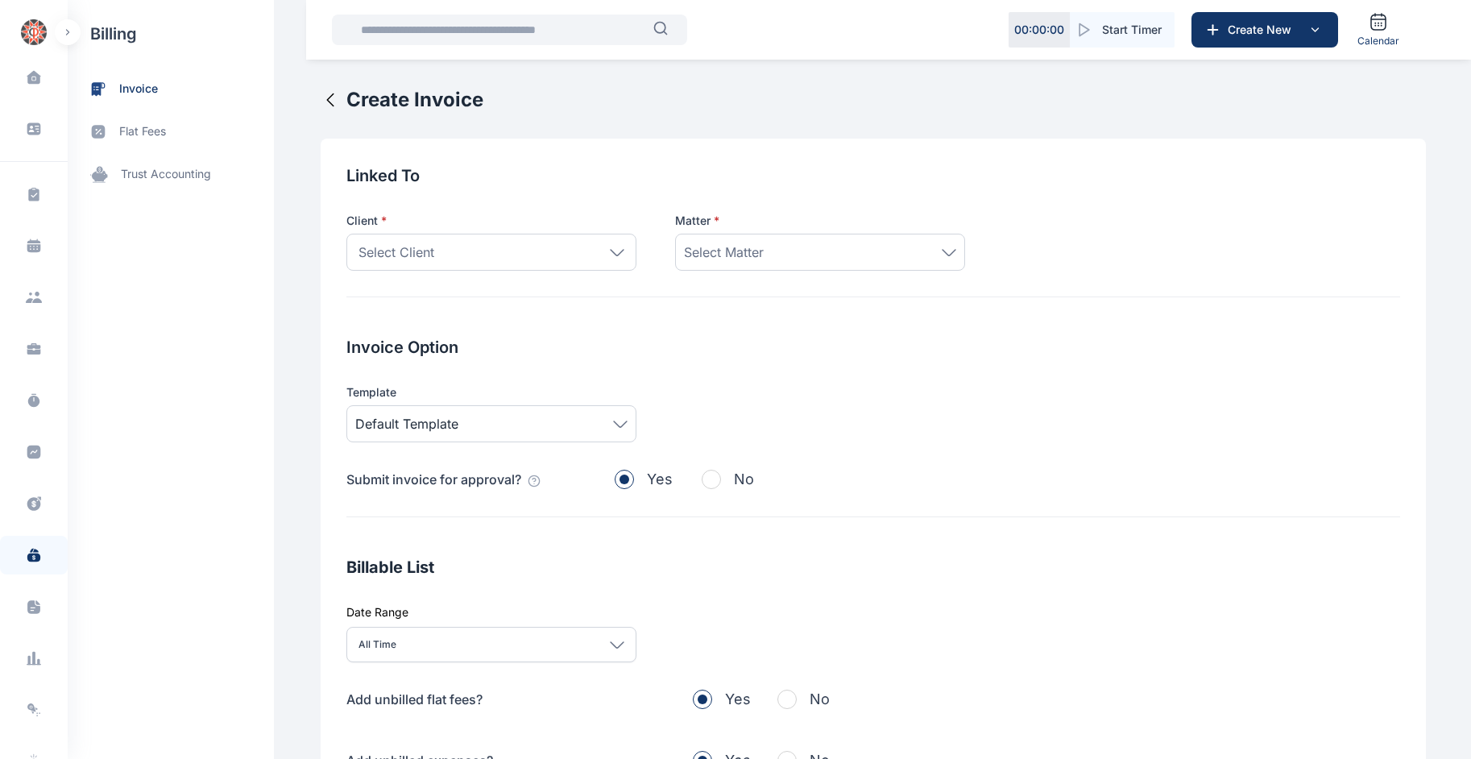
click at [553, 250] on div "Select Client" at bounding box center [491, 252] width 290 height 37
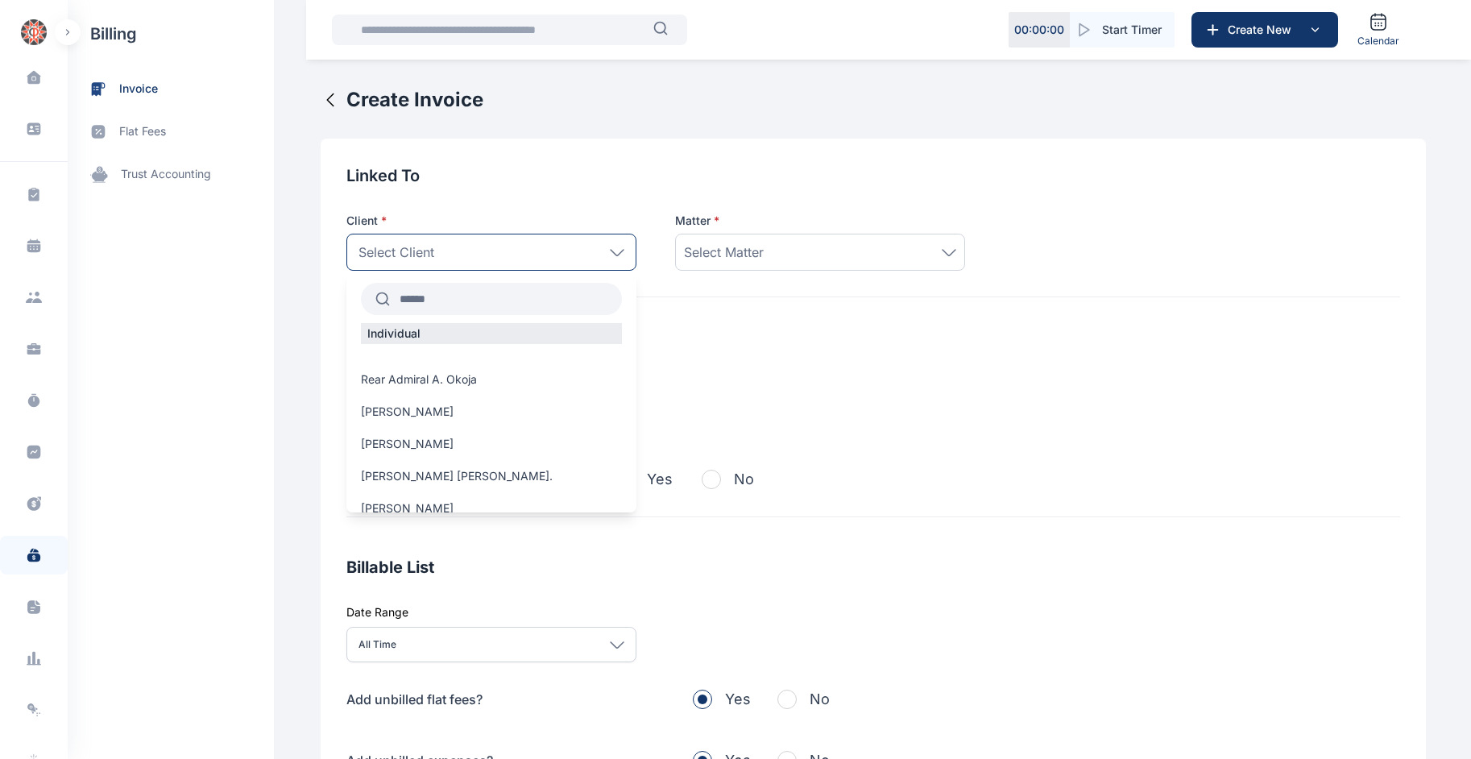
click at [528, 305] on input "text" at bounding box center [506, 298] width 232 height 29
type input "*"
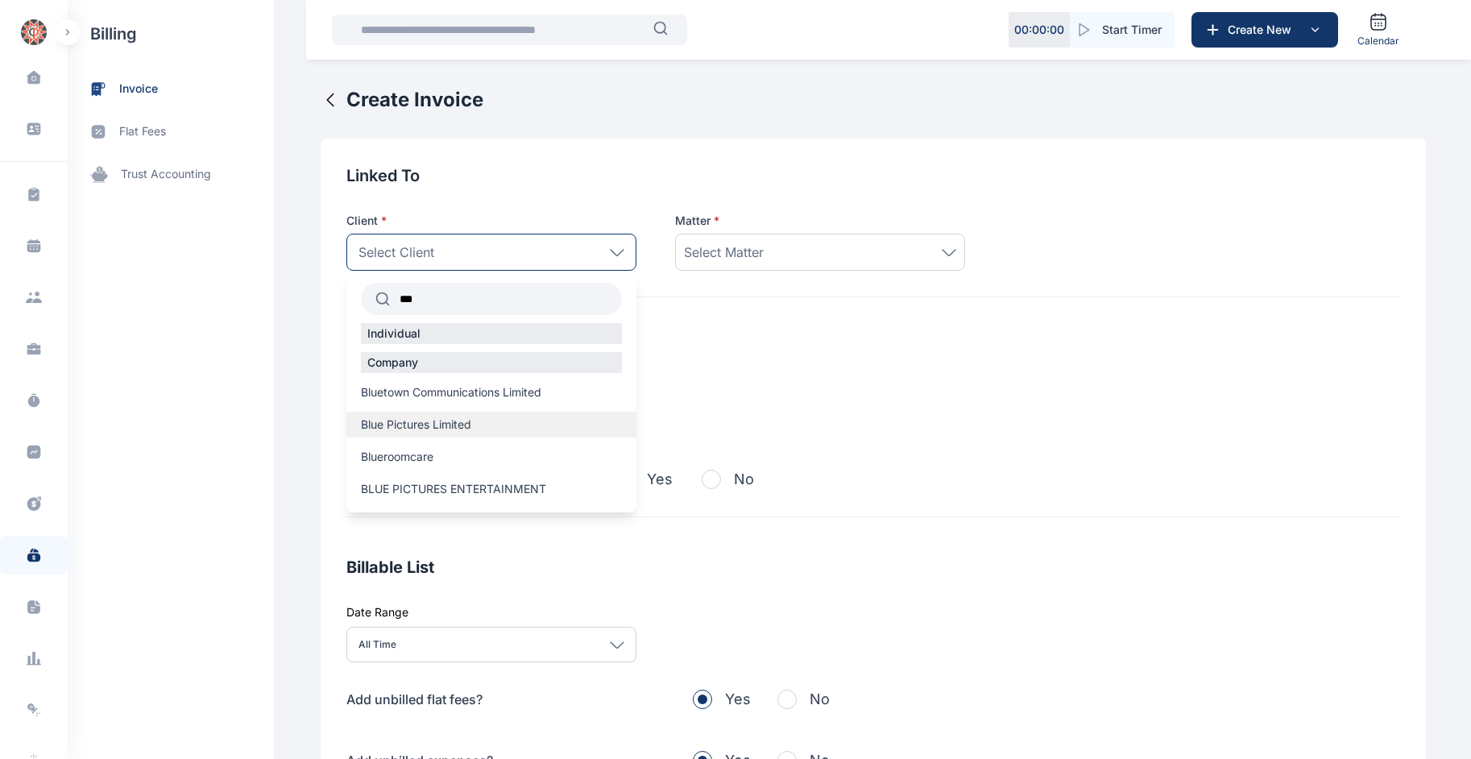
type input "***"
click at [465, 427] on label "Blue Pictures Limited" at bounding box center [491, 424] width 290 height 16
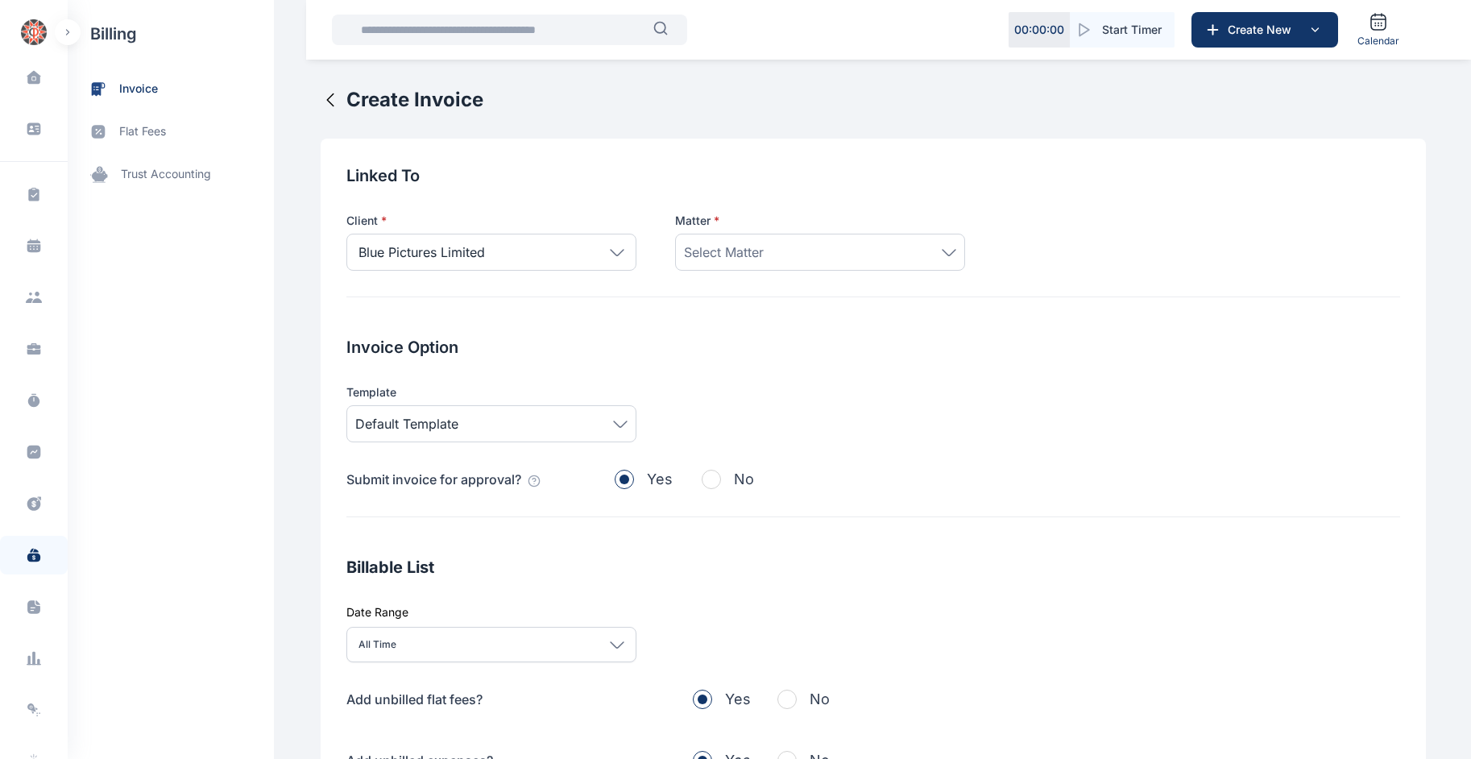
click at [716, 263] on div "Select Matter" at bounding box center [820, 252] width 290 height 37
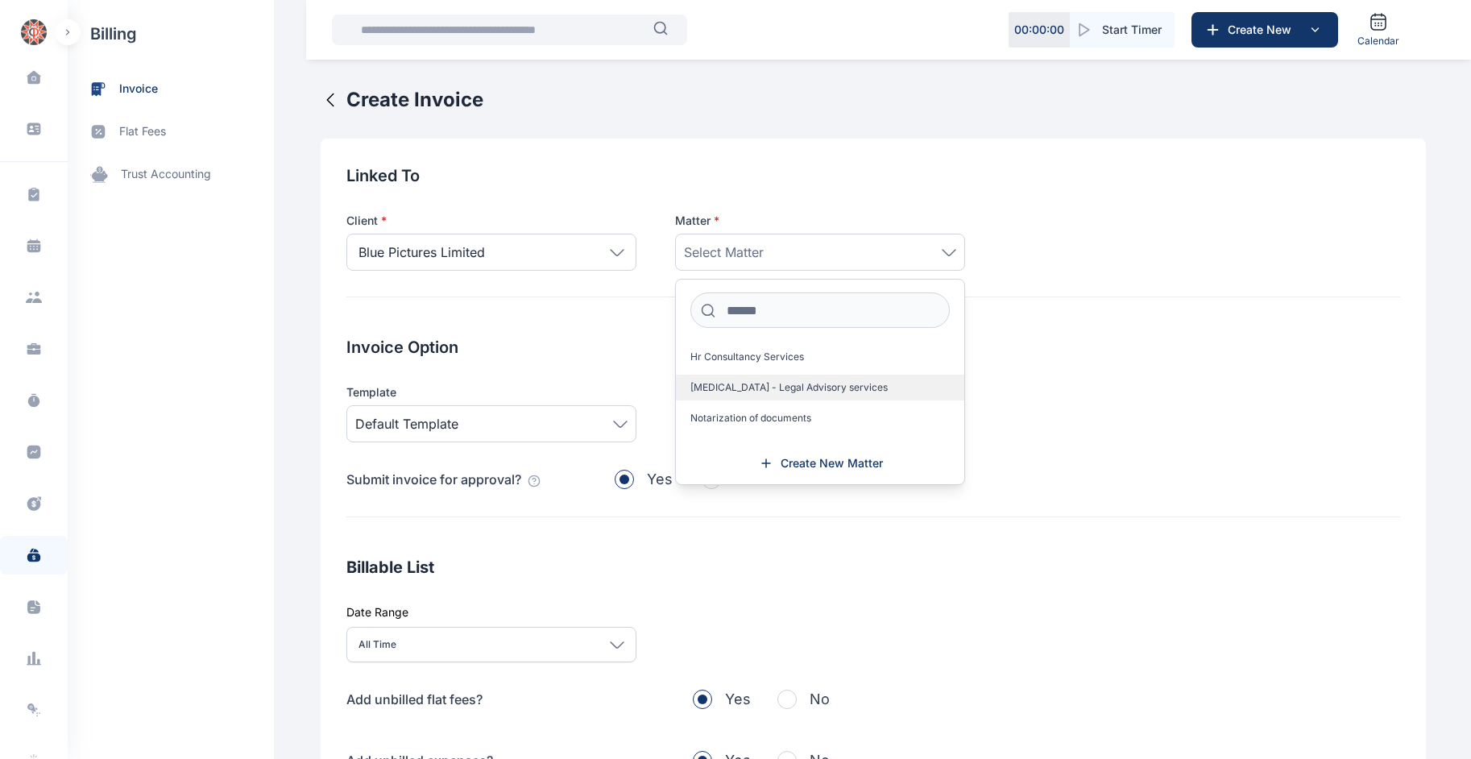
click at [727, 386] on span "[MEDICAL_DATA] - Legal Advisory services" at bounding box center [788, 387] width 197 height 13
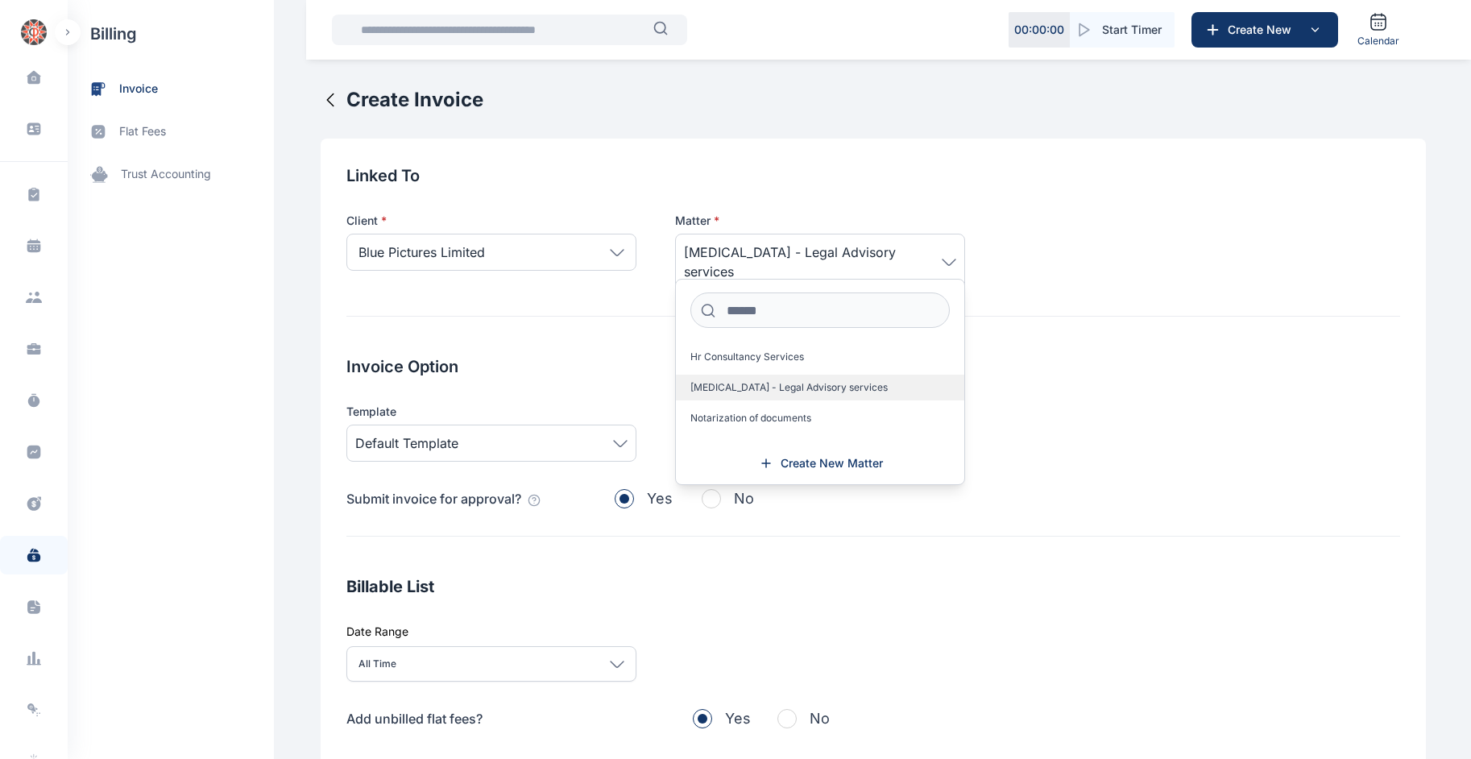
click at [702, 383] on span "[MEDICAL_DATA] - Legal Advisory services" at bounding box center [788, 387] width 197 height 13
click at [917, 589] on div "Billable List Date Range All Time Today This week This month This year All time…" at bounding box center [873, 733] width 1054 height 317
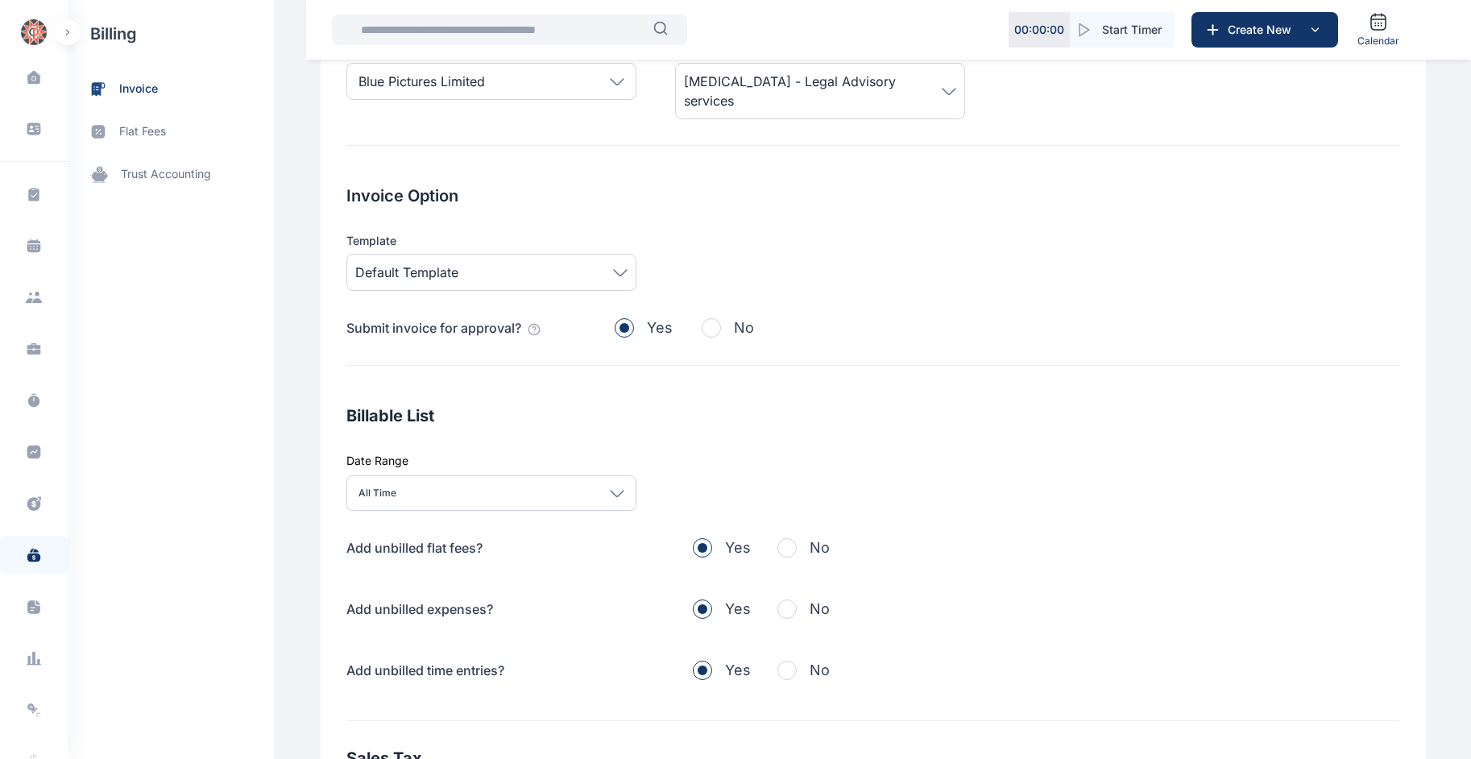
scroll to position [172, 0]
click at [783, 537] on span "button" at bounding box center [786, 546] width 19 height 19
click at [780, 598] on span "button" at bounding box center [786, 607] width 19 height 19
click at [779, 660] on span "button" at bounding box center [786, 669] width 19 height 19
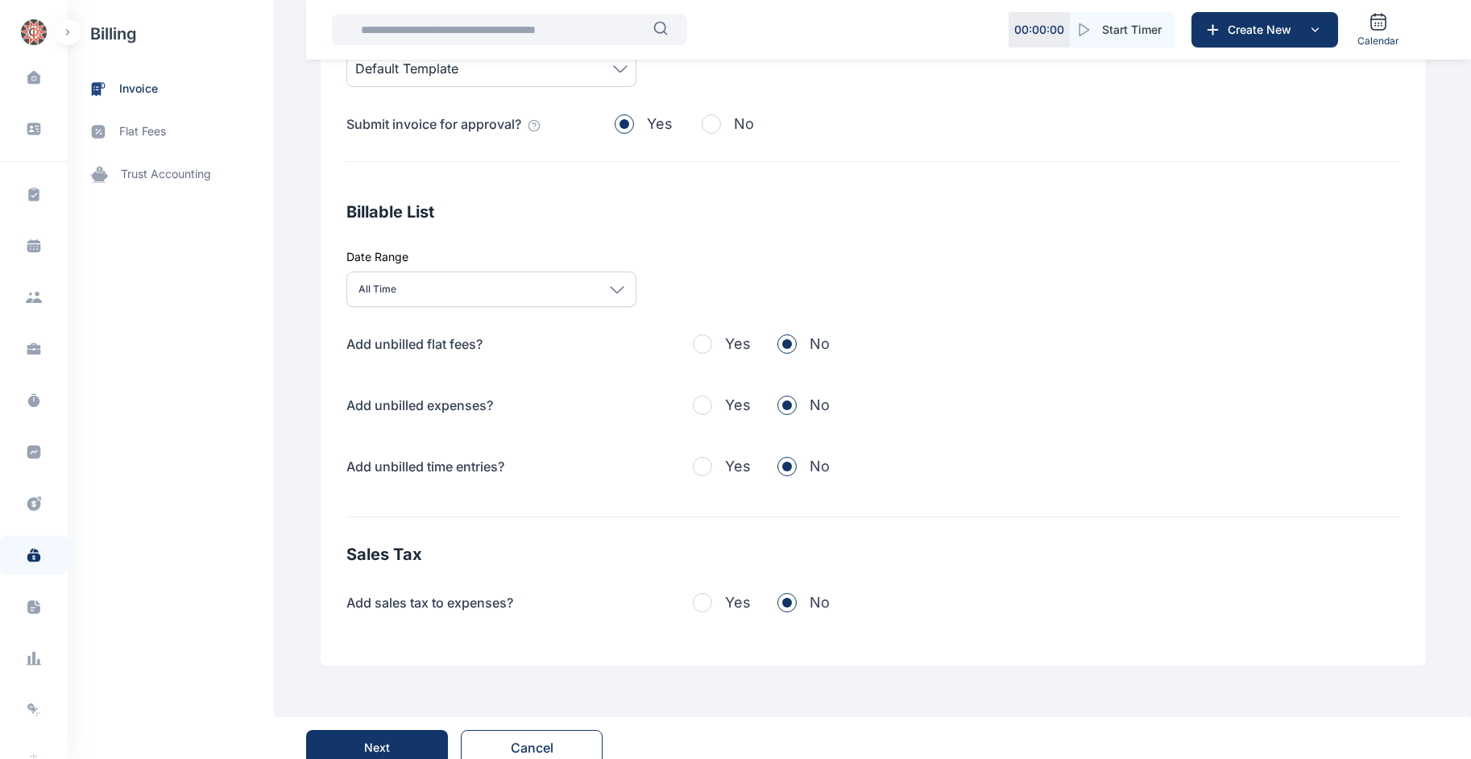
click at [346, 730] on button "Next" at bounding box center [377, 747] width 142 height 35
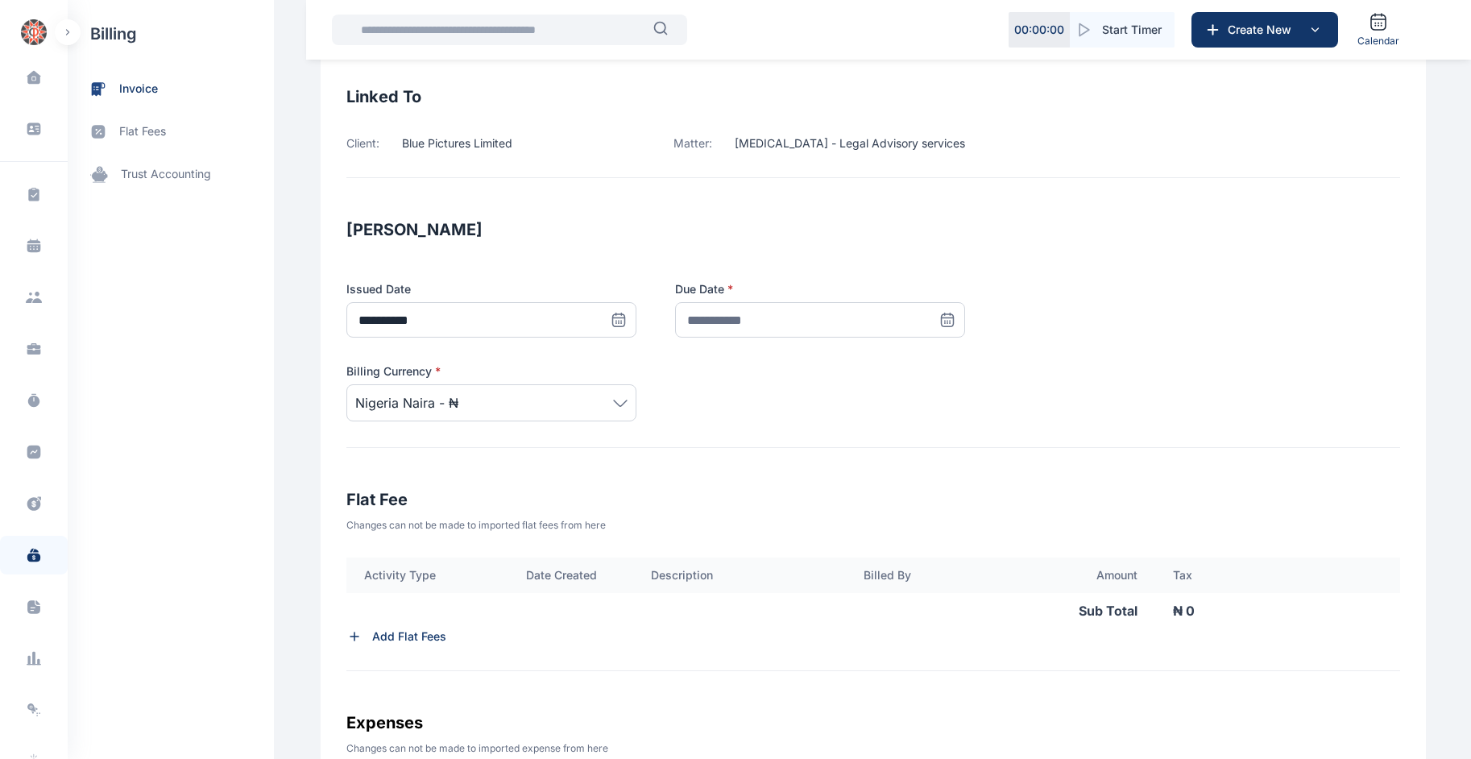
scroll to position [130, 0]
click at [611, 317] on icon at bounding box center [619, 321] width 16 height 16
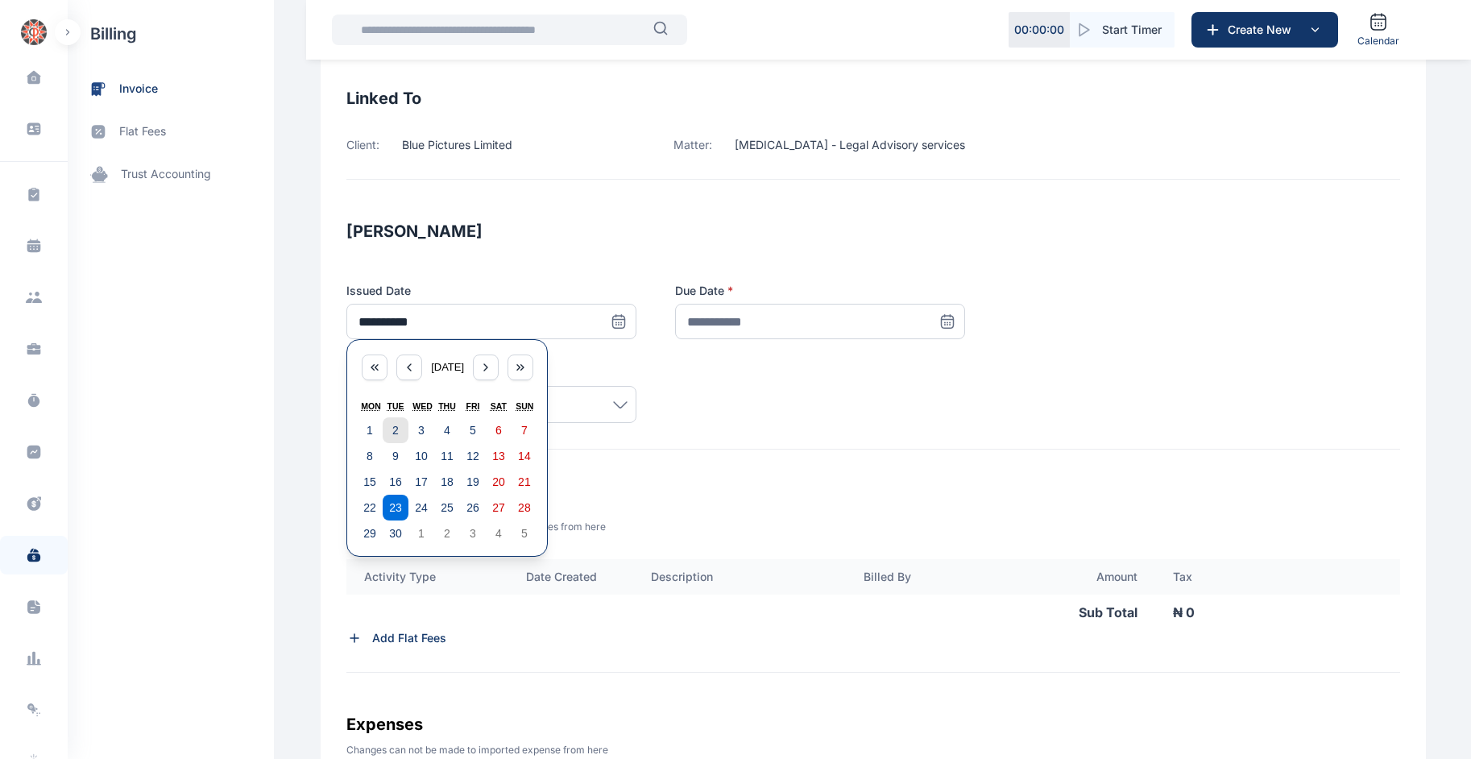
click at [392, 432] on abbr "2" at bounding box center [395, 430] width 6 height 13
type input "**********"
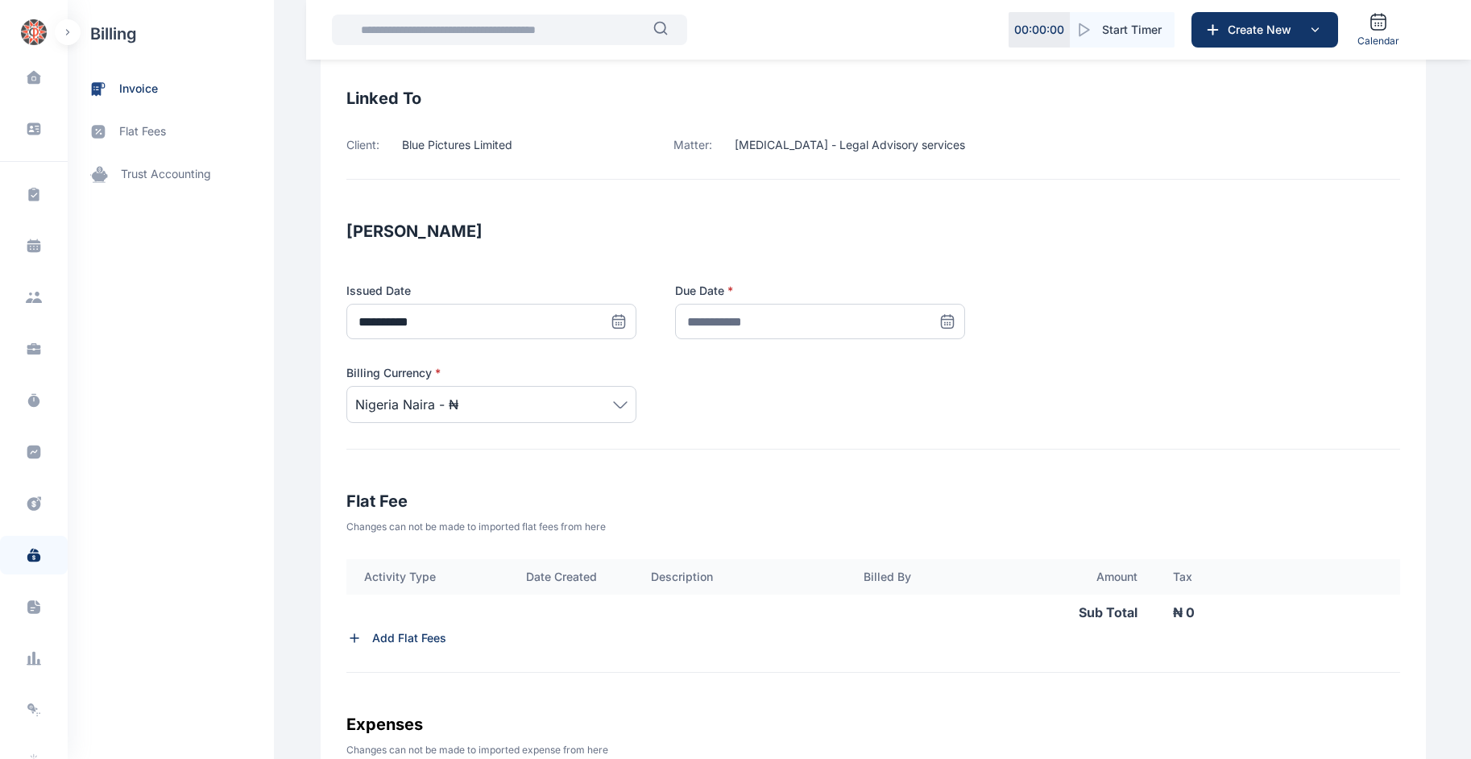
click at [944, 319] on icon at bounding box center [947, 321] width 16 height 16
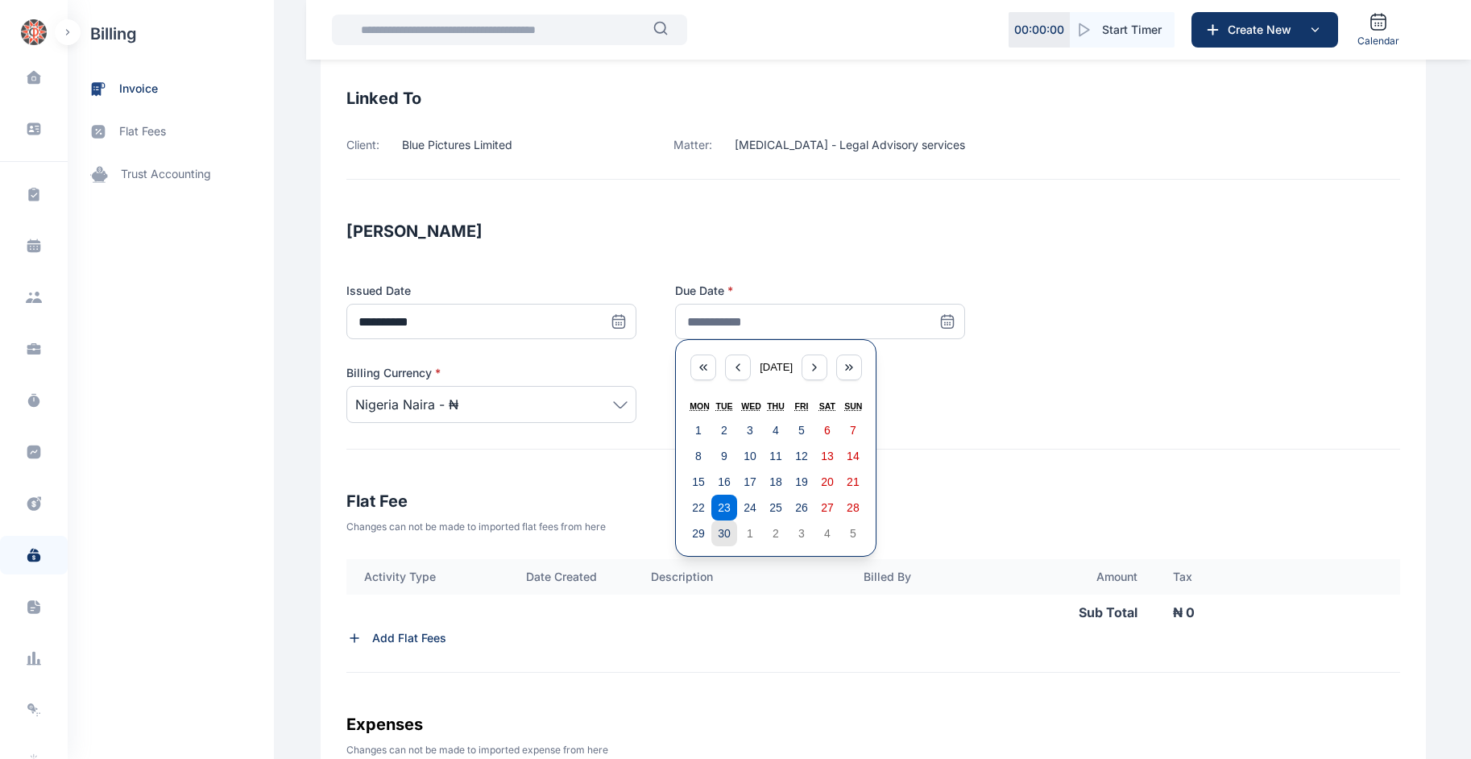
click at [711, 523] on button "30" at bounding box center [724, 533] width 26 height 26
type input "**********"
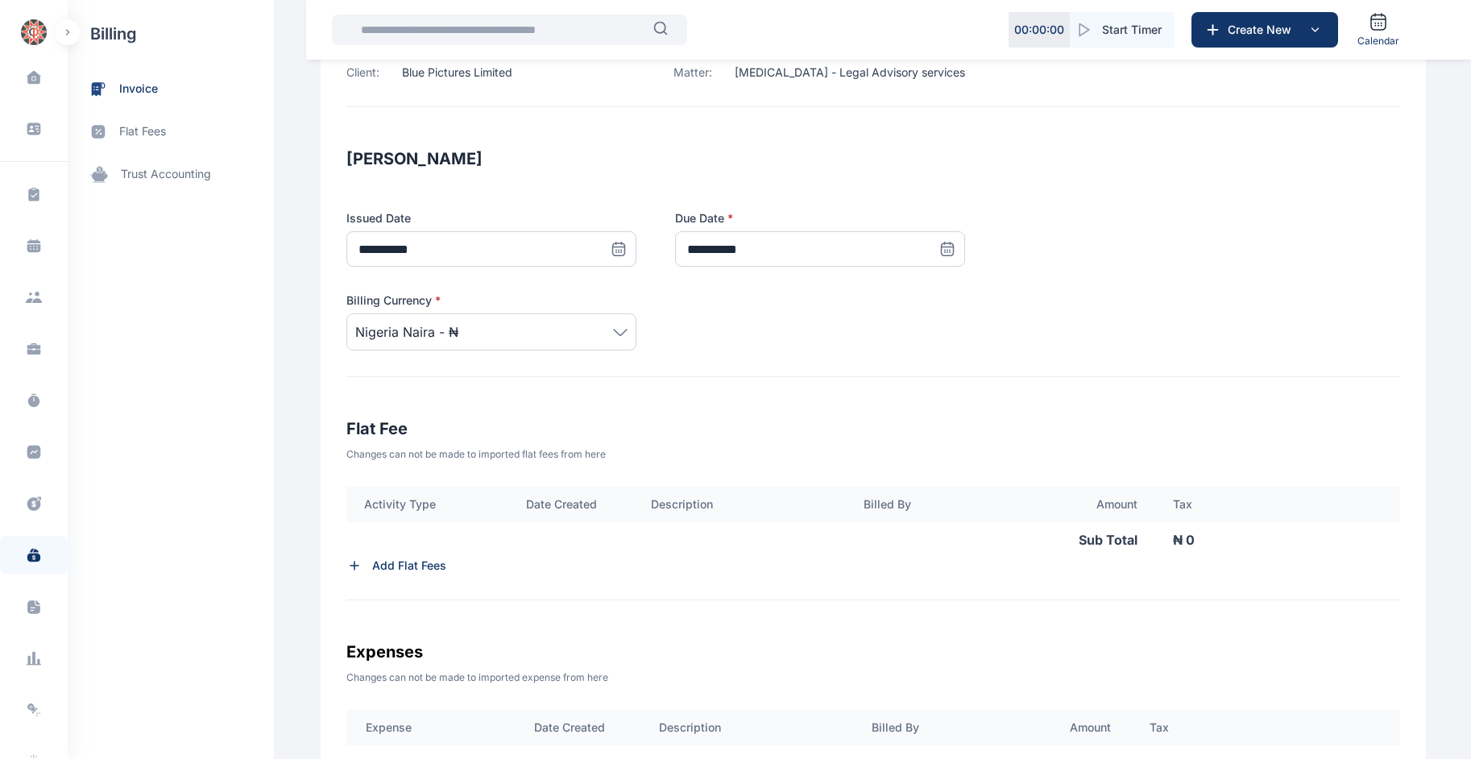
scroll to position [209, 0]
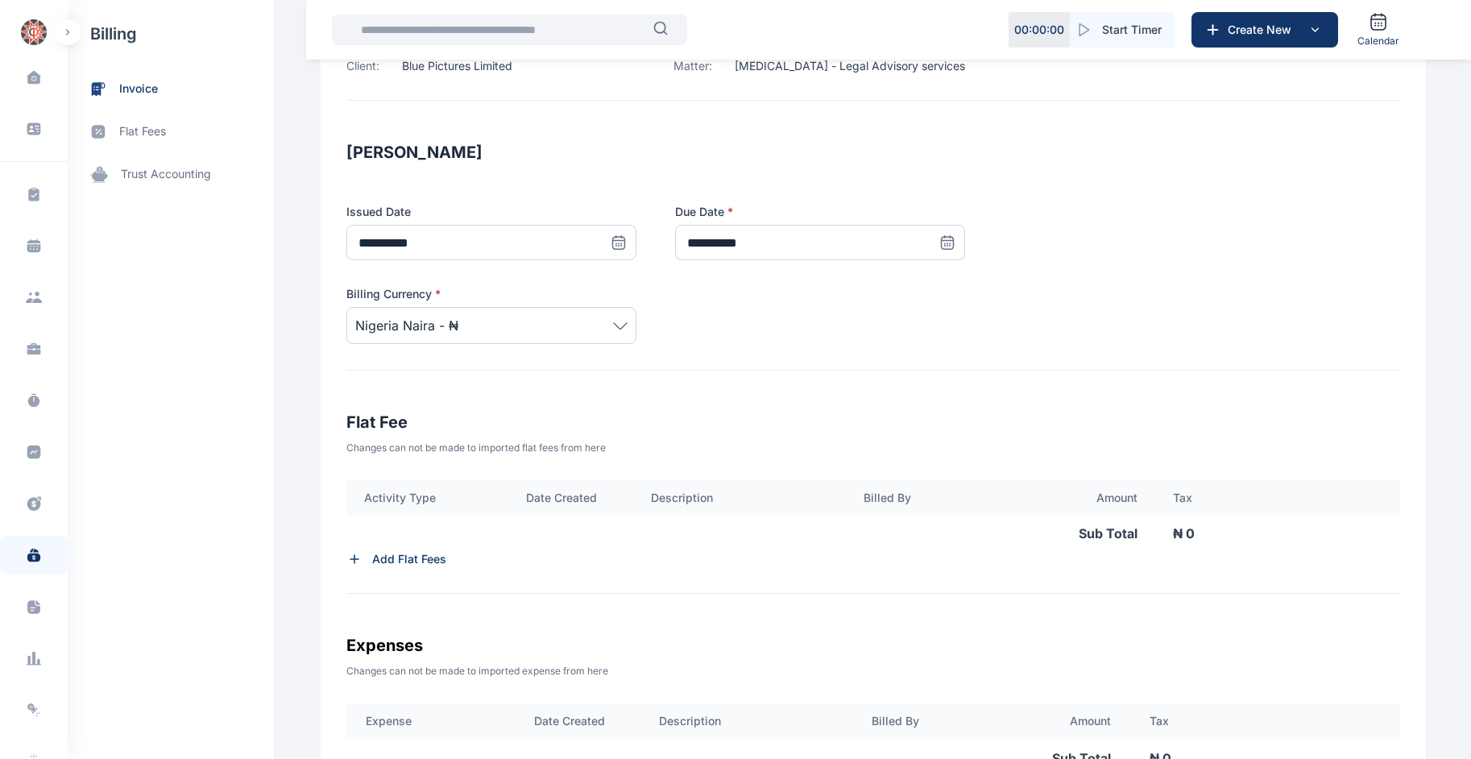
click at [396, 558] on p "Add Flat Fees" at bounding box center [409, 559] width 74 height 16
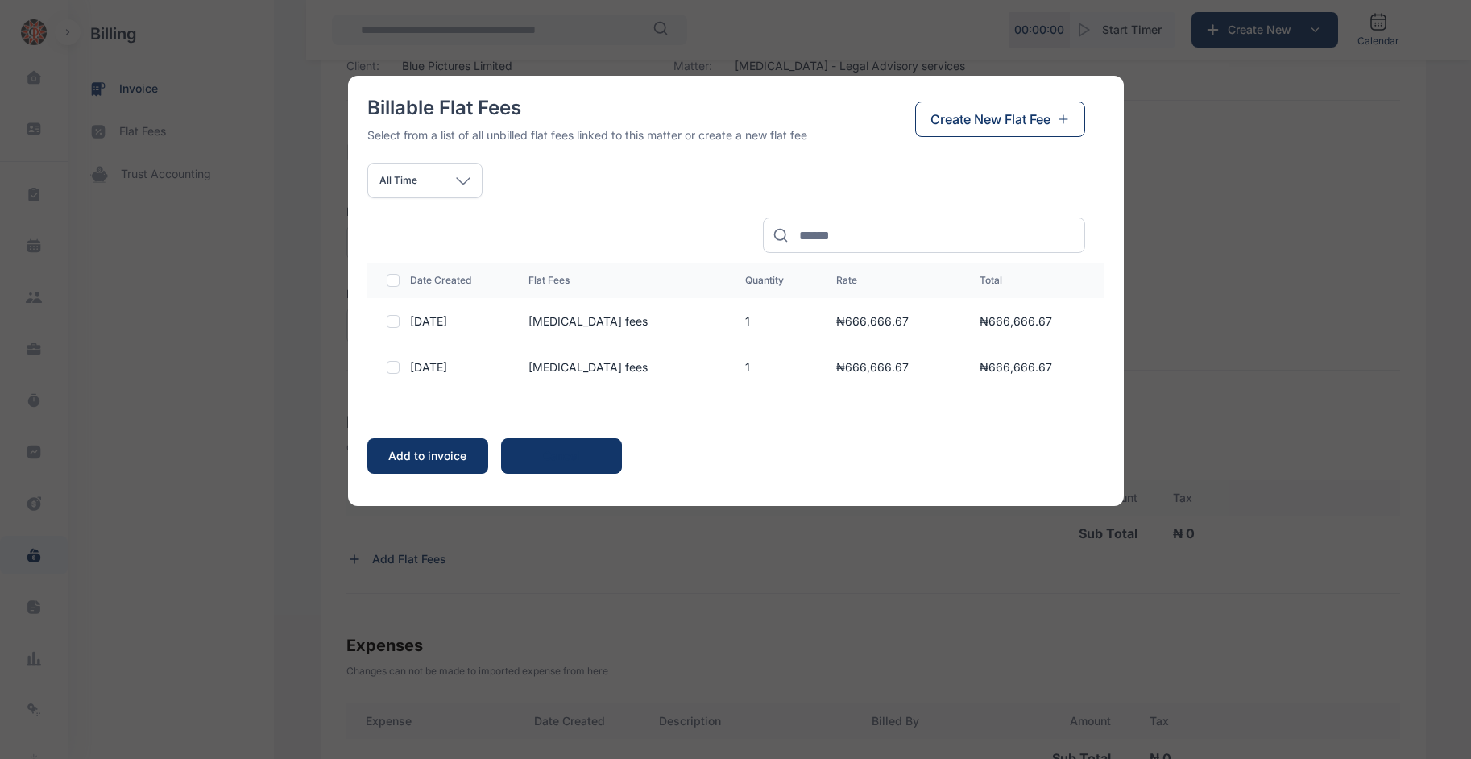
click at [982, 125] on span "Create New Flat Fee" at bounding box center [990, 119] width 120 height 19
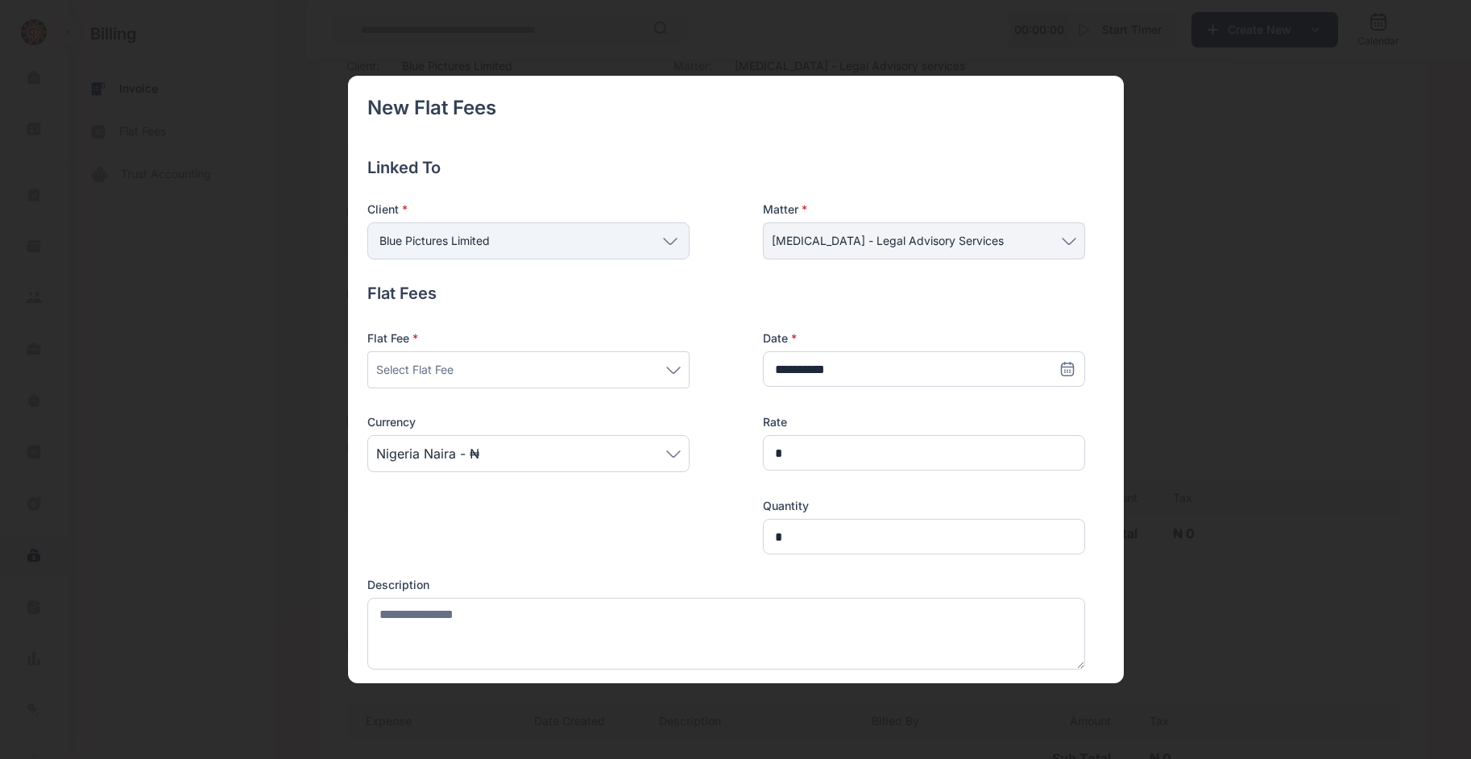
click at [539, 370] on div "Select Flat Fee" at bounding box center [528, 369] width 304 height 19
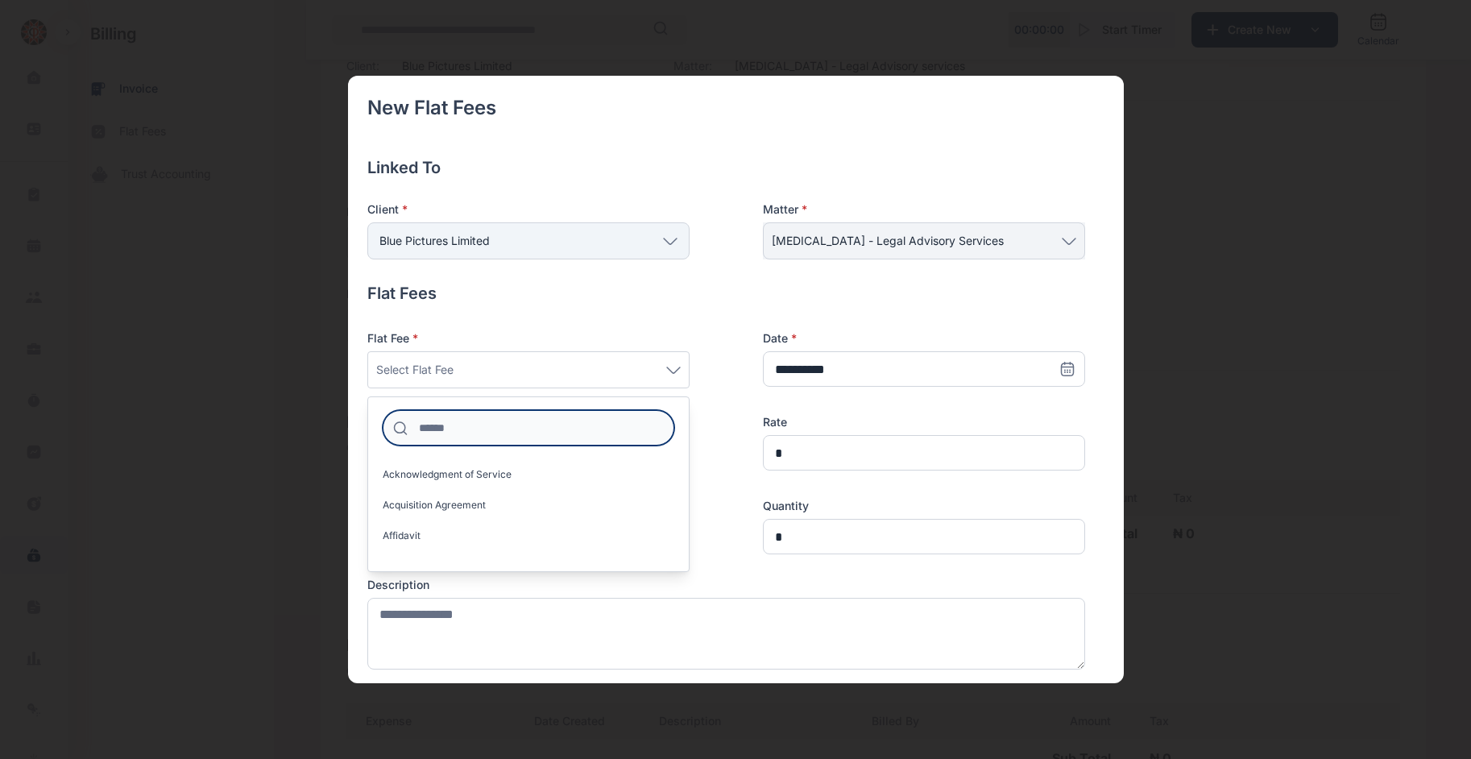
click at [506, 424] on input at bounding box center [529, 427] width 292 height 35
type input "****"
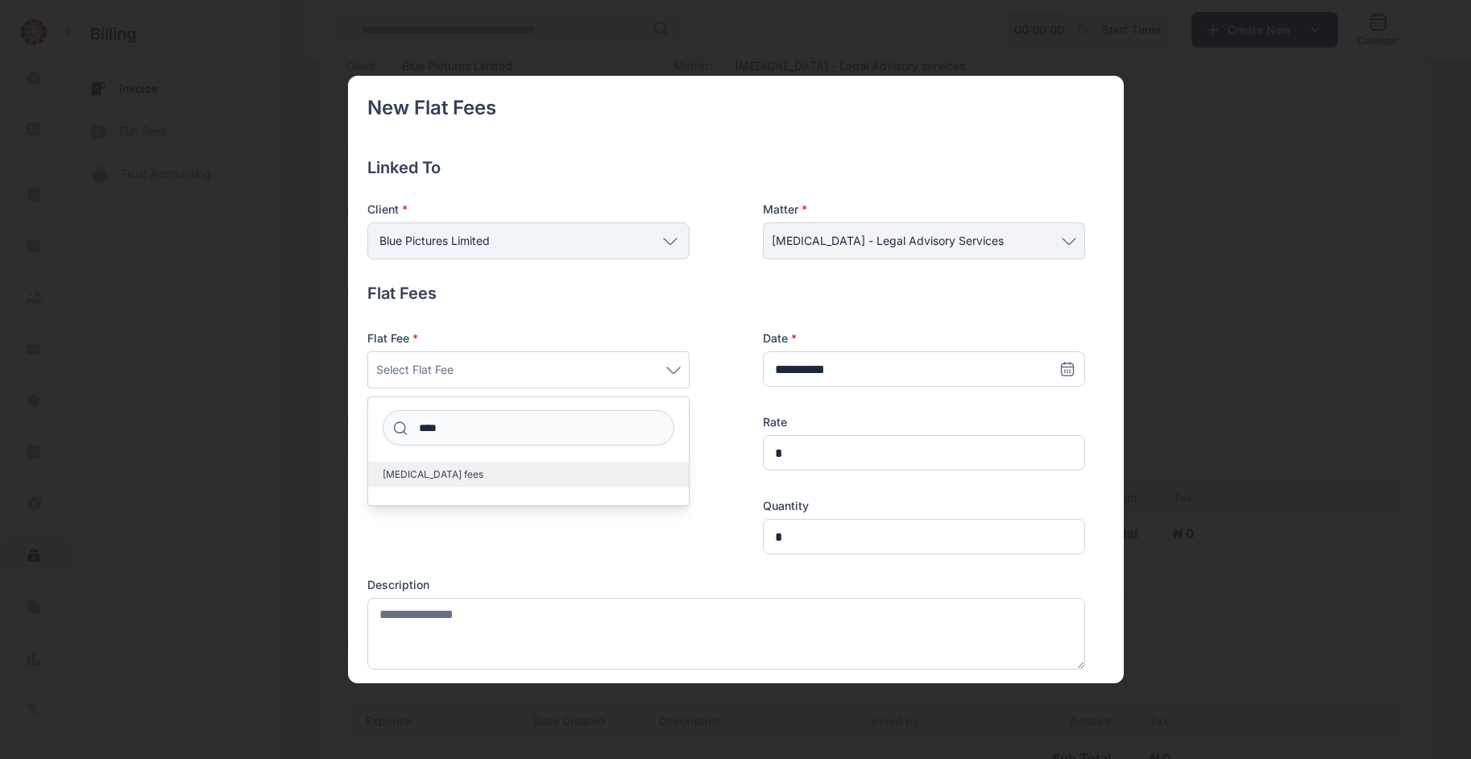
click at [457, 470] on label "[MEDICAL_DATA] fees" at bounding box center [528, 475] width 321 height 26
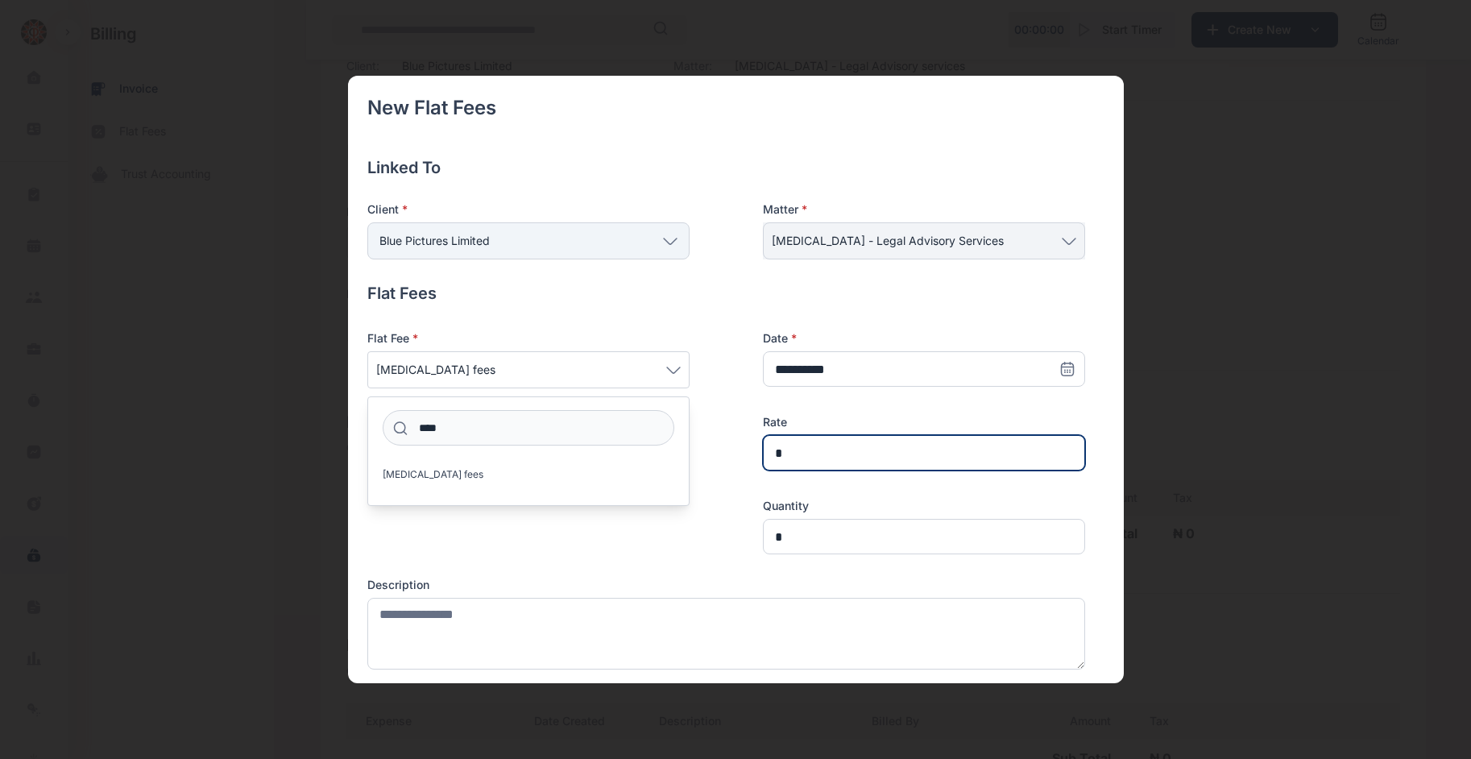
click at [810, 457] on input "*" at bounding box center [924, 452] width 322 height 35
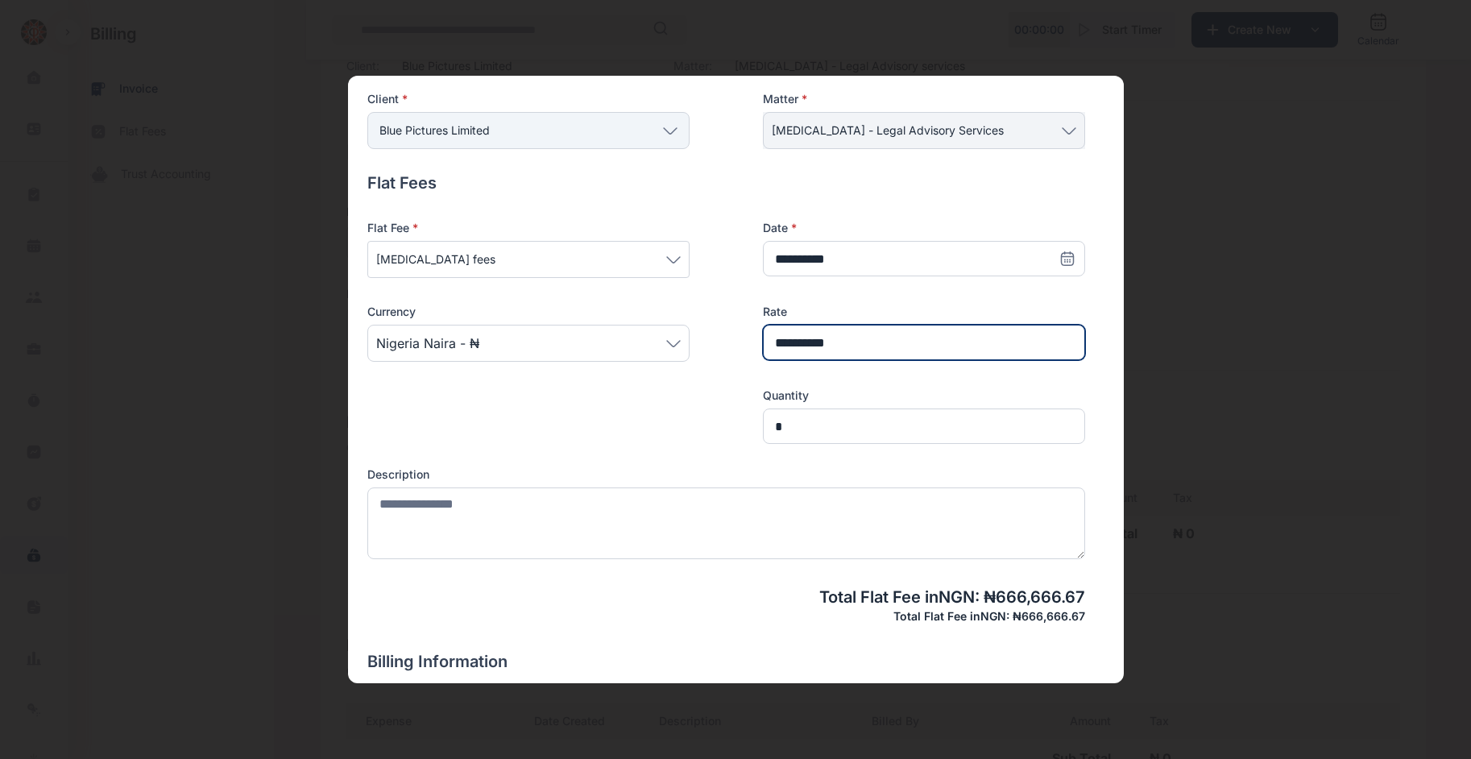
type input "**********"
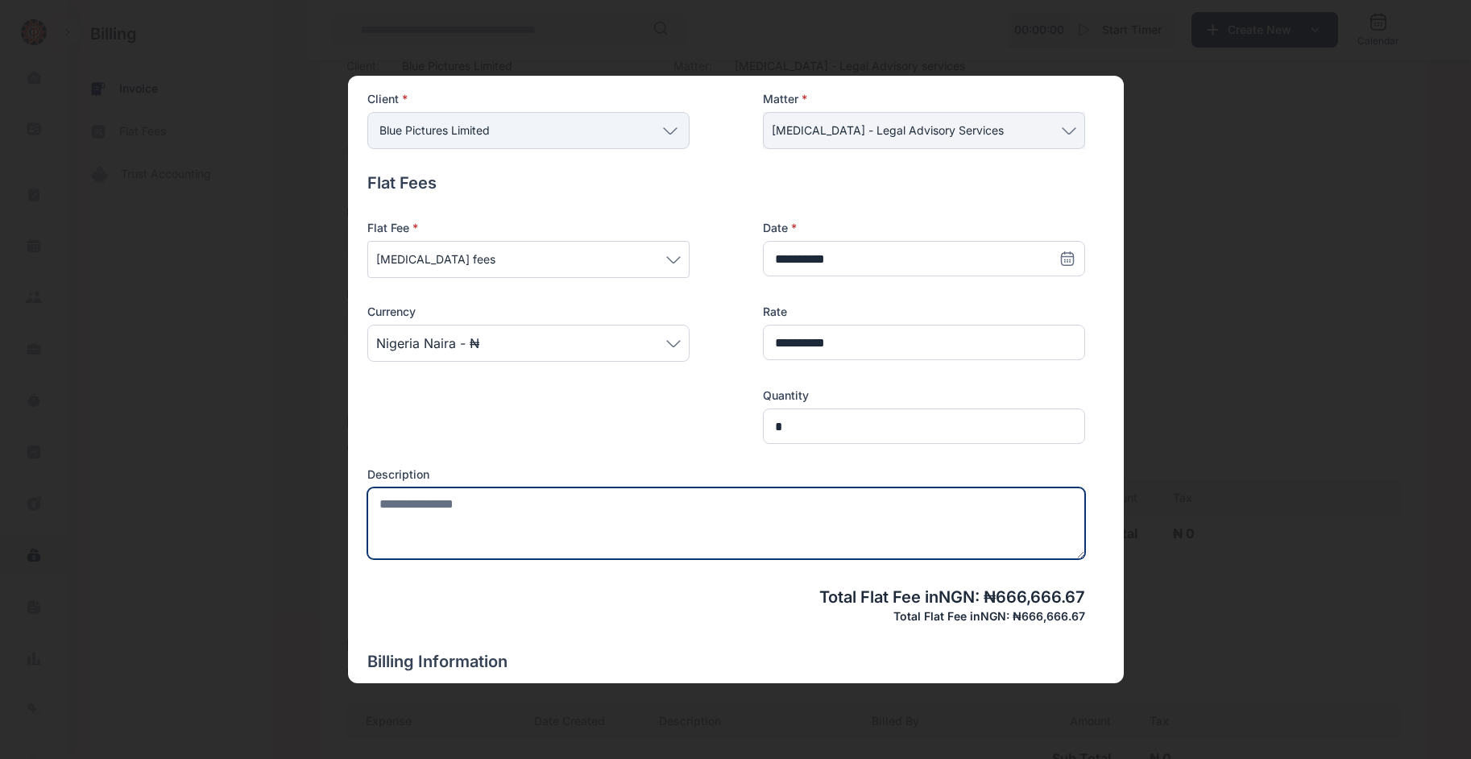
click at [573, 507] on textarea at bounding box center [726, 523] width 718 height 72
paste textarea "**********"
click at [1039, 504] on textarea "**********" at bounding box center [723, 523] width 713 height 72
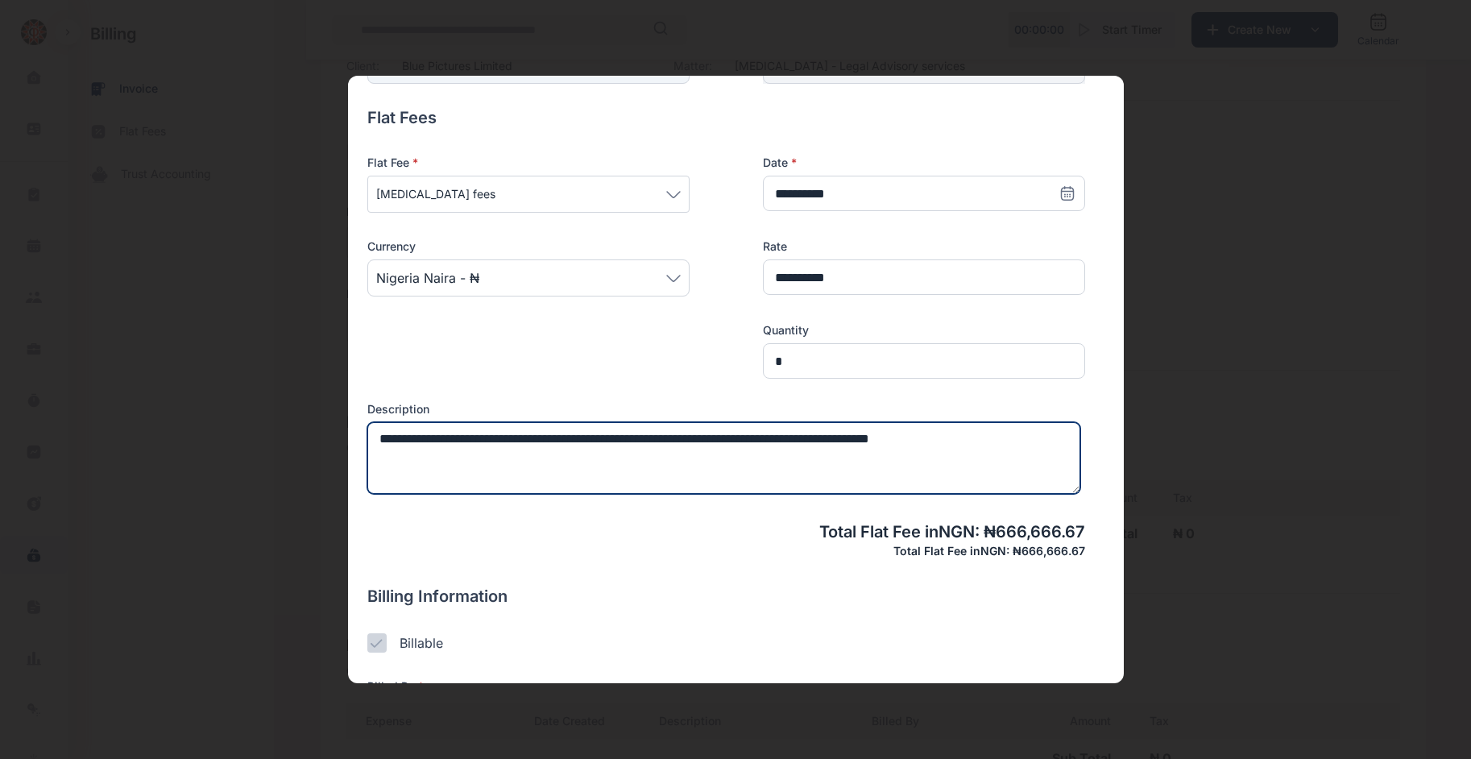
scroll to position [309, 0]
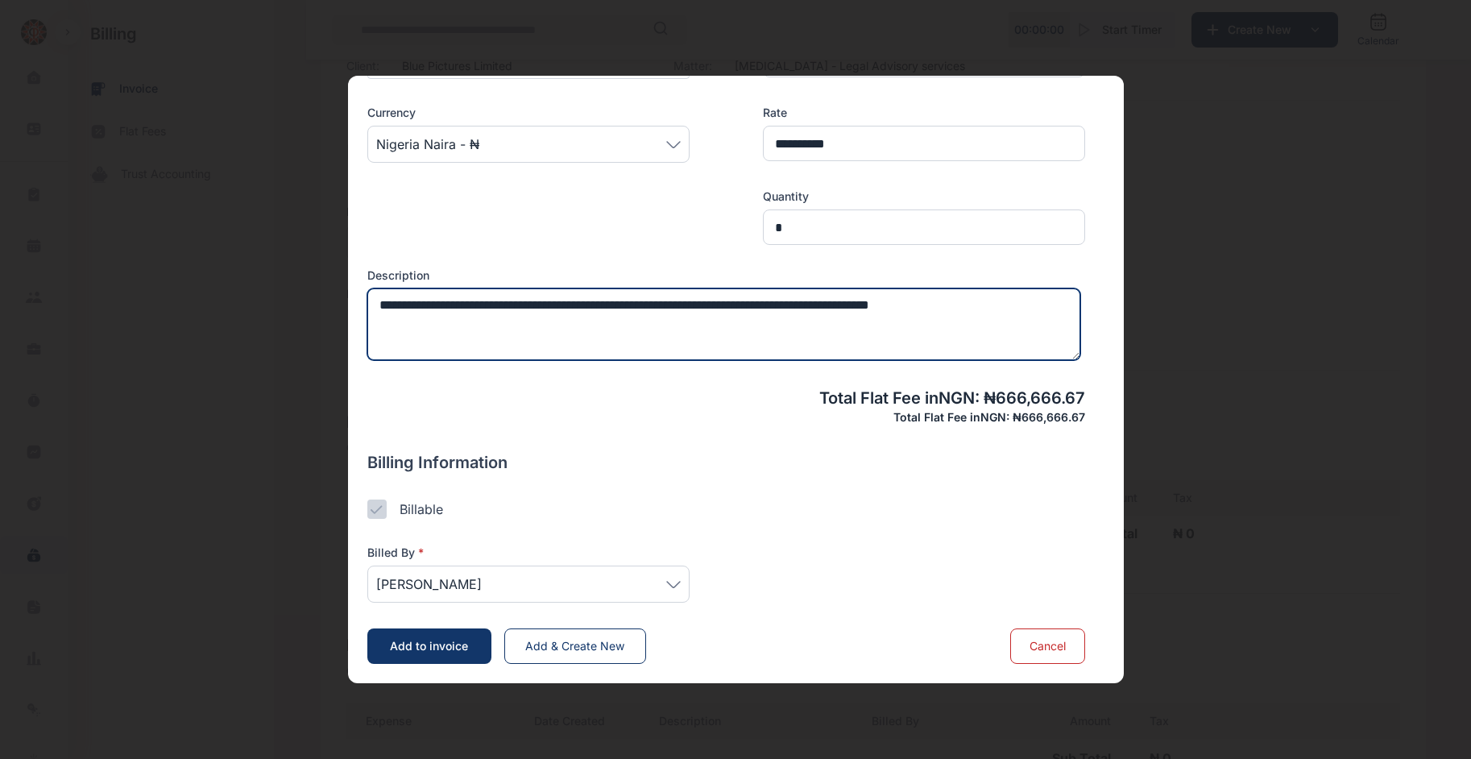
type textarea "**********"
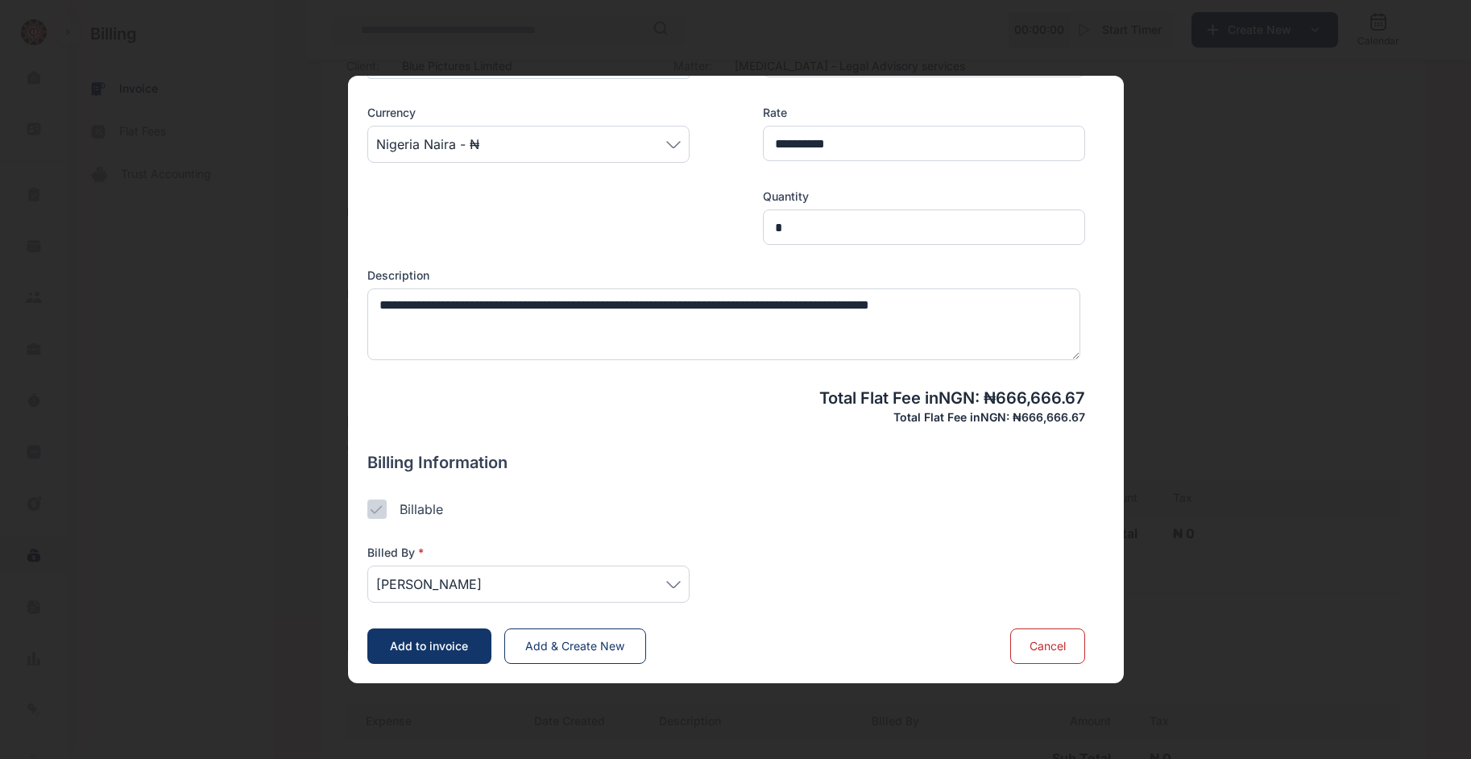
click at [644, 581] on span "[PERSON_NAME]" at bounding box center [528, 583] width 304 height 19
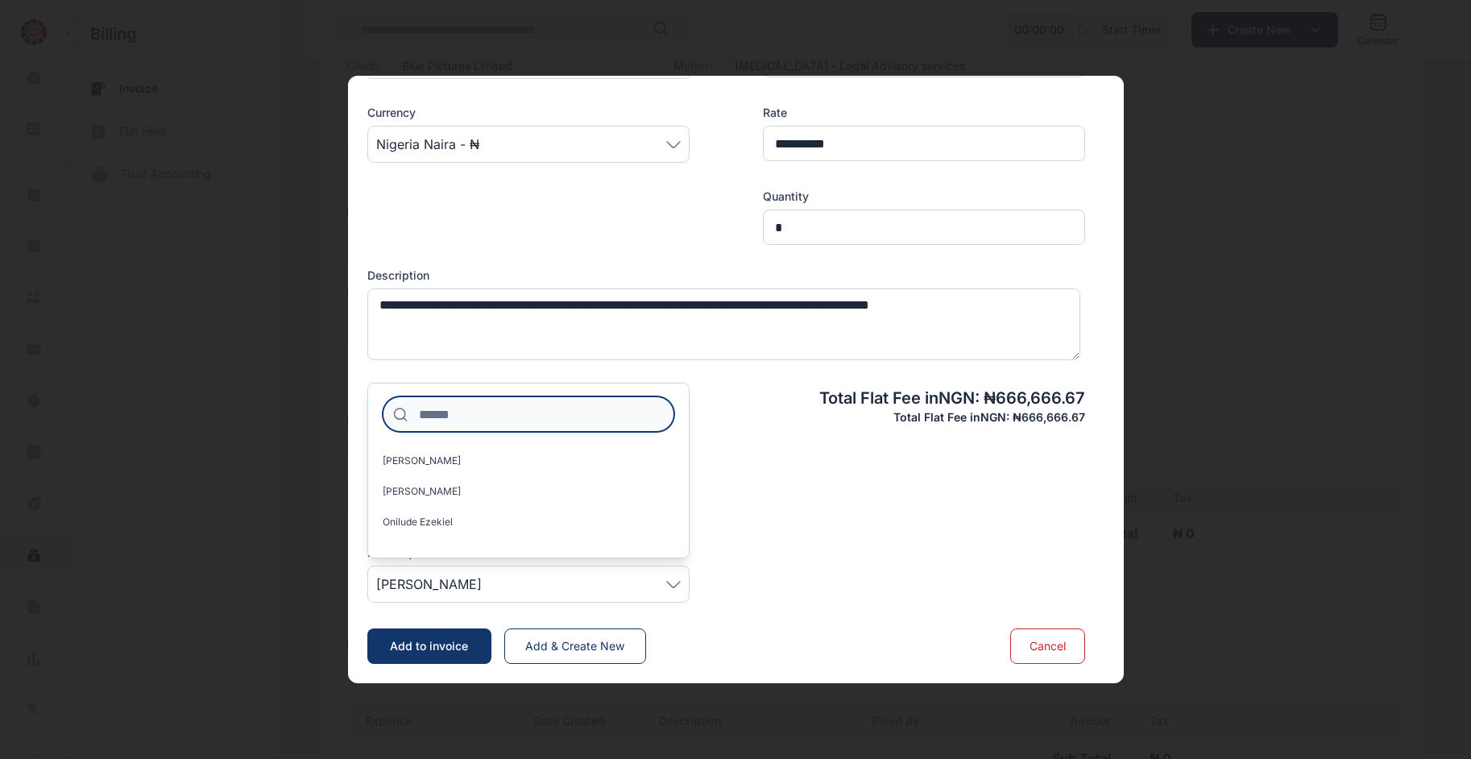
click at [615, 413] on input at bounding box center [529, 413] width 292 height 35
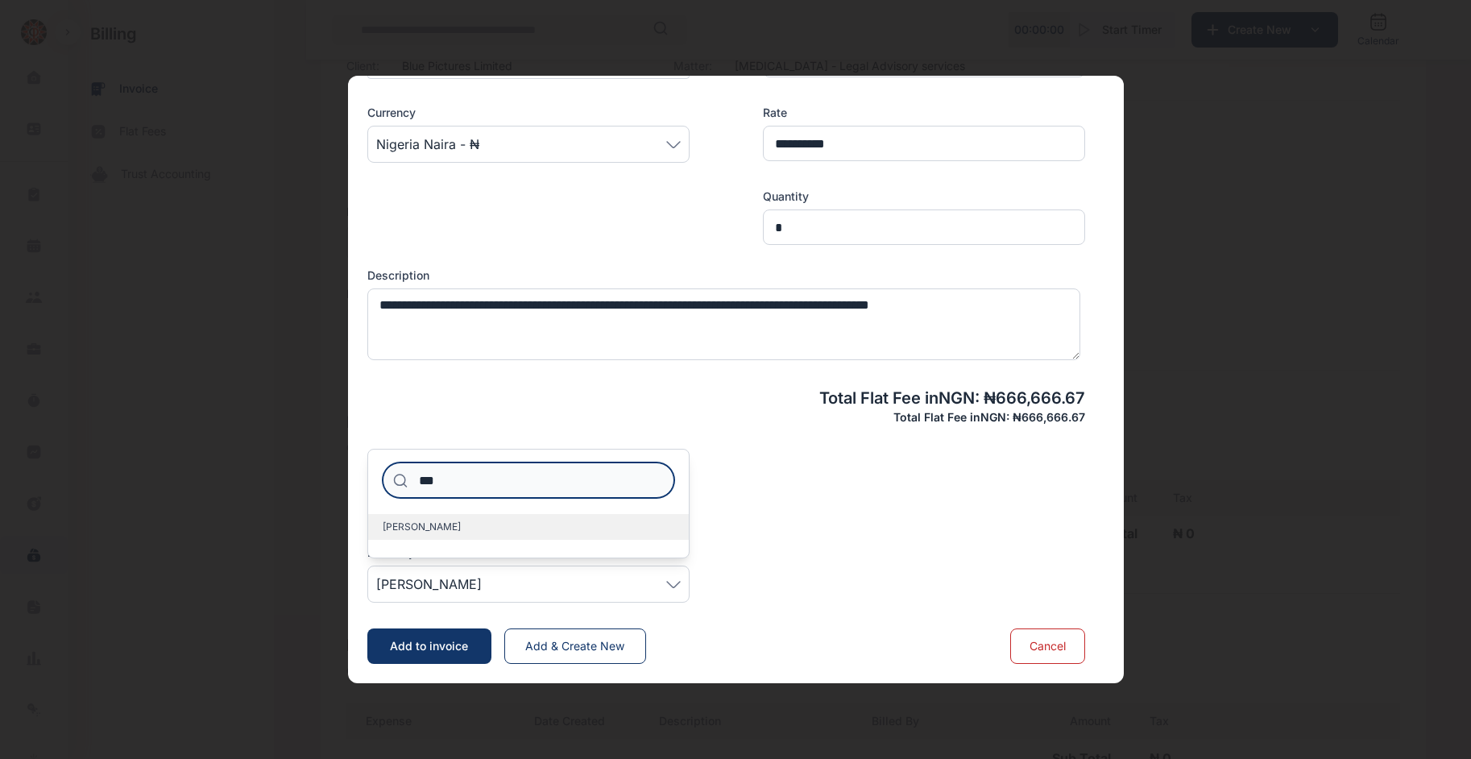
type input "***"
click at [514, 518] on label "Bob-Onyeneke Tasie" at bounding box center [528, 527] width 321 height 26
click at [822, 561] on div "Billed By * Bob-Onyeneke Tasie *** Bob-Onyeneke Tasie" at bounding box center [726, 561] width 718 height 84
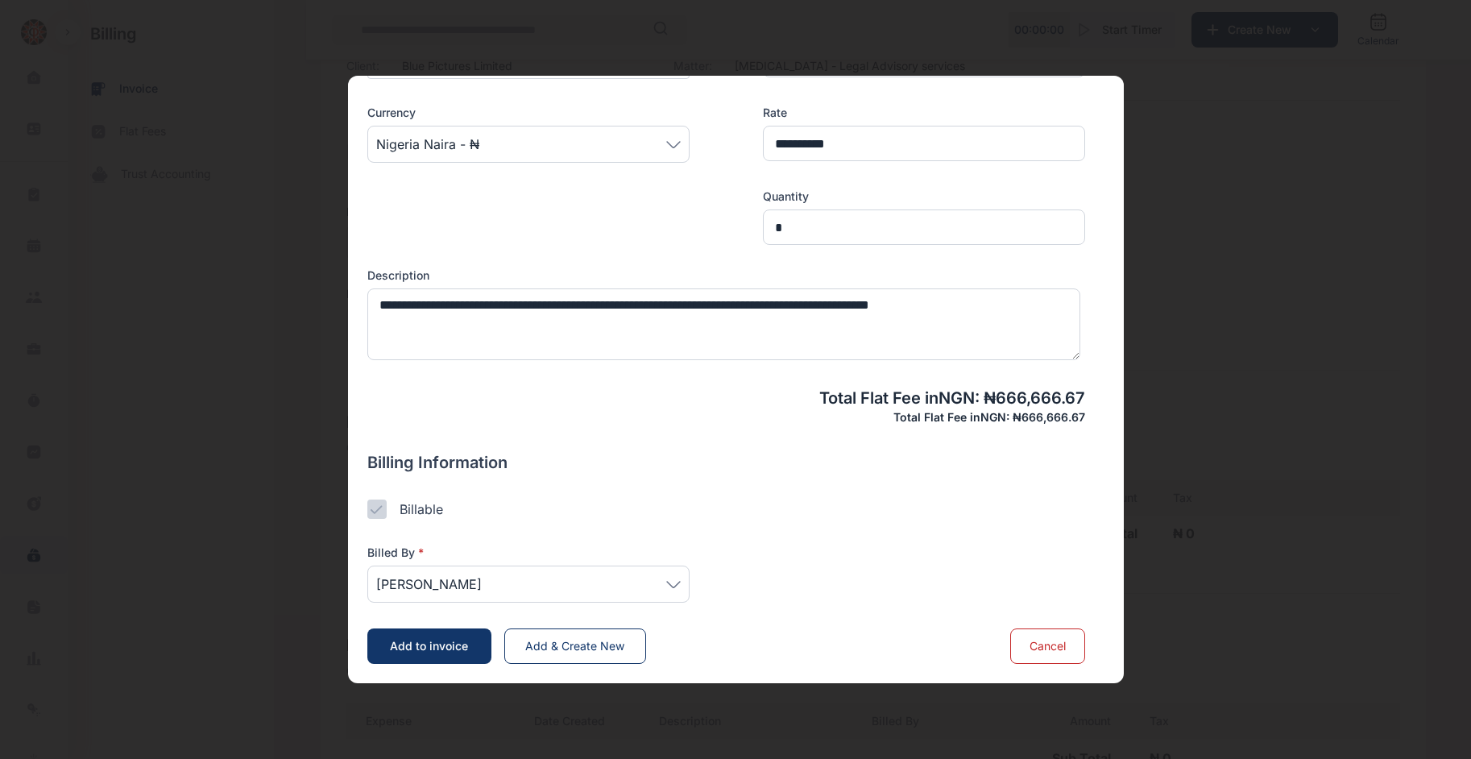
click at [613, 640] on span "Add & Create New" at bounding box center [574, 646] width 99 height 14
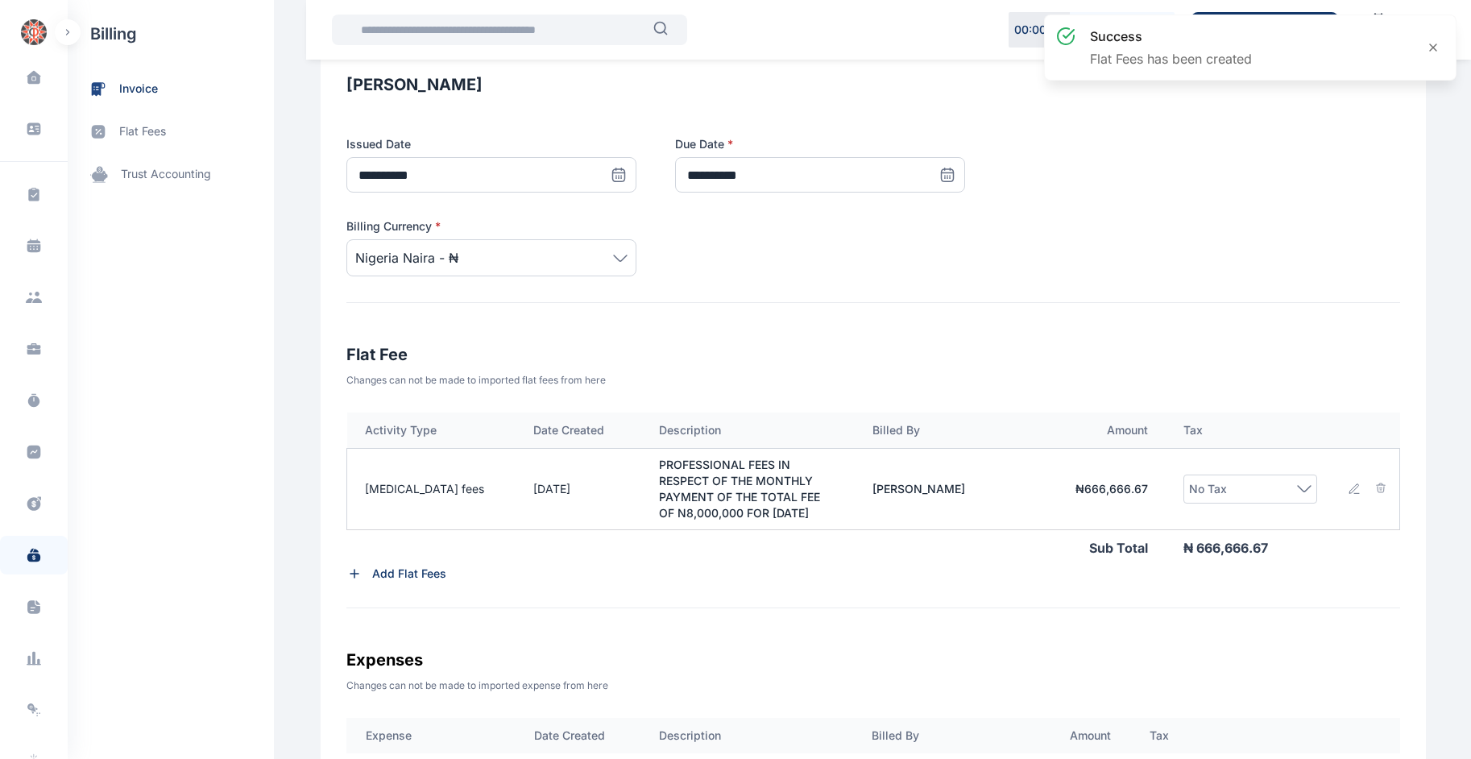
scroll to position [279, 0]
click at [1278, 491] on div "No Tax" at bounding box center [1250, 486] width 122 height 19
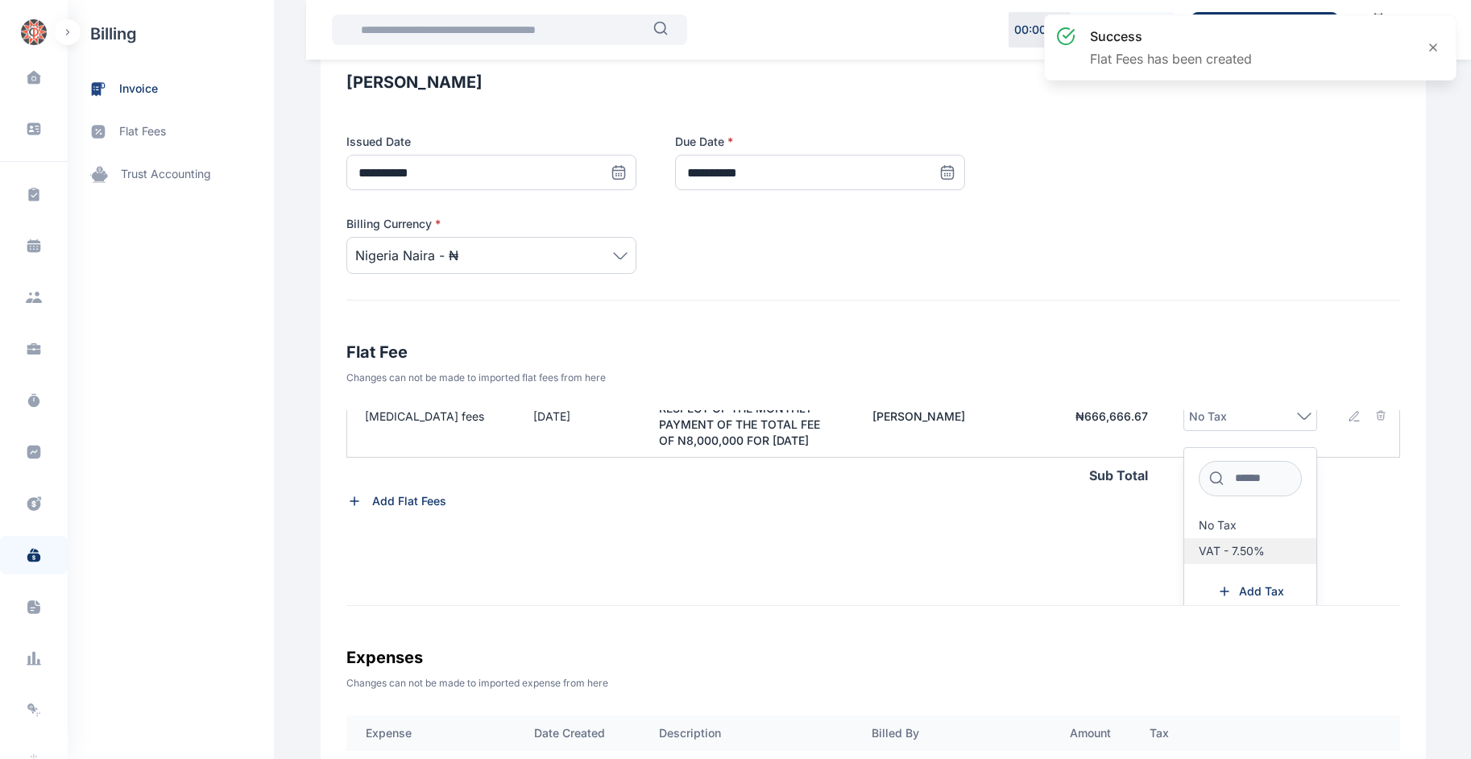
click at [1223, 557] on span "VAT - 7.50%" at bounding box center [1232, 550] width 66 height 13
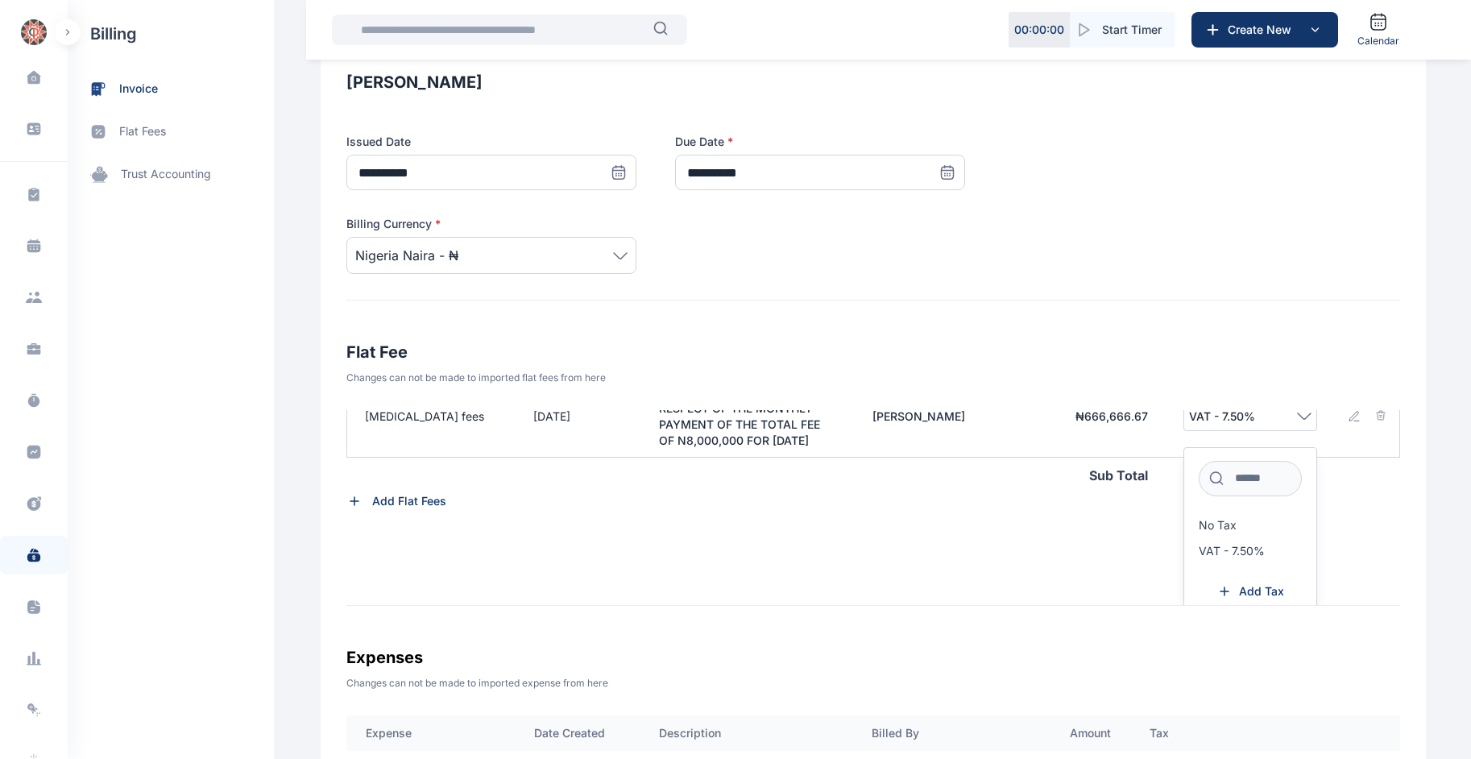
click at [1056, 572] on div "Activity Type Date Created Description Billed By Amount Tax Retainer fees 23/09…" at bounding box center [873, 508] width 1054 height 196
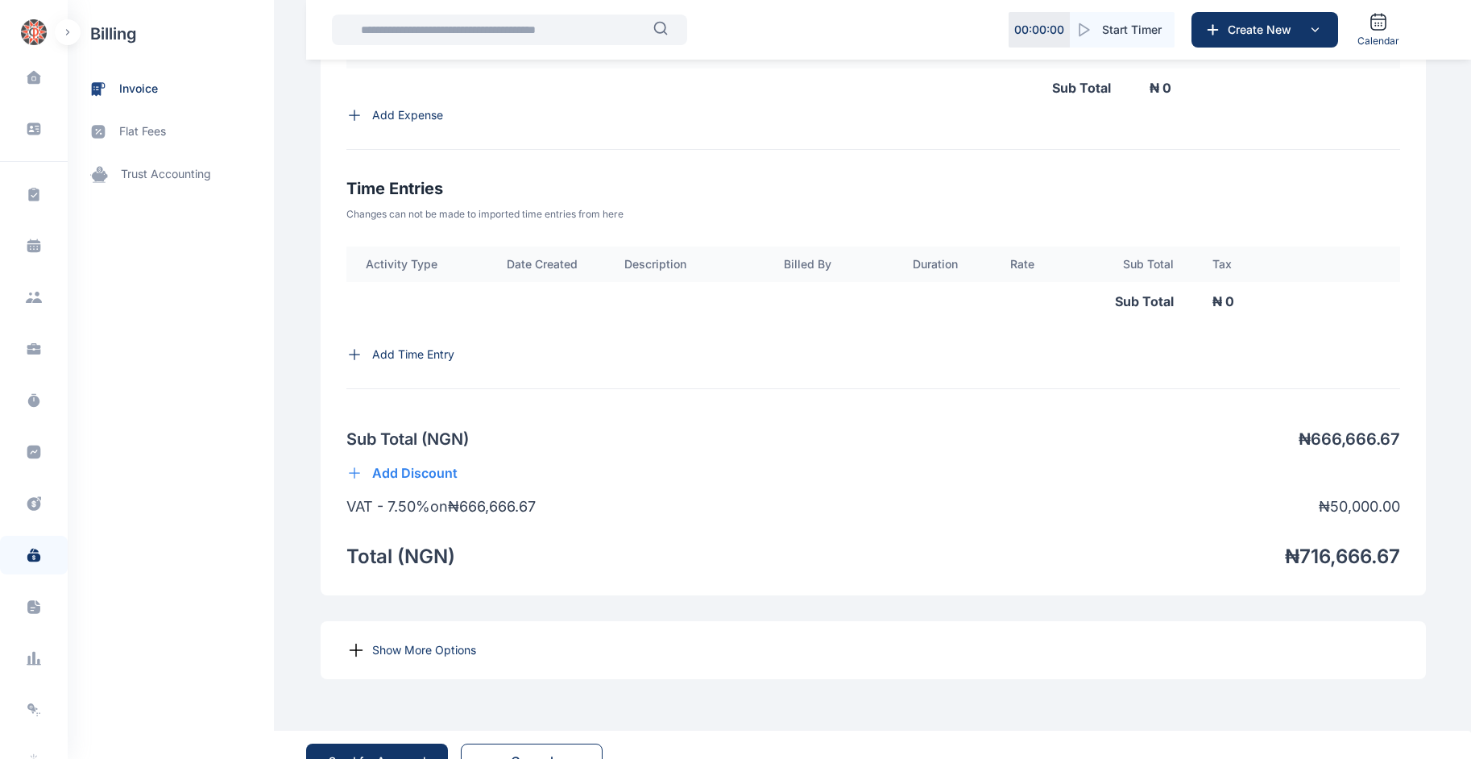
scroll to position [1011, 0]
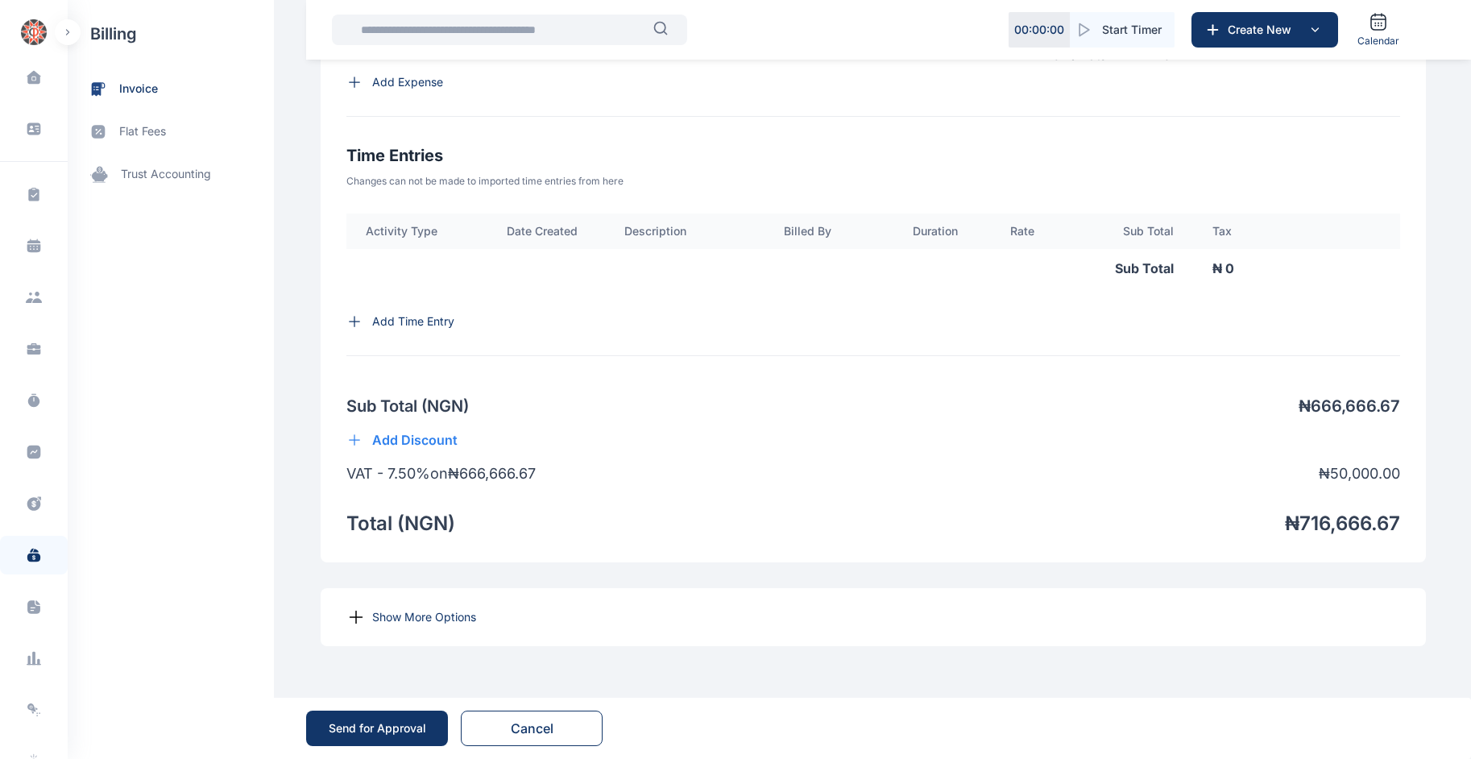
click at [420, 615] on p "Show More Options" at bounding box center [424, 617] width 104 height 16
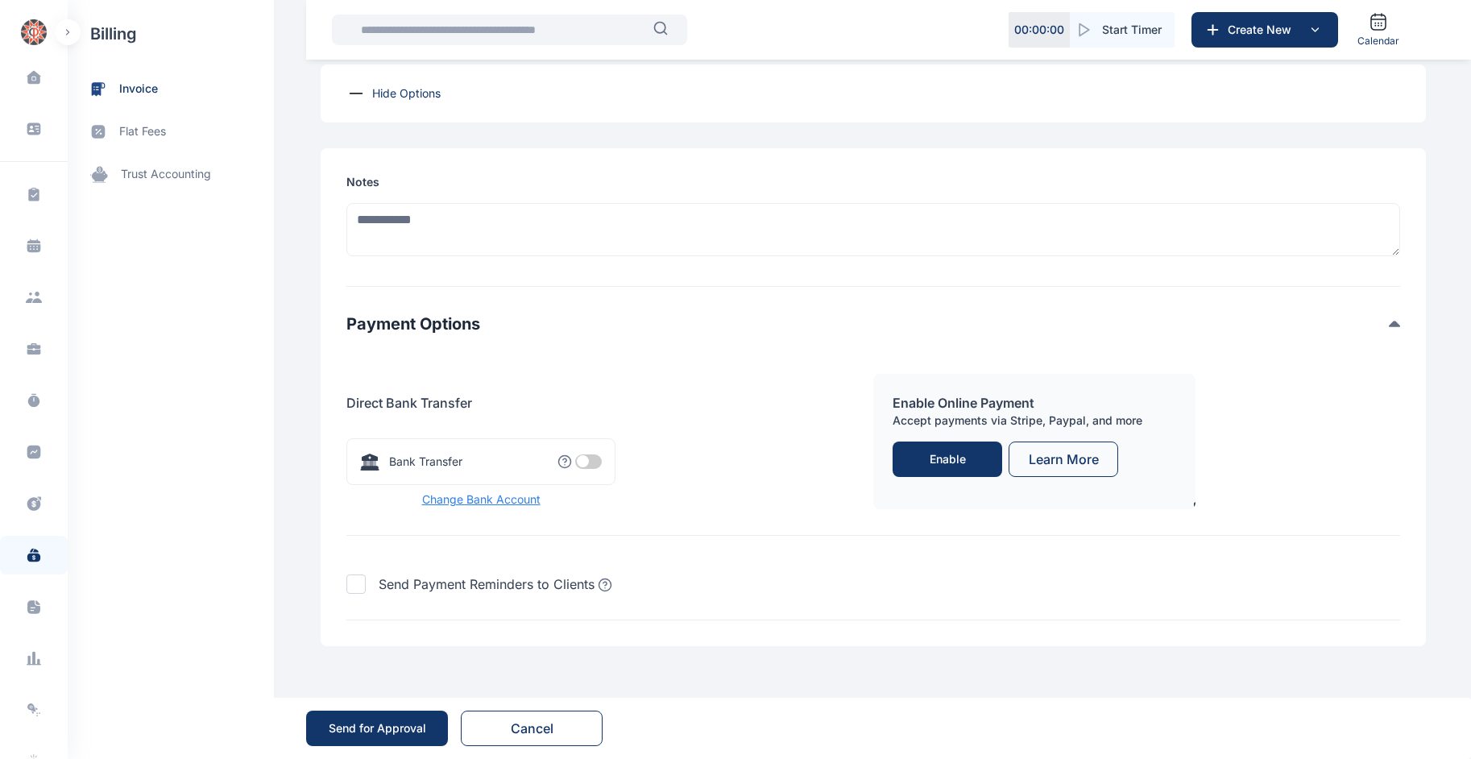
scroll to position [1530, 0]
click at [575, 465] on span at bounding box center [588, 461] width 27 height 14
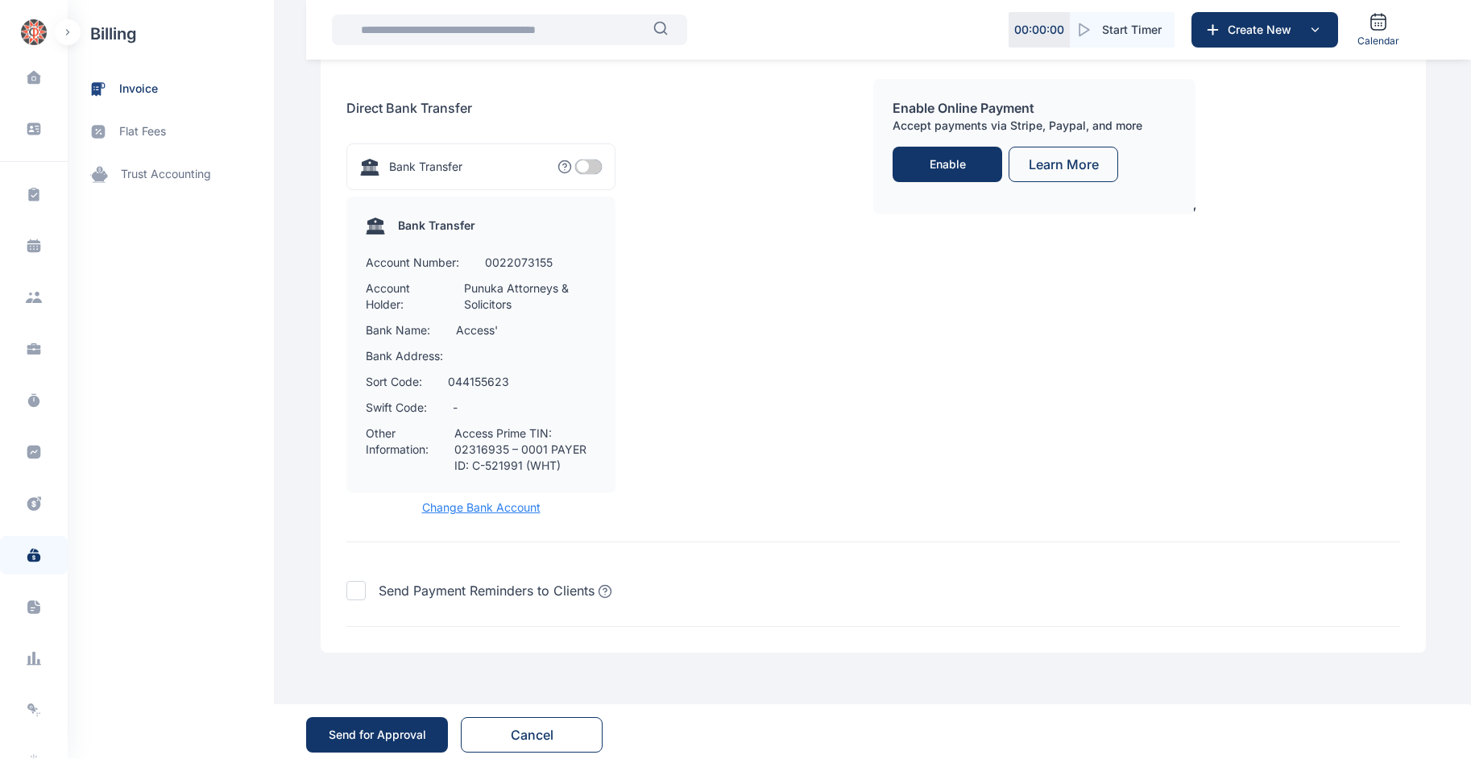
scroll to position [1836, 0]
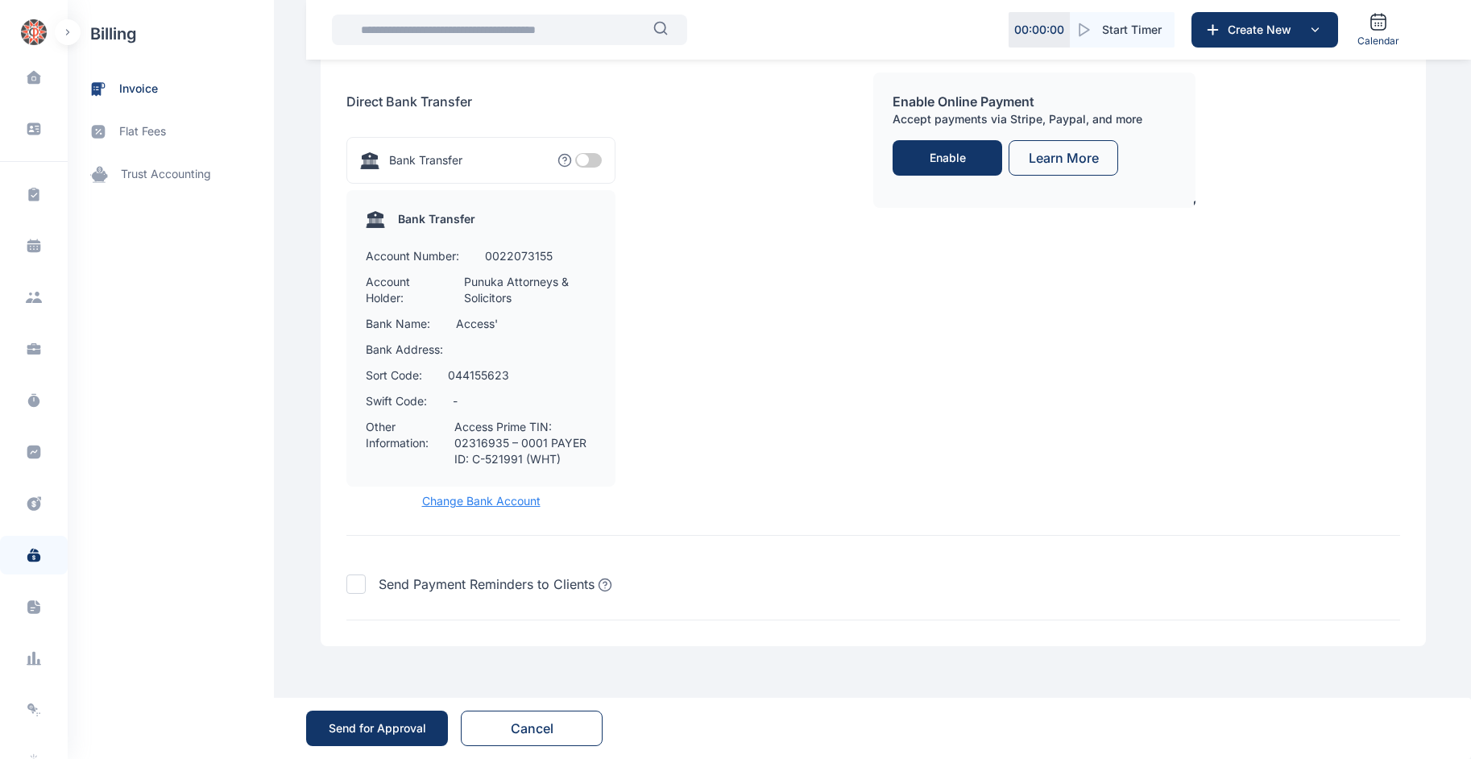
click at [404, 717] on button "Send for Approval" at bounding box center [377, 727] width 142 height 35
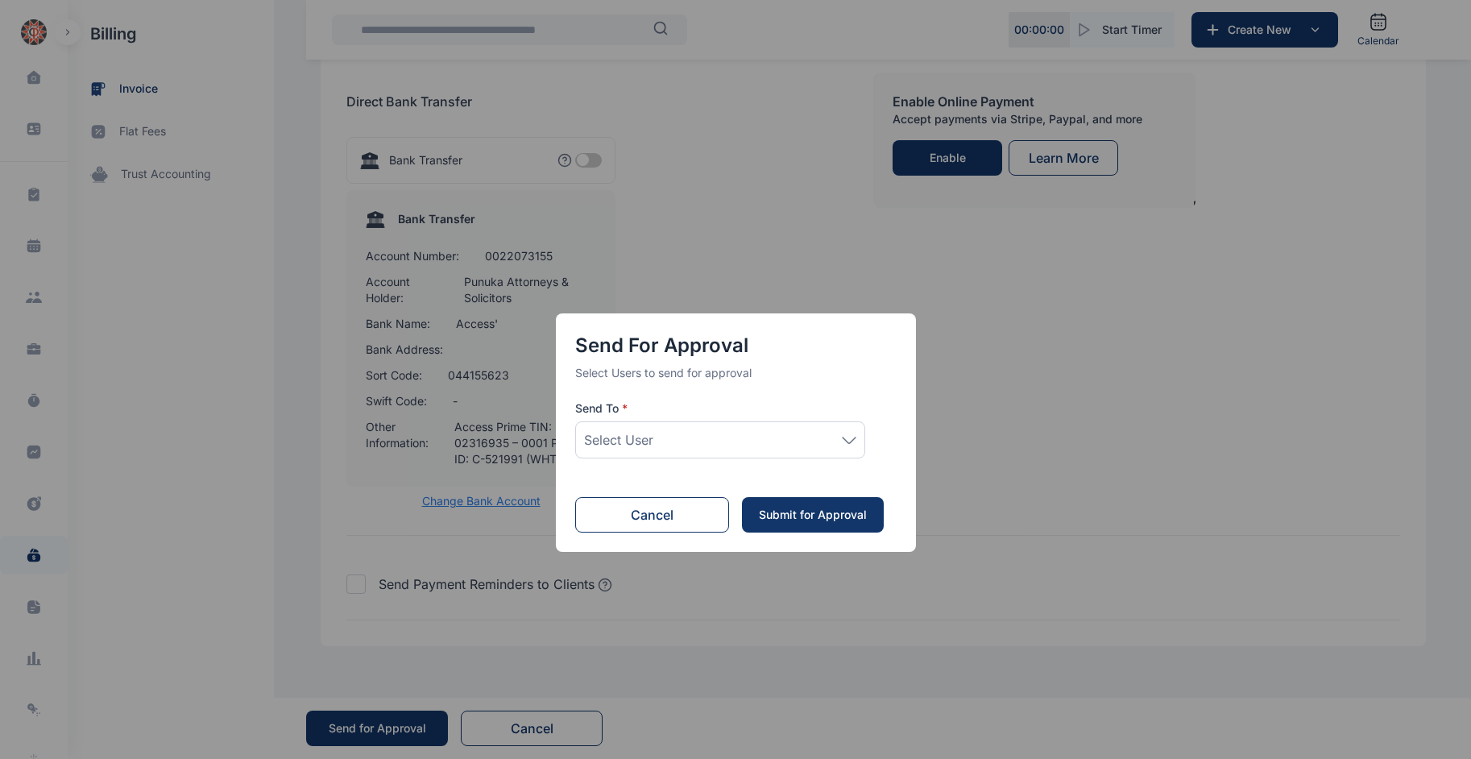
click at [766, 439] on div "Select User" at bounding box center [720, 439] width 272 height 19
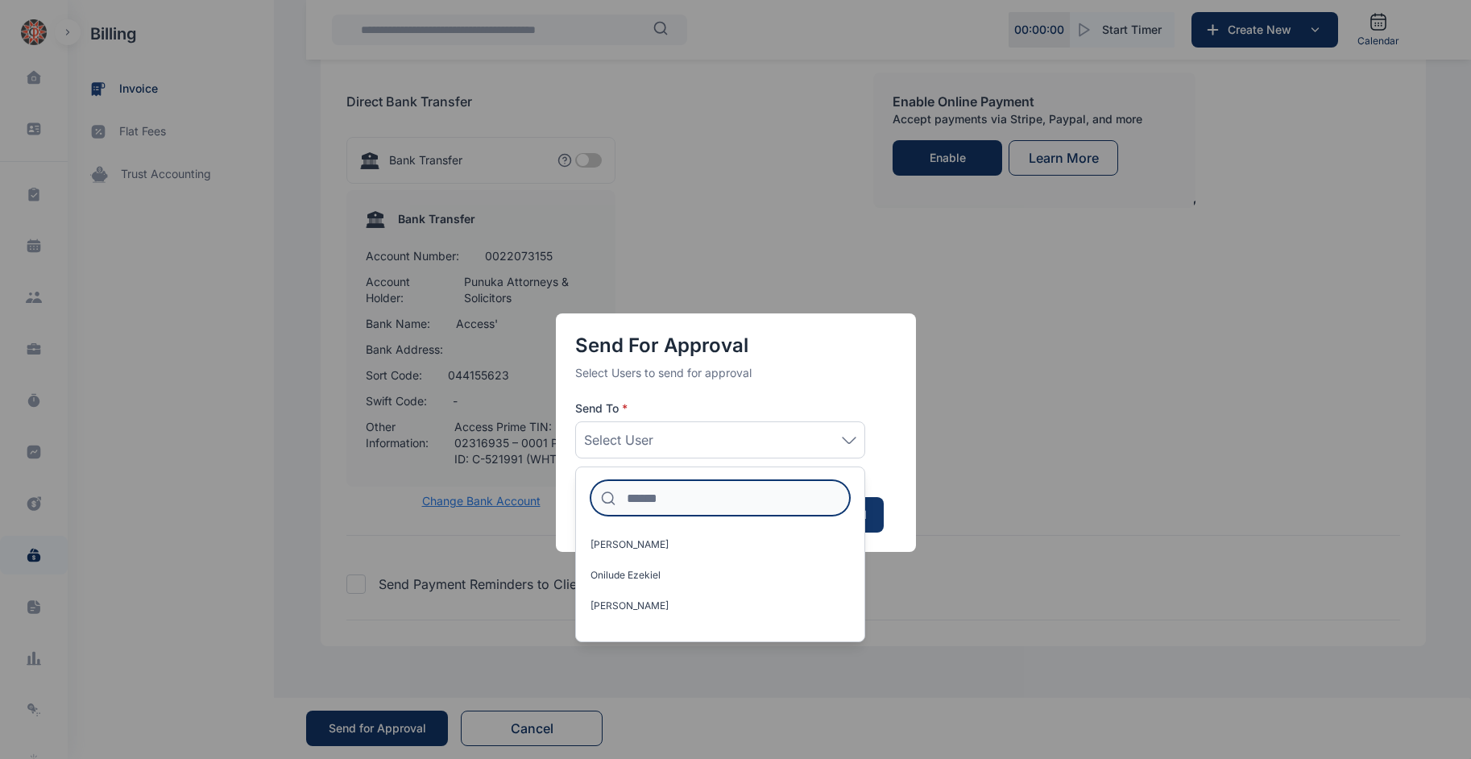
click at [700, 490] on input at bounding box center [719, 497] width 259 height 35
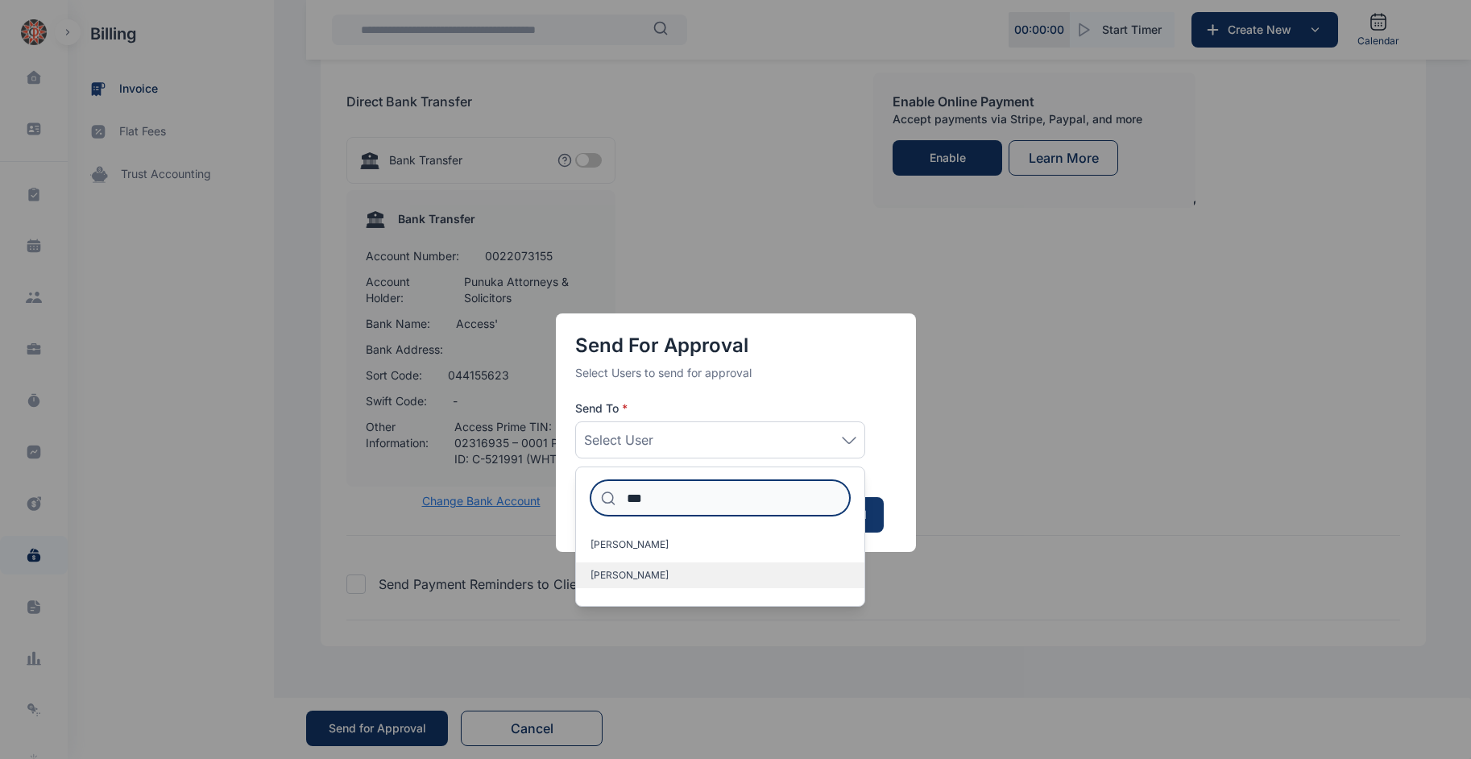
type input "***"
click at [668, 568] on label "Idigbe Elizabeth" at bounding box center [720, 575] width 288 height 26
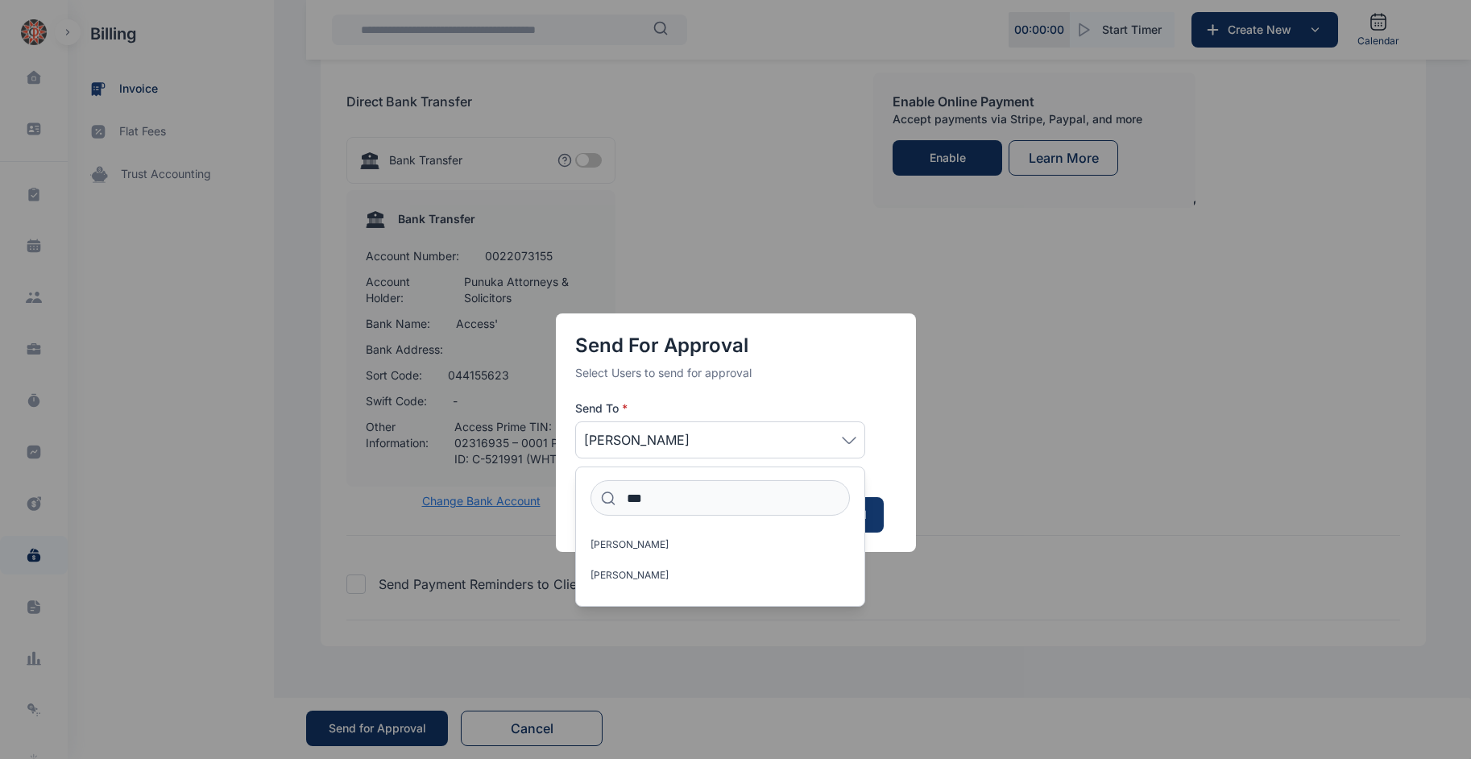
click at [896, 595] on div "Send for Approval Select Users to send for approval Send To * Idigbe Elizabeth …" at bounding box center [736, 420] width 360 height 678
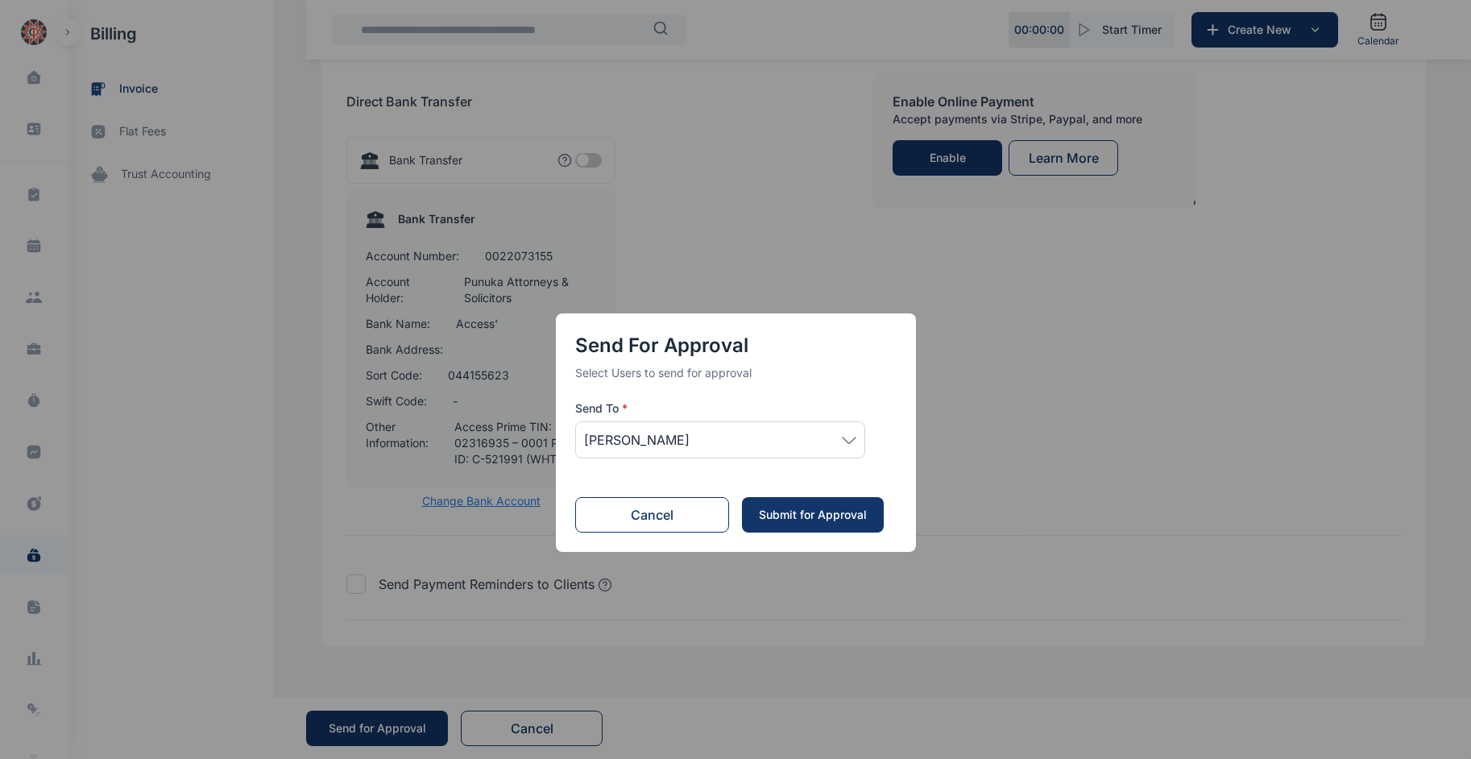
click at [853, 508] on div "Submit for Approval" at bounding box center [813, 515] width 110 height 16
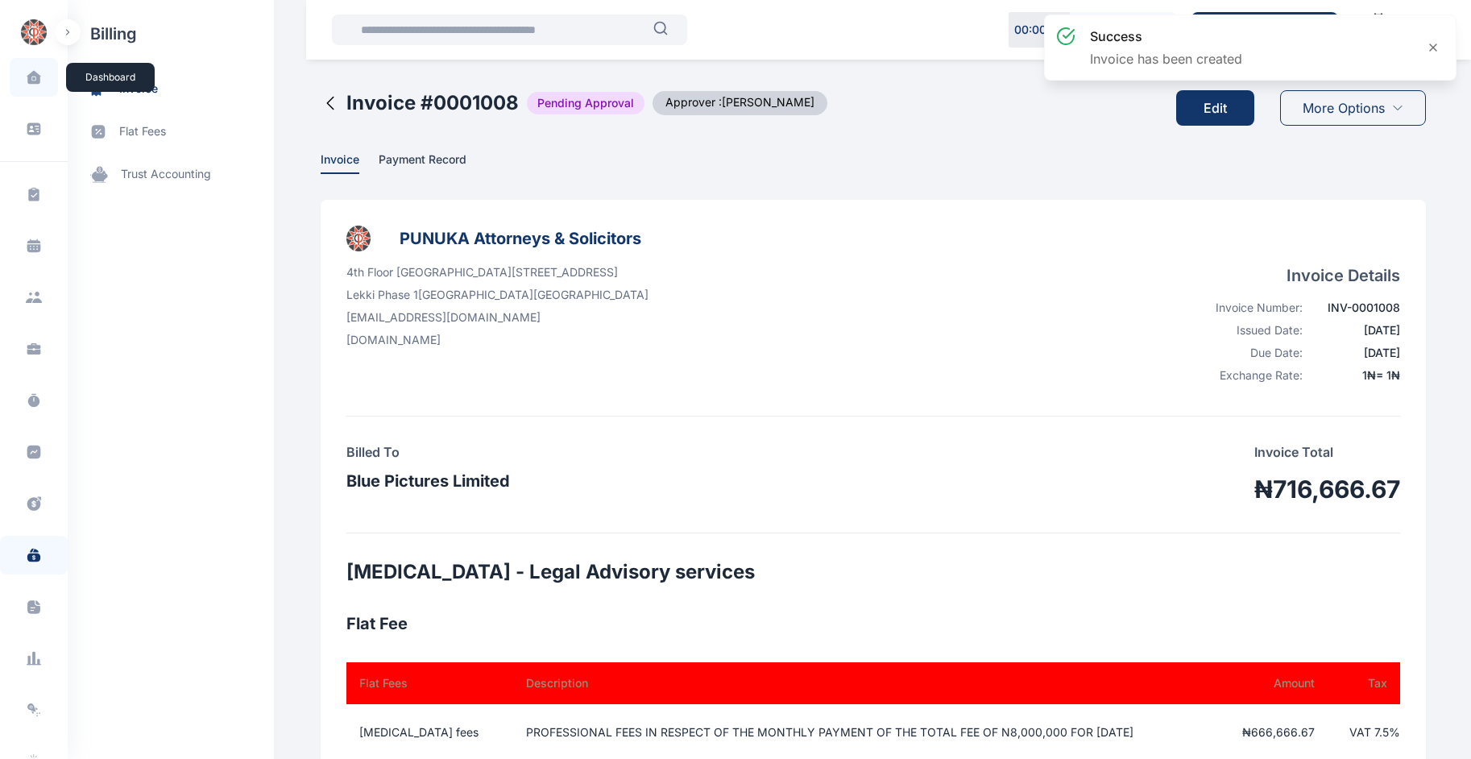
click at [32, 80] on icon at bounding box center [33, 78] width 3 height 3
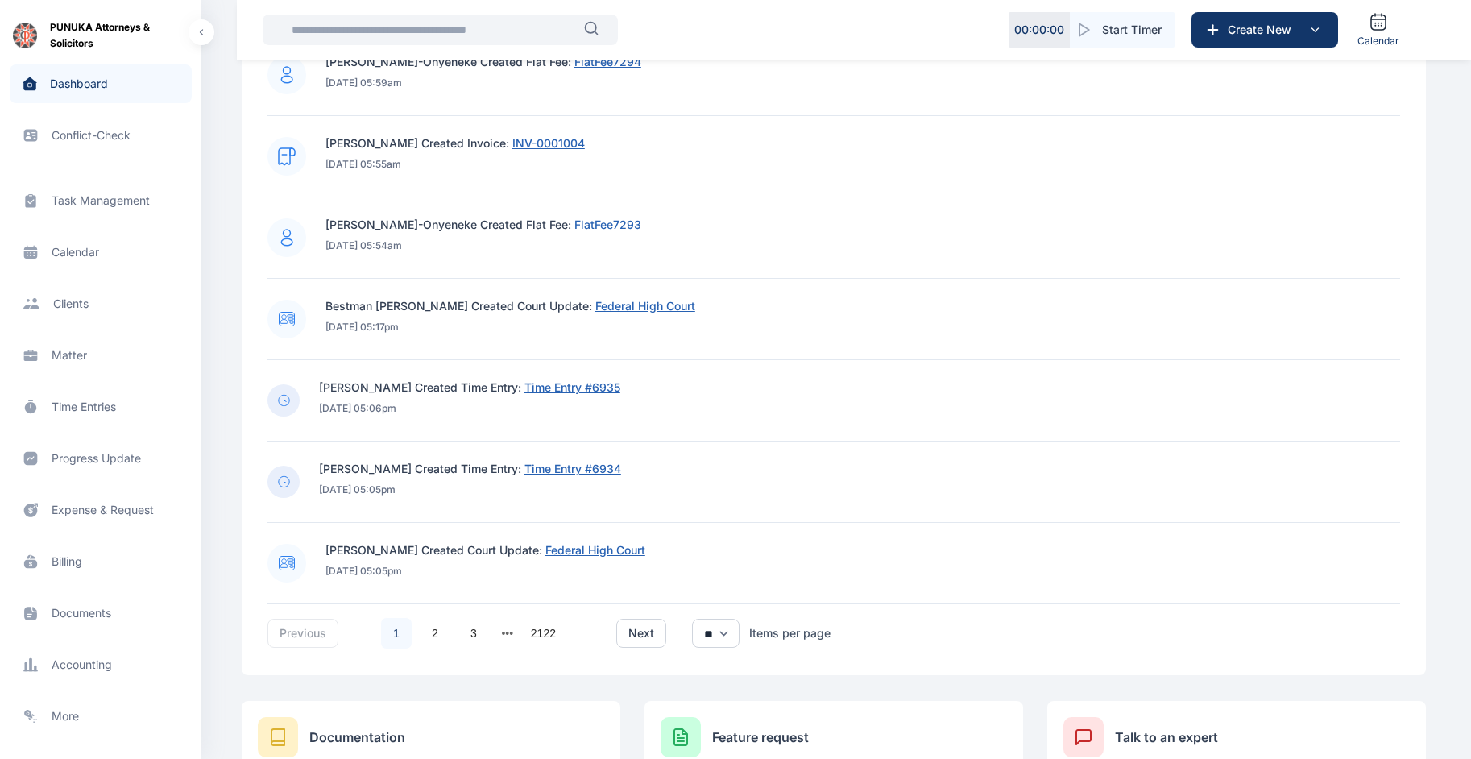
scroll to position [1070, 0]
